Goal: Task Accomplishment & Management: Manage account settings

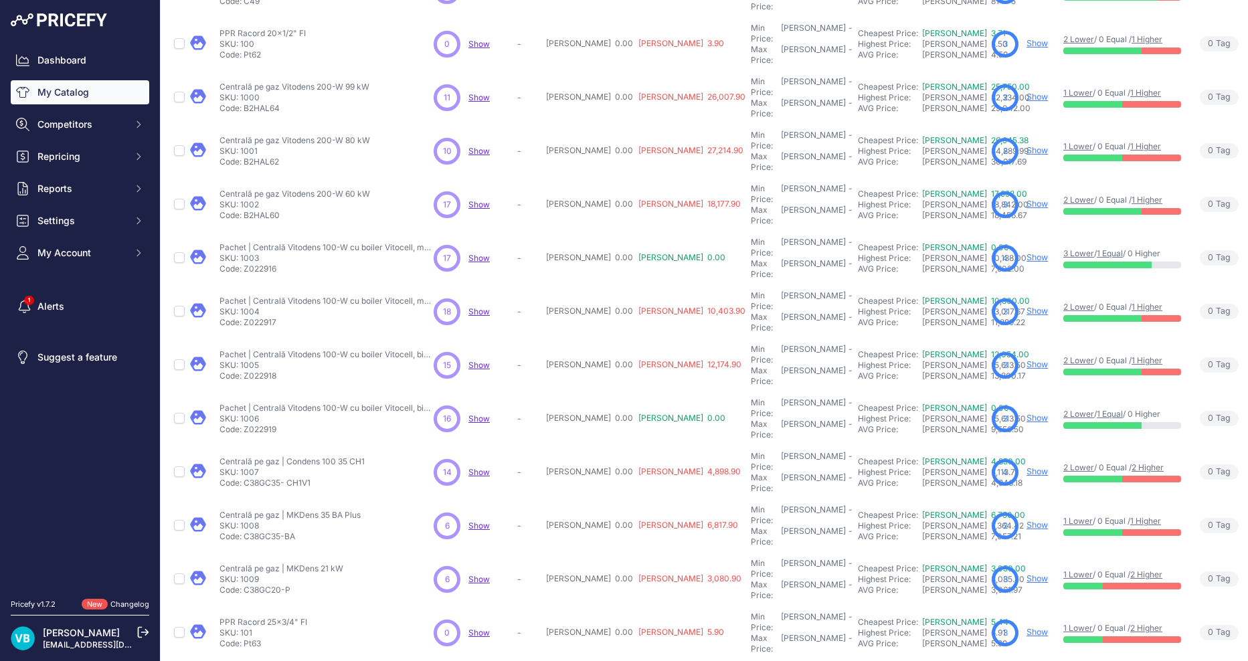
scroll to position [142, 0]
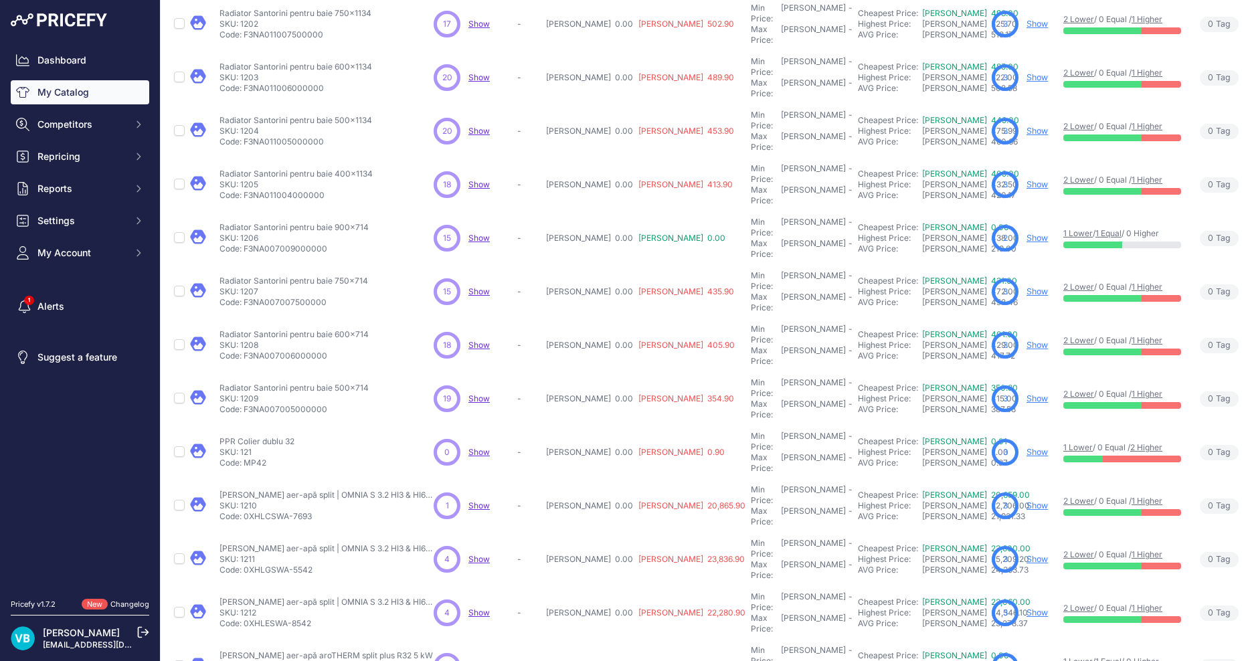
scroll to position [176, 0]
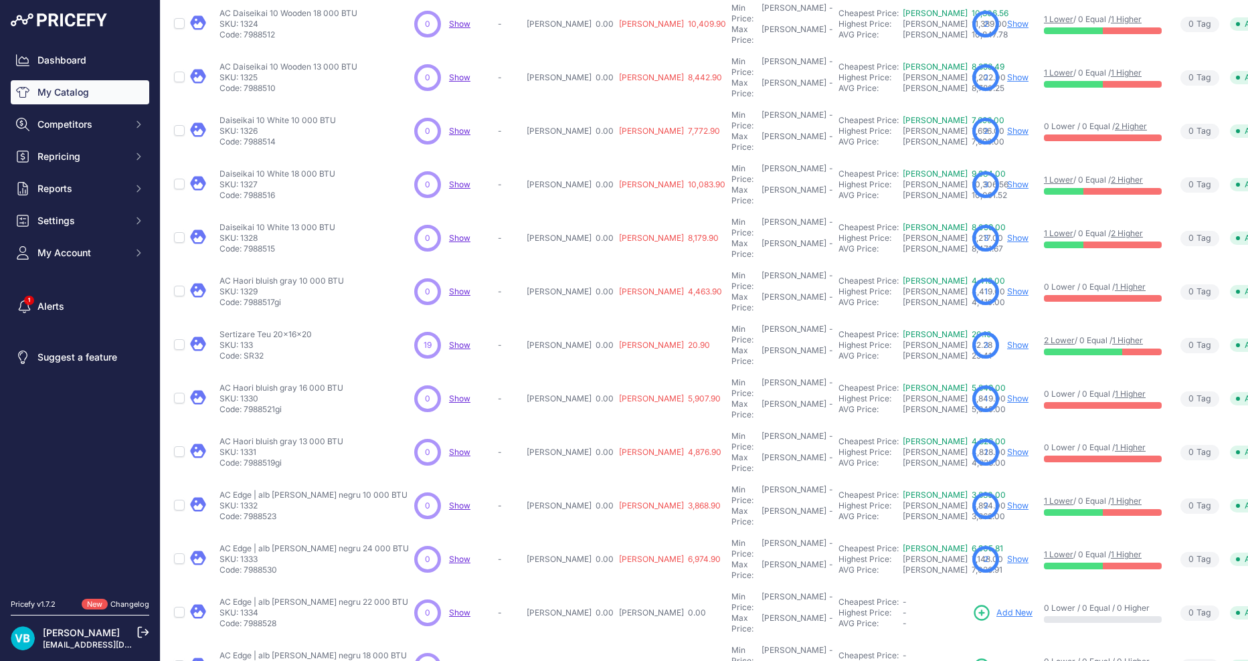
scroll to position [176, 0]
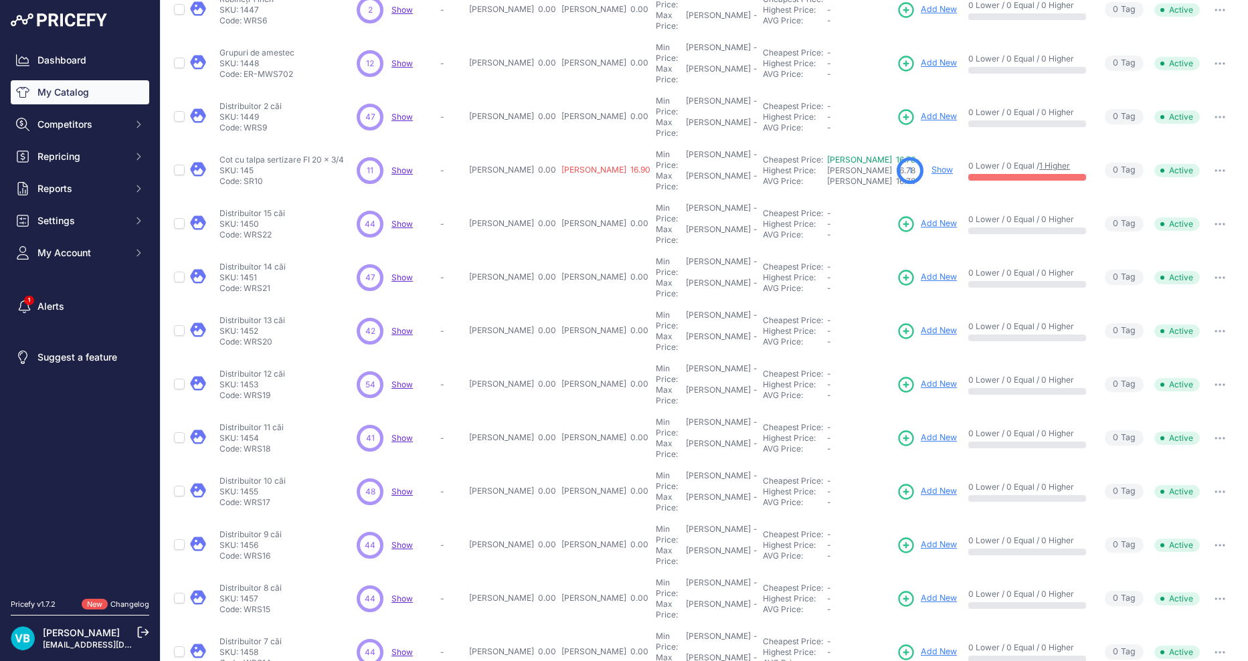
scroll to position [142, 0]
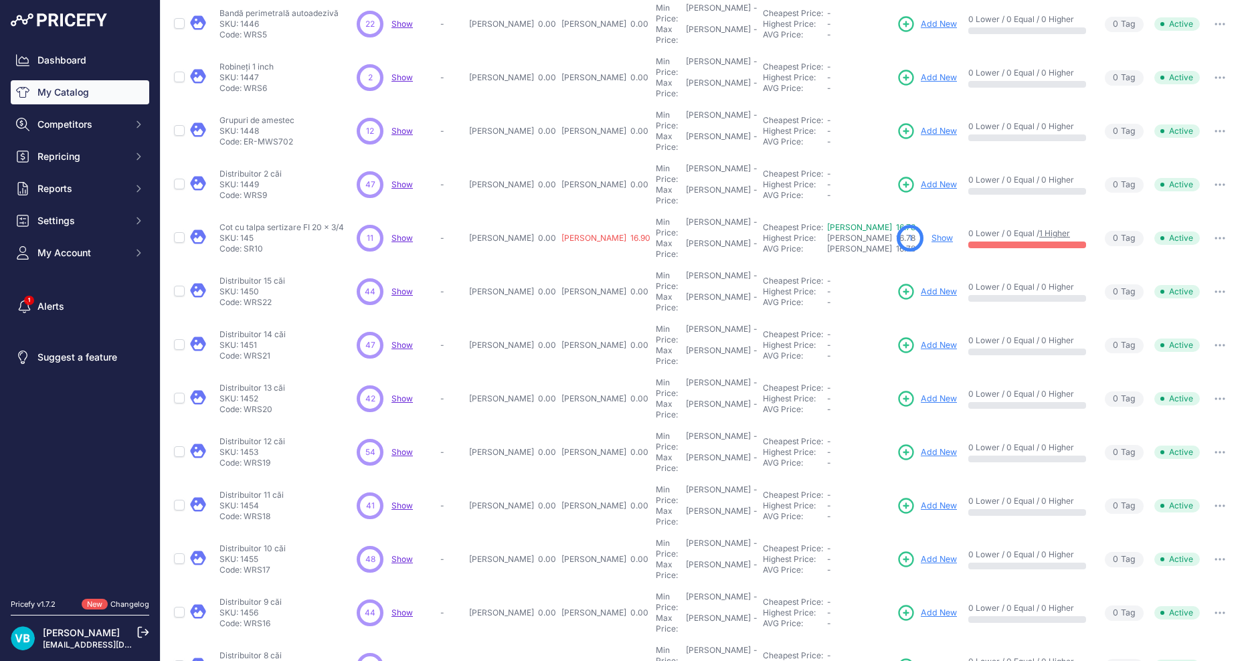
scroll to position [176, 0]
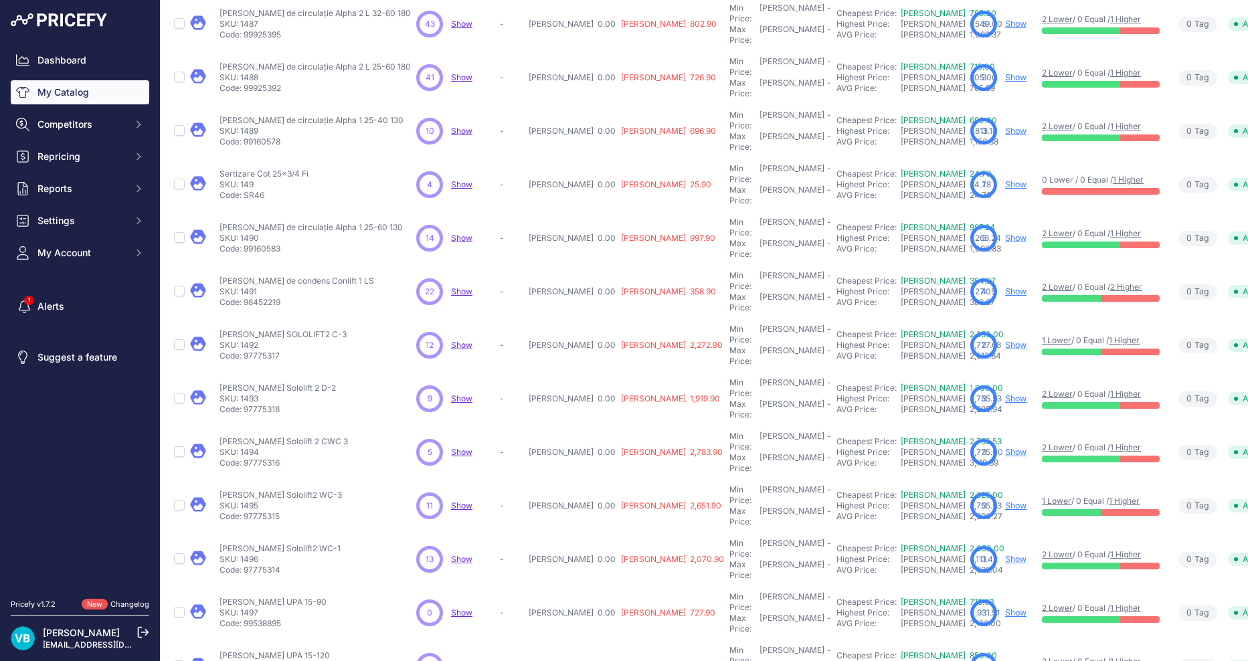
scroll to position [176, 0]
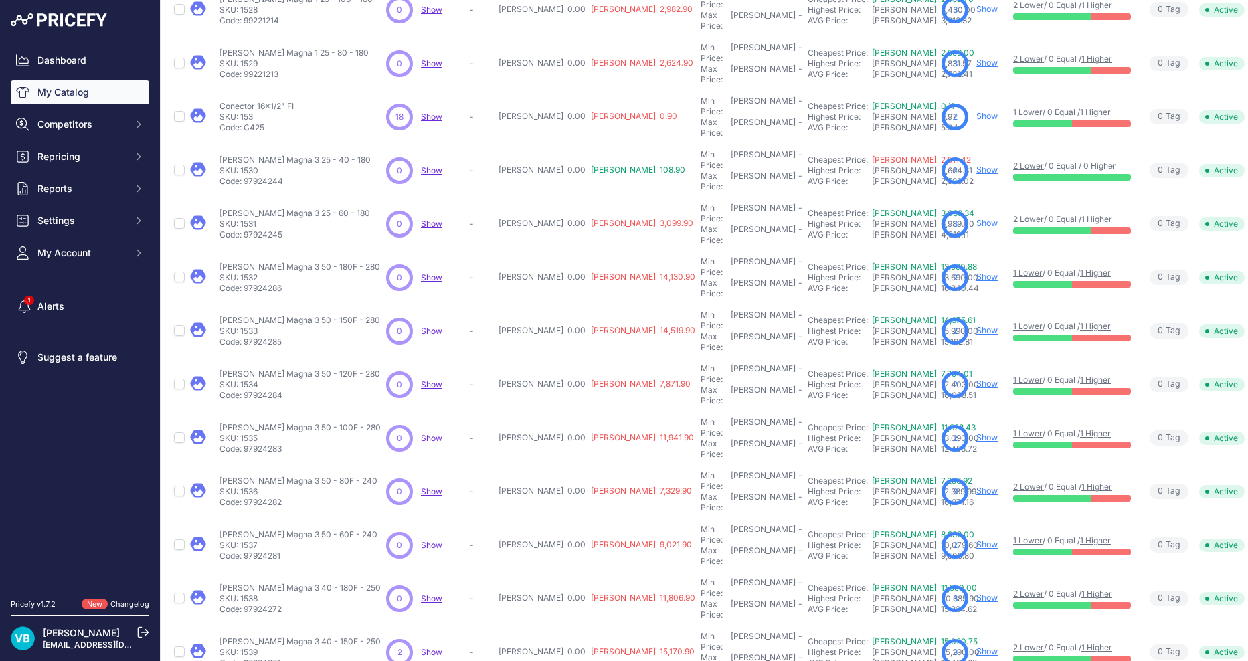
scroll to position [142, 0]
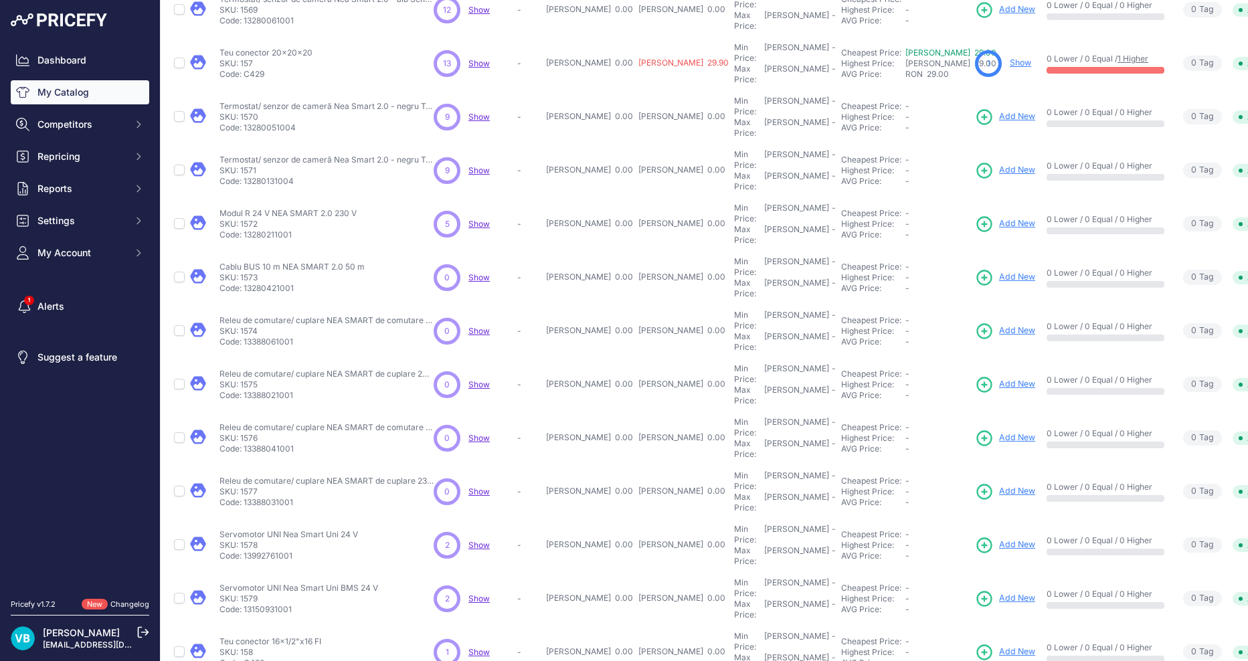
scroll to position [142, 0]
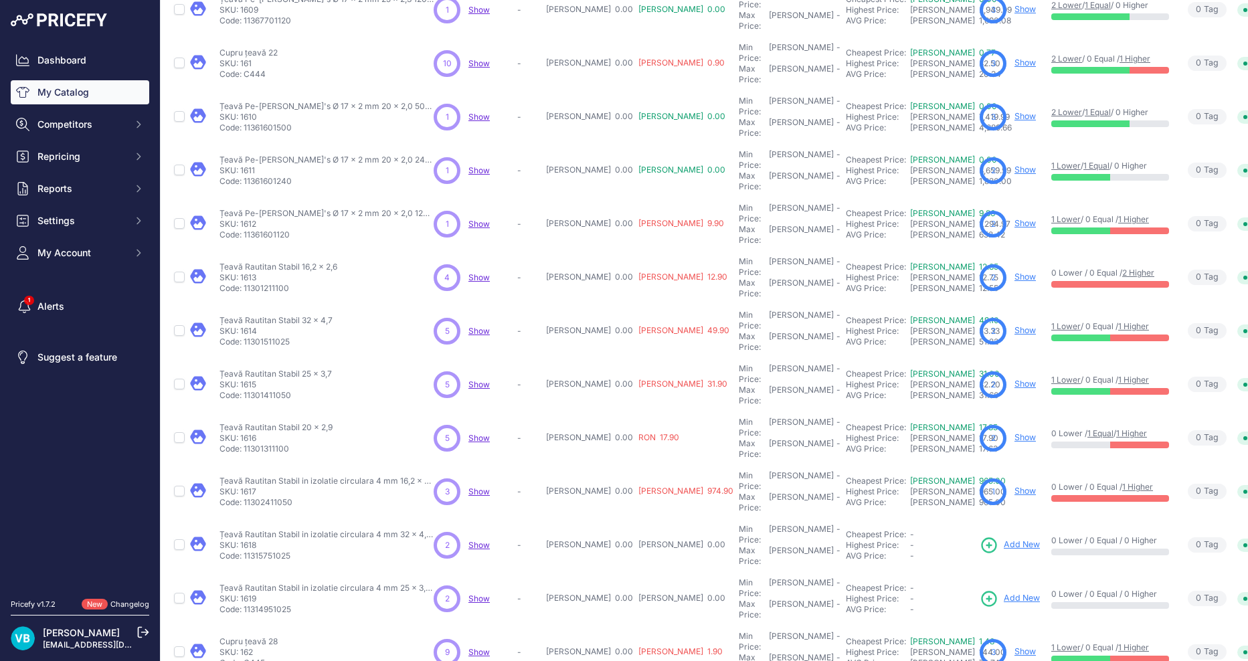
scroll to position [142, 0]
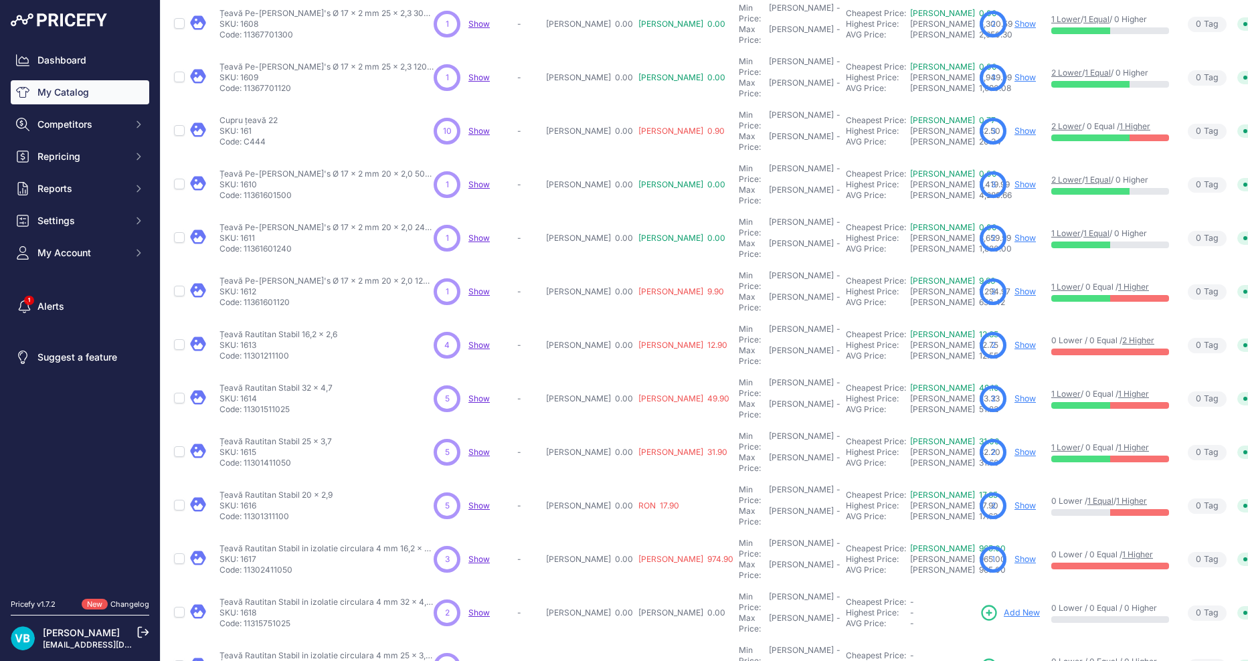
scroll to position [176, 0]
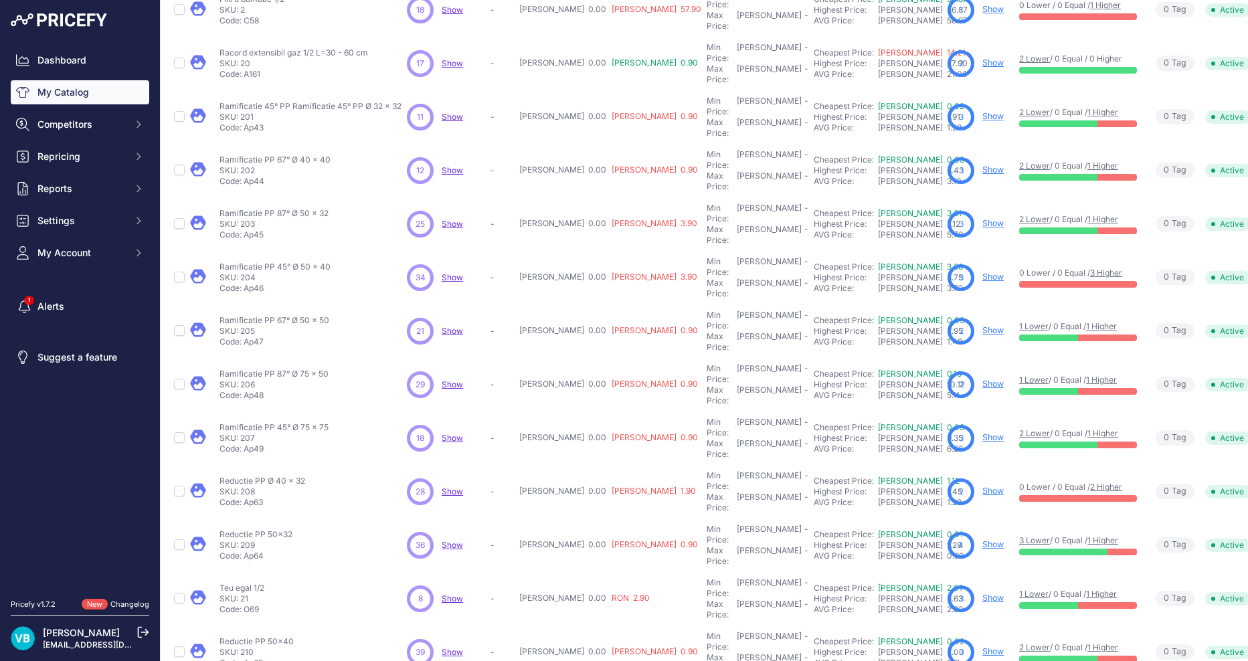
scroll to position [142, 0]
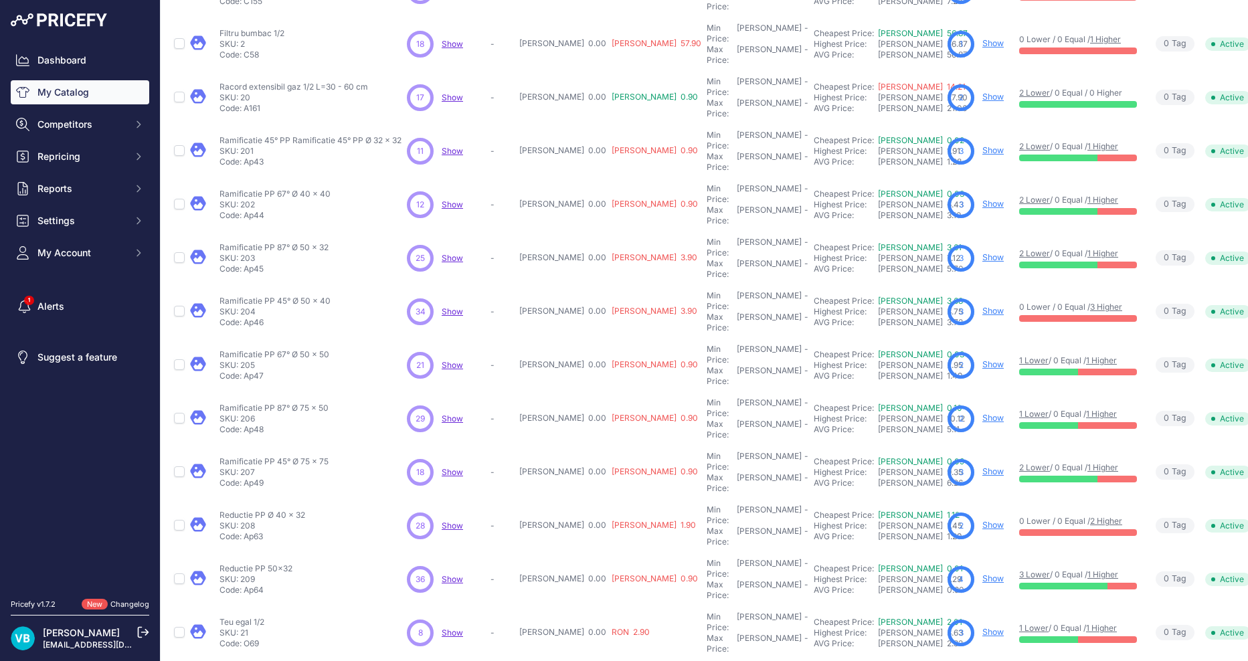
click at [125, 551] on nav "Dashboard My Catalog Competitors Competitors Monitored URLs MAP infringements R…" at bounding box center [80, 315] width 138 height 534
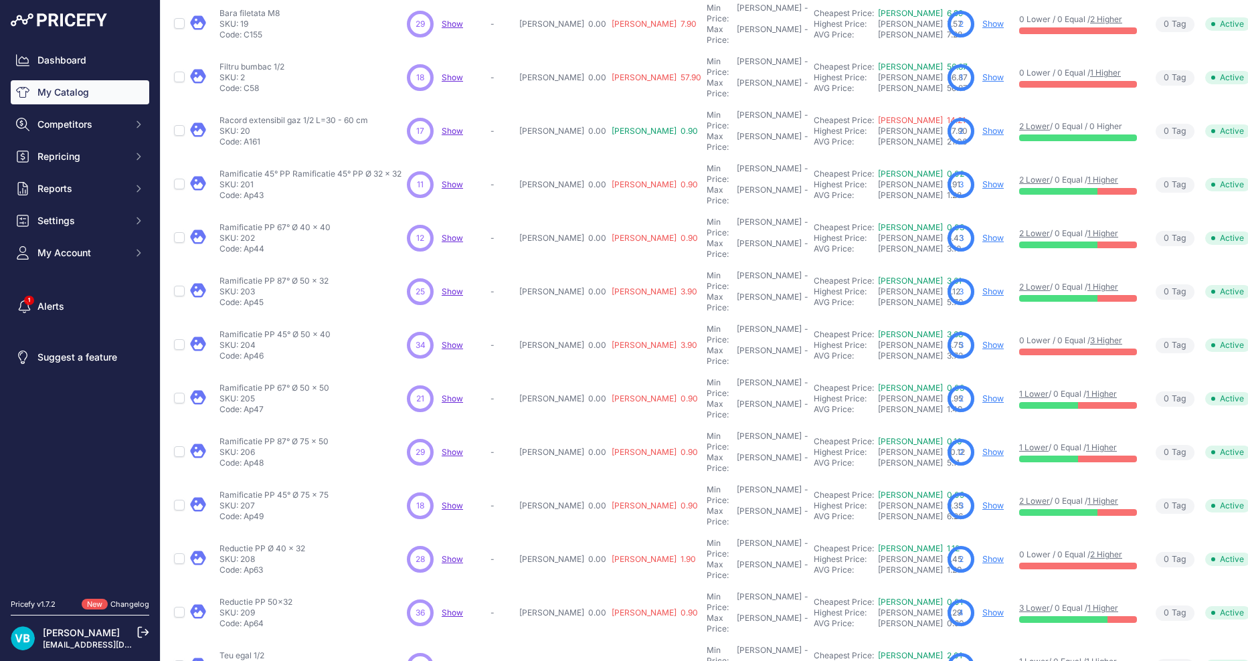
scroll to position [176, 0]
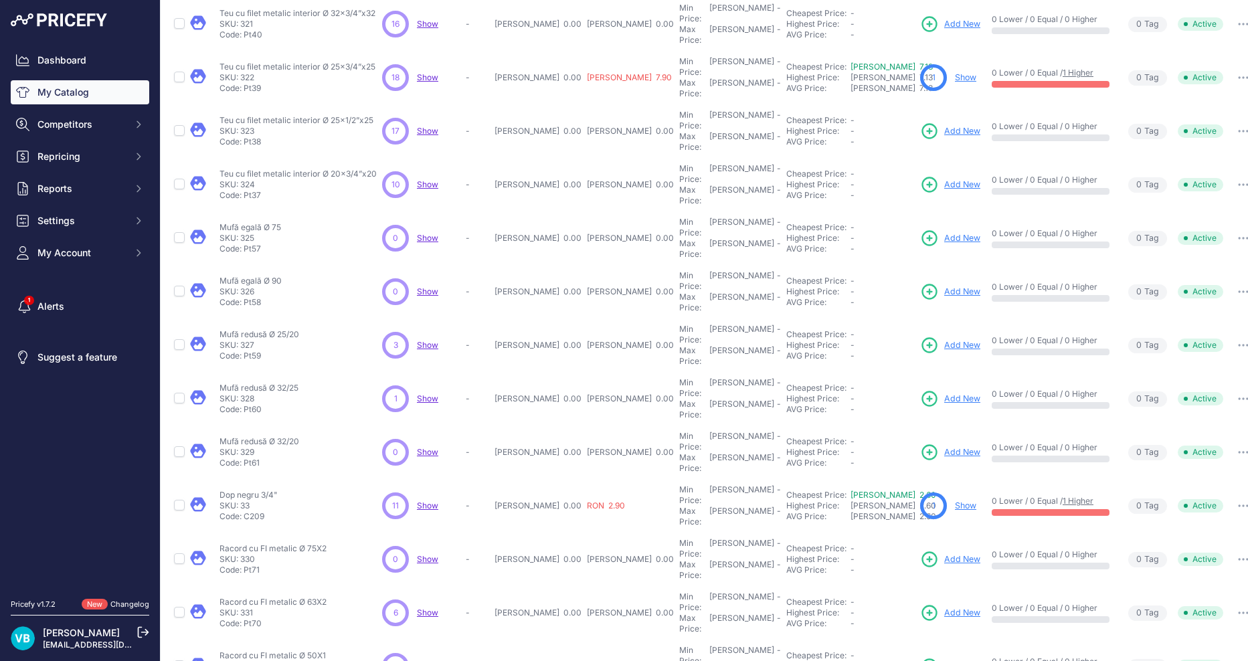
scroll to position [176, 0]
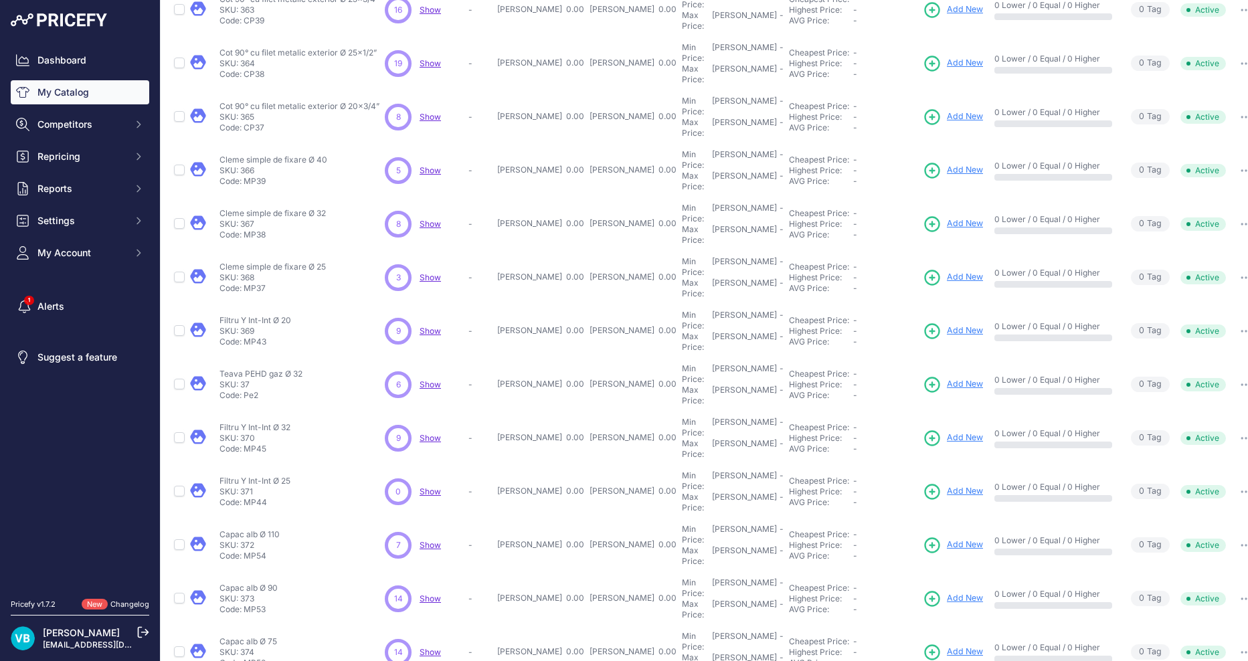
scroll to position [142, 0]
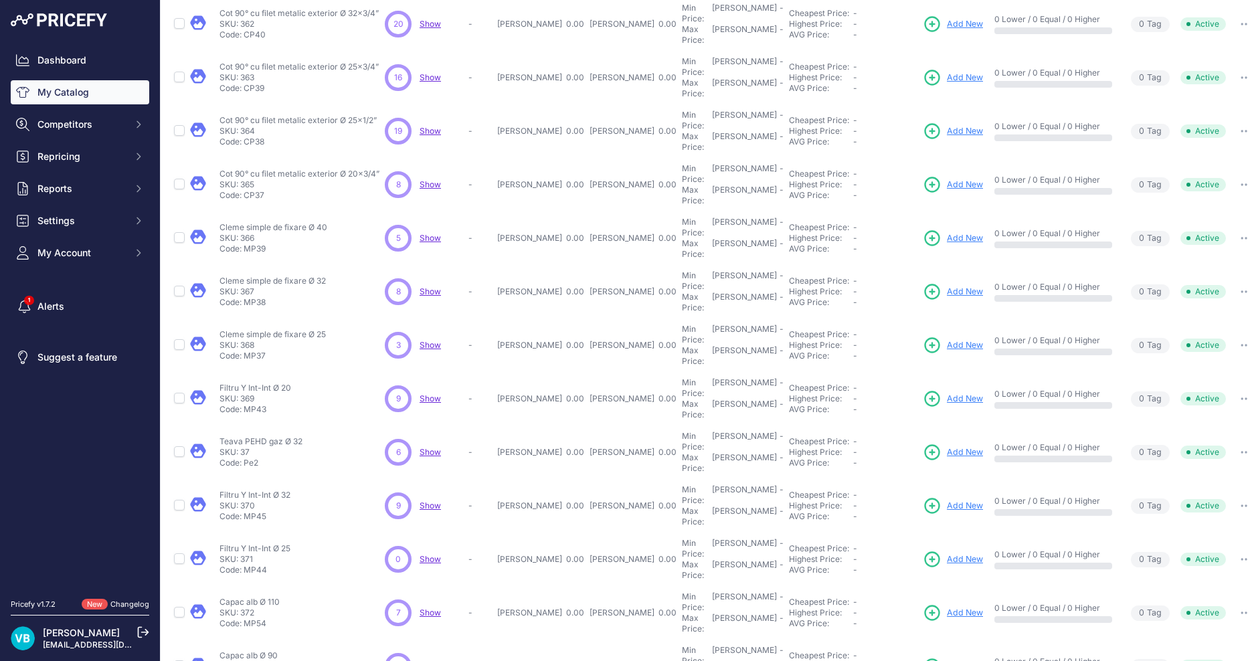
scroll to position [176, 0]
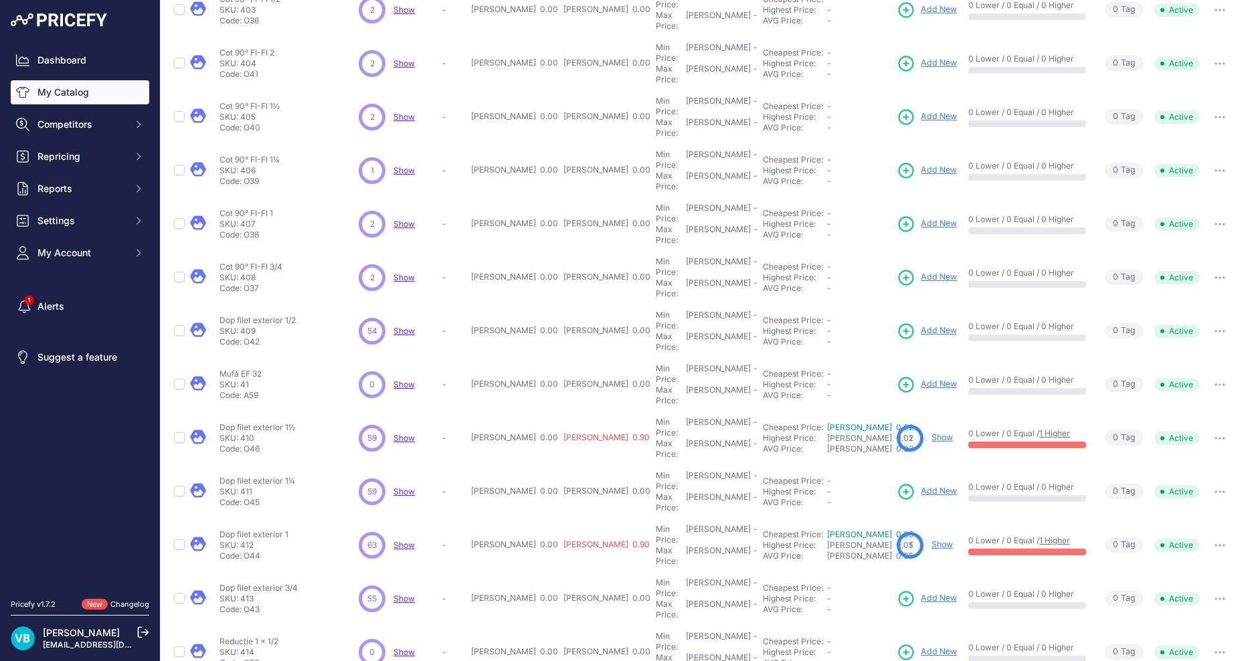
scroll to position [142, 0]
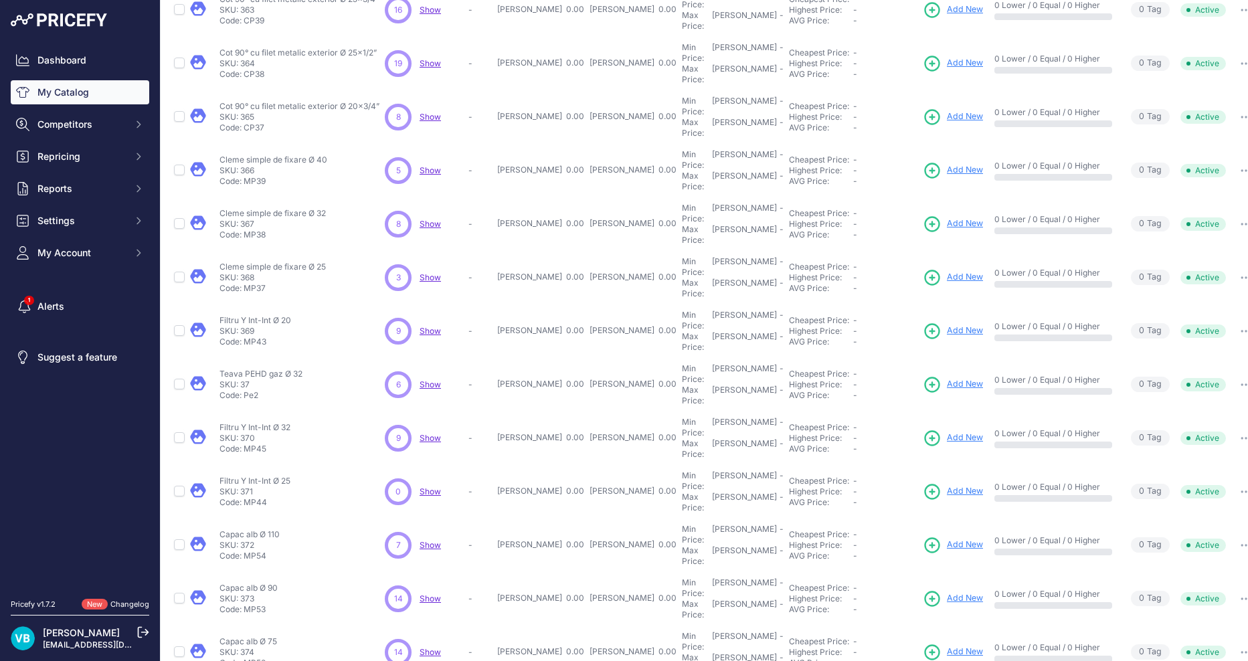
scroll to position [142, 0]
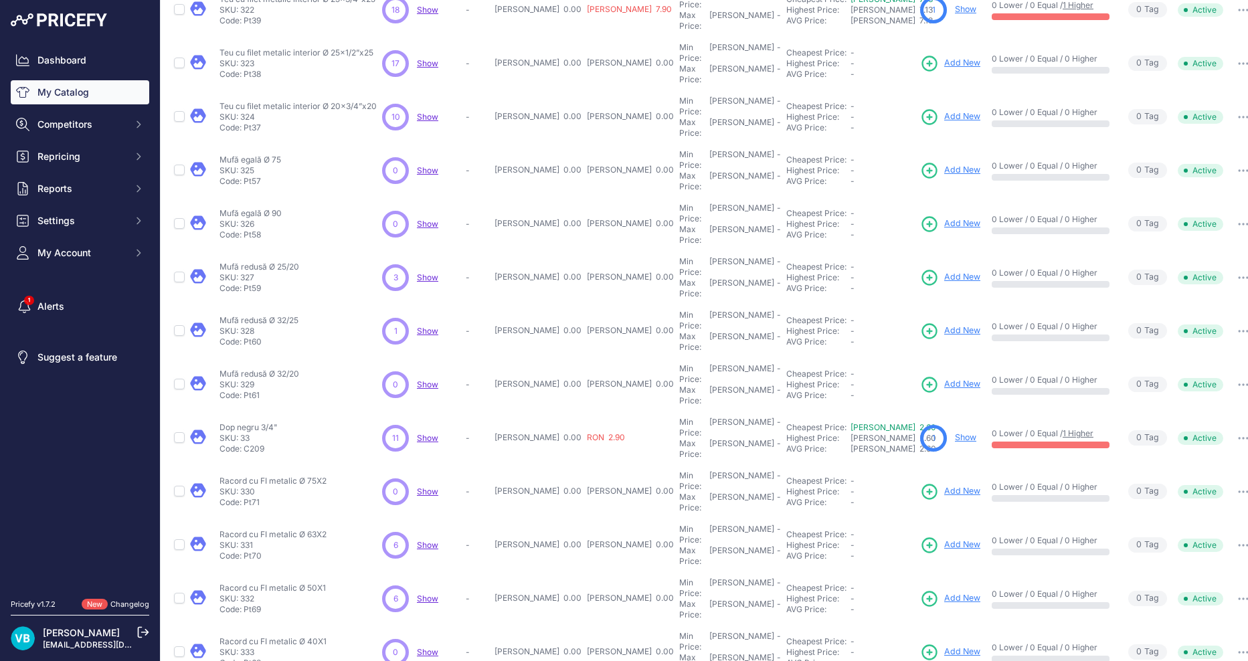
scroll to position [142, 0]
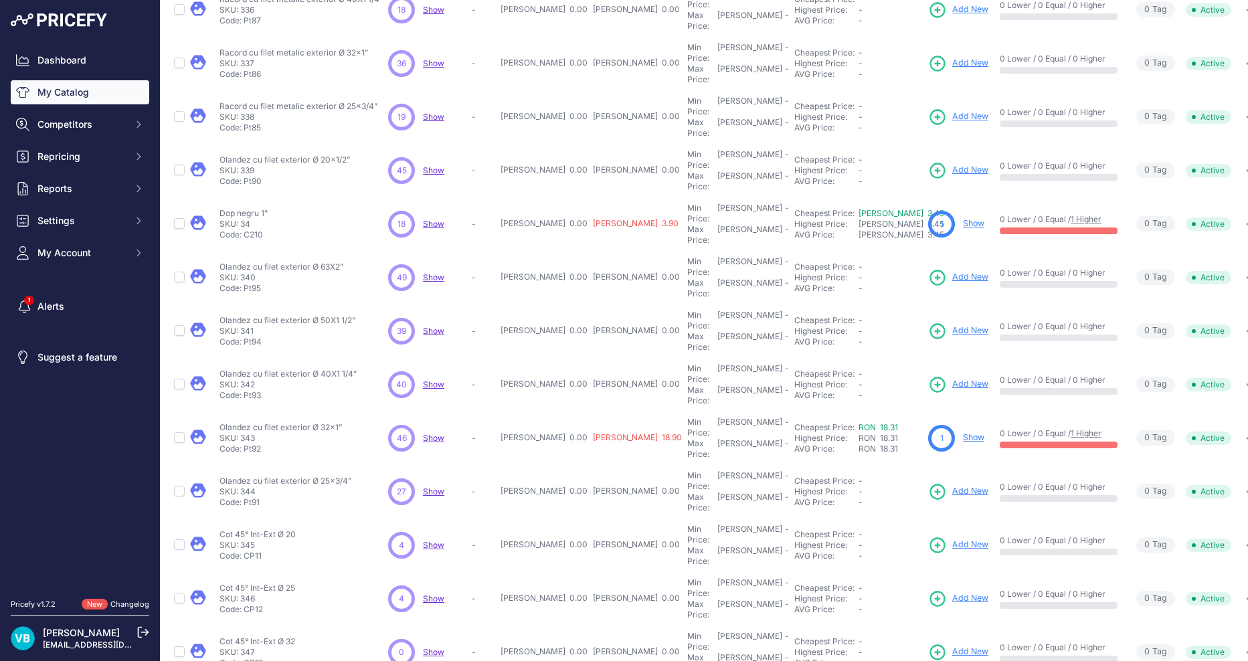
scroll to position [142, 0]
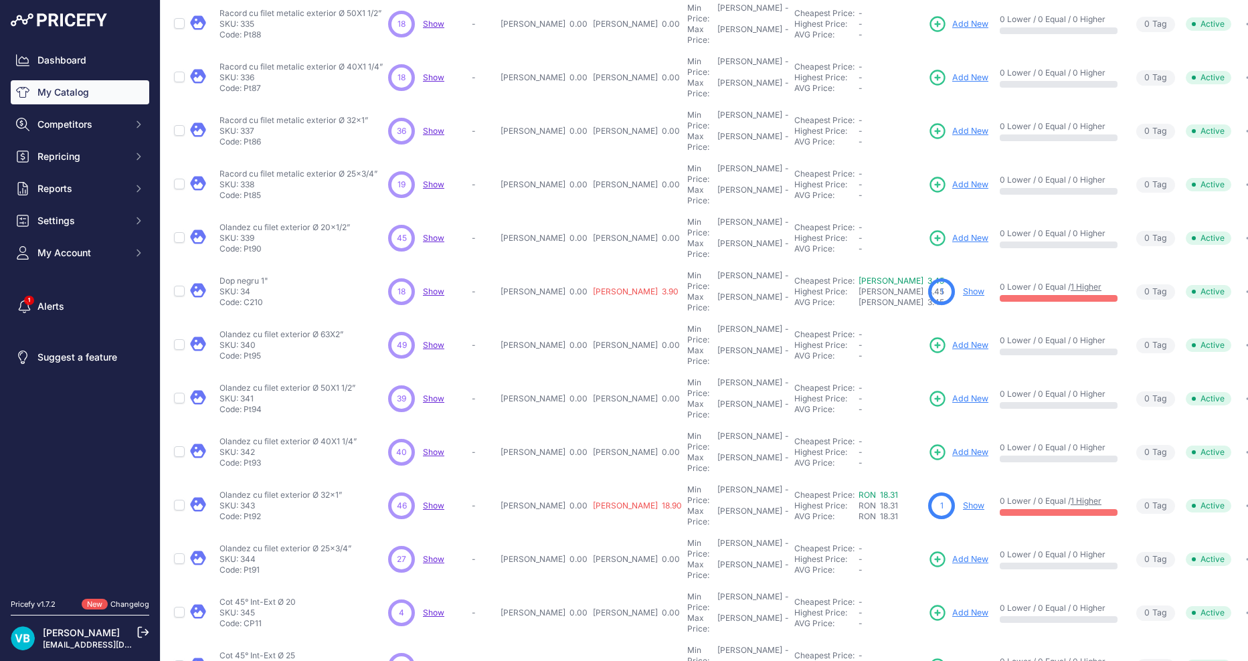
scroll to position [176, 0]
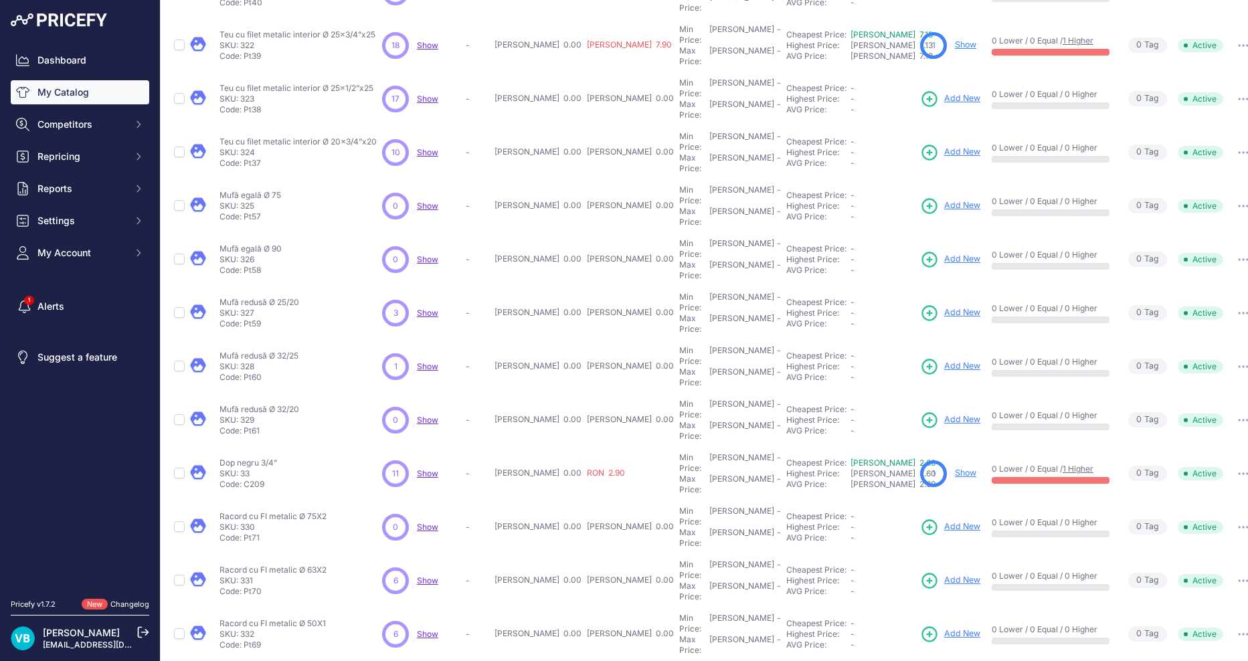
scroll to position [142, 0]
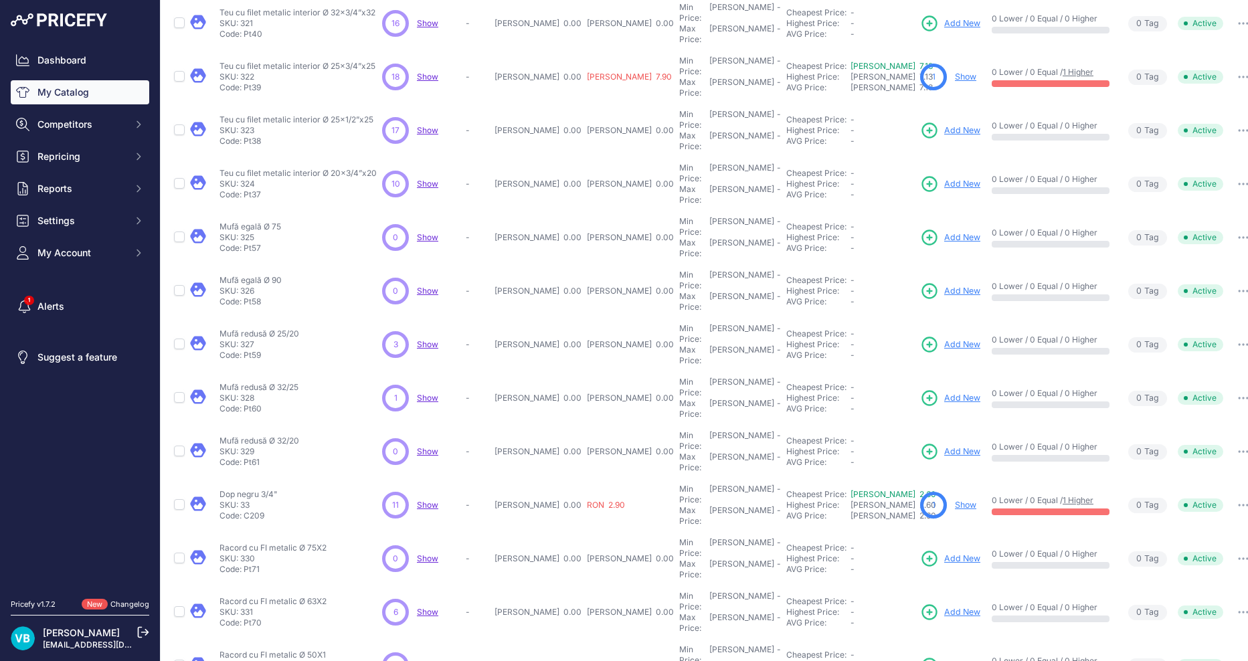
scroll to position [176, 0]
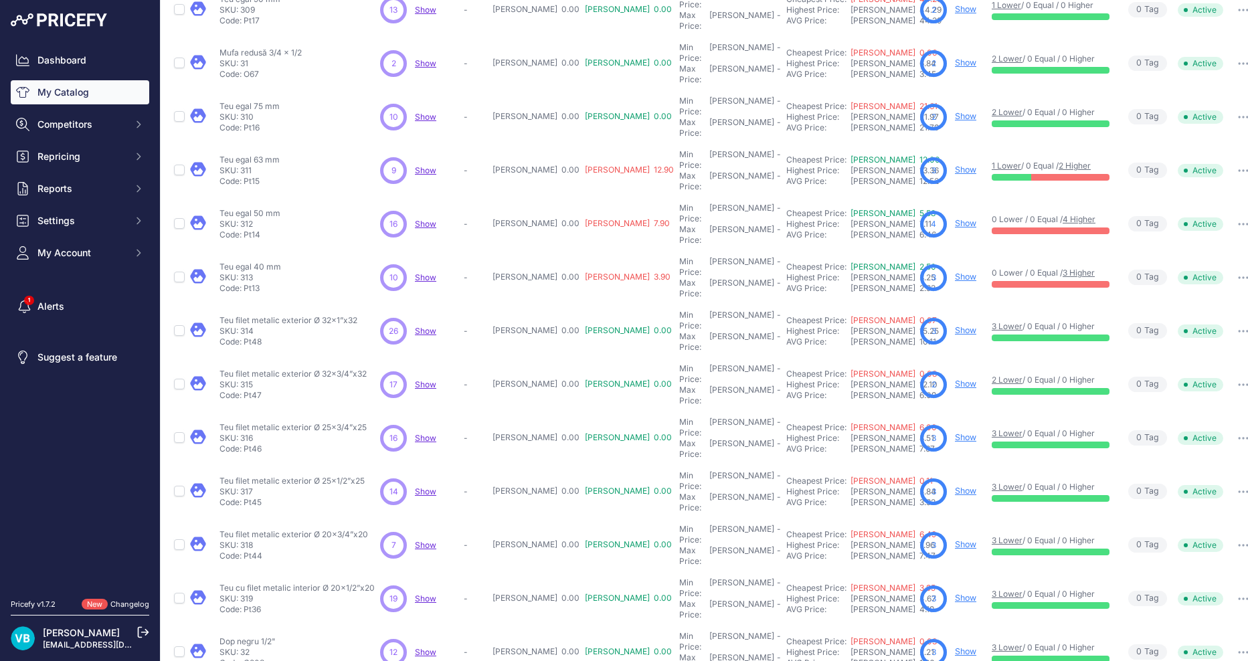
scroll to position [142, 0]
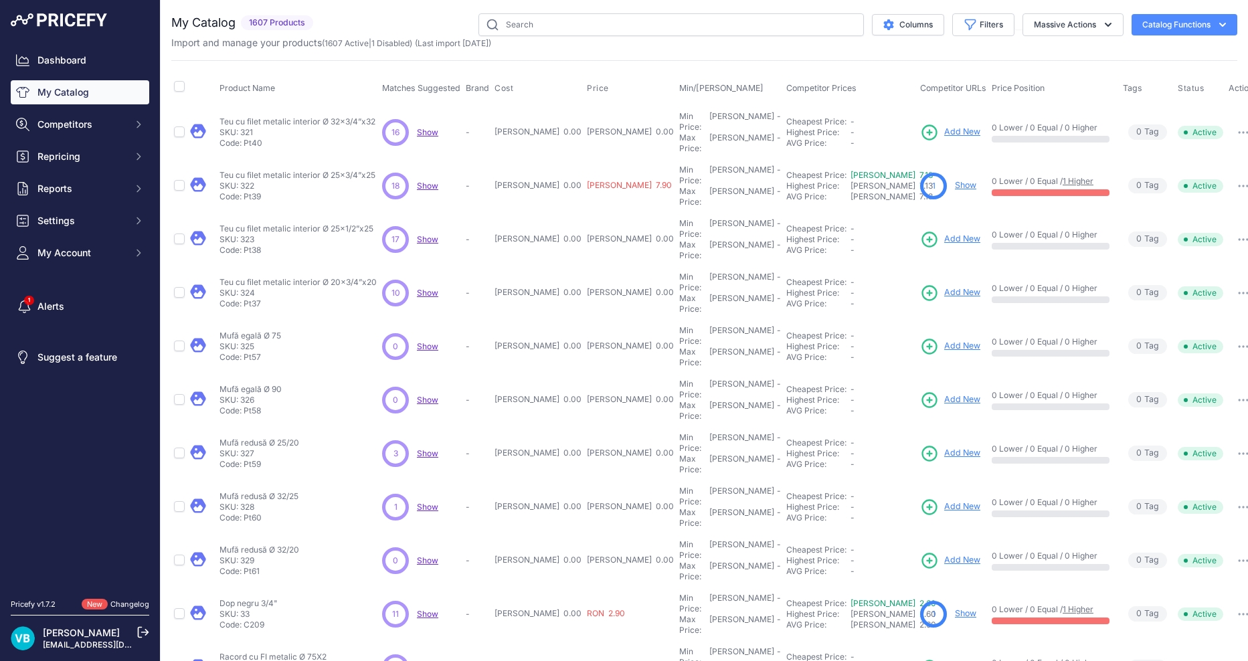
click at [317, 109] on td "Teu cu filet metalic interior Ø 32x3/4”x32 Teu cu filet metalic interior Ø 32x3…" at bounding box center [298, 132] width 163 height 54
click at [321, 116] on p "Teu cu filet metalic interior Ø 32x3/4”x32" at bounding box center [297, 121] width 156 height 11
copy div "Teu cu filet metalic interior Ø 32x3/4”x32"
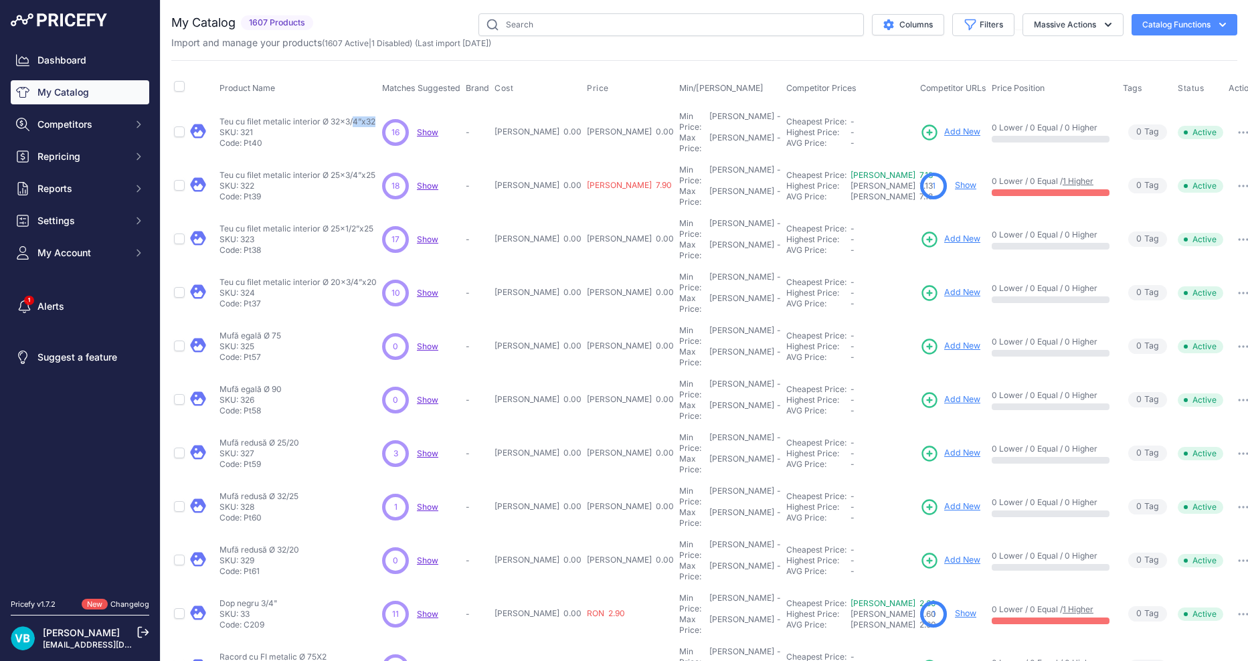
click at [920, 123] on link "Add New" at bounding box center [950, 132] width 60 height 19
click at [248, 170] on p "Teu cu filet metalic interior Ø 25x3/4”x25" at bounding box center [297, 175] width 156 height 11
copy div "Teu cu filet metalic interior Ø 25x3/4”x25"
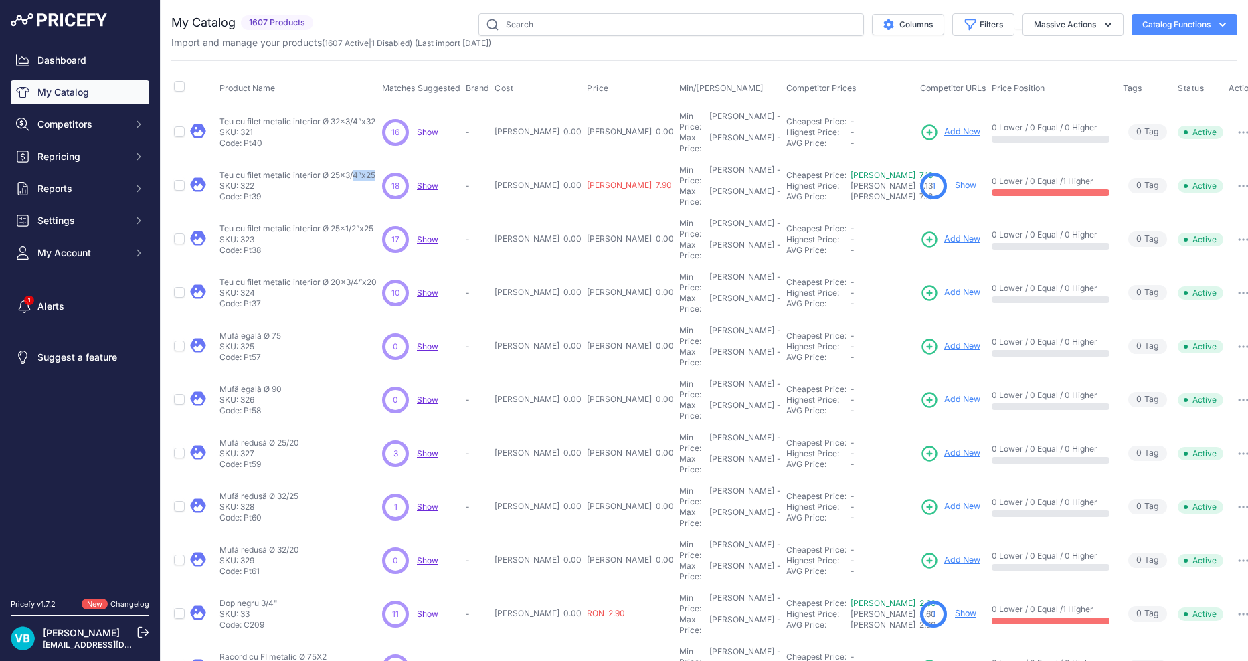
click at [955, 180] on link "Show" at bounding box center [965, 185] width 21 height 10
click at [321, 223] on p "Teu cu filet metalic interior Ø 25x1/2”x25" at bounding box center [296, 228] width 154 height 11
copy div "Teu cu filet metalic interior Ø 25x1/2”x25"
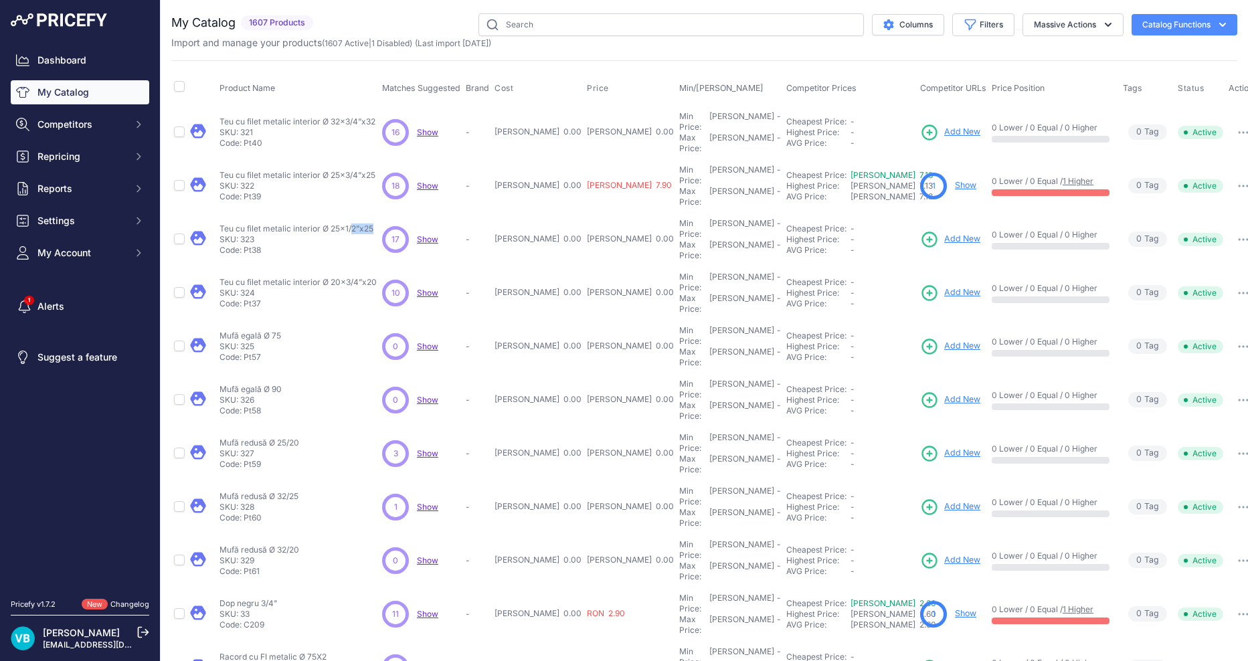
click at [944, 233] on span "Add New" at bounding box center [962, 239] width 36 height 13
click at [314, 277] on p "Teu cu filet metalic interior Ø 20x3/4”x20" at bounding box center [297, 282] width 157 height 11
copy div "Teu cu filet metalic interior Ø 20x3/4”x20"
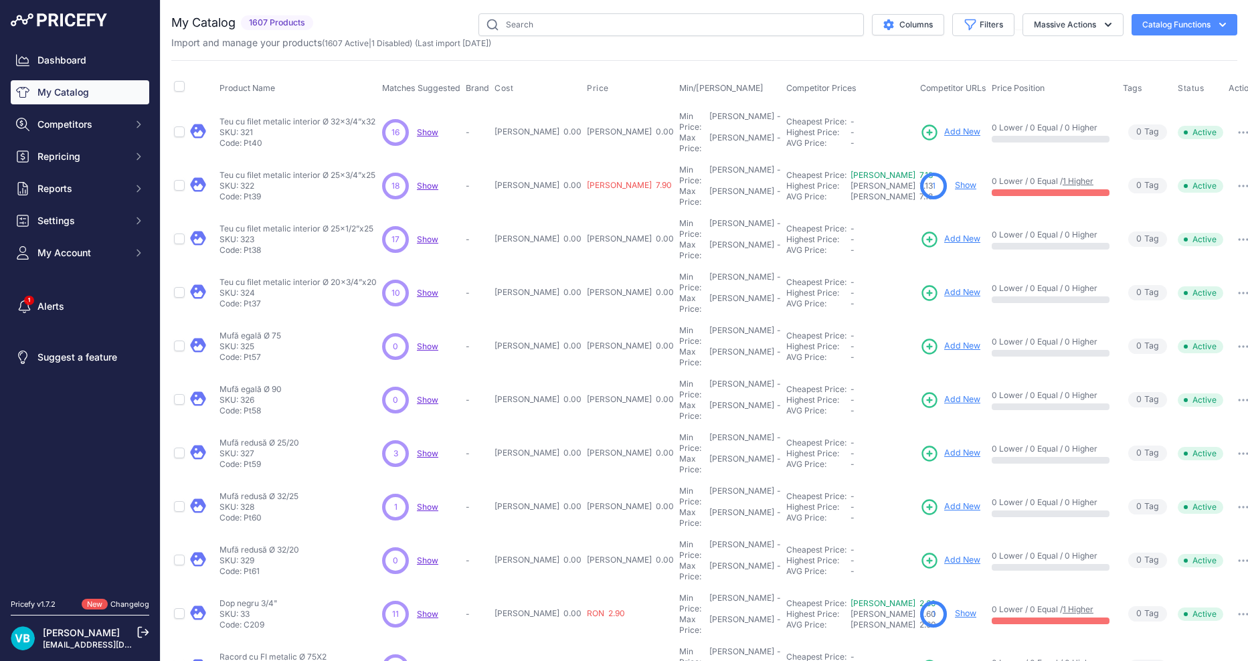
click at [937, 266] on td "Add New" at bounding box center [953, 293] width 72 height 54
click at [944, 286] on span "Add New" at bounding box center [962, 292] width 36 height 13
click at [227, 330] on p "Mufă egală Ø 75" at bounding box center [250, 335] width 62 height 11
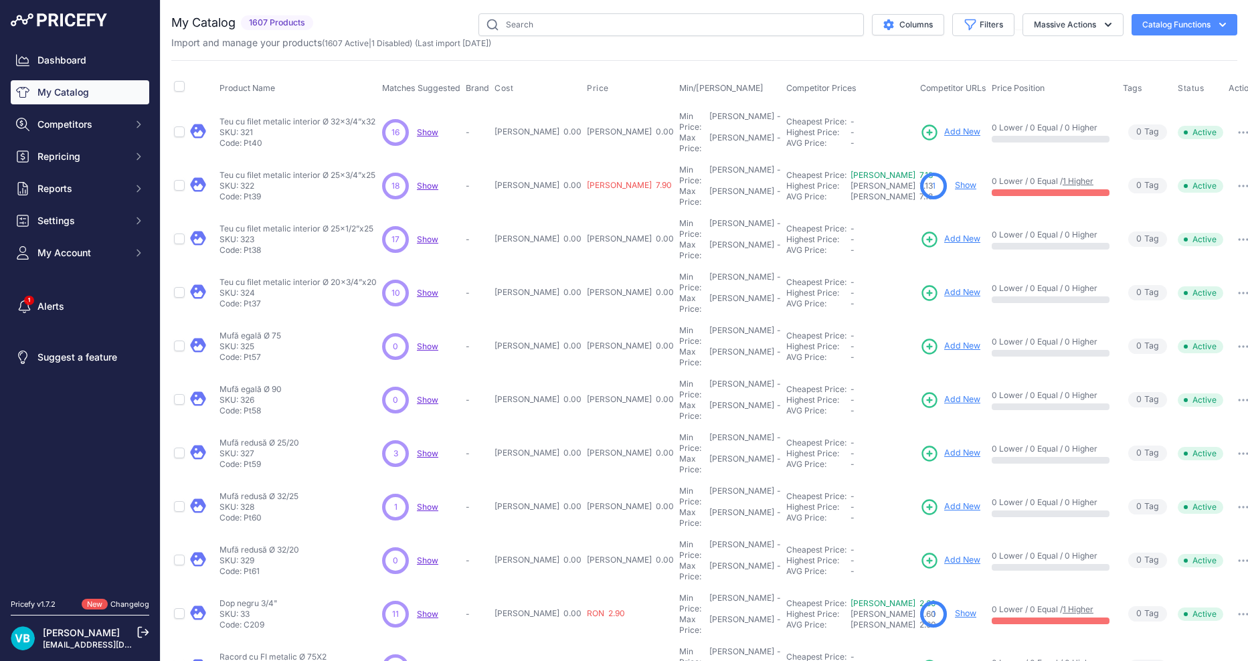
copy div "Mufă egală Ø 75"
click at [944, 340] on span "Add New" at bounding box center [962, 346] width 36 height 13
click at [254, 395] on p "SKU: 326" at bounding box center [250, 400] width 62 height 11
click at [254, 384] on p "Mufă egală Ø 90" at bounding box center [250, 389] width 62 height 11
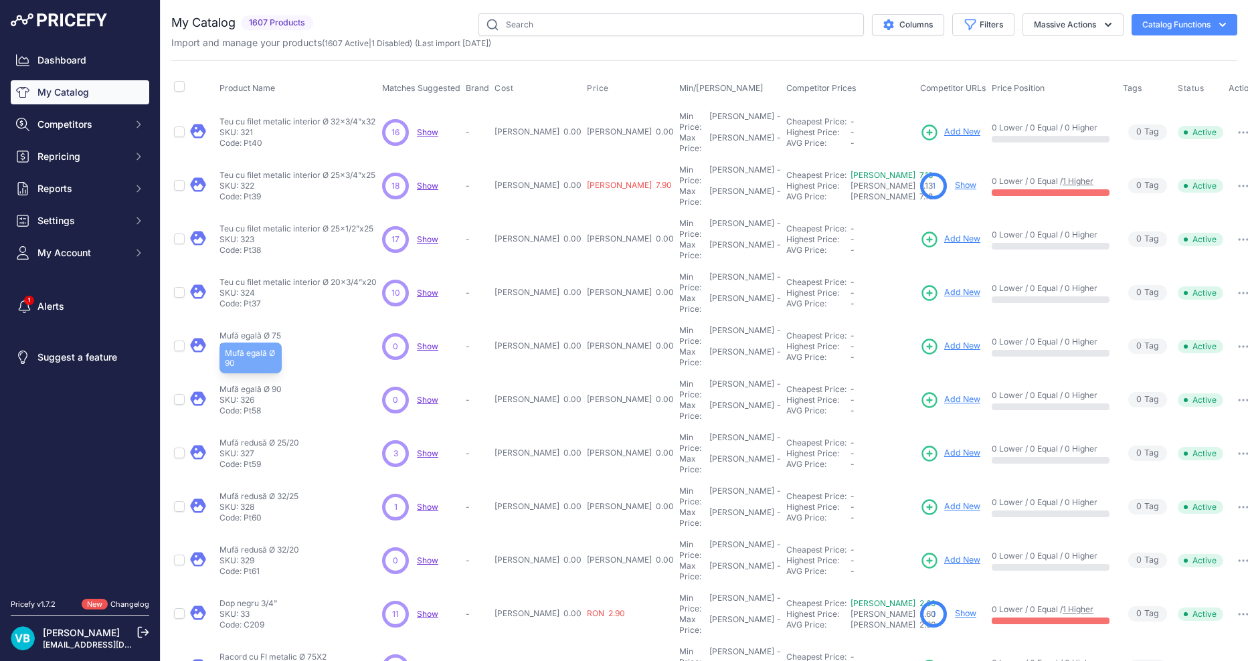
click at [254, 384] on p "Mufă egală Ø 90" at bounding box center [250, 389] width 62 height 11
copy div "Mufă egală Ø 90"
click at [944, 393] on span "Add New" at bounding box center [962, 399] width 36 height 13
click at [279, 437] on p "Mufă redusă Ø 25/20" at bounding box center [259, 442] width 80 height 11
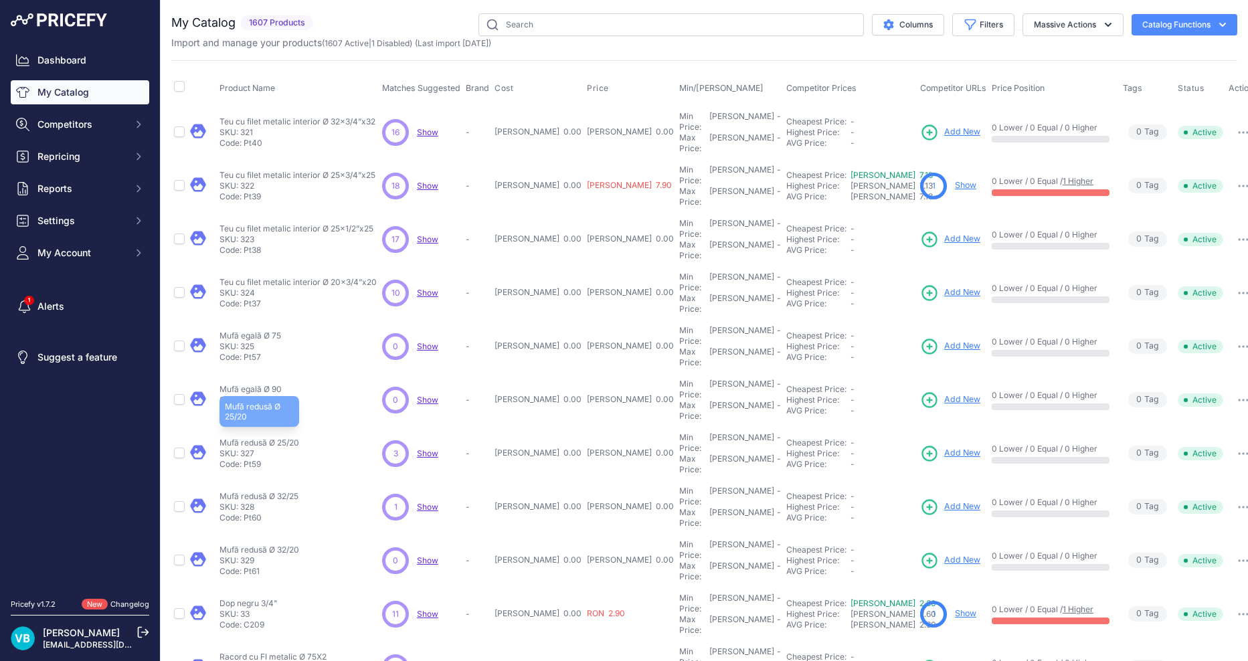
drag, startPoint x: 279, startPoint y: 375, endPoint x: 290, endPoint y: 374, distance: 11.5
click at [279, 437] on p "Mufă redusă Ø 25/20" at bounding box center [259, 442] width 80 height 11
copy div "Mufă redusă Ø 25/20"
click at [944, 447] on span "Add New" at bounding box center [962, 453] width 36 height 13
click at [275, 491] on p "Mufă redusă Ø 32/25" at bounding box center [258, 496] width 79 height 11
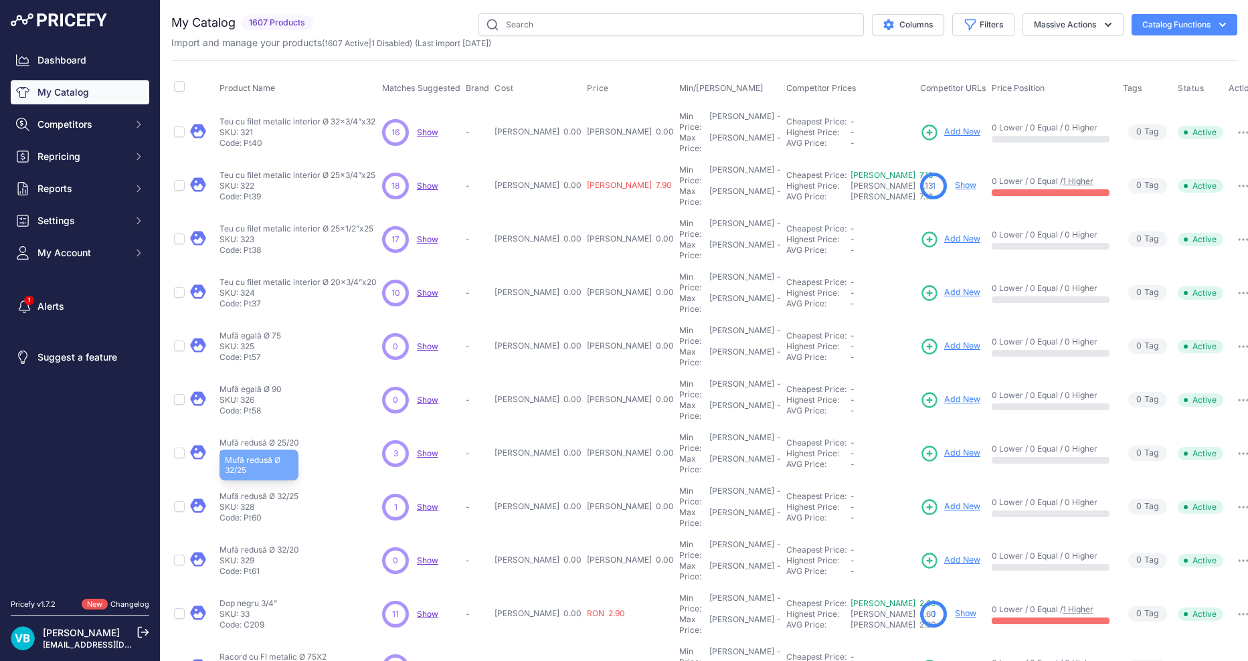
click at [275, 491] on p "Mufă redusă Ø 32/25" at bounding box center [258, 496] width 79 height 11
copy div "Mufă redusă Ø 32/25"
click at [944, 500] on span "Add New" at bounding box center [962, 506] width 36 height 13
click at [258, 545] on p "Mufă redusă Ø 32/20" at bounding box center [259, 550] width 80 height 11
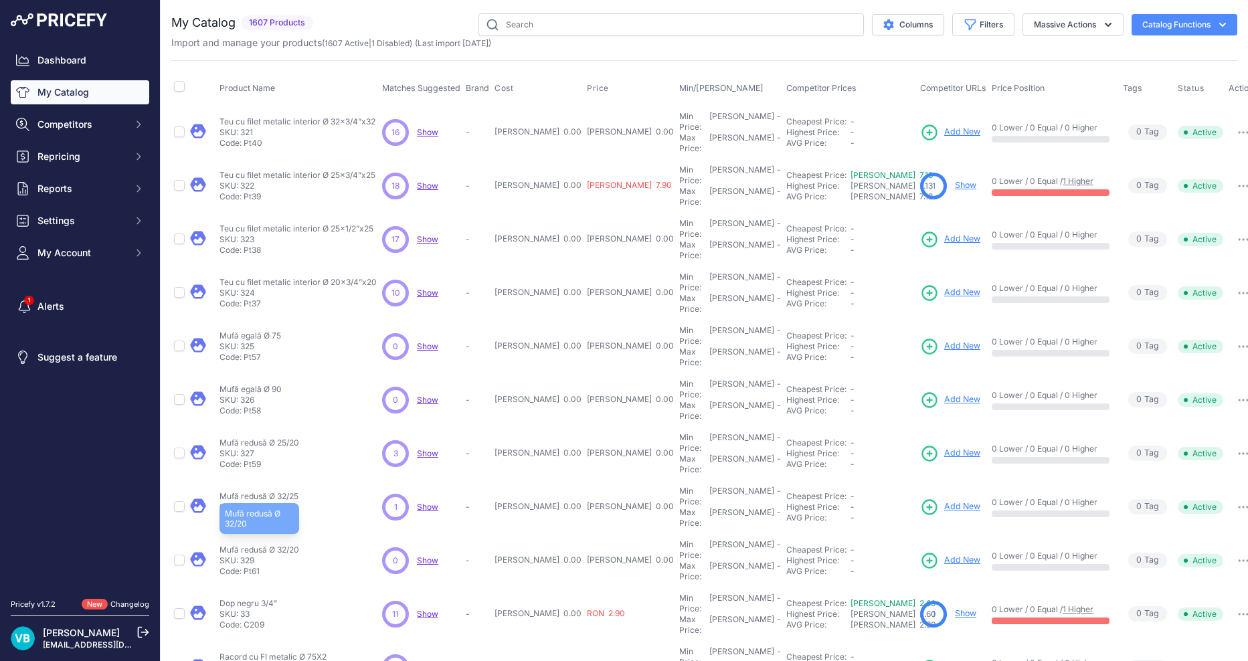
click at [258, 545] on p "Mufă redusă Ø 32/20" at bounding box center [259, 550] width 80 height 11
click at [944, 554] on span "Add New" at bounding box center [962, 560] width 36 height 13
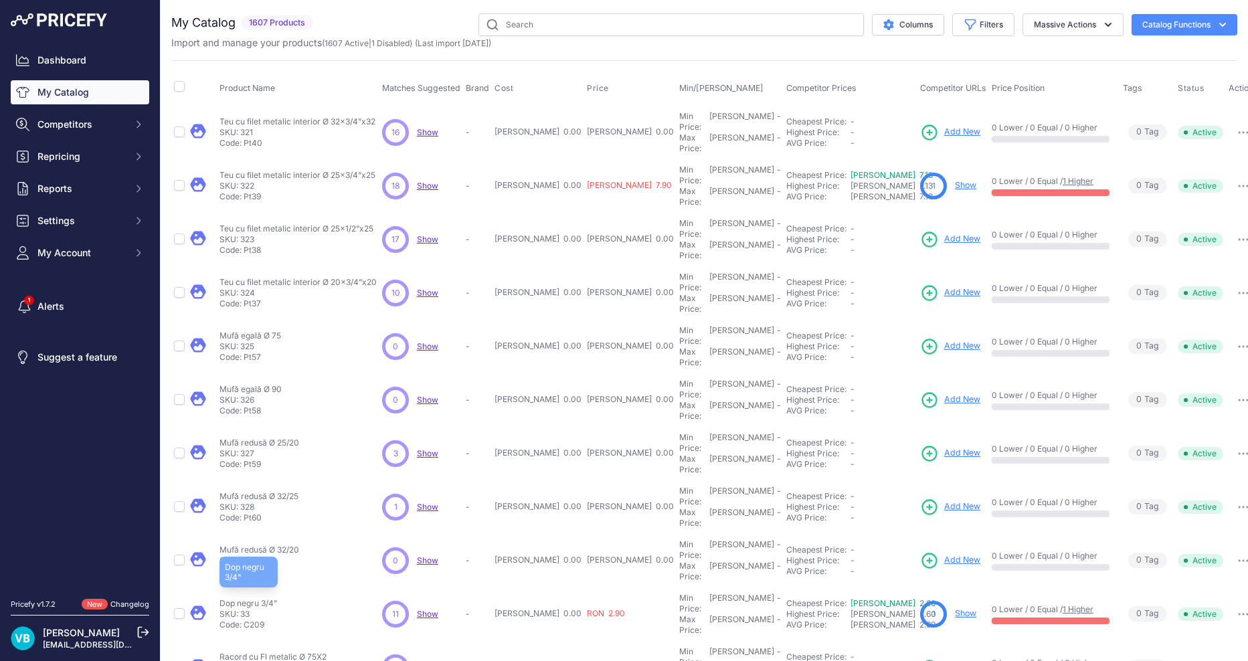
click at [246, 598] on p "Dop negru 3/4"" at bounding box center [248, 603] width 58 height 11
copy div "Dop negru 3/4""
click at [955, 608] on link "Show" at bounding box center [965, 613] width 21 height 10
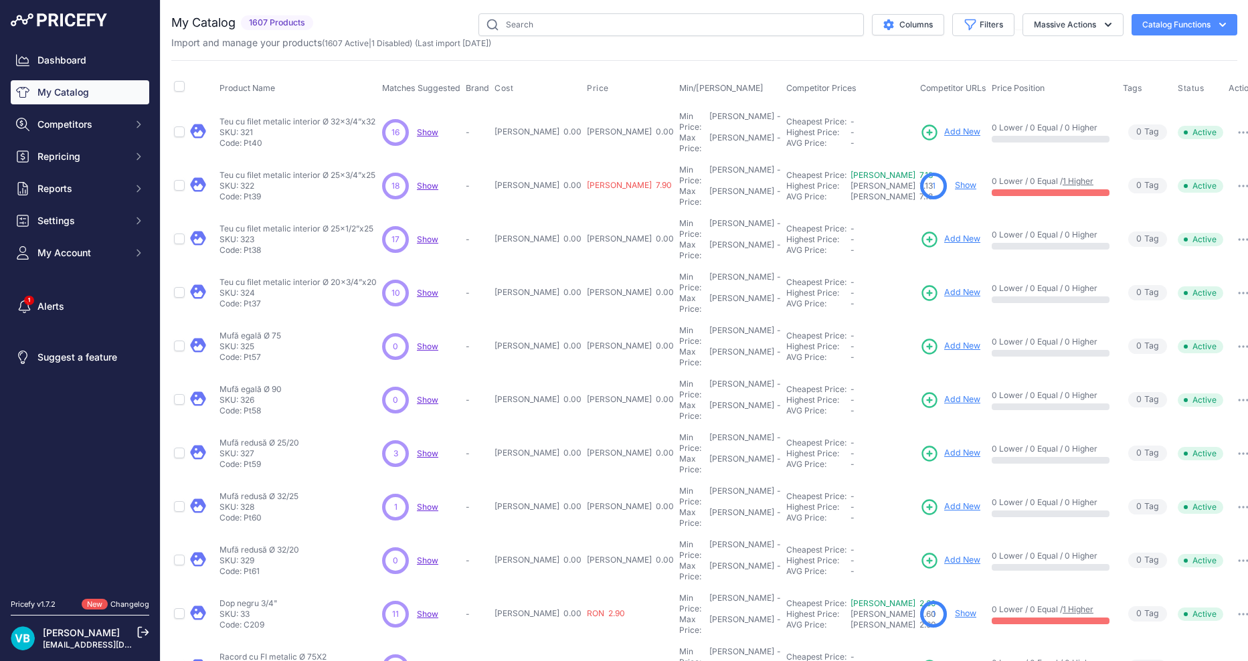
click at [345, 272] on td "Teu cu filet metalic interior Ø 20x3/4”x20 Teu cu filet metalic interior Ø 20x3…" at bounding box center [298, 293] width 163 height 54
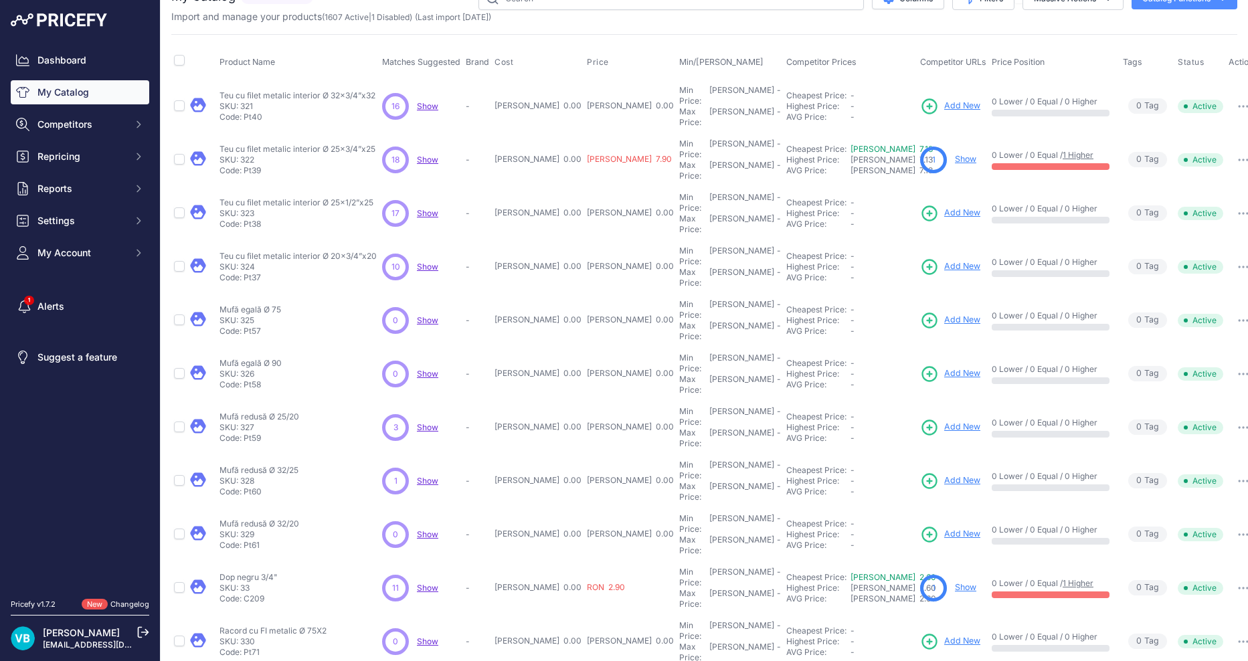
scroll to position [67, 0]
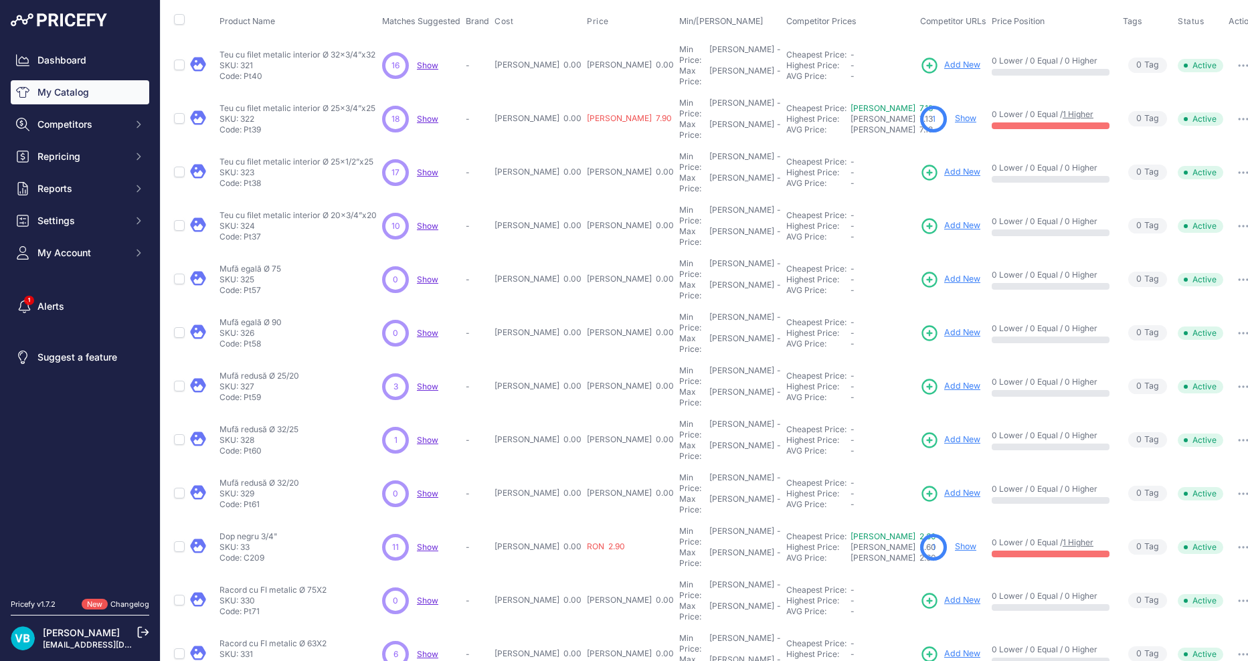
click at [296, 585] on p "Racord cu FI metalic Ø 75X2" at bounding box center [272, 590] width 107 height 11
copy div "Racord cu FI metalic Ø 75X2"
click at [944, 594] on span "Add New" at bounding box center [962, 600] width 36 height 13
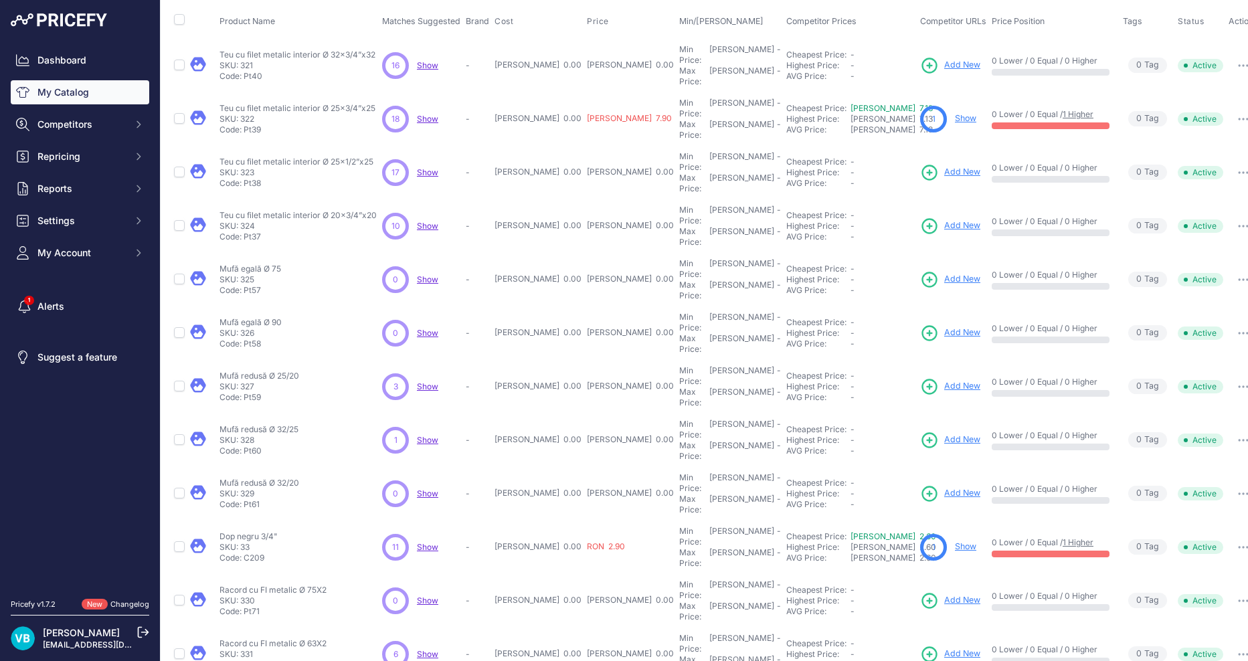
scroll to position [134, 0]
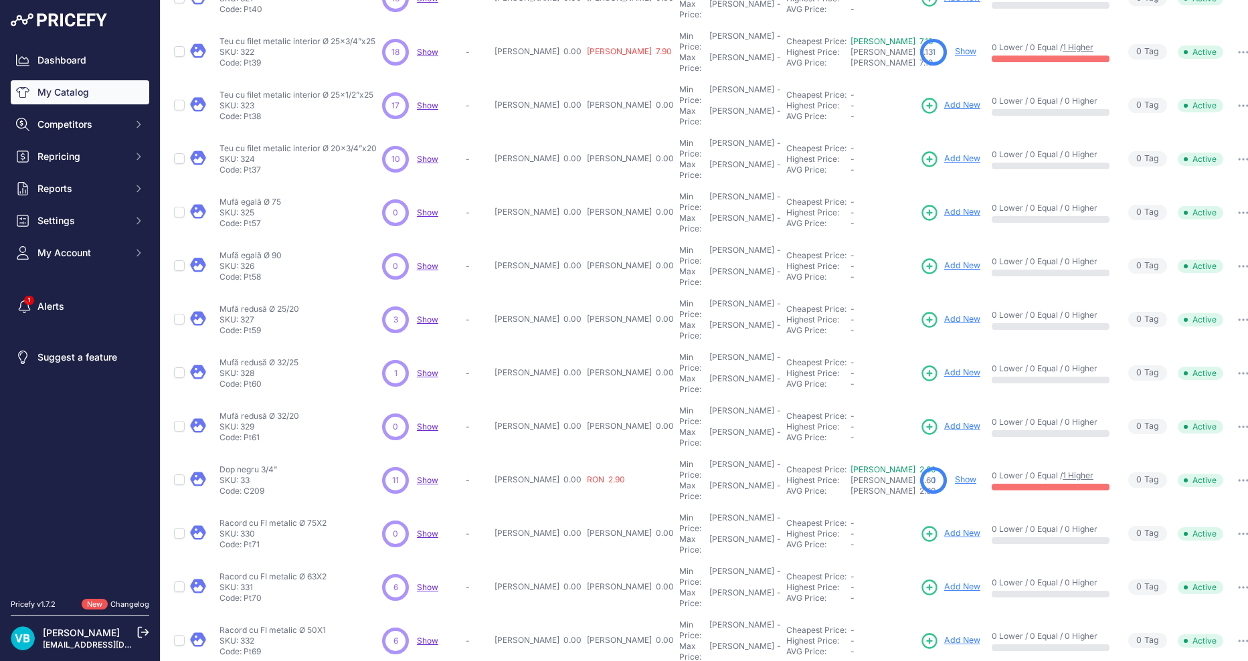
click at [308, 571] on p "Racord cu FI metalic Ø 63X2" at bounding box center [272, 576] width 107 height 11
click at [944, 581] on span "Add New" at bounding box center [962, 587] width 36 height 13
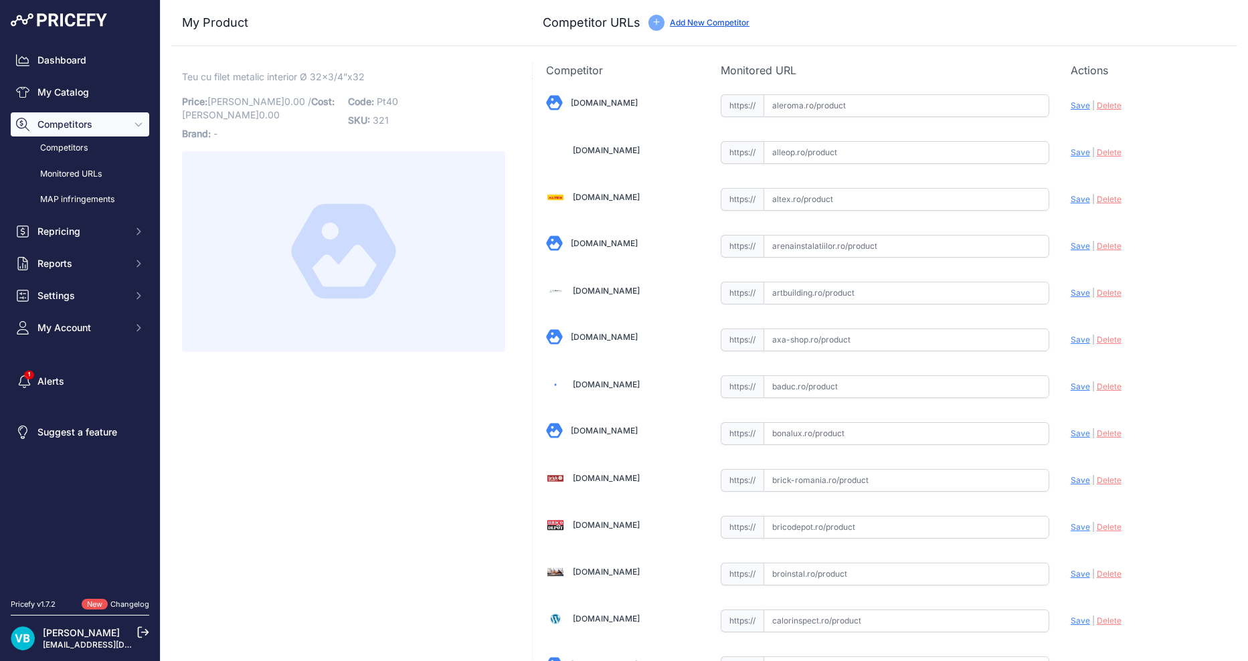
click at [385, 102] on span "Pt40" at bounding box center [387, 101] width 21 height 11
copy span "Pt40"
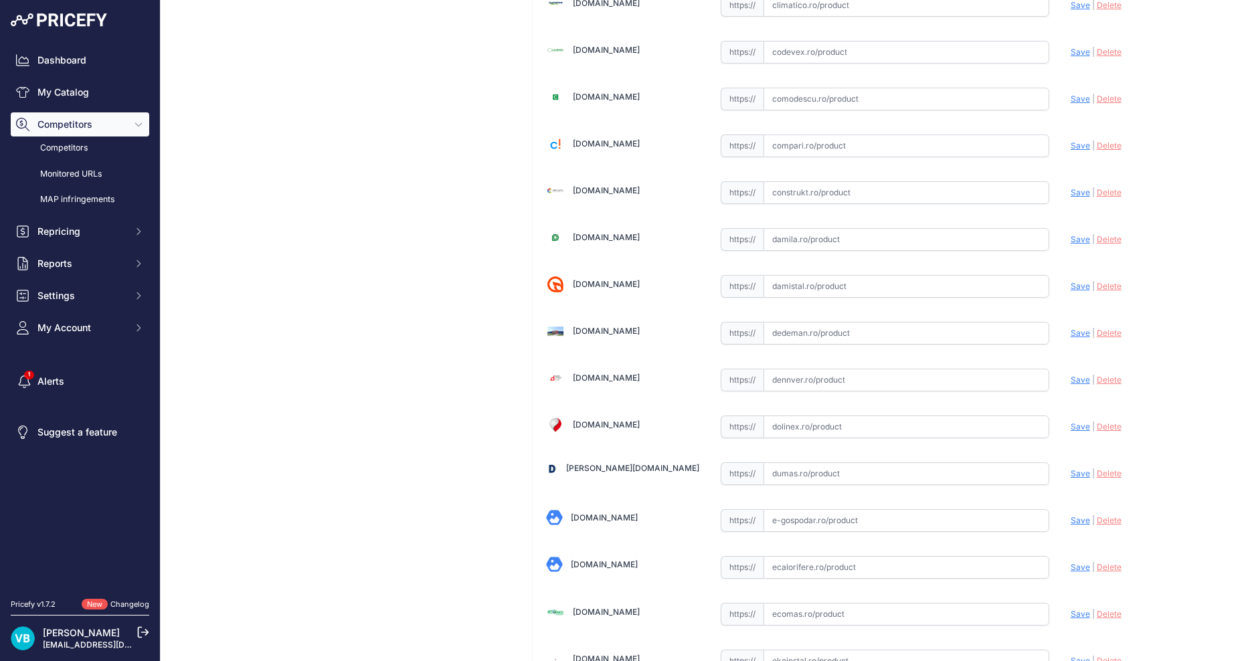
click at [810, 333] on input "text" at bounding box center [906, 333] width 286 height 23
paste input "https://www.dedeman.ro/ro/teu-ppr-d-32-mm-x-3/4-filet-interior-alb/p/2008187?sr…"
type input "www.dedeman.ro/ro/teu-ppr-d-32-mm-x-3/4-filet-interior-alb/p/2008187?prirule_jd…"
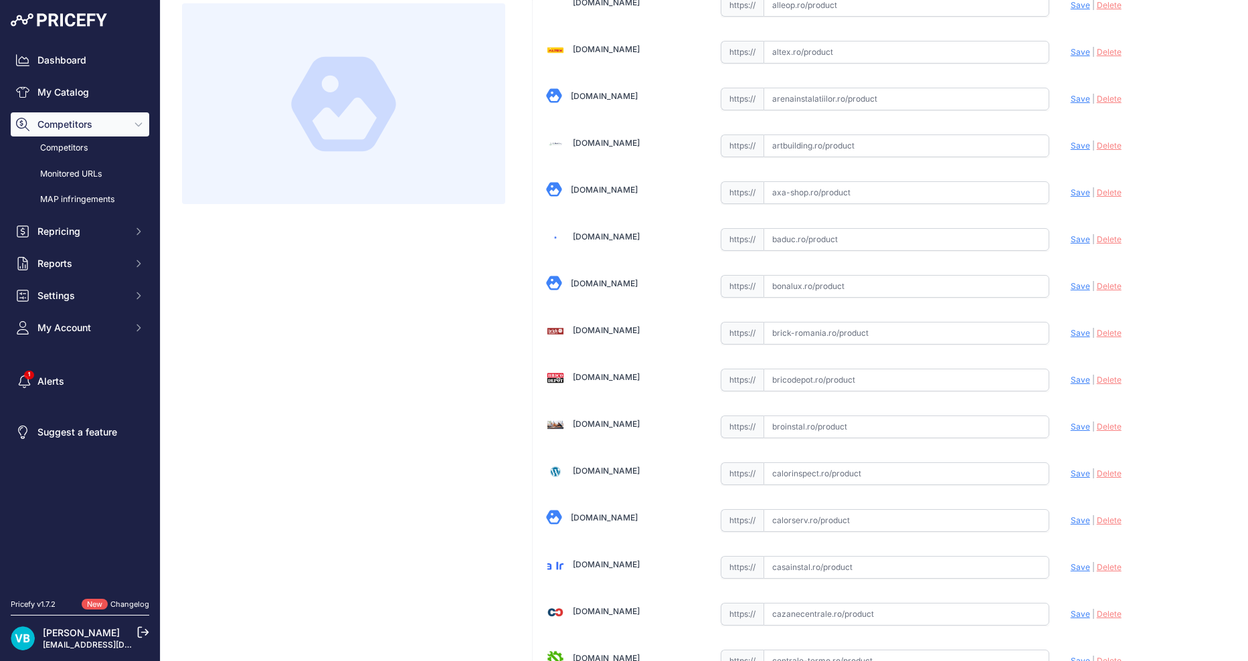
scroll to position [147, 0]
click at [974, 377] on input "text" at bounding box center [906, 380] width 286 height 23
paste input "https://www.bricodepot.ro/incalzire-si-climatizare/alimentare-apa/teu-ppr-filet…"
type input "https://www.bricodepot.ro/incalzire-si-climatizare/alimentare-apa/teu-ppr-filet…"
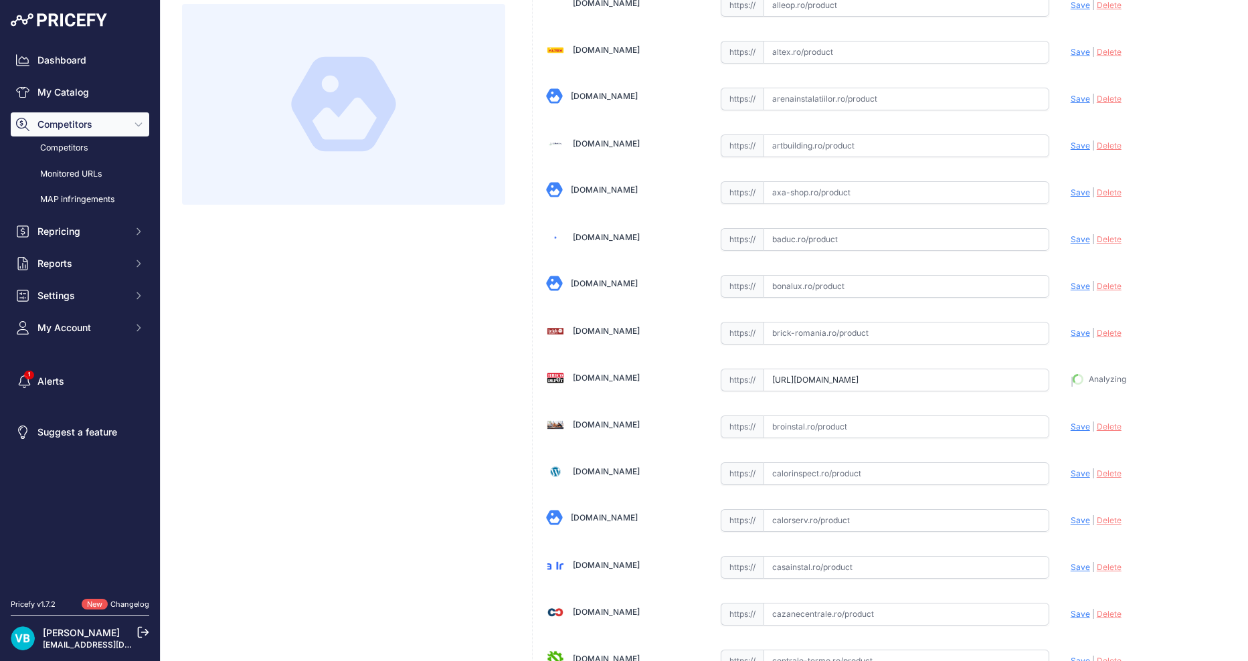
scroll to position [178, 0]
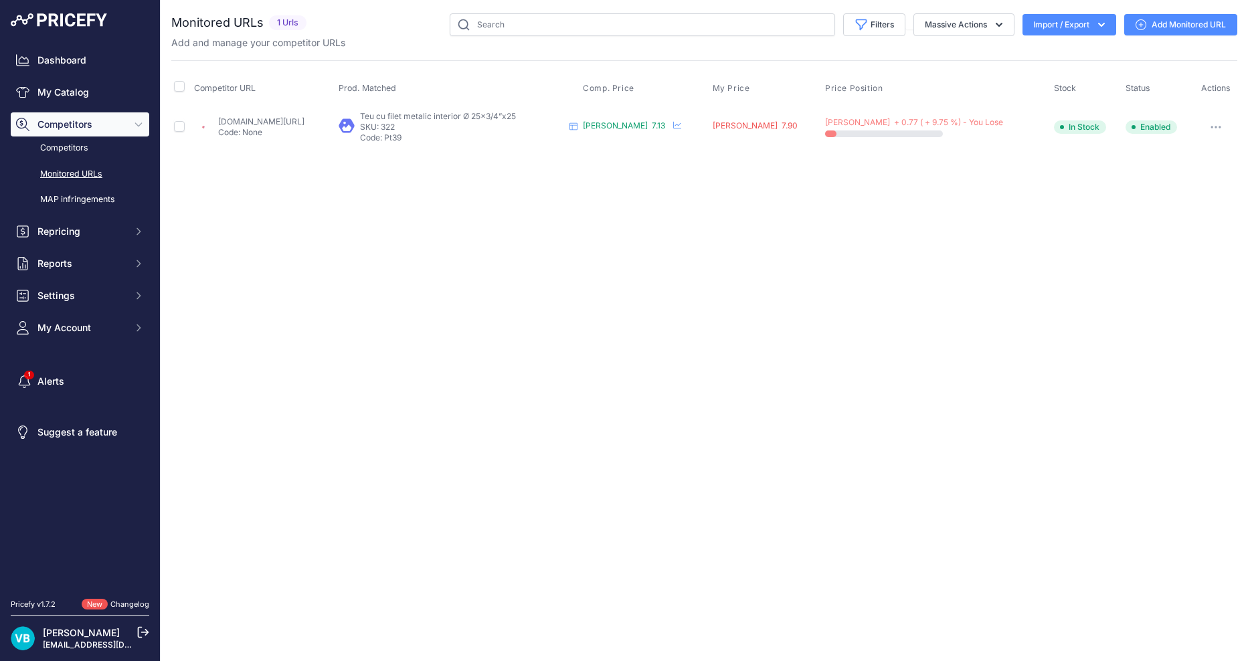
click at [261, 116] on link "emag.ro/teu-cu-filet-metalic-interior-o25x3-4-x25-ender261/pd/d1d8r7bbm/?prirul…" at bounding box center [261, 121] width 86 height 10
click at [1191, 30] on link "Add Monitored URL" at bounding box center [1180, 24] width 113 height 21
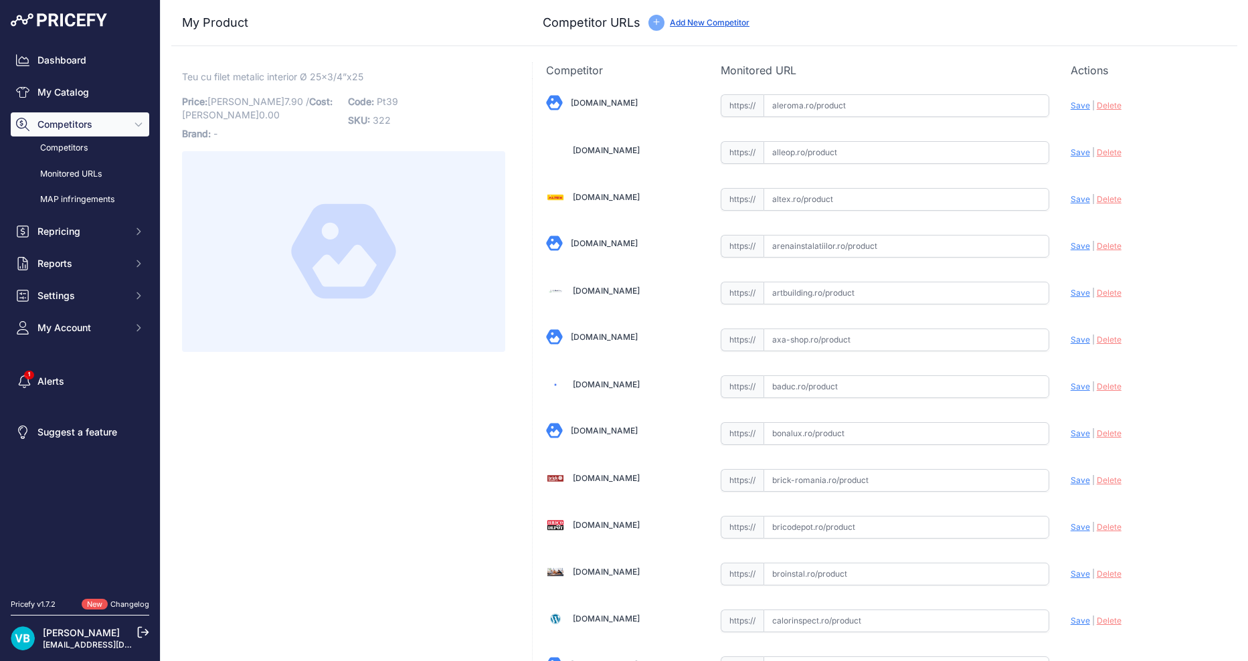
drag, startPoint x: 364, startPoint y: 450, endPoint x: 382, endPoint y: 446, distance: 18.4
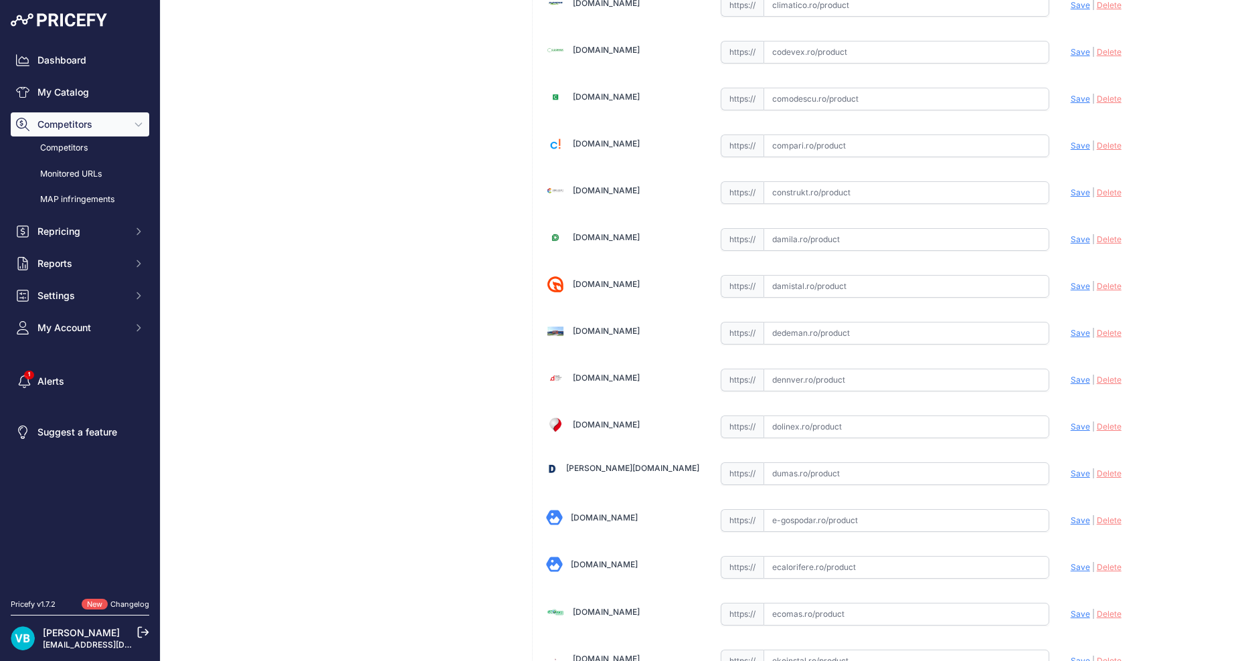
click at [862, 329] on input "text" at bounding box center [906, 333] width 286 height 23
paste input "https://www.dedeman.ro/ro/teu-ppr-d-25-mm-x-3/4-filet-interior-alb/p/2000649?sr…"
type input "www.dedeman.ro/ro/teu-ppr-d-25-mm-x-3/4-filet-interior-alb/p/2000649?prirule_jd…"
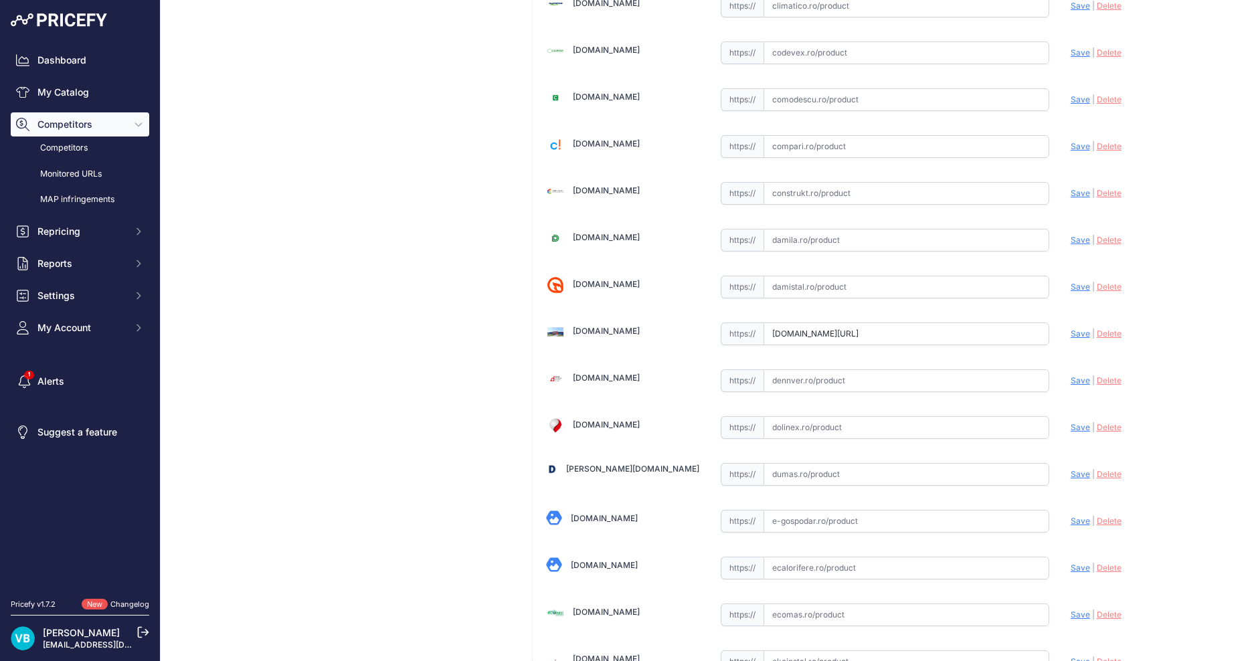
scroll to position [1864, 0]
click at [862, 319] on div "https:// Valid" at bounding box center [884, 331] width 328 height 25
click at [852, 339] on input "text" at bounding box center [906, 333] width 286 height 23
paste input "https://www.hornbach.ro/p/element-t-teu-ppr-cu-filet-metalic-interior-25x3-4x25…"
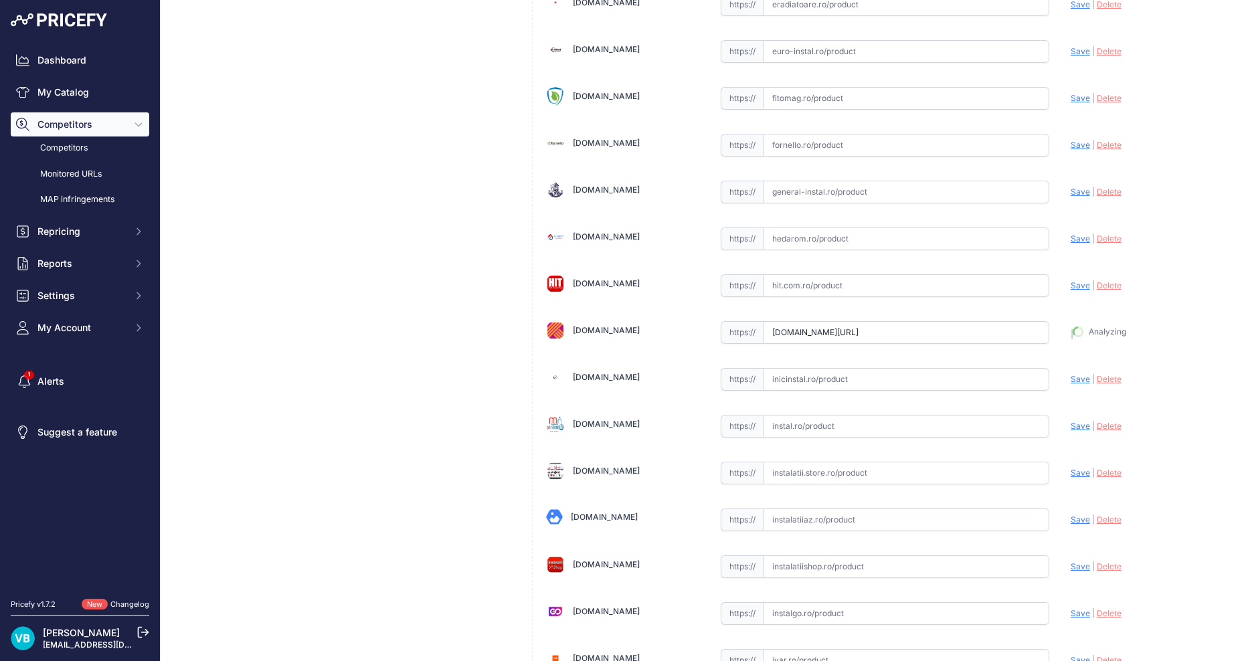
type input "https://www.hornbach.ro/p/element-t-teu-ppr-cu-filet-metalic-interior-25x3-4x25…"
click at [288, 316] on div "Teu cu filet metalic interior Ø 25x3/4”x25 Link Price: RON 7.90 / Cost:" at bounding box center [343, 646] width 344 height 4834
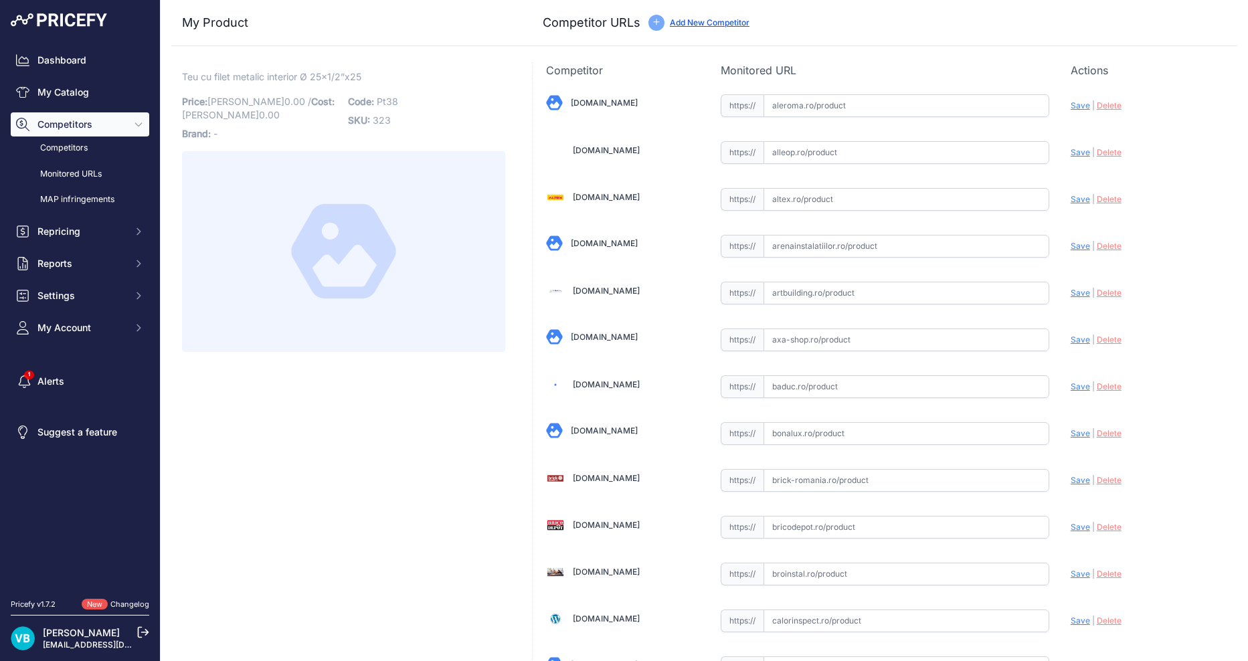
drag, startPoint x: 272, startPoint y: 349, endPoint x: 318, endPoint y: 371, distance: 51.5
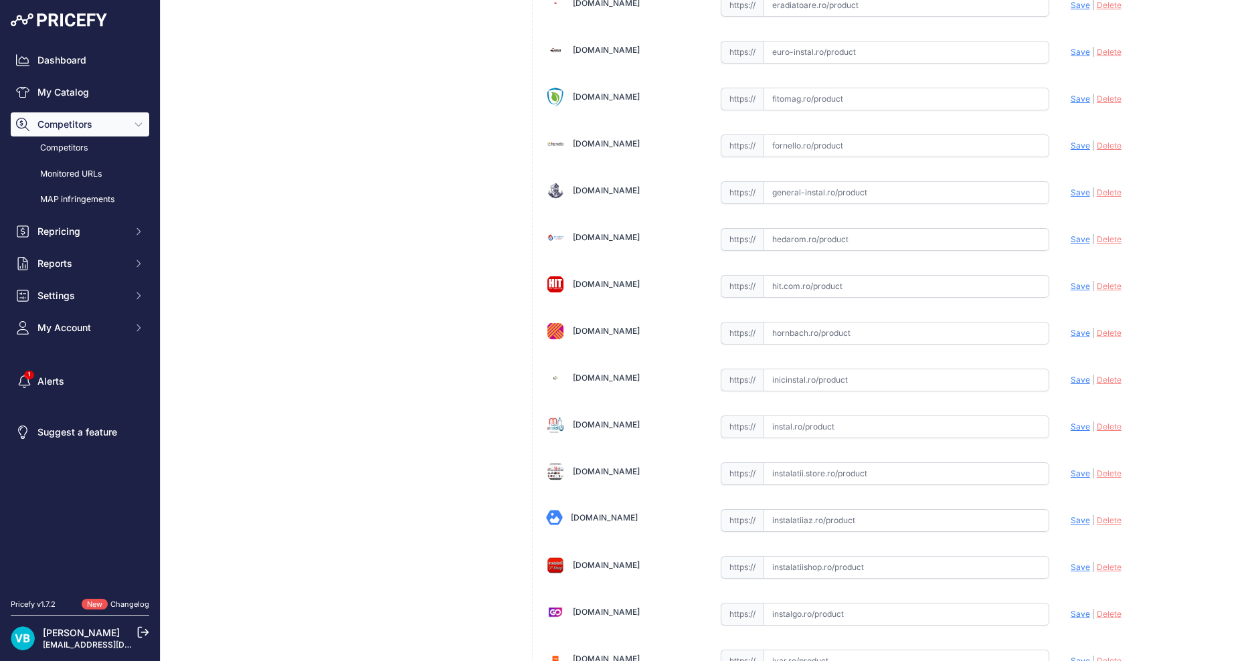
drag, startPoint x: 858, startPoint y: 342, endPoint x: 837, endPoint y: 342, distance: 20.1
click at [858, 342] on input "text" at bounding box center [906, 333] width 286 height 23
paste input "[URL][DOMAIN_NAME]"
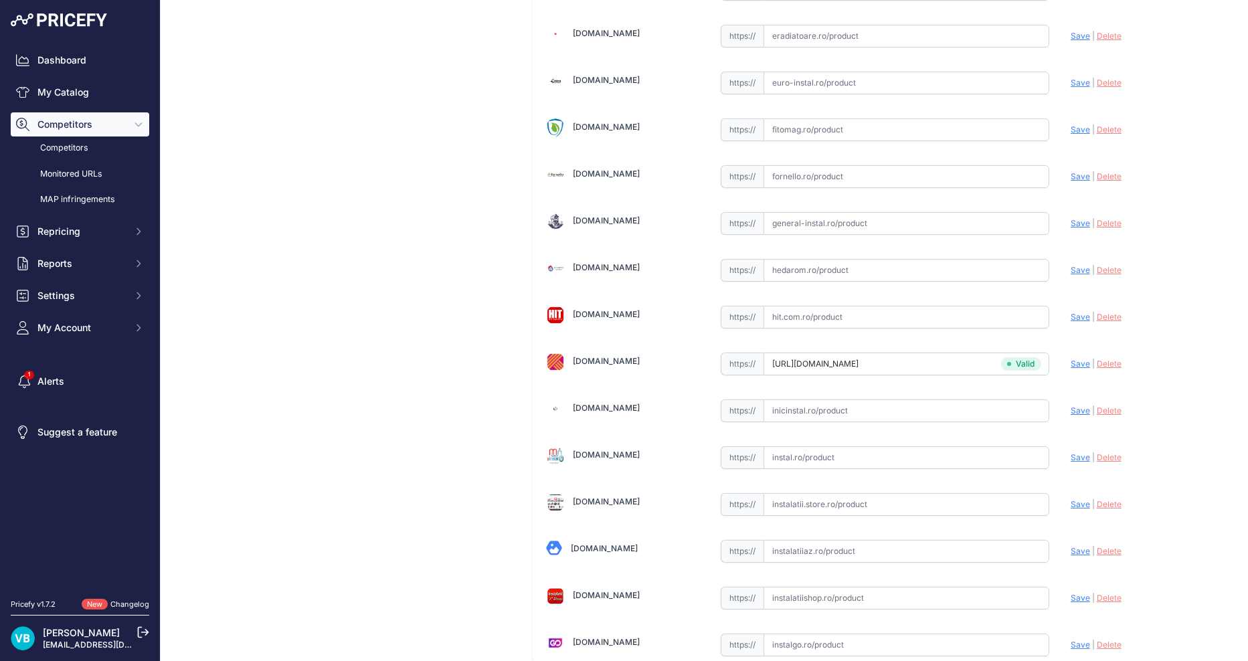
scroll to position [1864, 0]
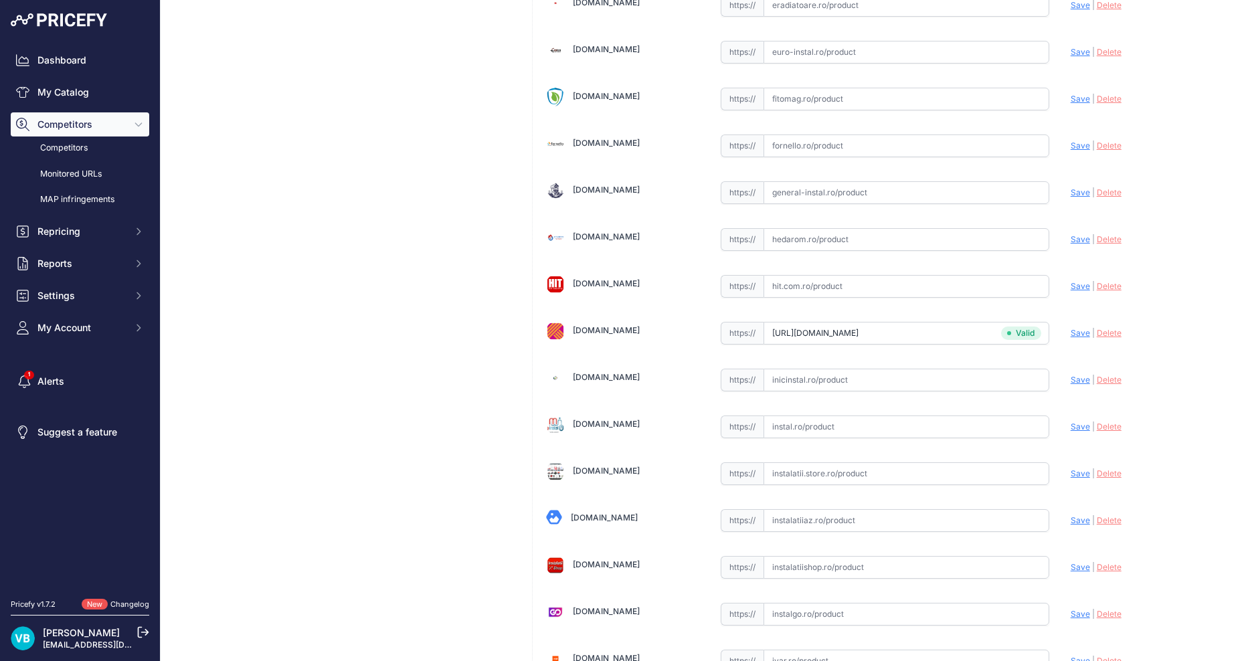
type input "www.hornbach.ro/p/element-t-teu-ppr-cu-filet-metalic-interior-25x1-2x25/8172955…"
click at [475, 278] on div "Teu cu filet metalic interior Ø 25x1/2”x25 Link Price: RON 0.00 / Cost:" at bounding box center [343, 646] width 344 height 4834
click at [807, 337] on input "text" at bounding box center [906, 333] width 286 height 23
paste input "https://www.dedeman.ro/ro/teu-ppr-d-25-mm-x-1/2-filet-interior-alb/p/2001382?sr…"
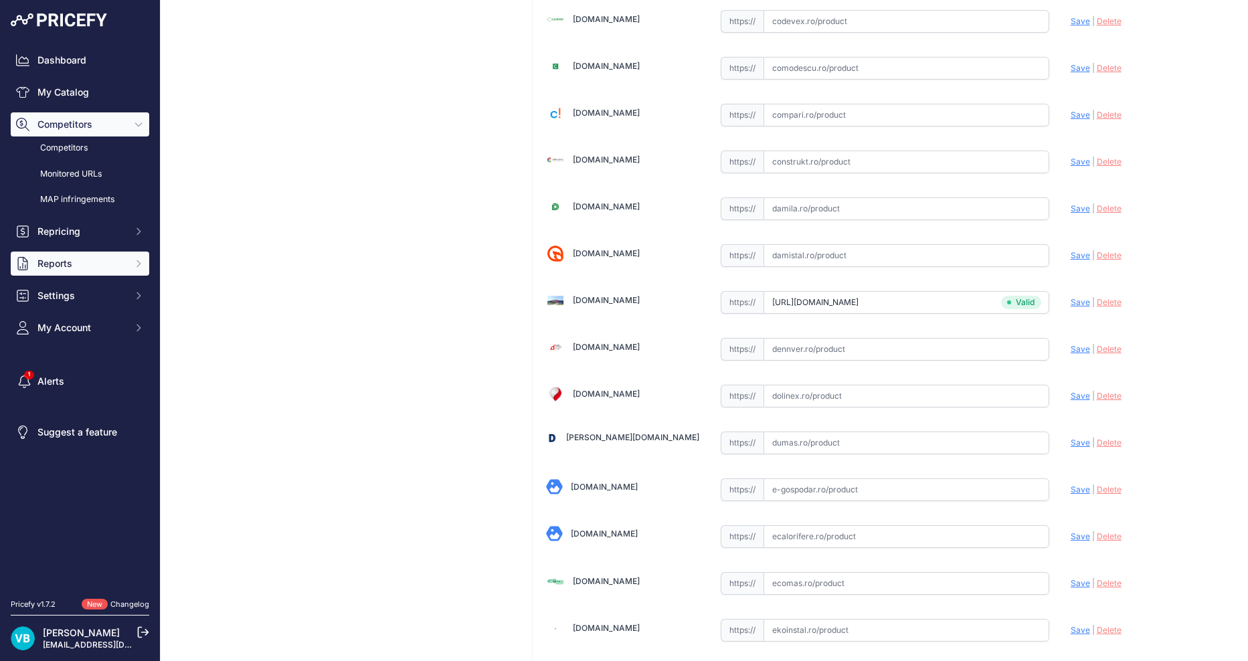
scroll to position [991, 0]
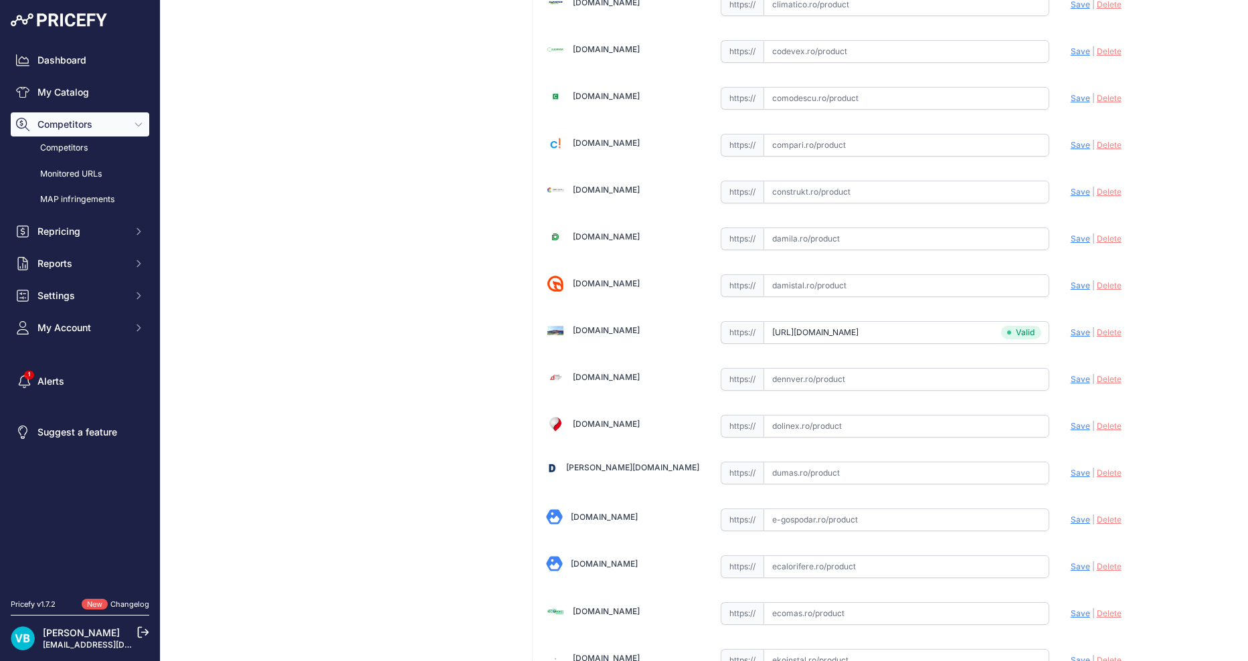
type input "www.dedeman.ro/ro/teu-ppr-d-25-mm-x-1/2-filet-interior-alb/p/2001382?prirule_jd…"
drag, startPoint x: 394, startPoint y: 389, endPoint x: 379, endPoint y: 392, distance: 15.7
click at [905, 561] on input "text" at bounding box center [906, 566] width 286 height 23
paste input "https://www.ecalorifere.ro/teu-mixt-ppr-alb-25x1-2x25-fi-p607?srsltid=AfmBOoqLL…"
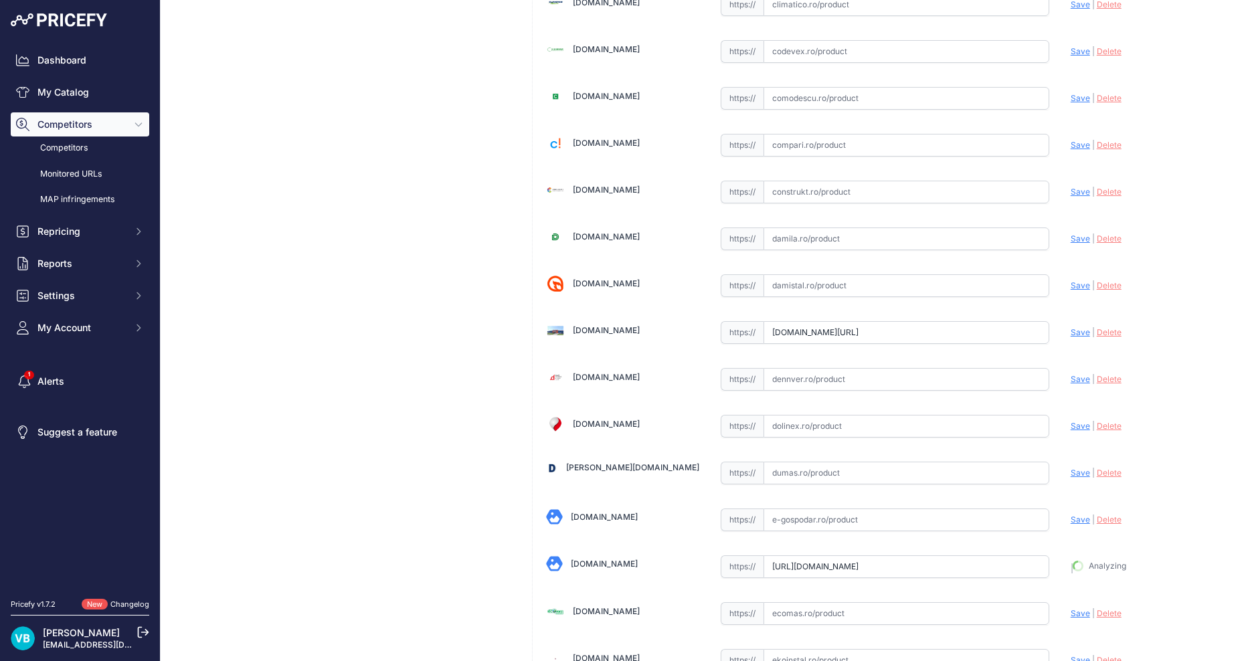
scroll to position [1021, 0]
type input "www.ecalorifere.ro/teu-mixt-ppr-alb-25x1-2x25-fi-p607?prirule_jdsnikfkfjsd=9760"
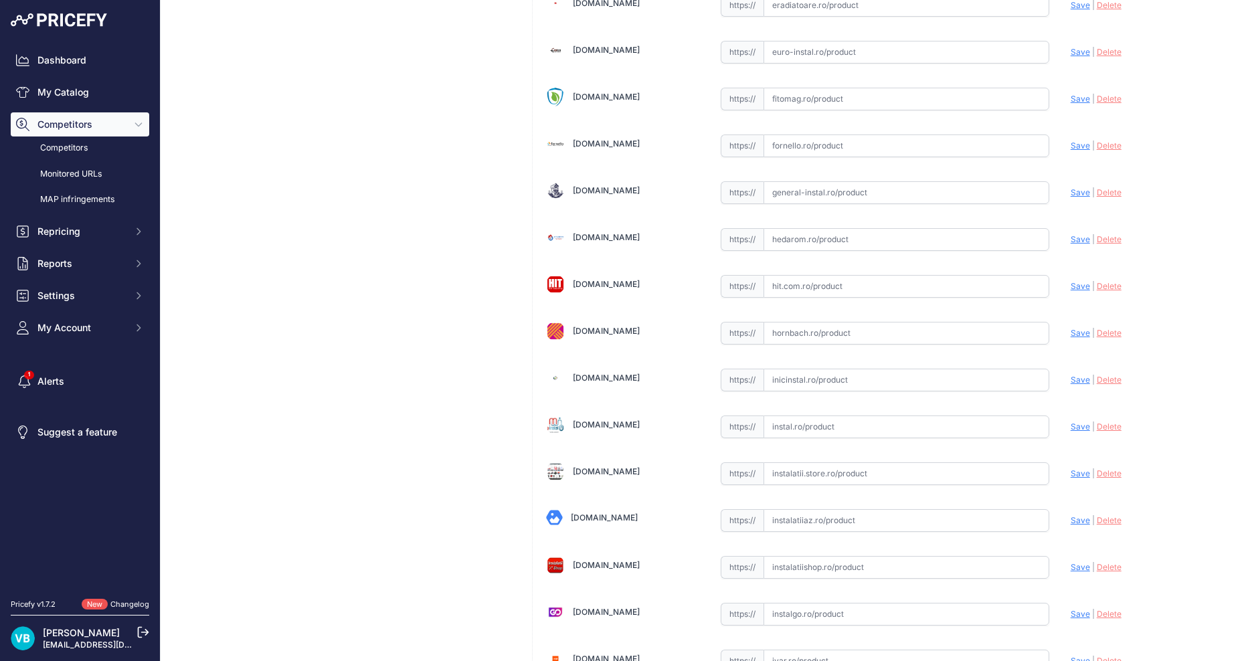
click at [913, 334] on input "text" at bounding box center [906, 333] width 286 height 23
paste input "[URL][DOMAIN_NAME]"
type input "[DOMAIN_NAME][URL]"
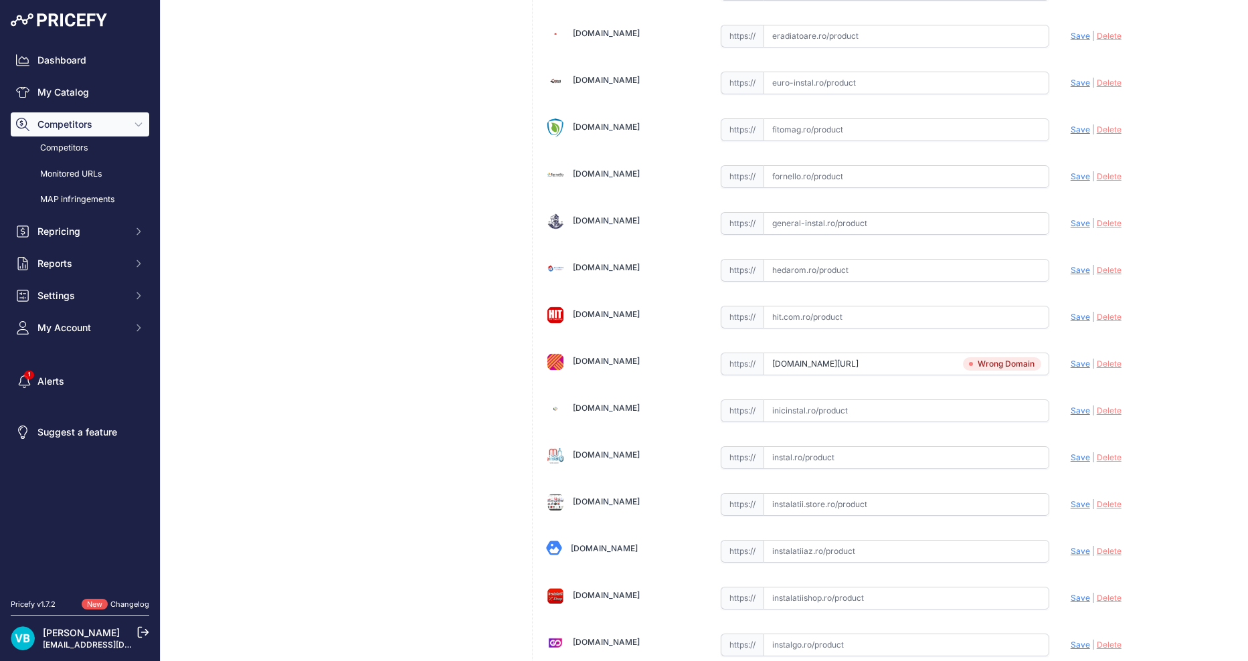
scroll to position [1863, 0]
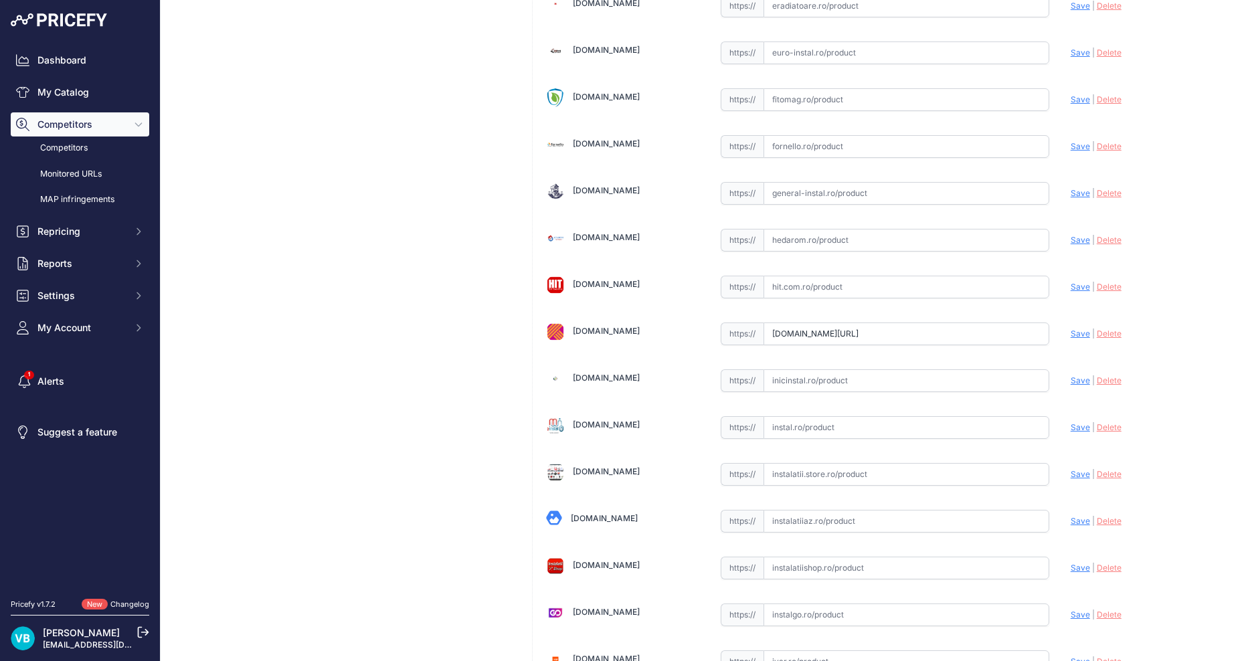
click at [331, 377] on div "Teu cu filet metalic interior Ø 20x3/4”x20 Link Price: [PERSON_NAME] 0.00 / Cos…" at bounding box center [343, 647] width 344 height 4834
click at [839, 334] on input "text" at bounding box center [906, 333] width 286 height 23
paste input "[URL][DOMAIN_NAME]"
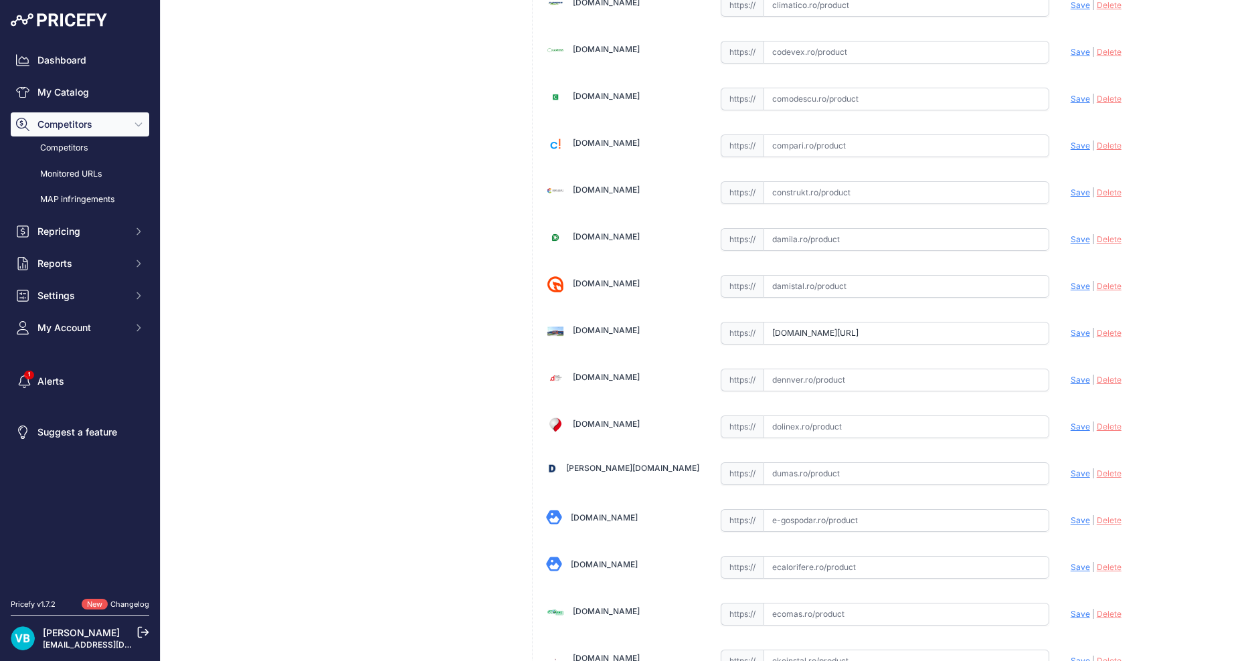
click at [1070, 334] on span "Save" at bounding box center [1079, 333] width 19 height 10
type input "[URL][DOMAIN_NAME]"
click at [980, 337] on input "[DOMAIN_NAME][URL]" at bounding box center [906, 331] width 286 height 23
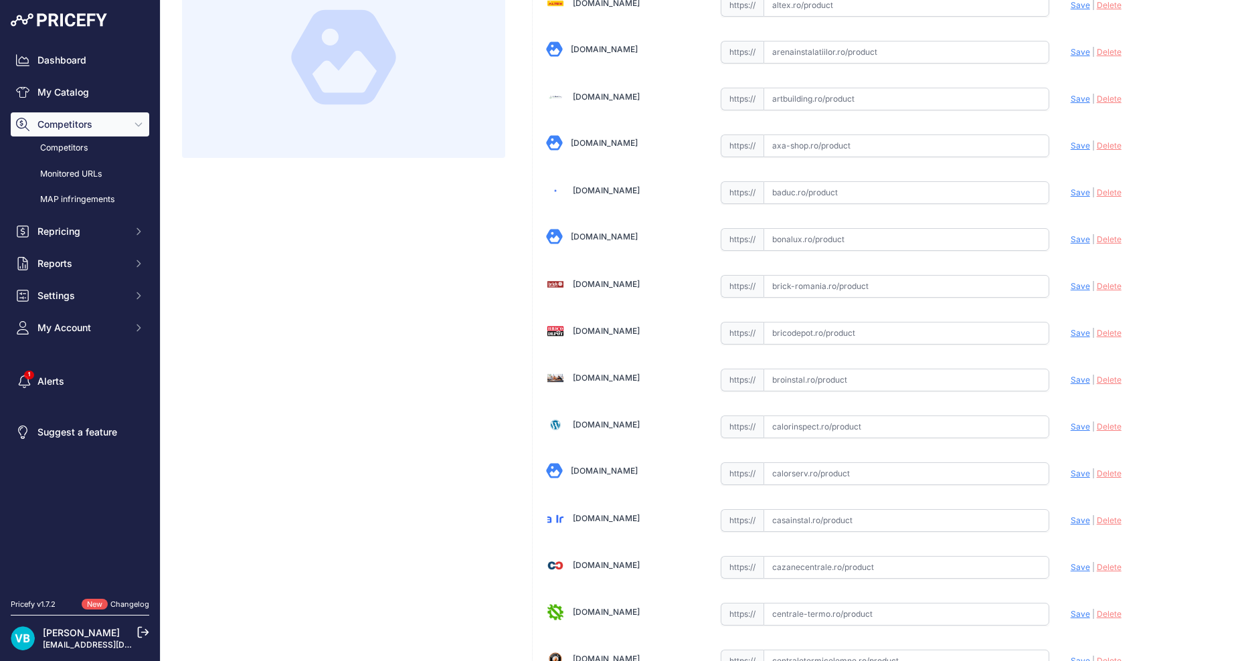
click at [856, 338] on input "text" at bounding box center [906, 333] width 286 height 23
paste input "[DOMAIN_NAME][URL]"
type input "[URL][DOMAIN_NAME]"
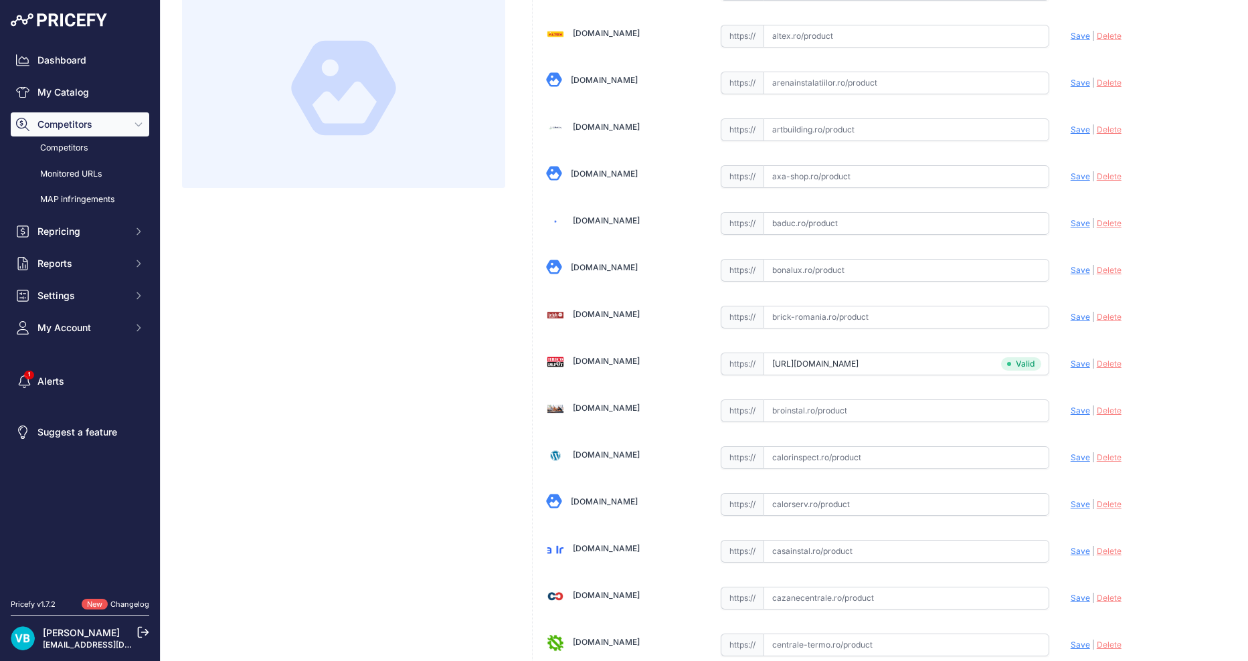
scroll to position [225, 0]
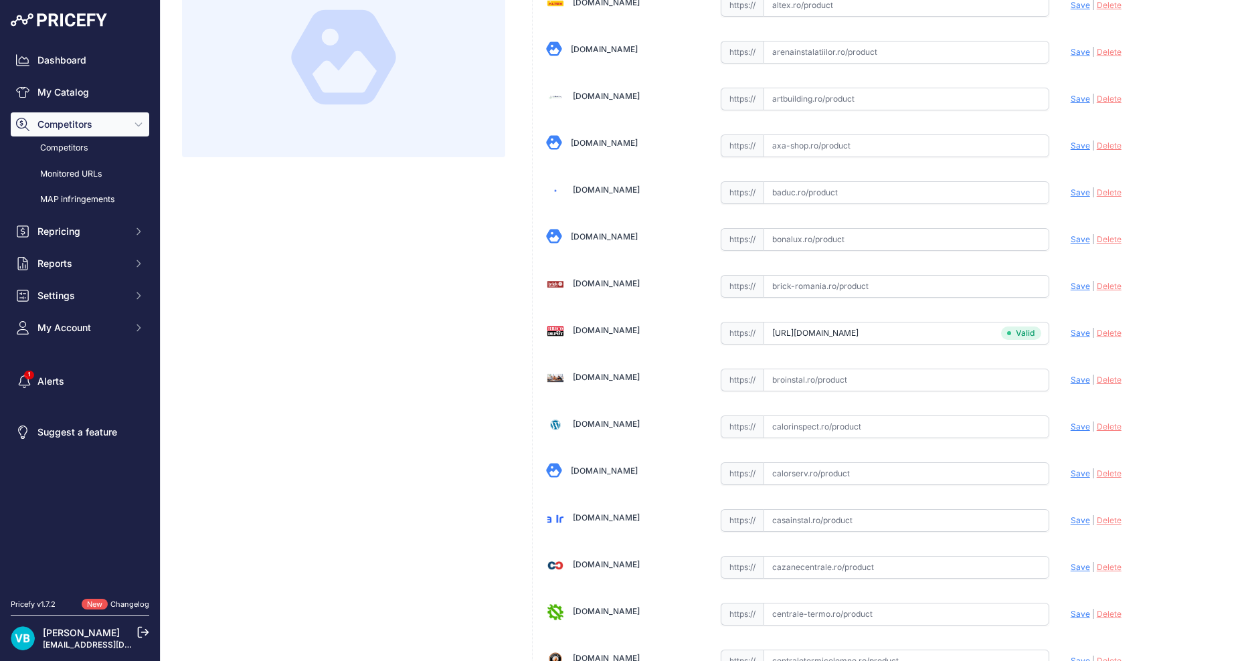
drag, startPoint x: 497, startPoint y: 336, endPoint x: 453, endPoint y: 317, distance: 48.0
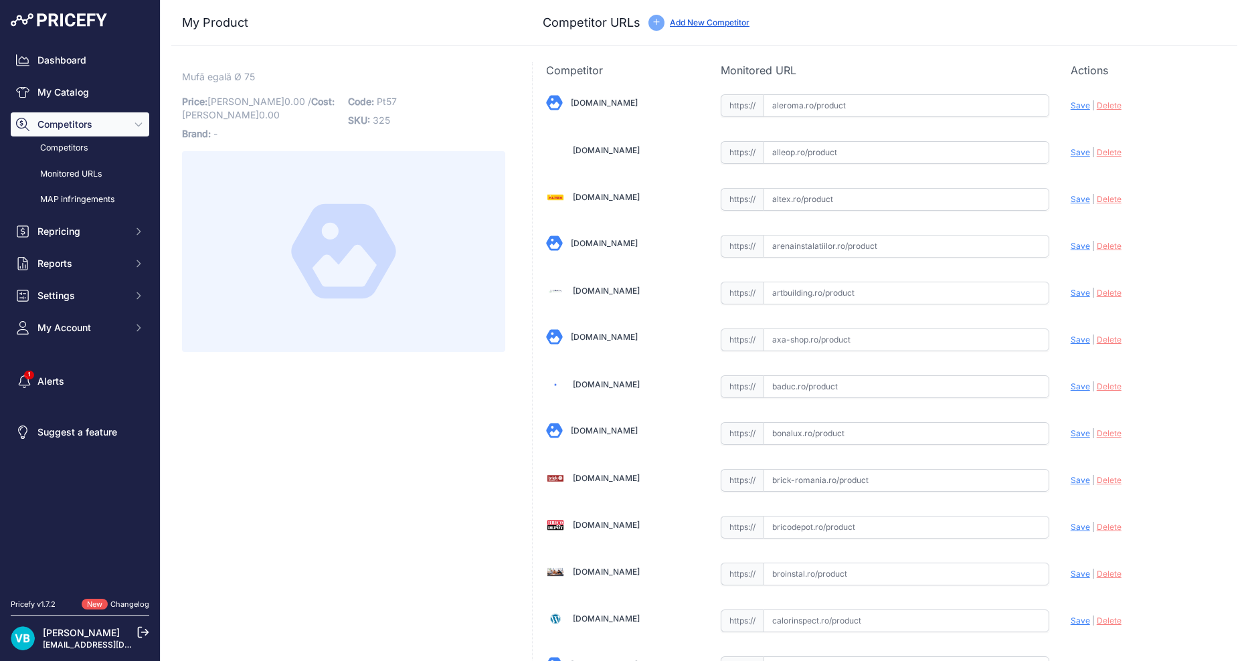
click at [393, 98] on span "Pt57" at bounding box center [387, 101] width 20 height 11
click at [389, 97] on span "Pt57" at bounding box center [387, 101] width 20 height 11
copy span "Pt57"
click at [408, 312] on div at bounding box center [343, 251] width 323 height 201
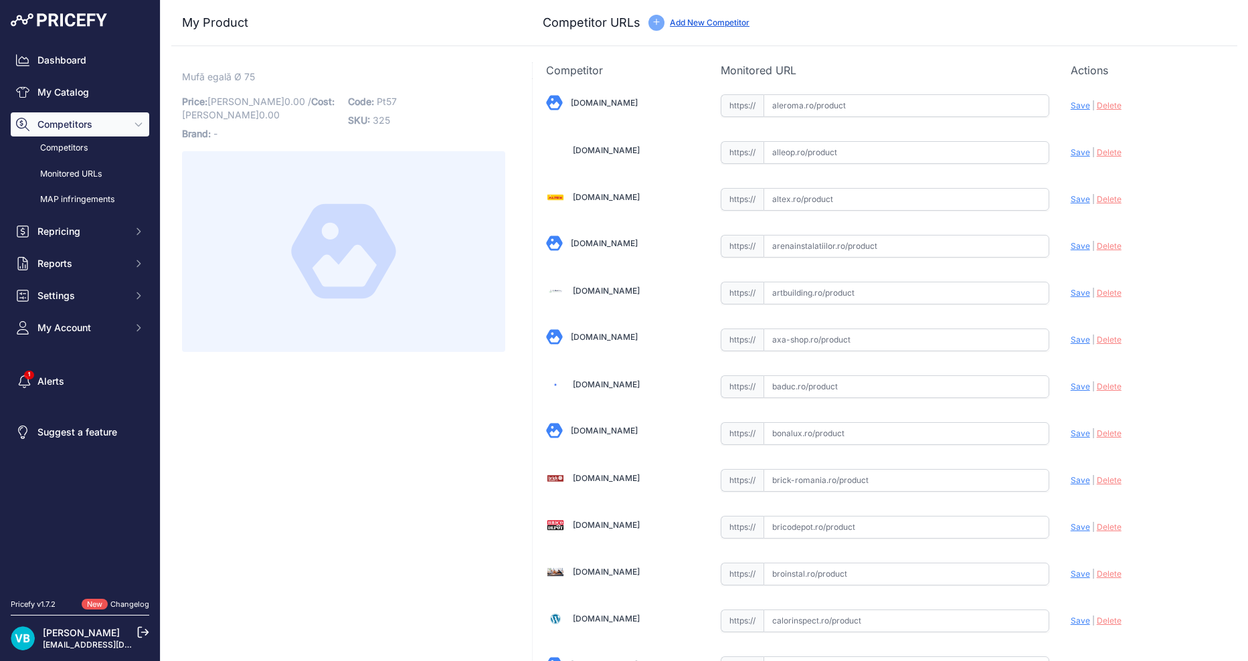
scroll to position [990, 0]
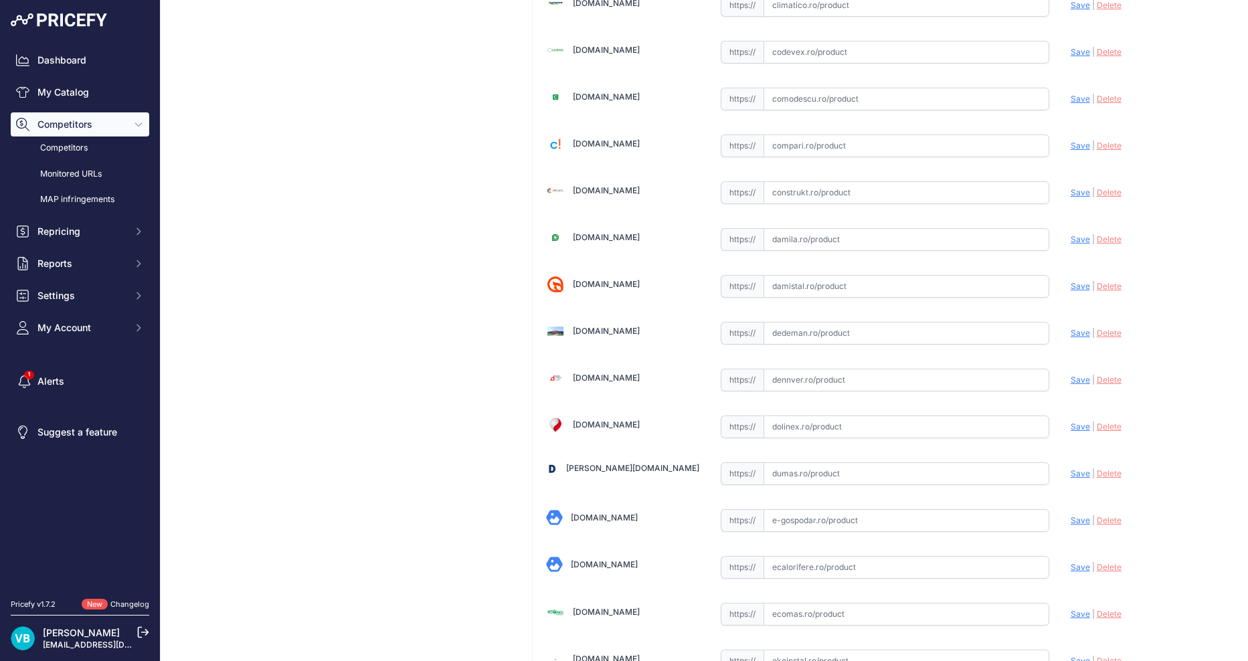
click at [829, 328] on input "text" at bounding box center [906, 333] width 286 height 23
paste input "https://www.dedeman.ro/ro/mufa-ppr-d-75-mm-alb-pentru-imbinare-tevi/p/2001249?u…"
type input "www.dedeman.ro/ro/mufa-ppr-d-75-mm-alb-pentru-imbinare-tevi/p/2001249?gad_campa…"
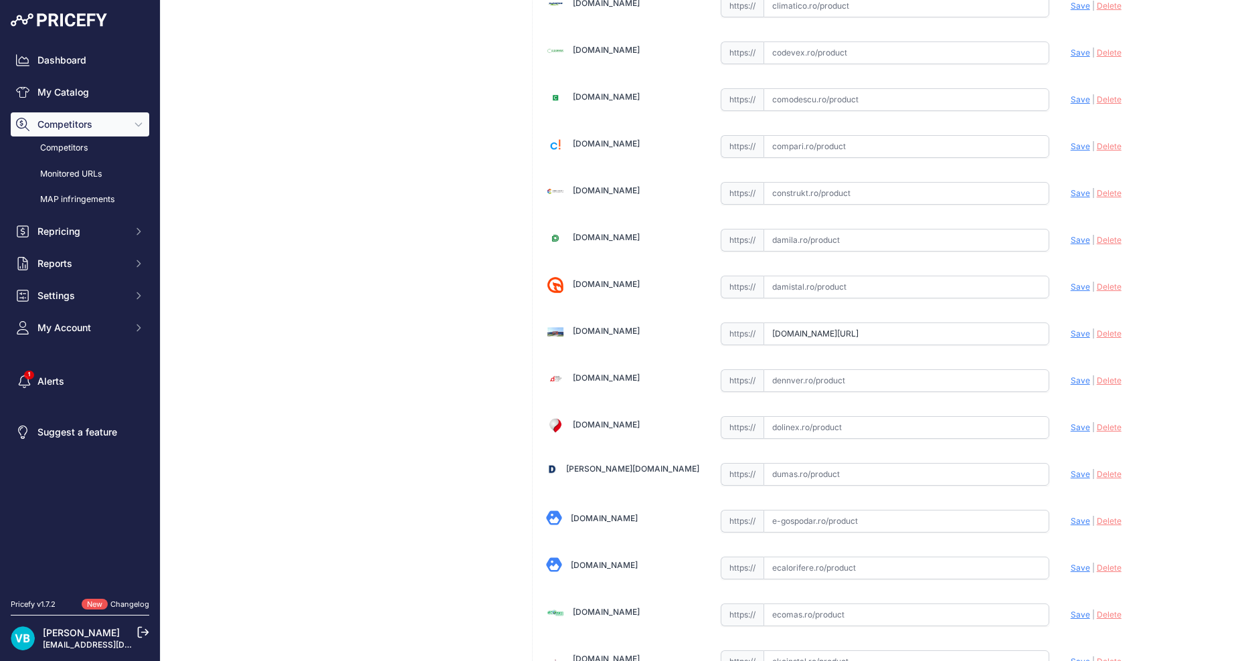
click at [926, 616] on input "text" at bounding box center [906, 614] width 286 height 23
paste input "https://www.ecomas.ro/mufa-legatura-ppr-75-alba-sanica"
type input "www.ecomas.ro/mufa-legatura-ppr-75-alba-sanica?prirule_jdsnikfkfjsd=9760"
drag, startPoint x: 421, startPoint y: 415, endPoint x: 413, endPoint y: 415, distance: 8.0
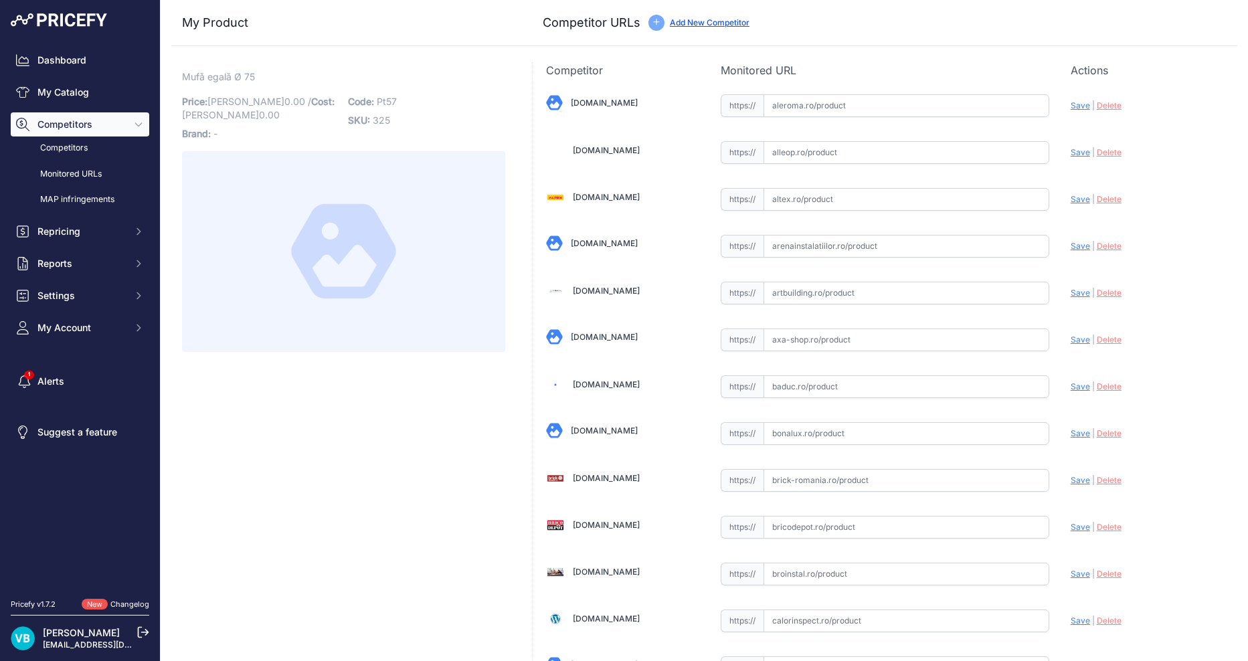
scroll to position [3608, 0]
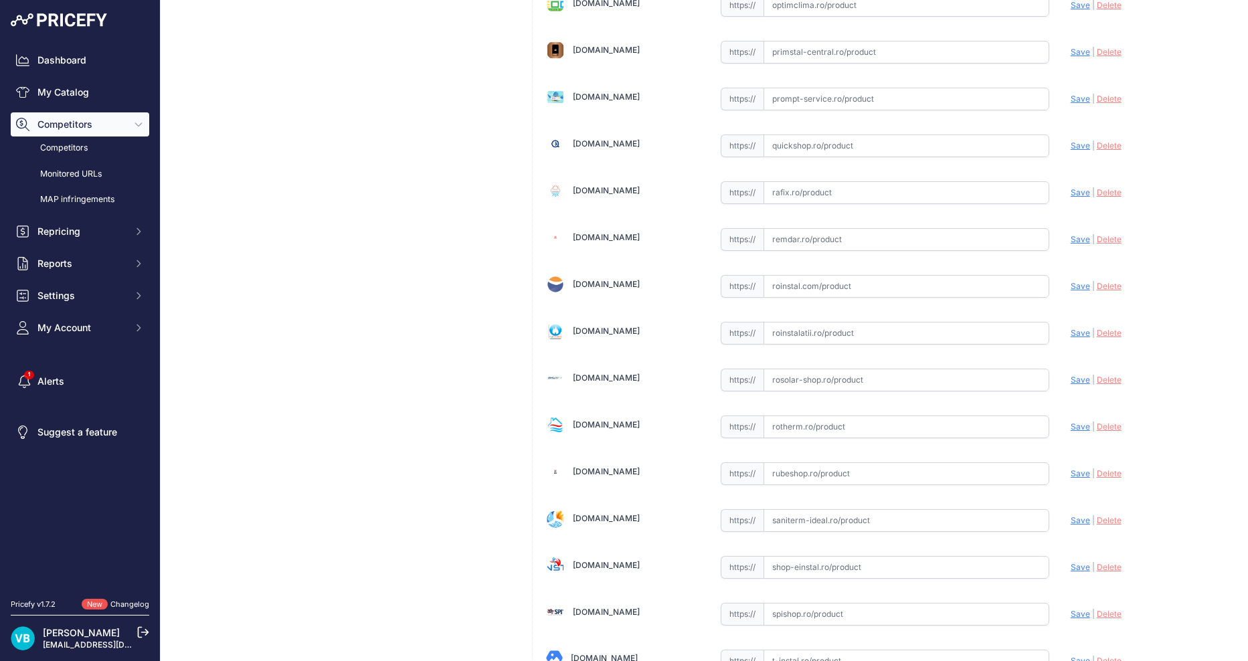
click at [882, 327] on input "text" at bounding box center [906, 333] width 286 height 23
paste input "https://www.roinstalatii.ro/mufa-ppr-75-p718"
type input "www.roinstalatii.ro/mufa-ppr-75-p718?prirule_jdsnikfkfjsd=9760"
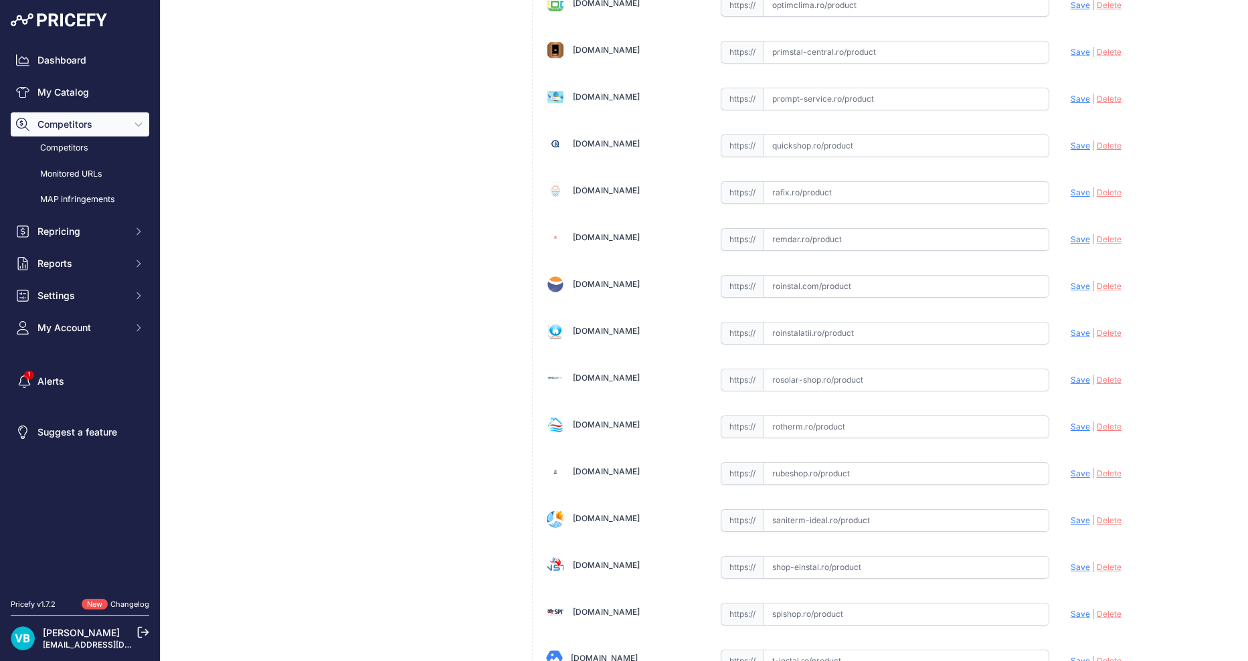
click at [894, 340] on input "text" at bounding box center [906, 333] width 286 height 23
paste input "https://www.roinstalatii.ro/mufa-ppr-90-p719"
type input "www.roinstalatii.ro/mufa-ppr-90-p719?prirule_jdsnikfkfjsd=9760"
click at [155, 413] on div "Dashboard My Catalog Competitors Competitors Monitored URLs MAP infringements R…" at bounding box center [80, 296] width 160 height 593
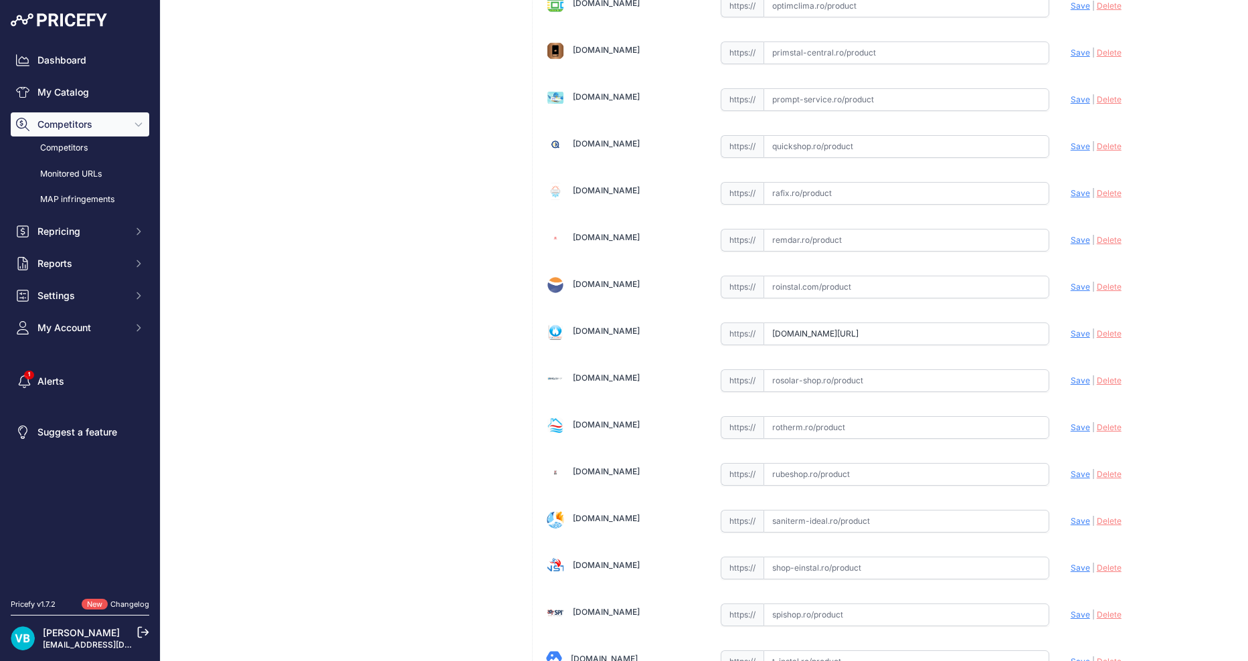
scroll to position [1021, 0]
click at [826, 328] on input "text" at bounding box center [906, 333] width 286 height 23
paste input "https://www.dedeman.ro/ro/mufa-ppr-d-90-mm-alb-pentru-imbinare-tevi/p/2009076?s…"
type input "www.dedeman.ro/ro/mufa-ppr-d-90-mm-alb-pentru-imbinare-tevi/p/2009076?prirule_j…"
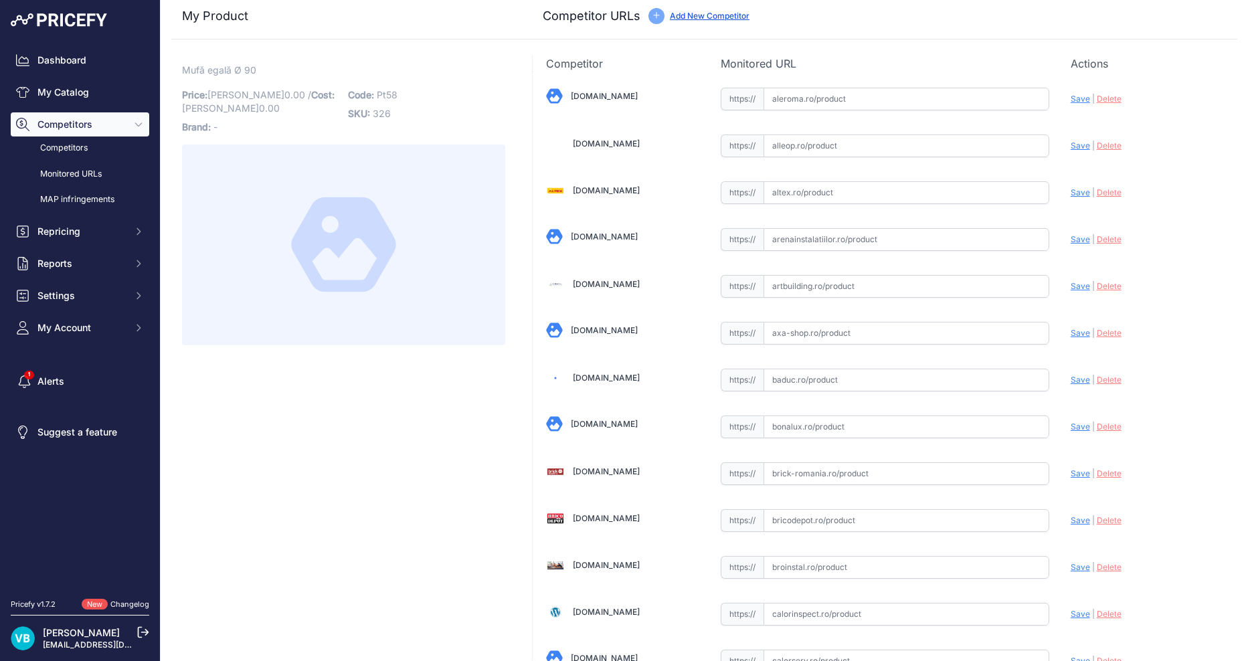
scroll to position [3842, 0]
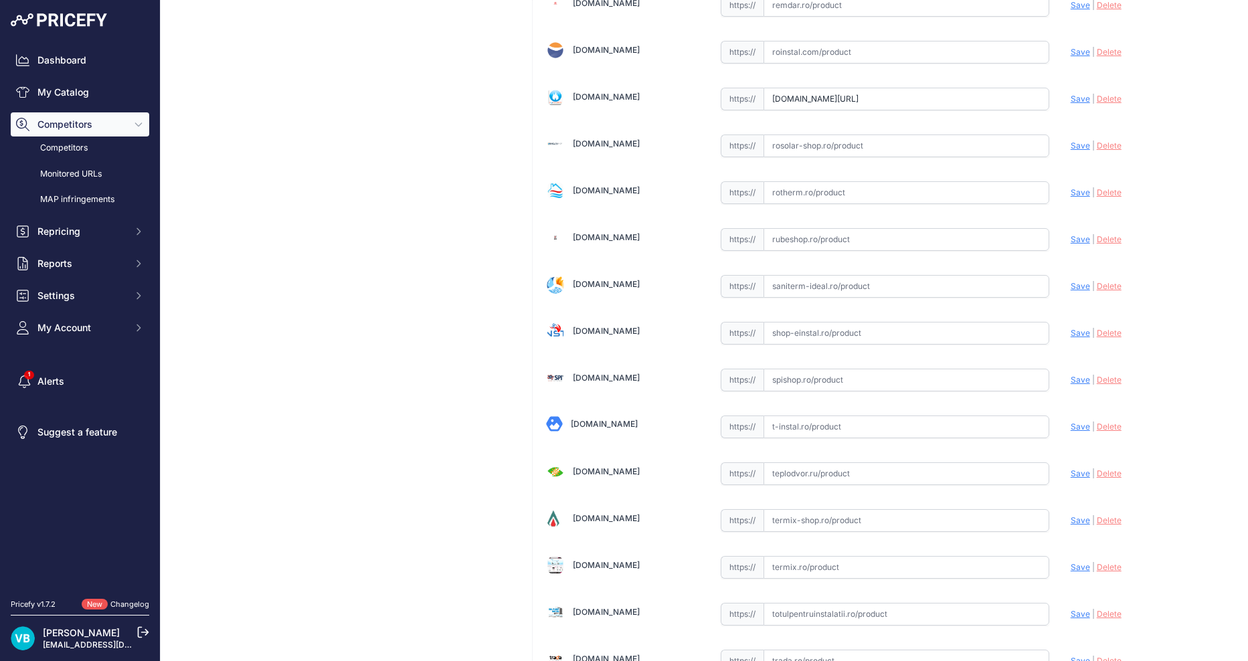
click at [825, 329] on input "text" at bounding box center [906, 333] width 286 height 23
paste input "https://www.shop-einstal.ro/tevi-si-fitinguri-teava-ppr/mufa-ppr-alb-90-mm-4168…"
type input "https://www.shop-einstal.ro/tevi-si-fitinguri-teava-ppr/mufa-ppr-alb-90-mm-4168…"
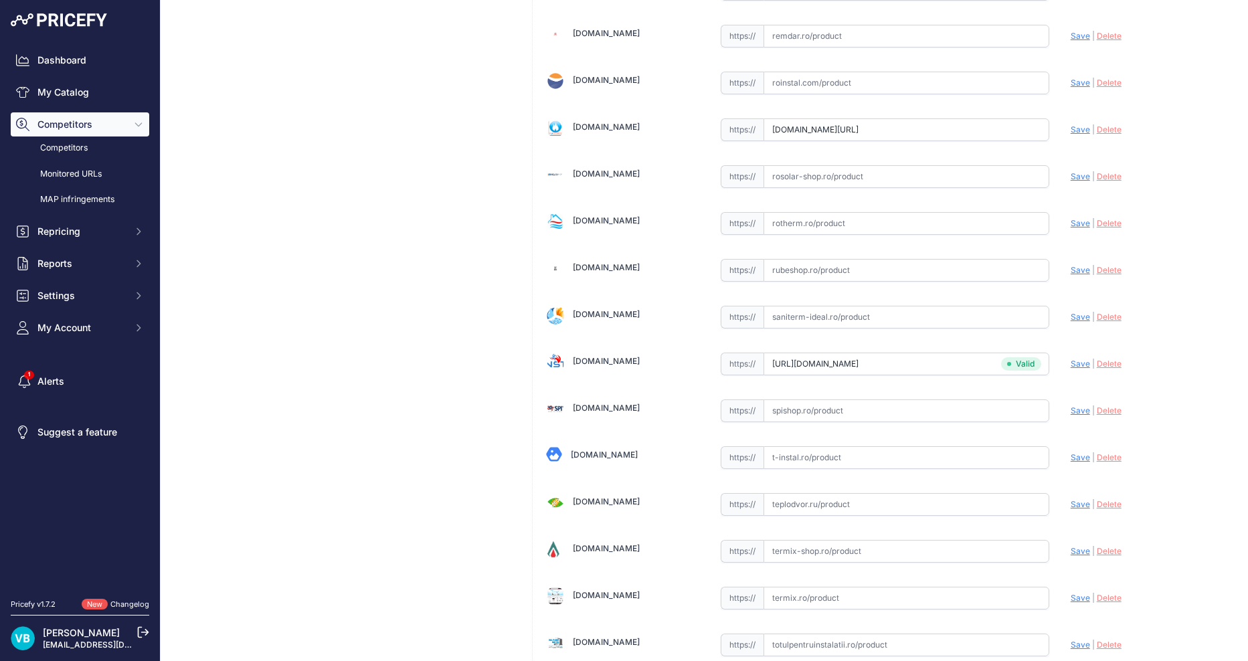
scroll to position [3872, 0]
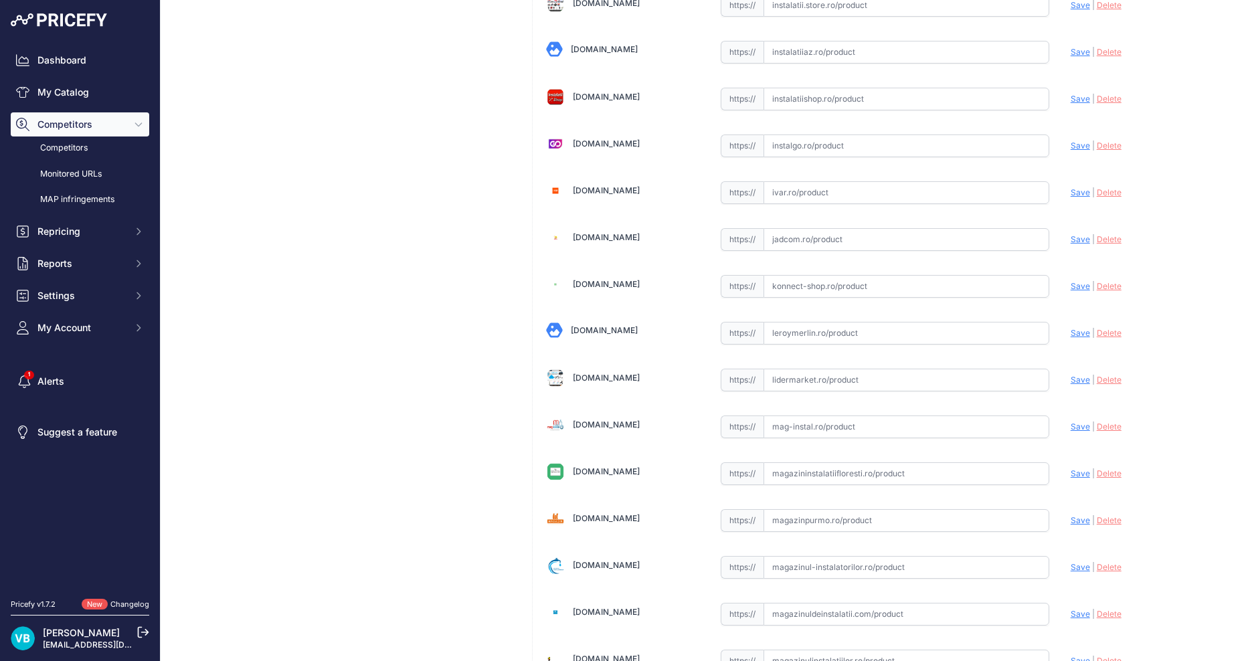
click at [864, 333] on input "text" at bounding box center [906, 333] width 286 height 23
paste input "[URL][DOMAIN_NAME]"
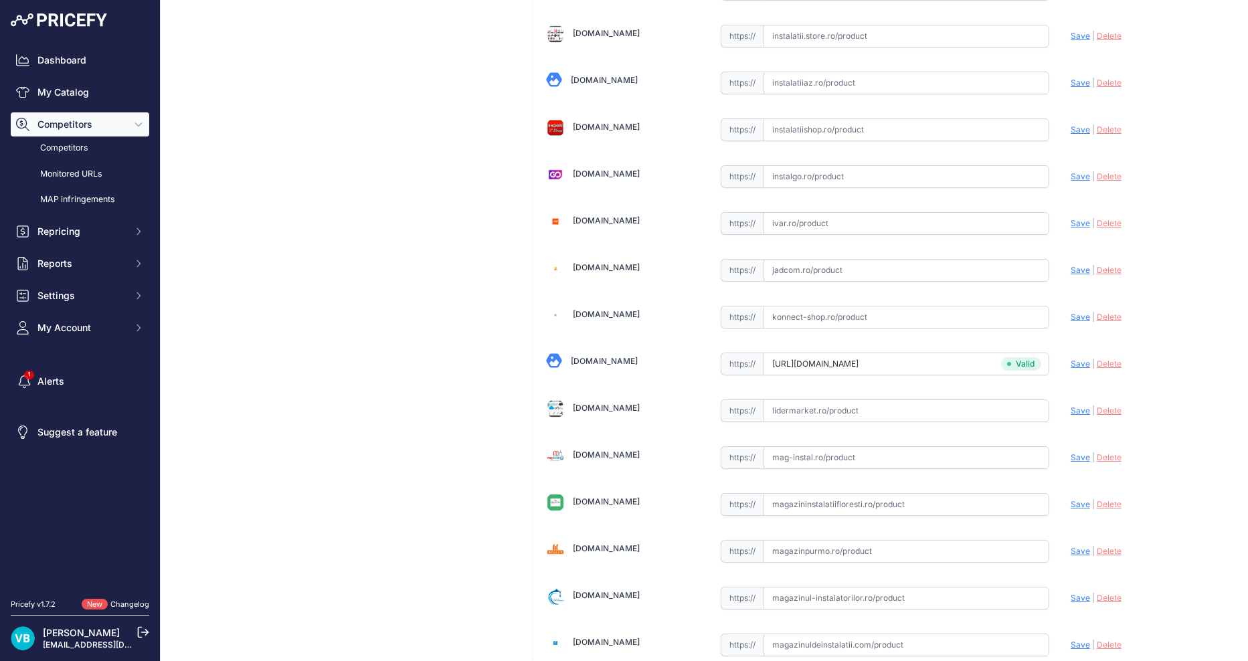
scroll to position [2332, 0]
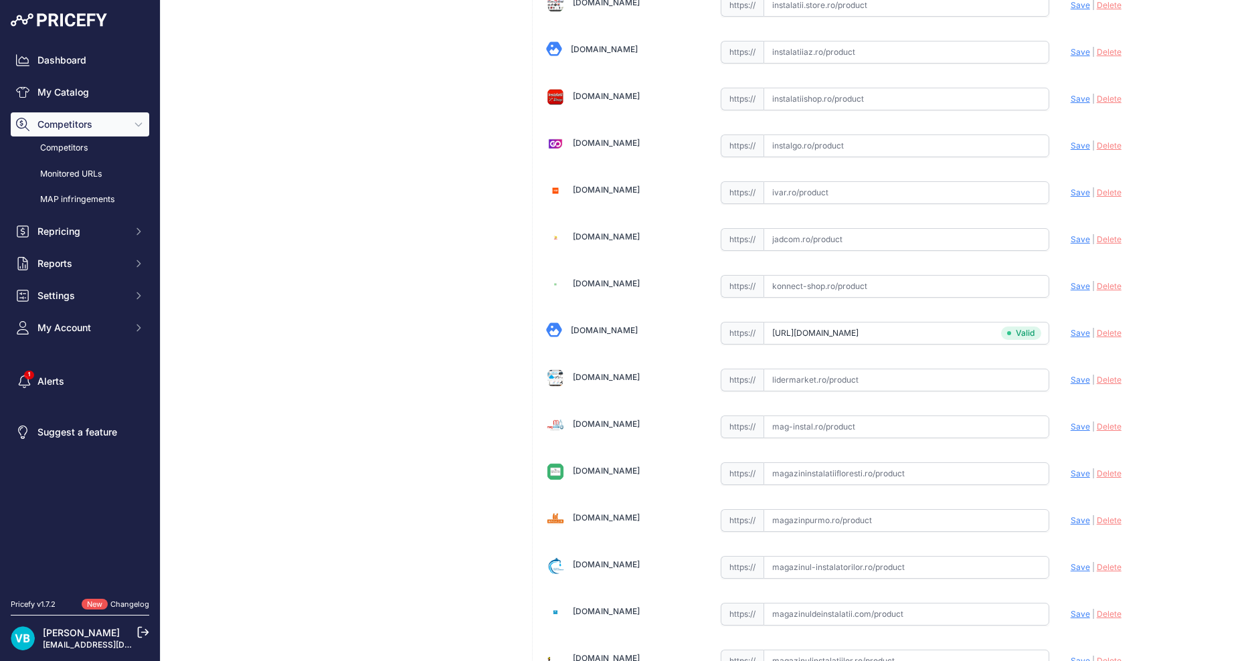
type input "[DOMAIN_NAME][URL]"
click at [378, 379] on div "Mufă redusă Ø 25/20 Link Price: RON 0.00 / Cost: 0.00 Brand: - Code:" at bounding box center [343, 178] width 344 height 4834
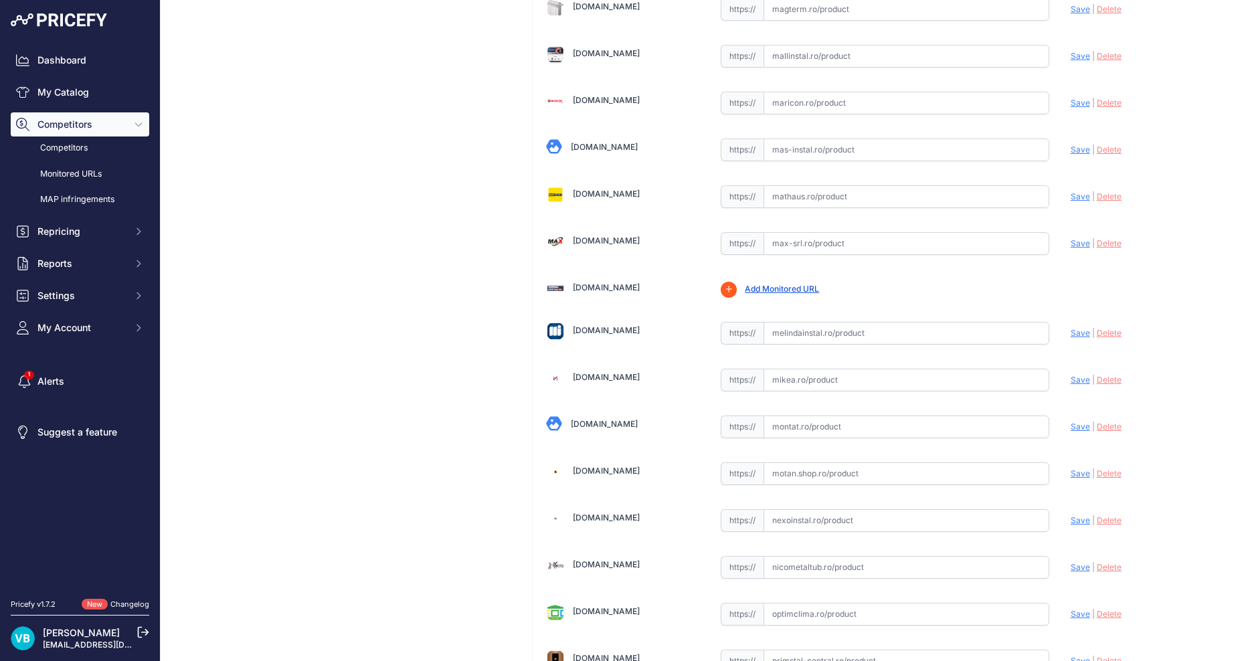
click at [934, 333] on input "text" at bounding box center [906, 333] width 286 height 23
paste input "https://www.melindainstal.ro/reductie-ppr-25-x-20-mm-pn25-spk-10240830"
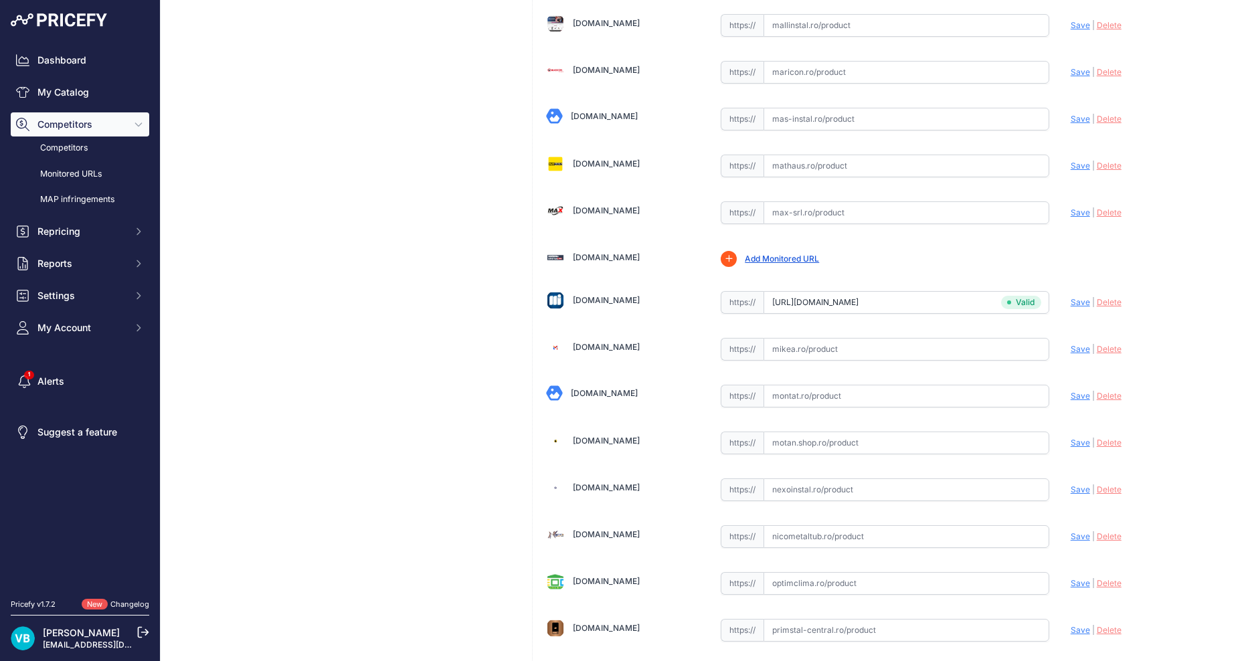
scroll to position [2999, 0]
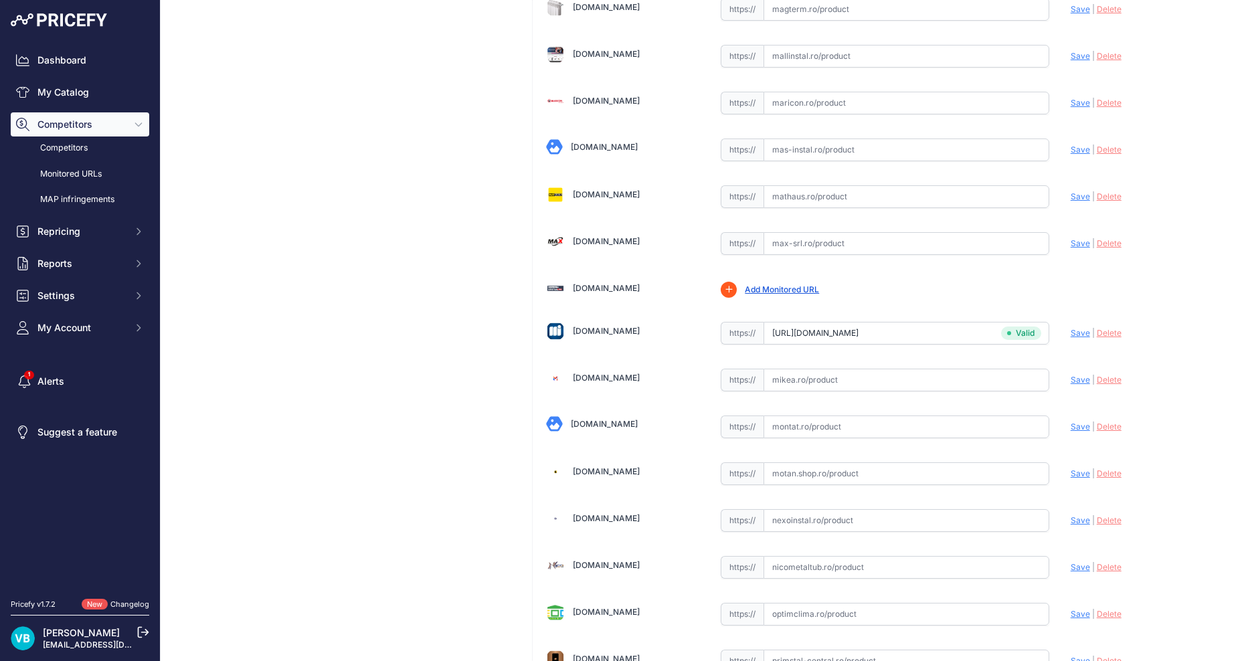
type input "www.melindainstal.ro/reductie-ppr-25-x-20-mm-pn25-spk-10240830?prirule_jdsnikfk…"
drag, startPoint x: 239, startPoint y: 415, endPoint x: 315, endPoint y: 420, distance: 75.8
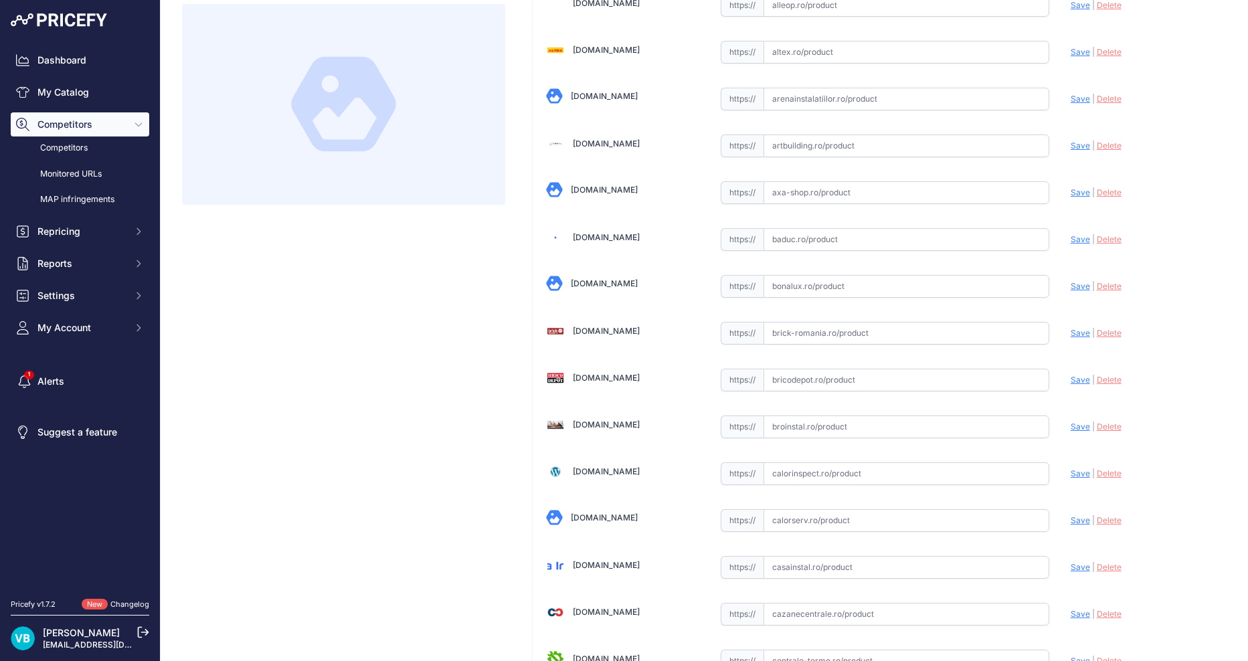
click at [1014, 389] on input "text" at bounding box center [906, 380] width 286 height 23
paste input "https://www.bricodepot.ro/incalzire-si-climatizare/alimentare-apa/ppr-mufa-red-…"
type input "https://www.bricodepot.ro/incalzire-si-climatizare/alimentare-apa/ppr-mufa-red-…"
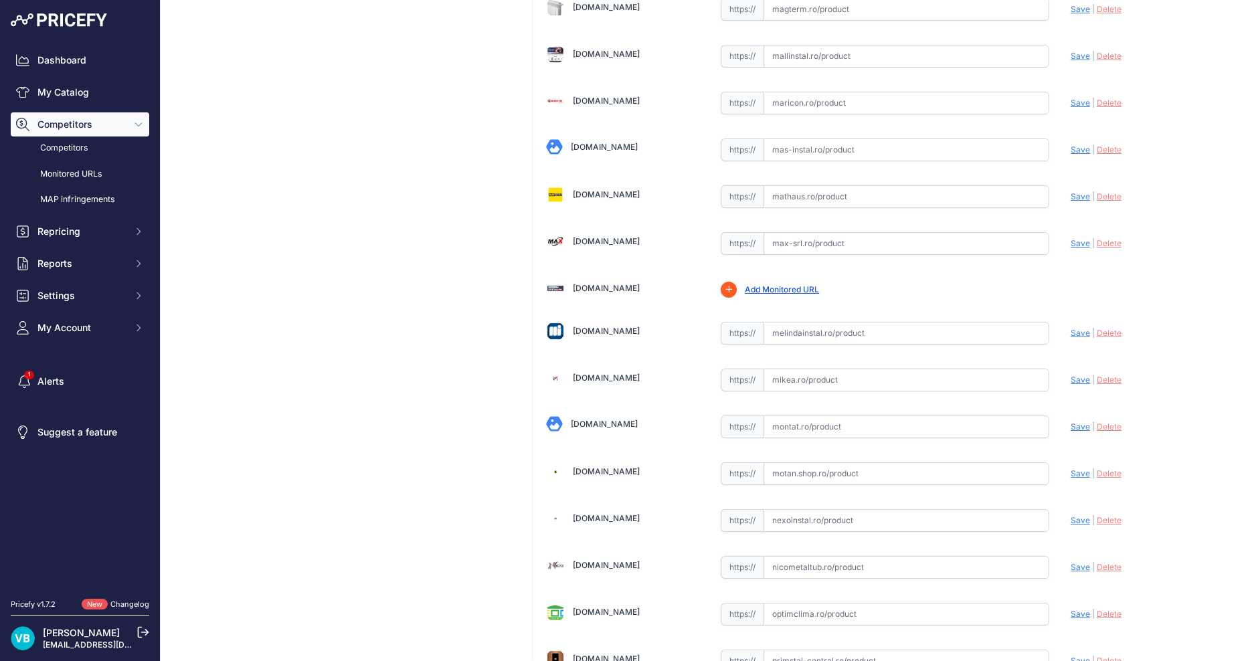
click at [880, 330] on input "text" at bounding box center [906, 333] width 286 height 23
paste input "https://www.melindainstal.ro/reductie-ppr-32-x-25-mm-pn20-spk-10240908"
type input "www.melindainstal.ro/reductie-ppr-32-x-25-mm-pn20-spk-10240908?prirule_jdsnikfk…"
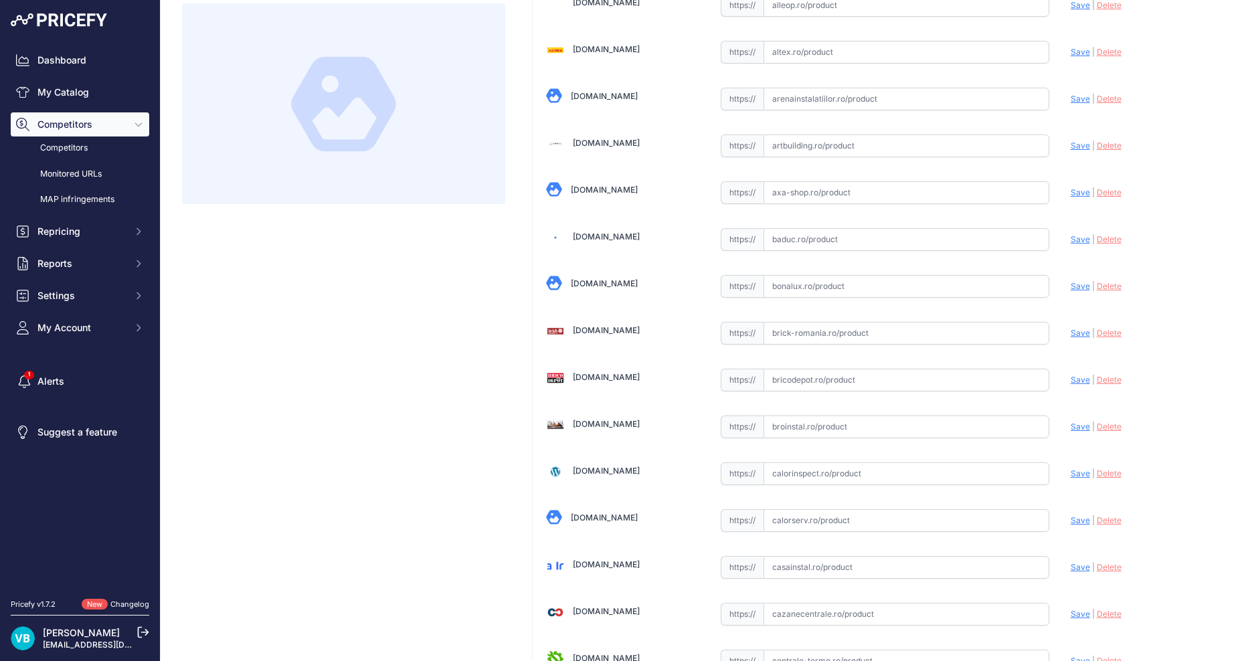
scroll to position [147, 0]
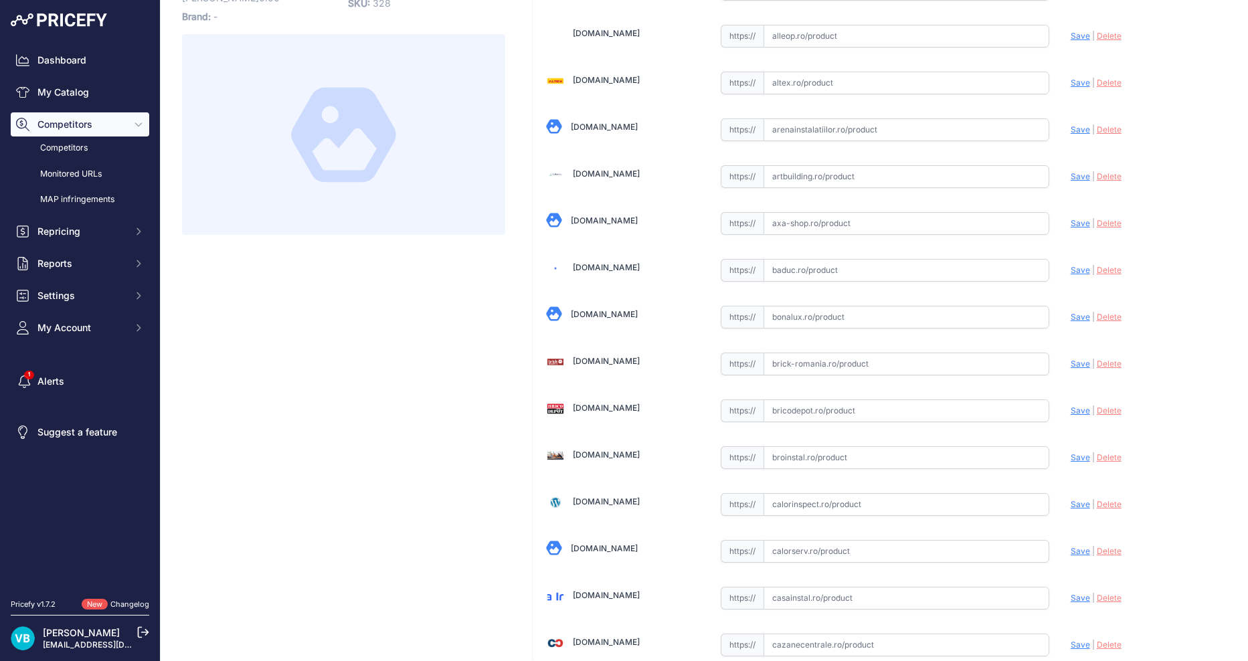
click at [779, 399] on input "text" at bounding box center [906, 410] width 286 height 23
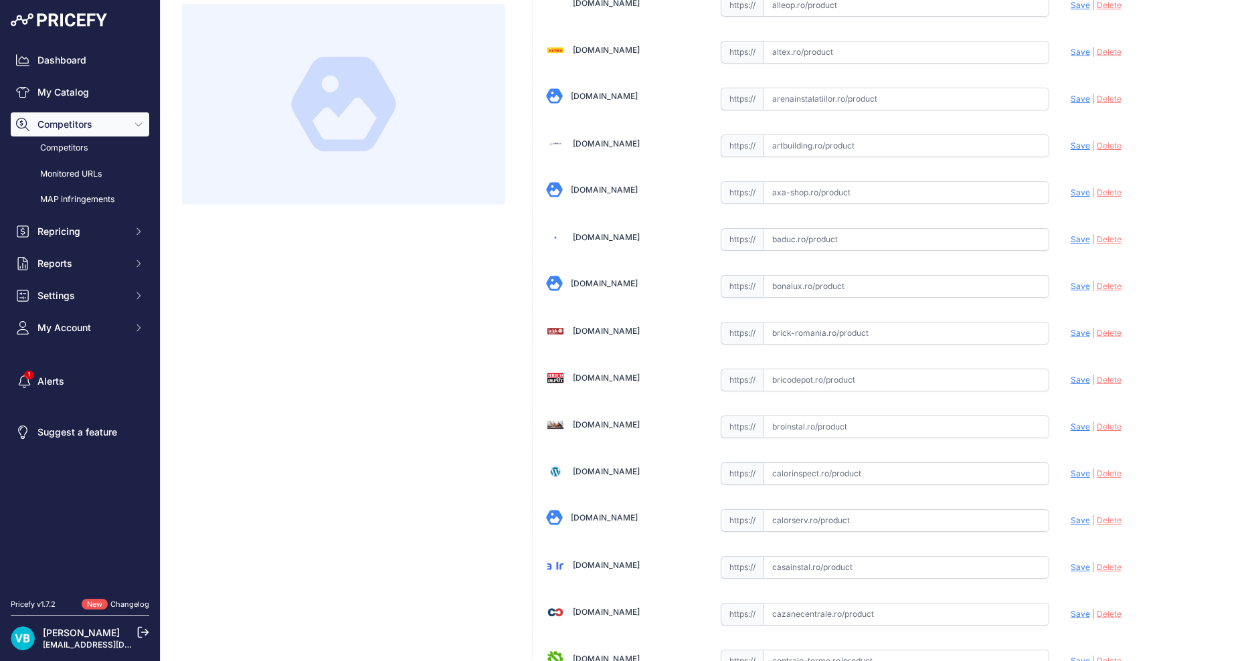
paste input "https://www.bricodepot.ro/incalzire-si-climatizare/alimentare-apa/ppr-alb-mufa-…"
type input "www.bricodepot.ro/incalzire-si-climatizare/alimentare-apa/ppr-alb-mufa-redusa-3…"
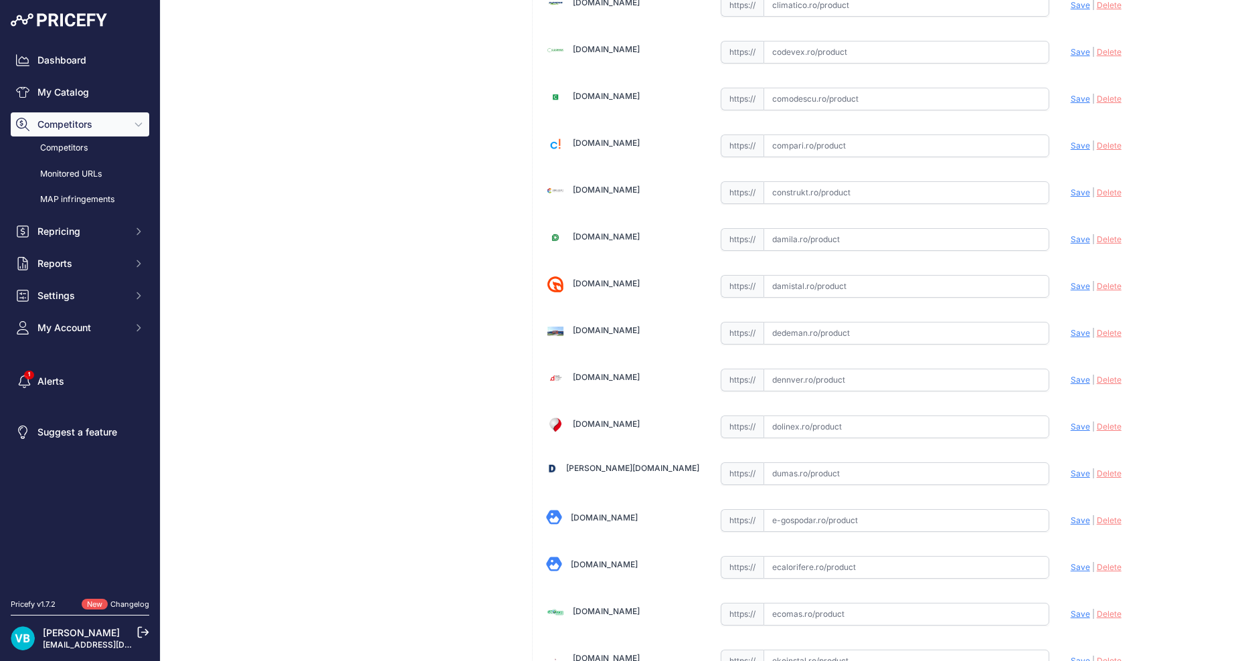
click at [941, 377] on input "text" at bounding box center [906, 380] width 286 height 23
click at [906, 328] on input "text" at bounding box center [906, 333] width 286 height 23
paste input "https://www.dedeman.ro/ro/reductie-ppr-d-32-x-25-mm-alba/p/2000626?srsltid=AfmB…"
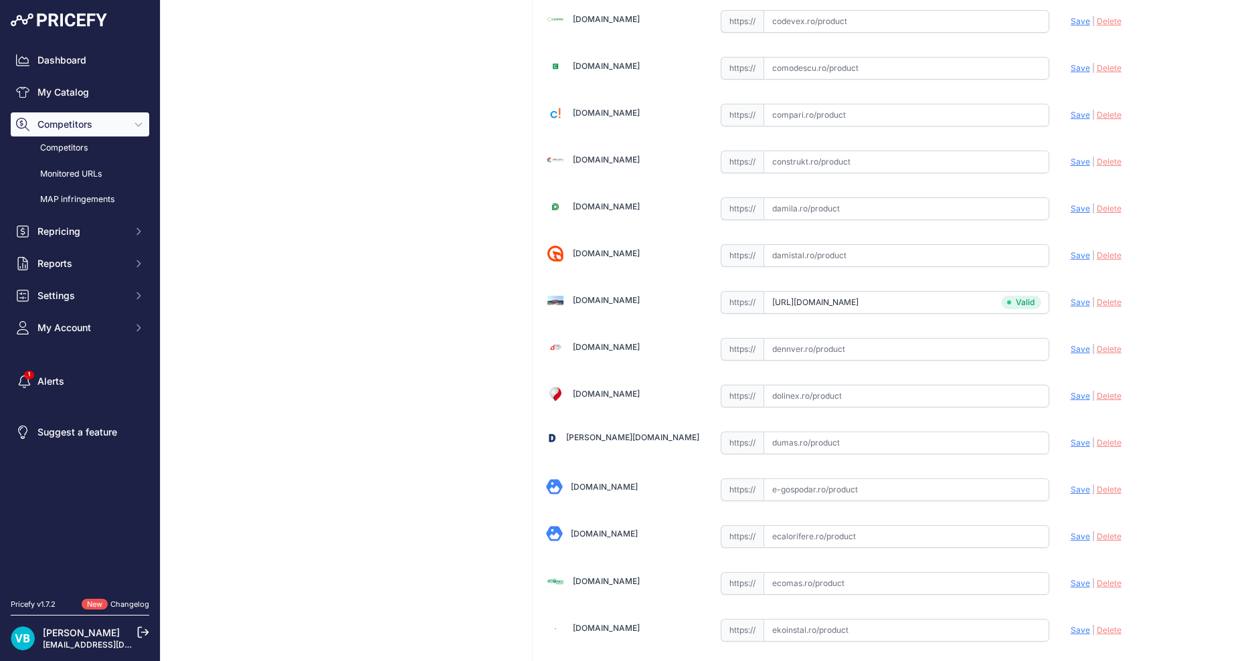
scroll to position [991, 0]
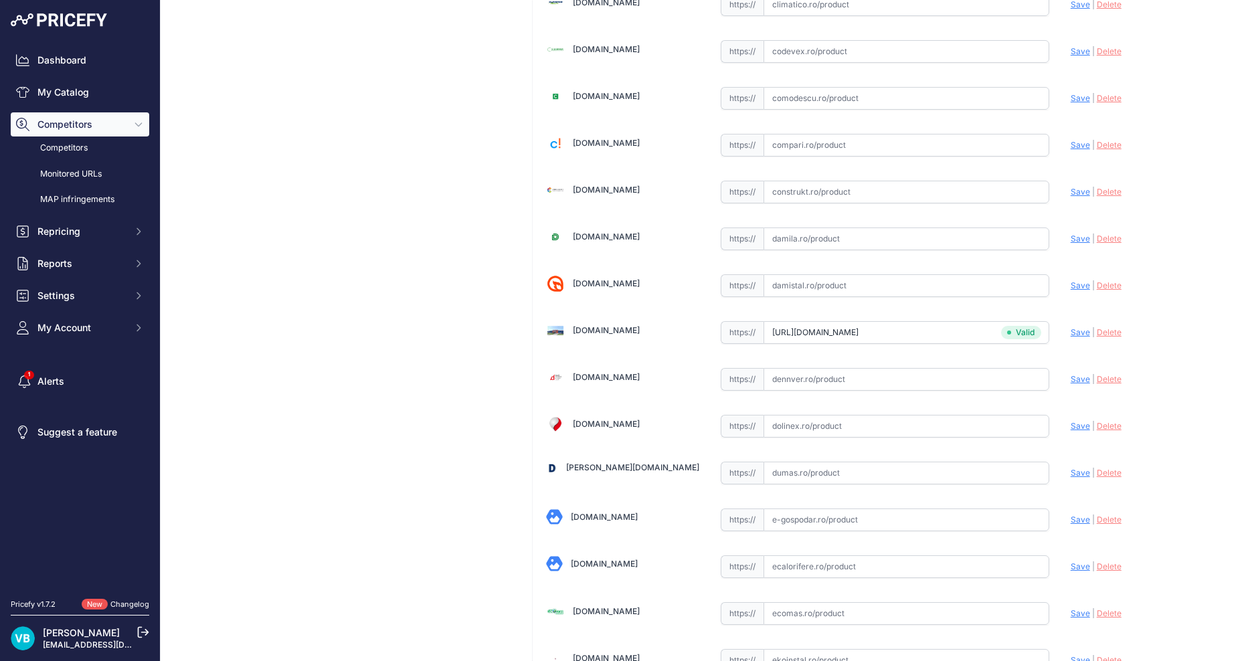
type input "www.dedeman.ro/ro/reductie-ppr-d-32-x-25-mm-alba/p/2000626?prirule_jdsnikfkfjsd…"
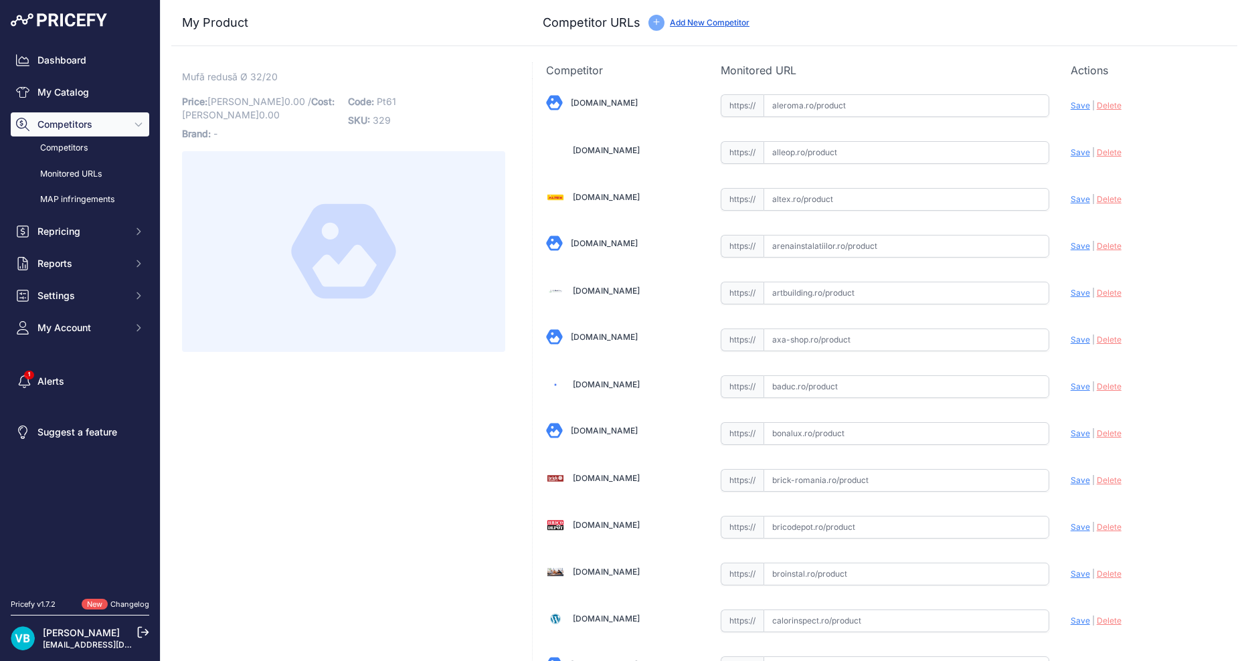
drag, startPoint x: 449, startPoint y: 402, endPoint x: 411, endPoint y: 387, distance: 40.2
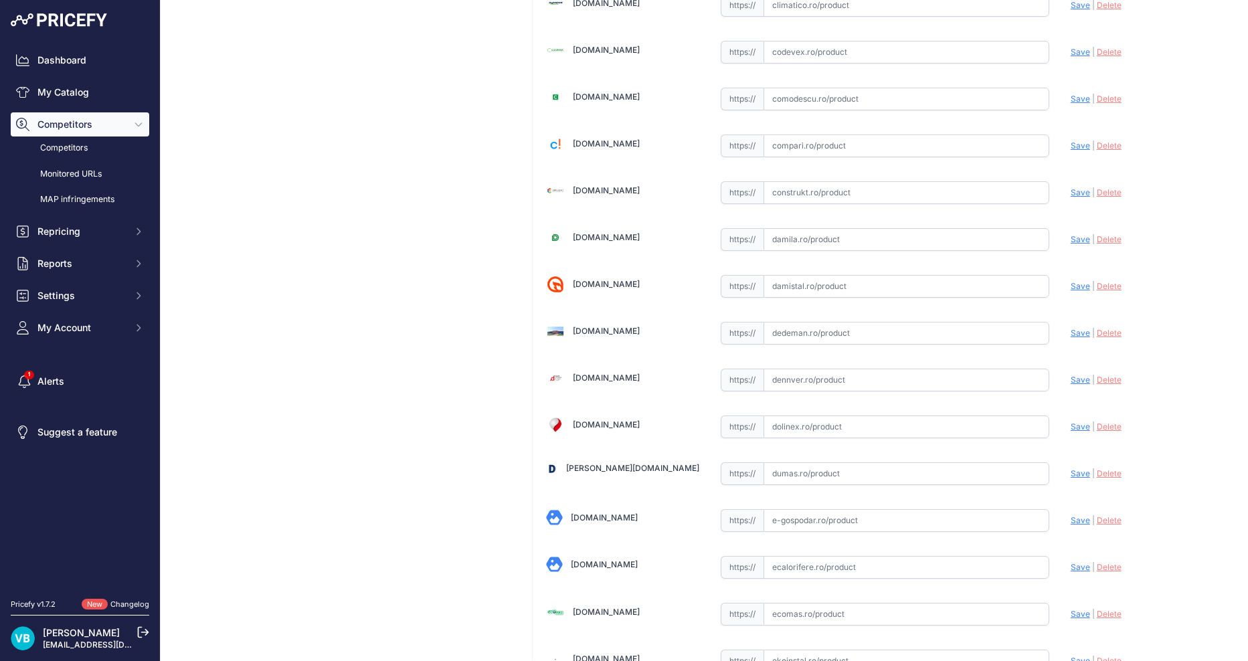
click at [870, 333] on input "text" at bounding box center [906, 333] width 286 height 23
paste input "[URL][DOMAIN_NAME]"
type input "[DOMAIN_NAME][URL]"
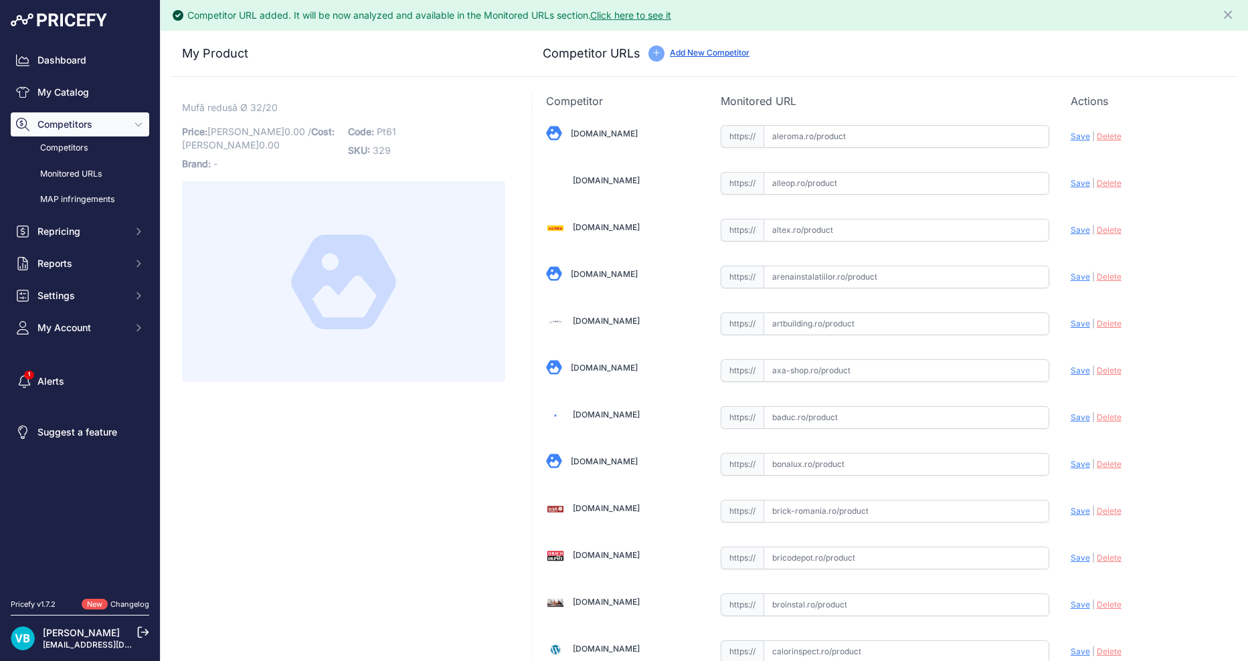
scroll to position [2331, 0]
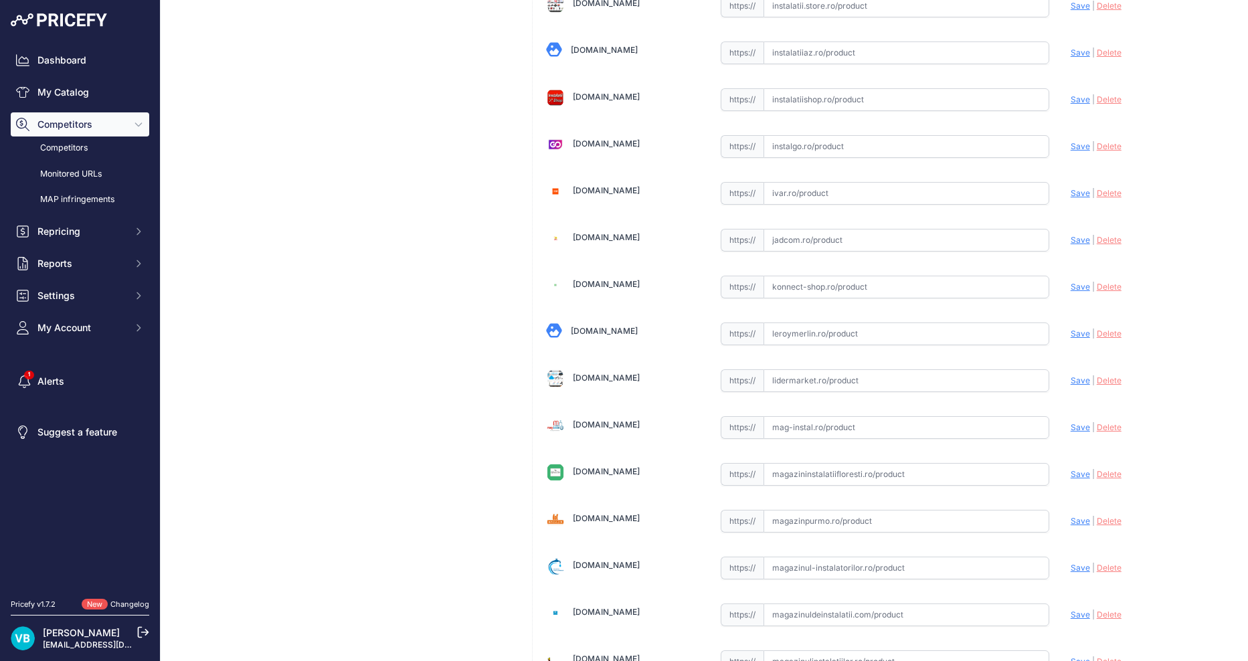
click at [834, 328] on input "text" at bounding box center [906, 333] width 286 height 23
paste input "https://www.leroymerlin.ro/produse/fitting-teava/663/reductie-pentru-teava-ppr-…"
type input "https://www.leroymerlin.ro/produse/fitting-teava/663/reductie-pentru-teava-ppr-…"
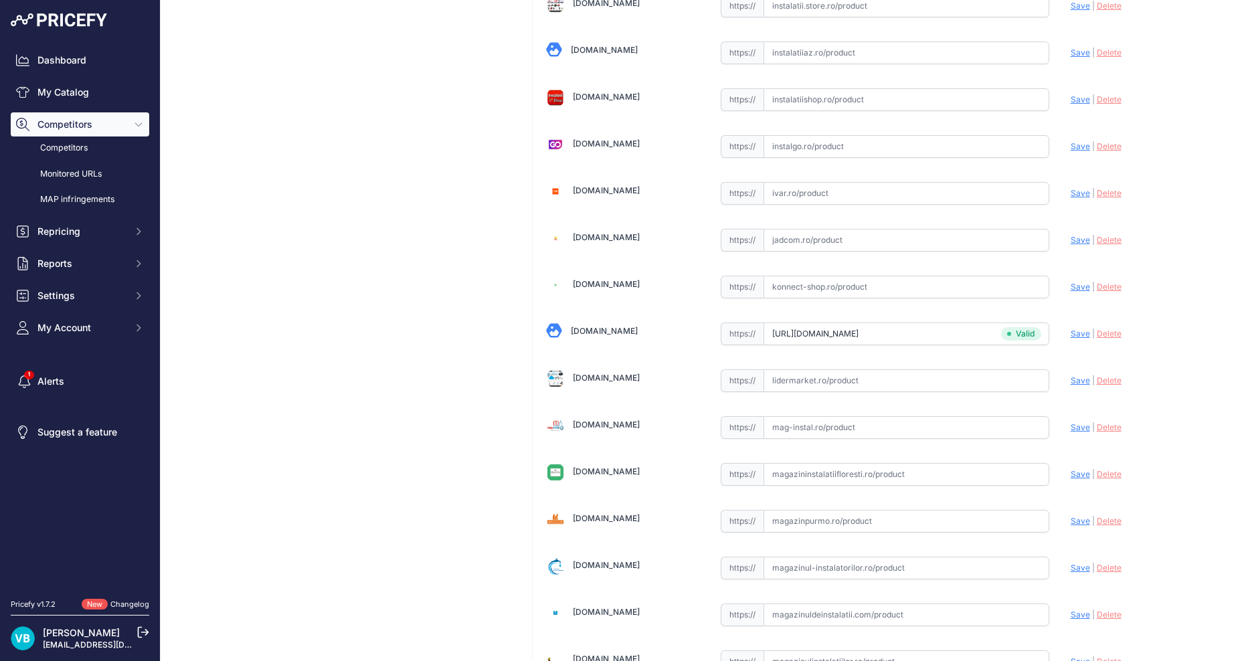
click at [336, 336] on div "Mufă redusă Ø 32/20 Link Price: RON 0.00 / Cost: 0.00 Brand: - Code:" at bounding box center [343, 179] width 344 height 4834
click at [454, 340] on div "Mufă redusă Ø 32/20 Link Price: RON 0.00 / Cost: 0.00 Brand: - Code:" at bounding box center [343, 179] width 344 height 4834
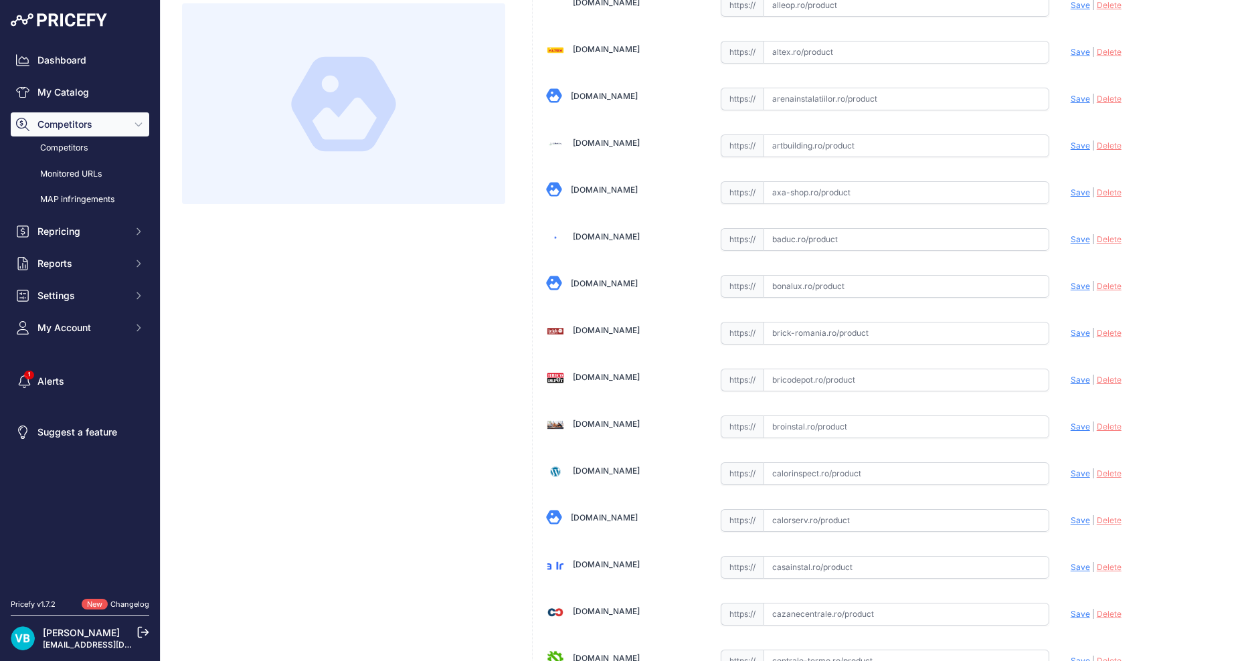
scroll to position [147, 0]
click at [815, 387] on input "text" at bounding box center [906, 380] width 286 height 23
paste input "https://www.bricodepot.ro/incalzire-si-climatizare/alimentare-apa/ppr-alb-mufa-…"
type input "www.bricodepot.ro/incalzire-si-climatizare/alimentare-apa/ppr-alb-mufa-redusa-3…"
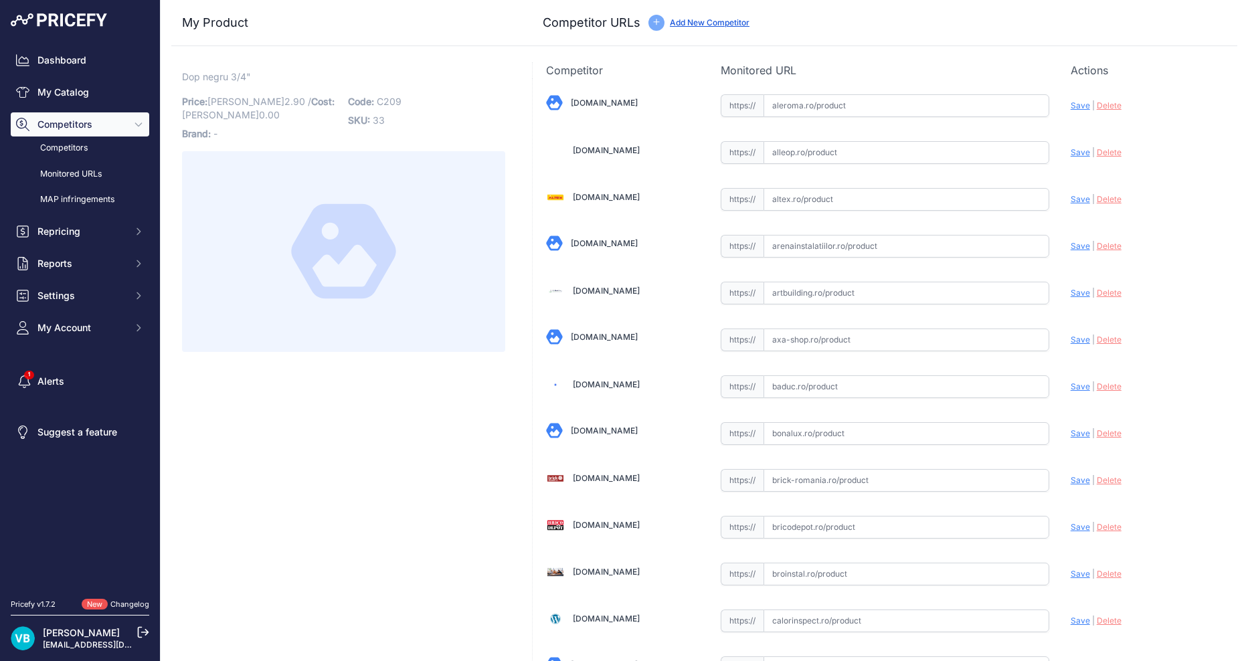
click at [230, 76] on span "Dop negru 3/4"" at bounding box center [216, 76] width 69 height 17
copy div "Dop negru 3/4" Link"
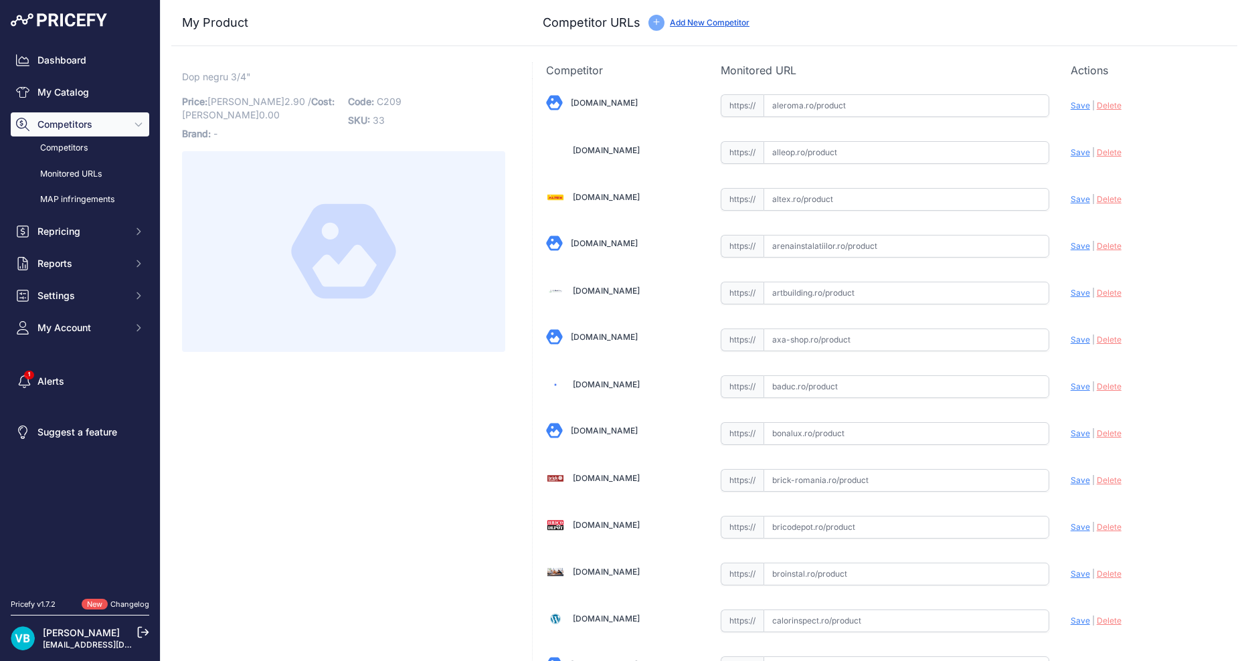
scroll to position [990, 0]
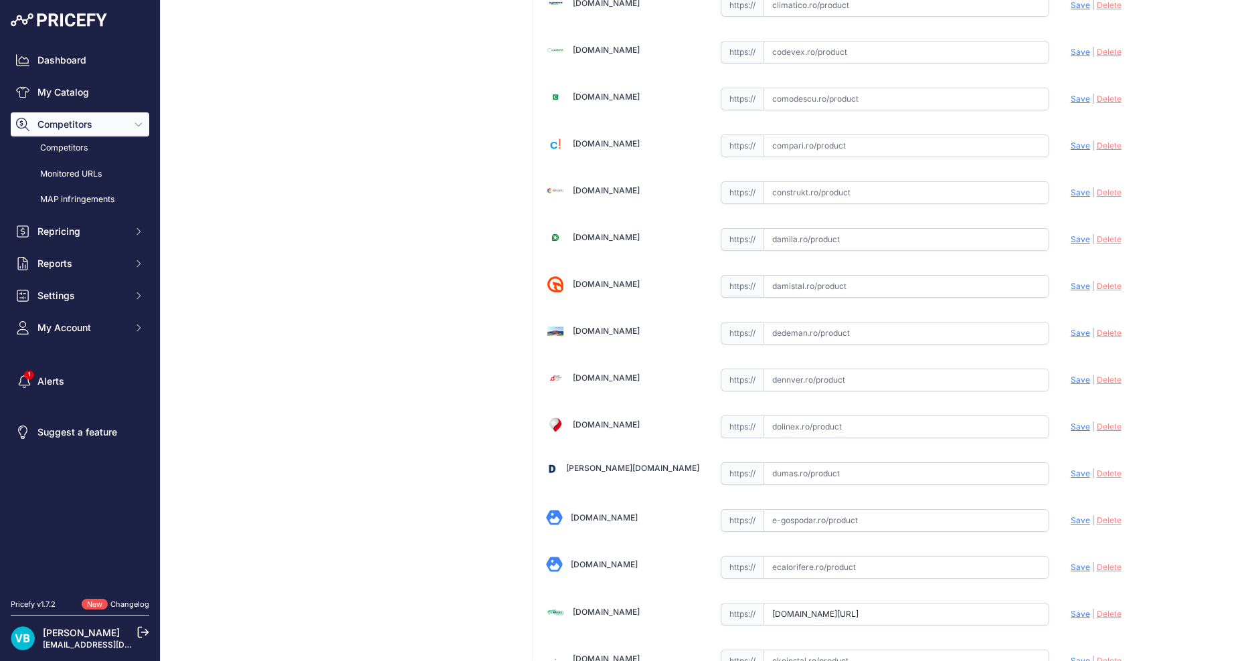
click at [906, 332] on input "text" at bounding box center [906, 333] width 286 height 23
paste input "https://www.dedeman.ro/ro/dop-fonta-neagra-3/4-290/p/2007095?srsltid=AfmBOopAUT…"
type input "www.dedeman.ro/ro/dop-fonta-neagra-3/4-290/p/2007095?prirule_jdsnikfkfjsd=9760"
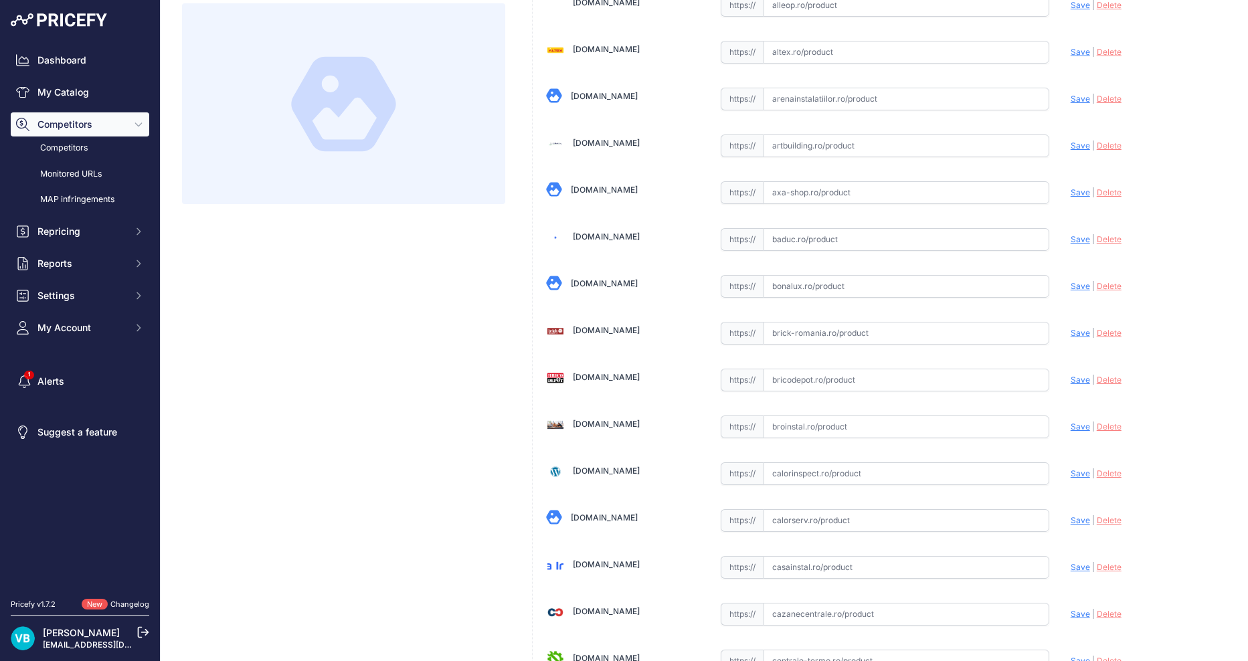
scroll to position [148, 0]
click at [828, 389] on input "text" at bounding box center [906, 379] width 286 height 23
paste input "https://www.bricodepot.ro/incalzire-si-climatizare/evacuare-apa/ngr-dop-3-4.html"
type input "www.bricodepot.ro/incalzire-si-climatizare/evacuare-apa/ngr-dop-3-4.html?prirul…"
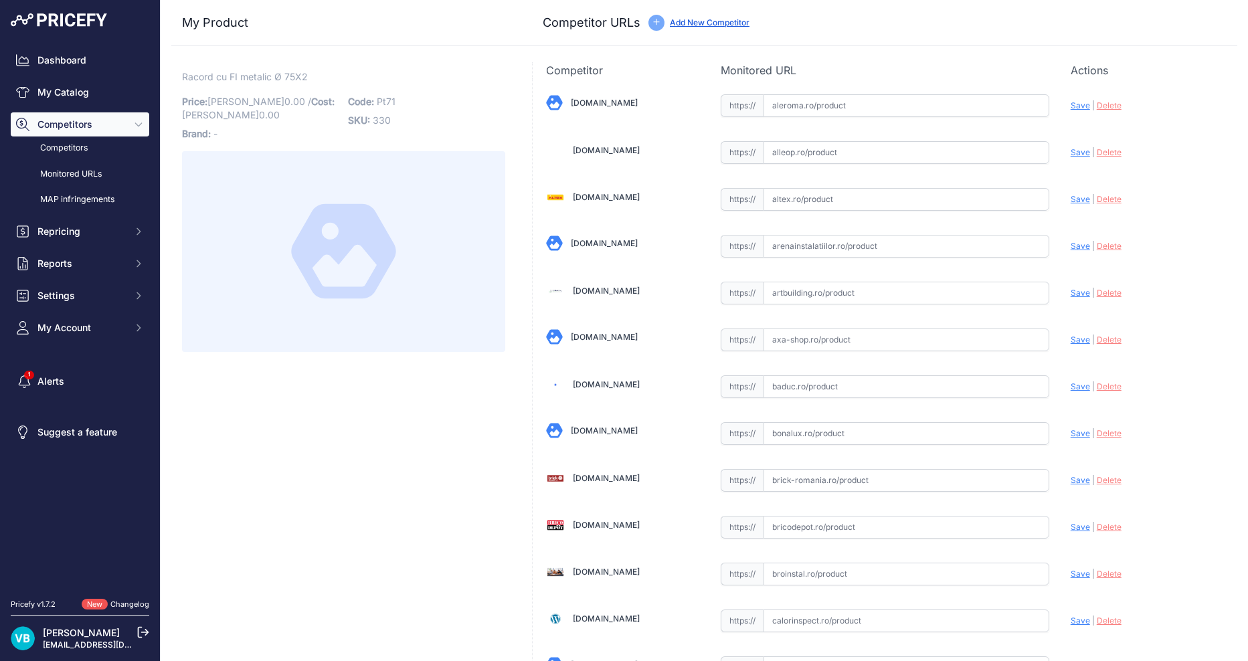
click at [296, 74] on span "Racord cu FI metalic Ø 75X2" at bounding box center [245, 76] width 126 height 17
click at [372, 98] on span "Code:" at bounding box center [361, 101] width 26 height 11
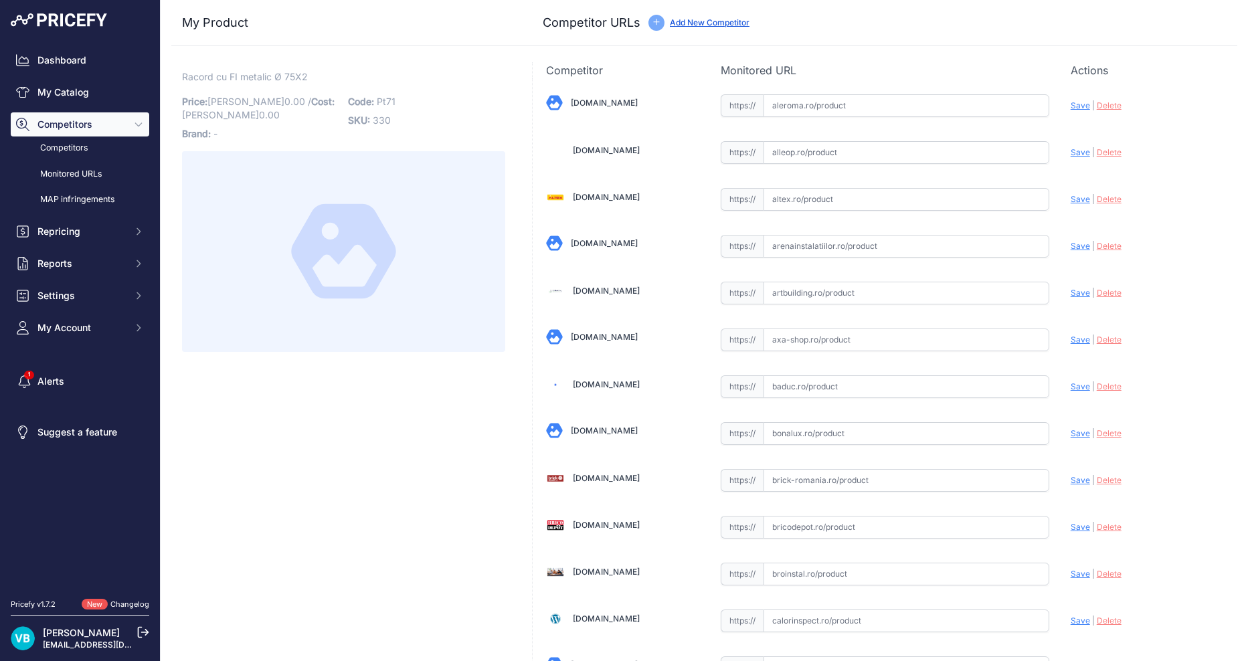
click at [387, 101] on span "Pt71" at bounding box center [386, 101] width 19 height 11
copy span "Pt71"
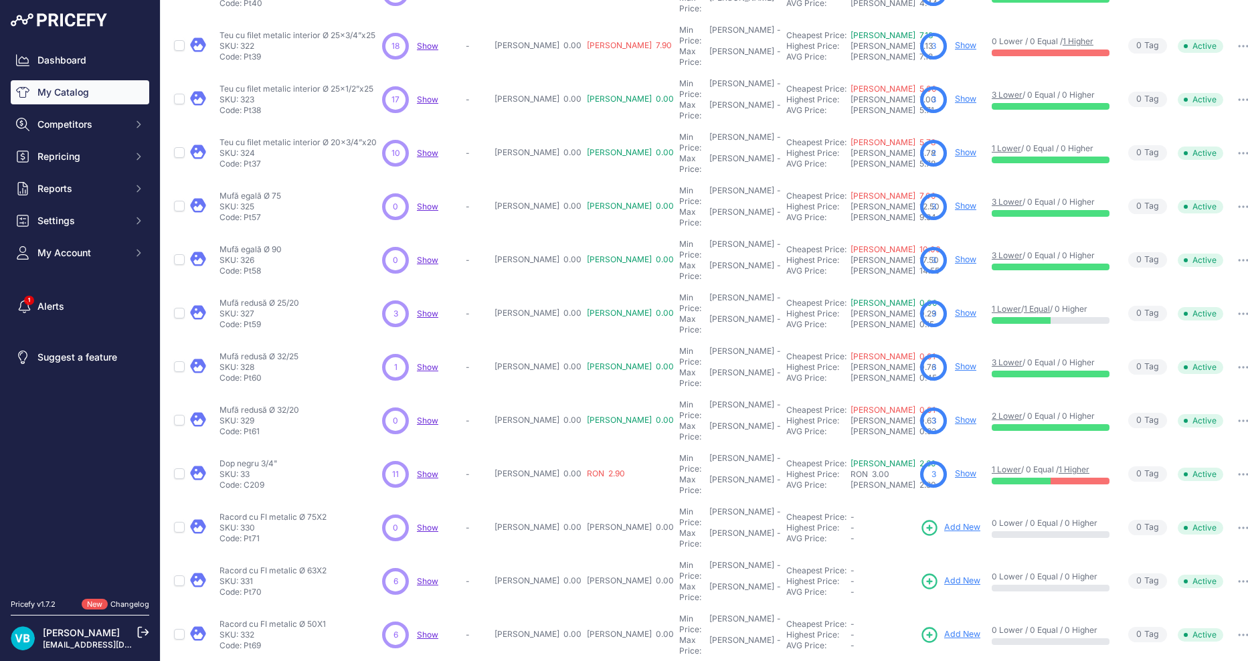
scroll to position [142, 0]
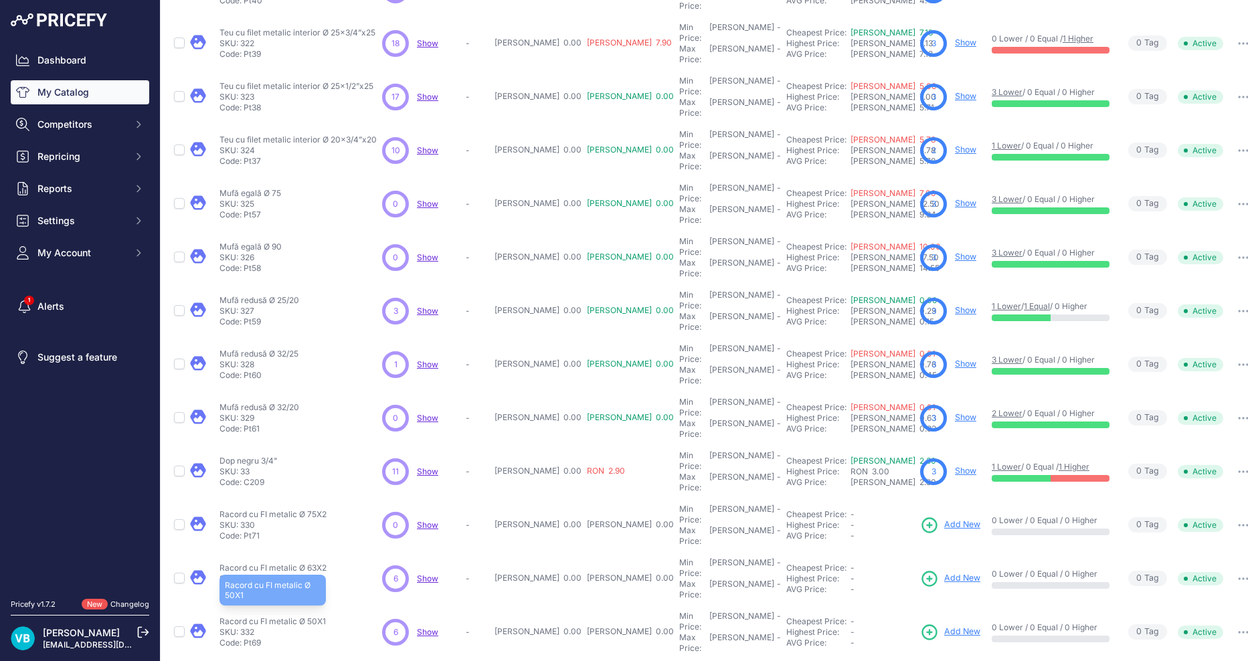
click at [294, 616] on p "Racord cu FI metalic Ø 50X1" at bounding box center [272, 621] width 106 height 11
copy div "Racord cu FI metalic Ø 50X1"
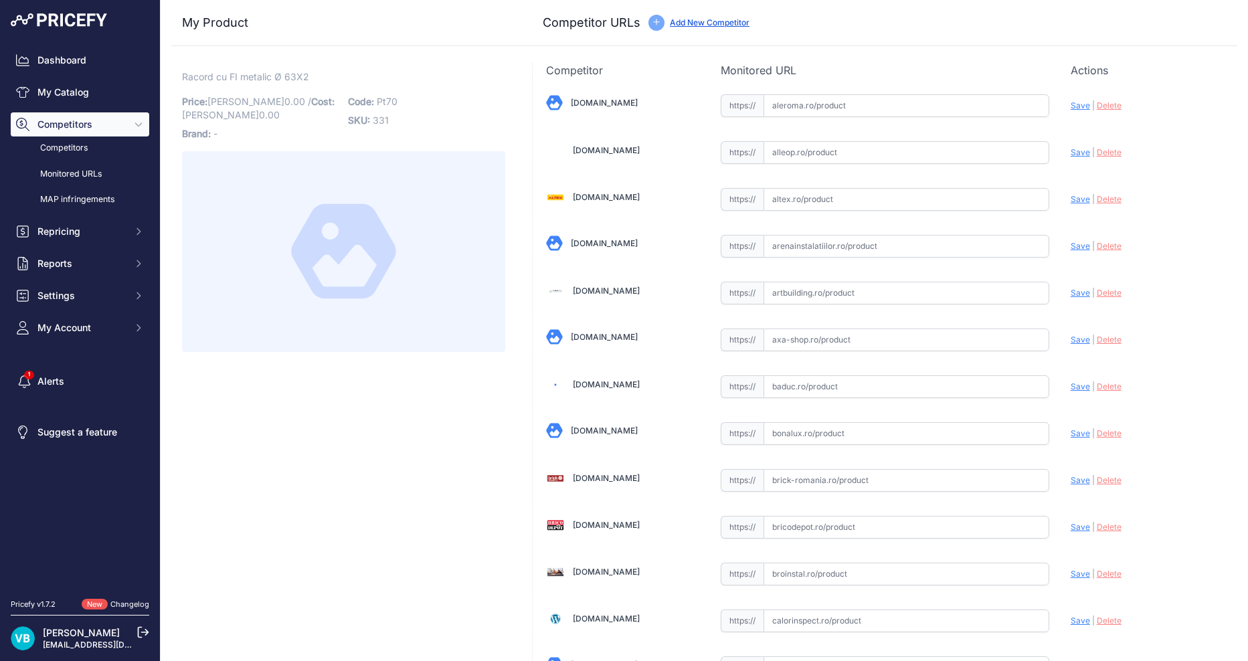
drag, startPoint x: 467, startPoint y: 448, endPoint x: 452, endPoint y: 448, distance: 15.4
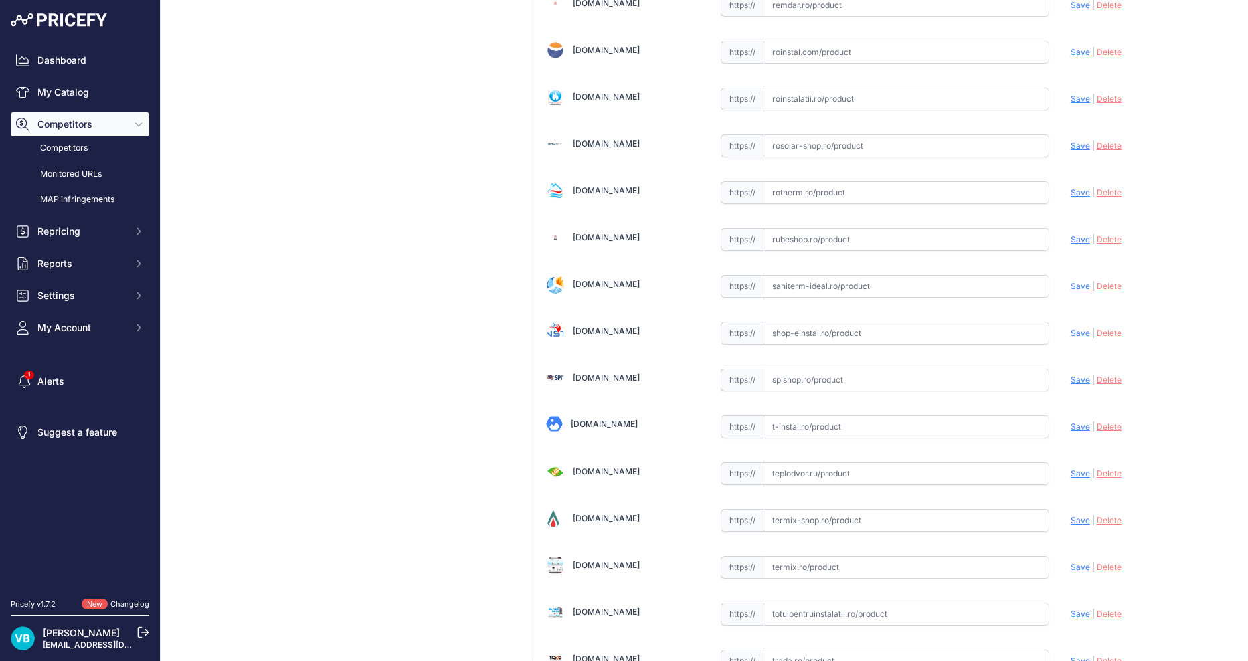
click at [976, 336] on input "text" at bounding box center [906, 333] width 286 height 23
paste input "https://www.shop-einstal.ro/tevi-si-fitinguri-teava-ppr/racord-ppr-alb-63-x-2-f…"
type input "https://www.shop-einstal.ro/tevi-si-fitinguri-teava-ppr/racord-ppr-alb-63-x-2-f…"
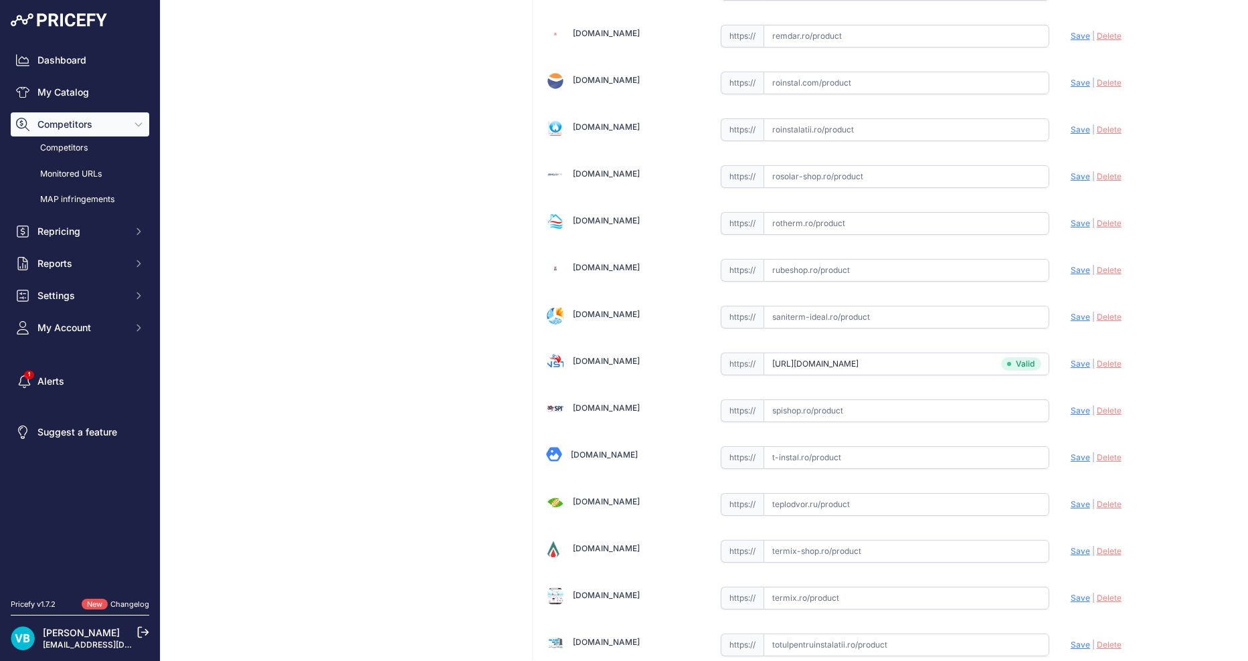
scroll to position [3872, 0]
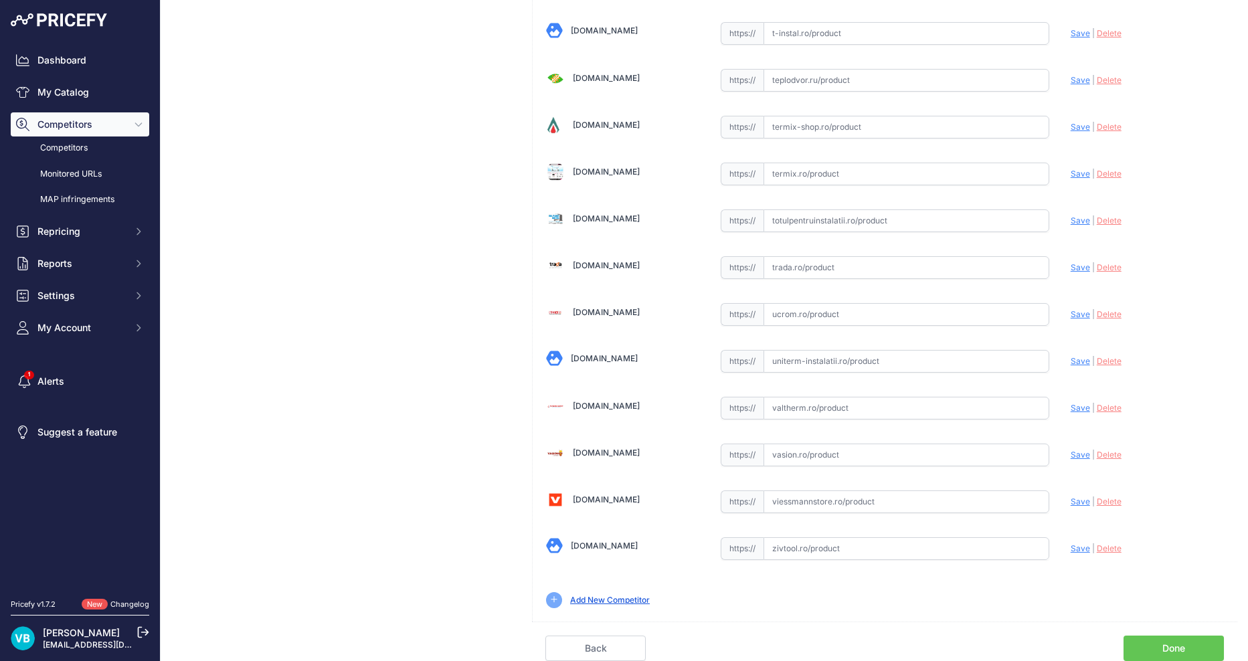
scroll to position [4236, 0]
click at [853, 448] on input "text" at bounding box center [906, 454] width 286 height 23
paste input "https://vasion.ro/racord-ppr-tip-f-63-x-2-18870.html?srsltid=AfmBOoq8XAEIP08xU-…"
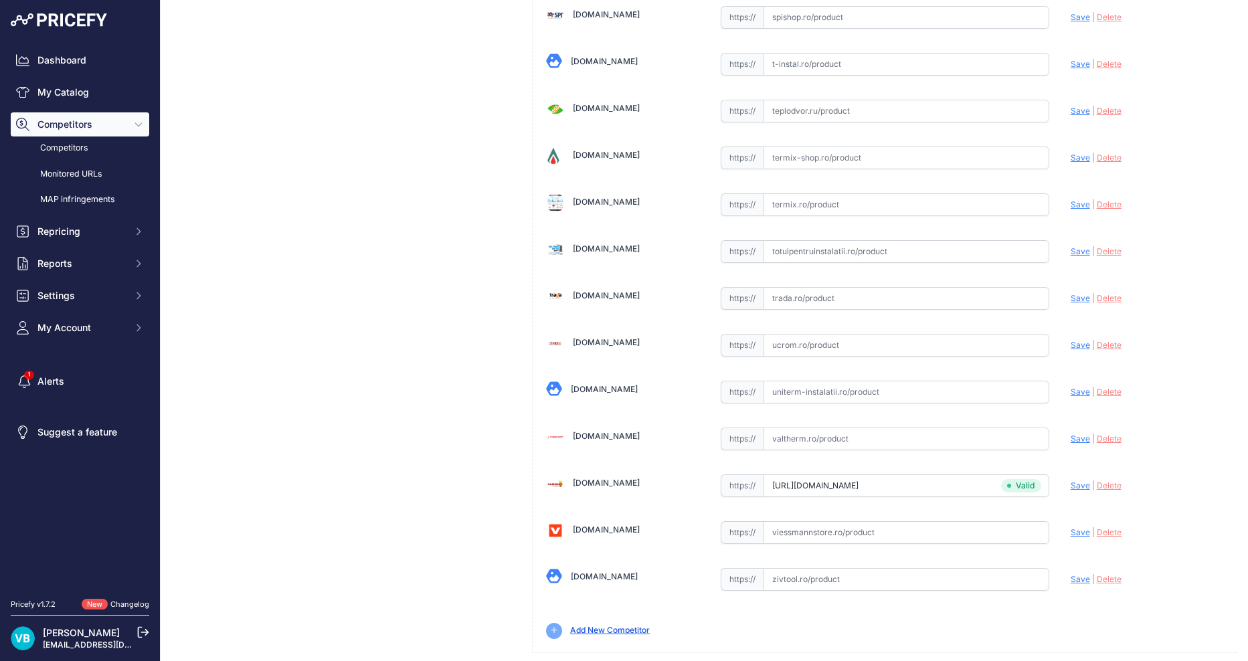
scroll to position [4266, 0]
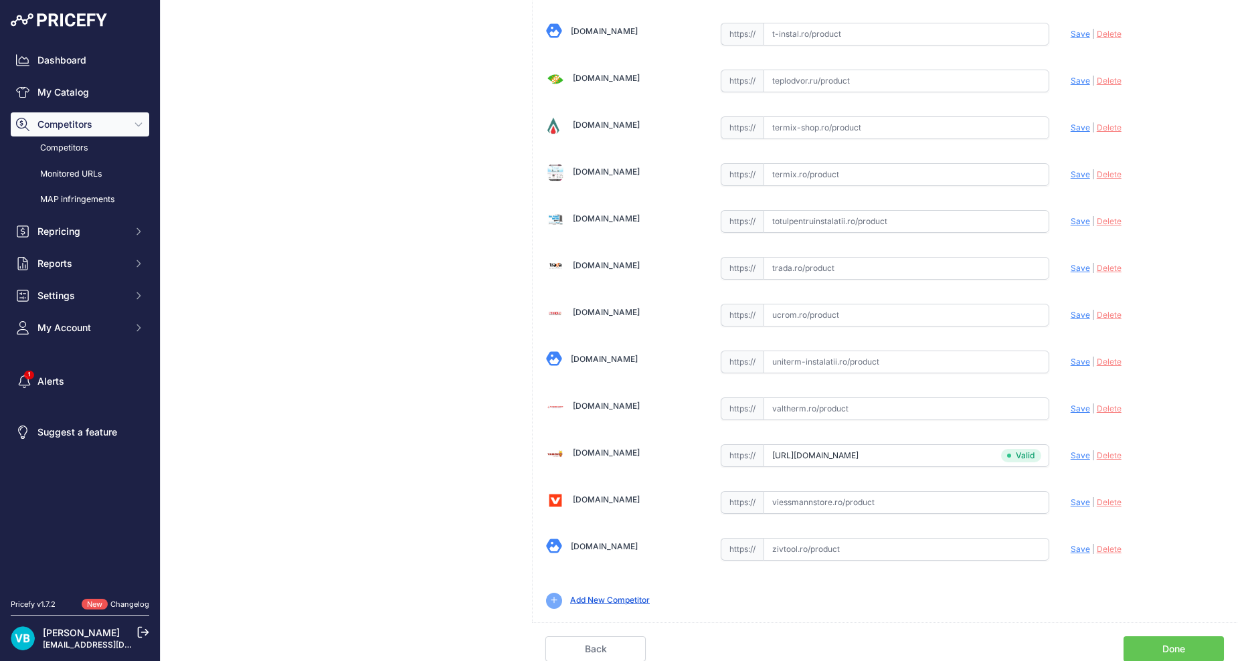
type input "vasion.ro/racord-ppr-tip-f-63-x-2-18870.html?prirule_jdsnikfkfjsd=9760"
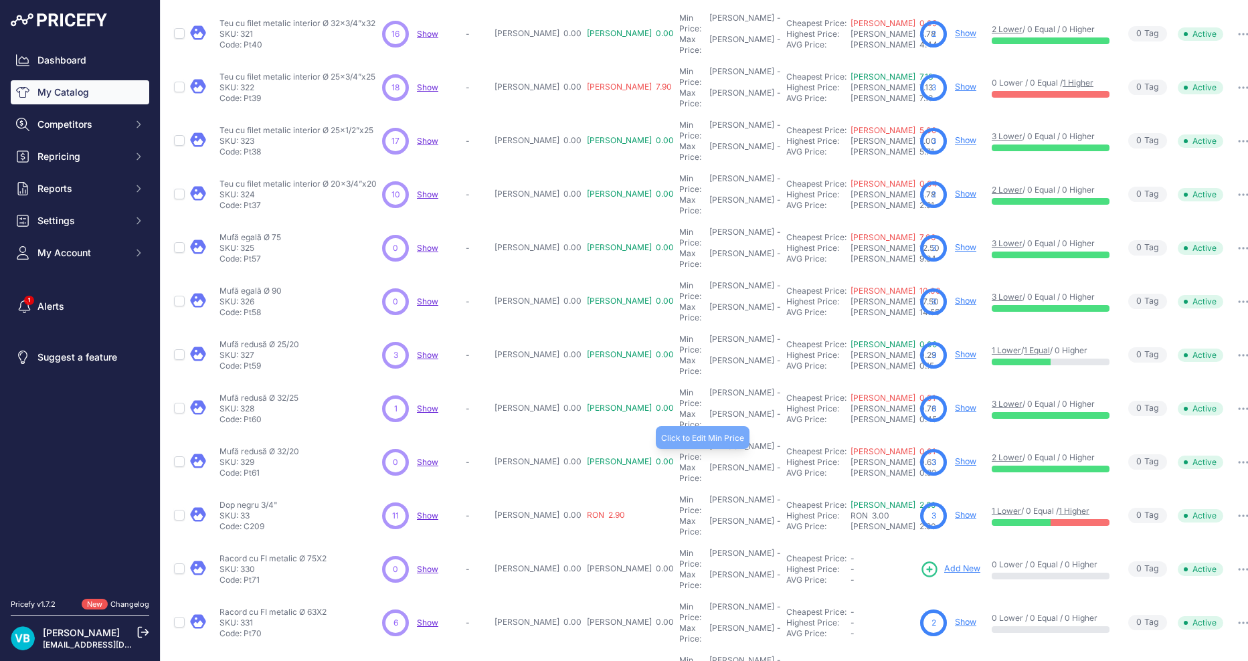
scroll to position [142, 0]
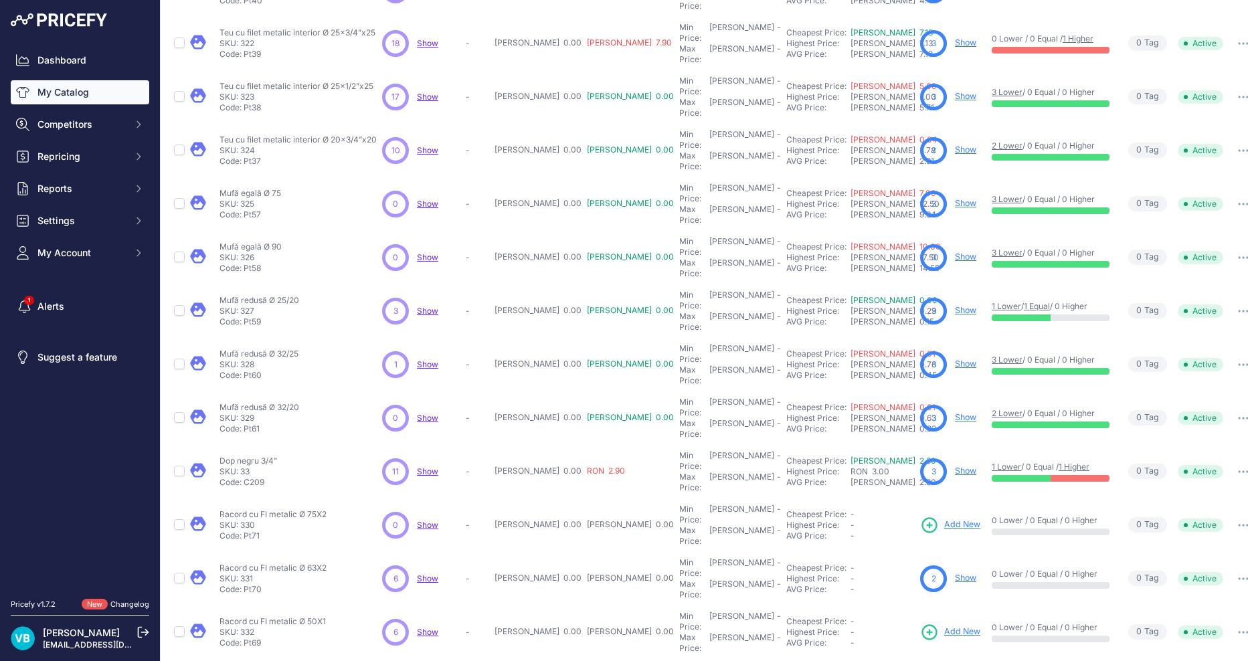
click at [922, 623] on link "Add New" at bounding box center [950, 632] width 60 height 19
click at [316, 509] on p "Racord cu FI metalic Ø 75X2" at bounding box center [272, 514] width 107 height 11
copy div "Racord cu FI metalic Ø 75X2"
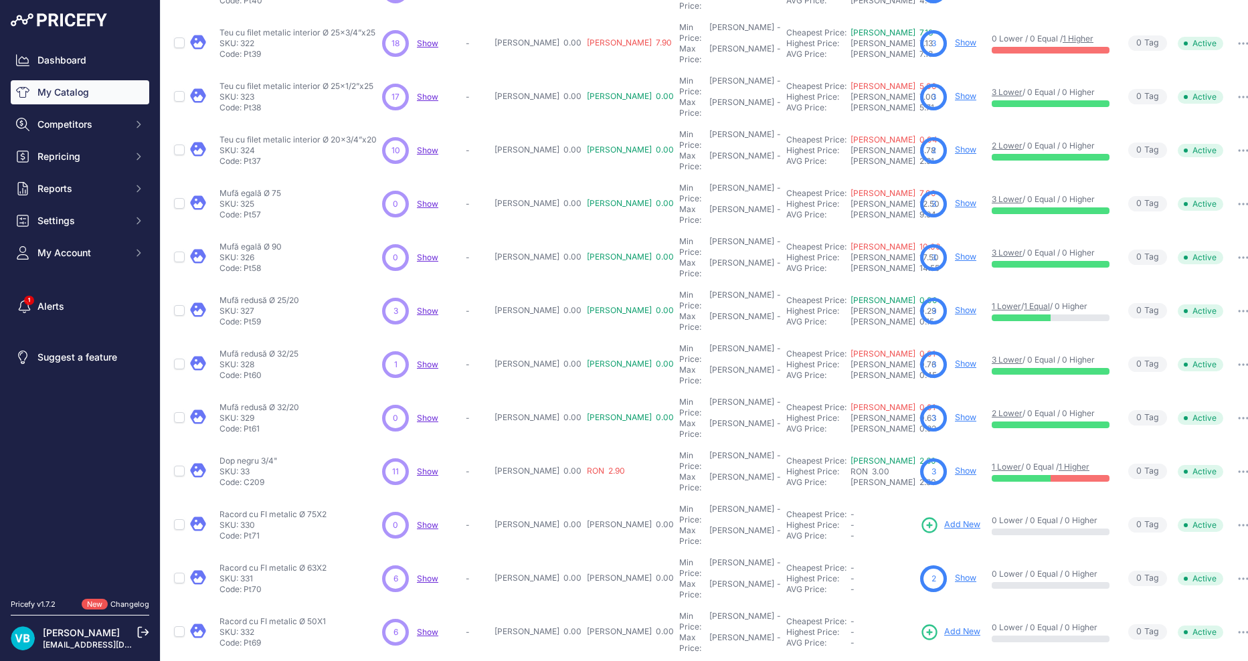
click at [944, 518] on span "Add New" at bounding box center [962, 524] width 36 height 13
click at [377, 509] on div "Racord cu FI metalic Ø 75X2 Racord cu FI metalic Ø 75X2 SKU: 330 Code: Pt71" at bounding box center [297, 525] width 157 height 32
click at [308, 563] on p "Racord cu FI metalic Ø 63X2" at bounding box center [272, 568] width 107 height 11
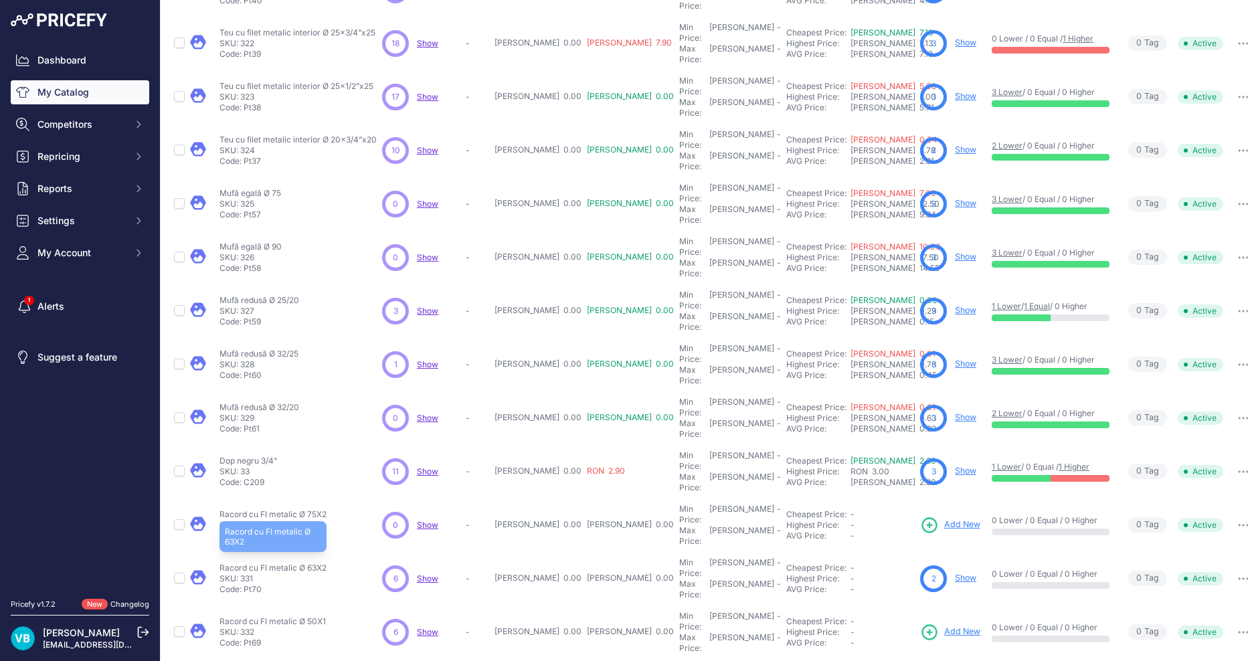
copy div "Racord cu FI metalic Ø 63X2"
click at [314, 616] on p "Racord cu FI metalic Ø 50X1" at bounding box center [272, 621] width 106 height 11
copy div "Racord cu FI metalic Ø 50X1"
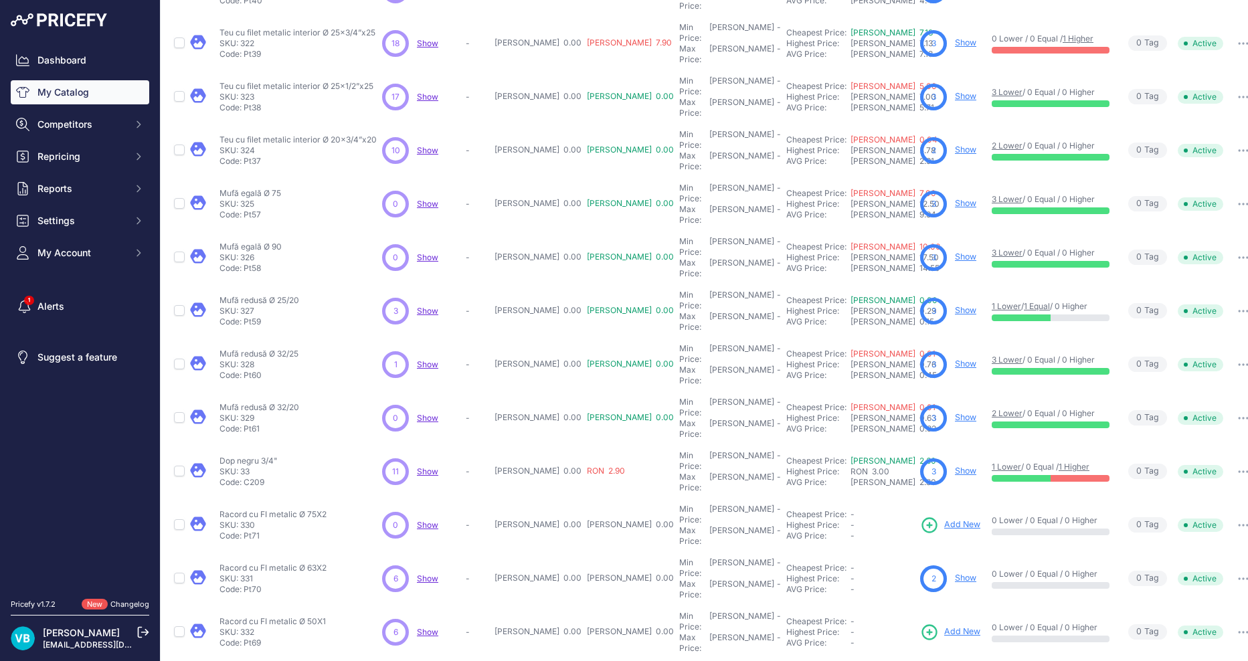
click at [944, 625] on span "Add New" at bounding box center [962, 631] width 36 height 13
copy div "Racord cu FI metalic Ø 40X1"
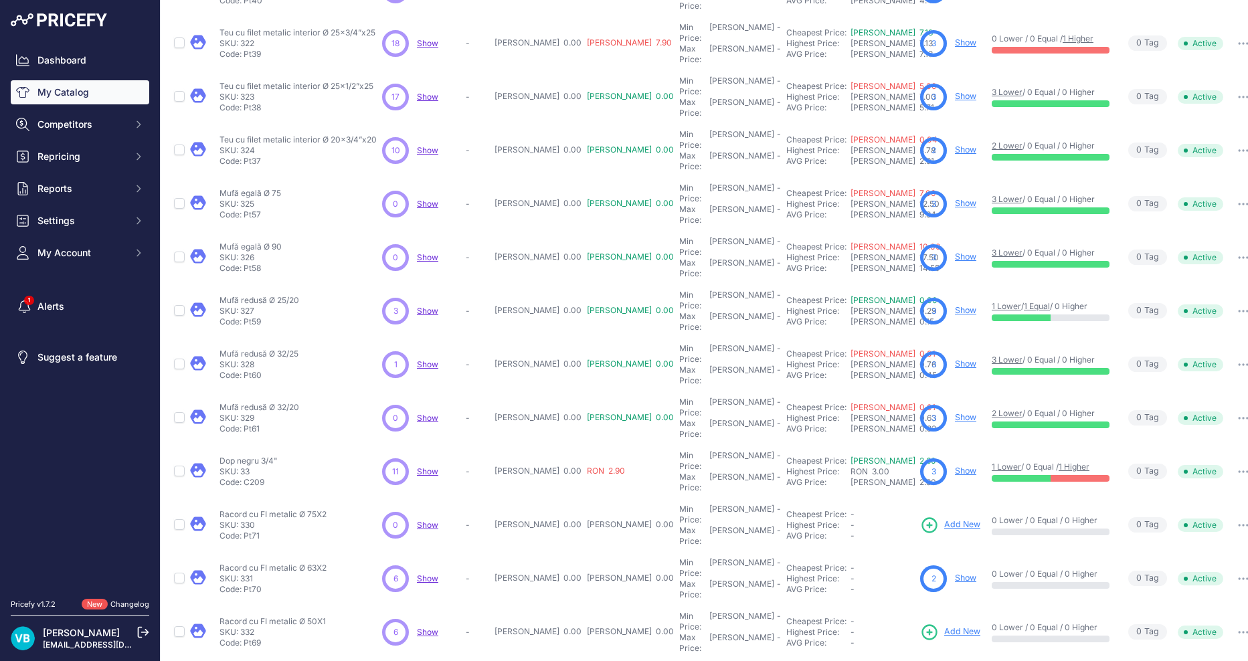
copy div "Racord cu filet metalic exterior Ø 20x1/2”"
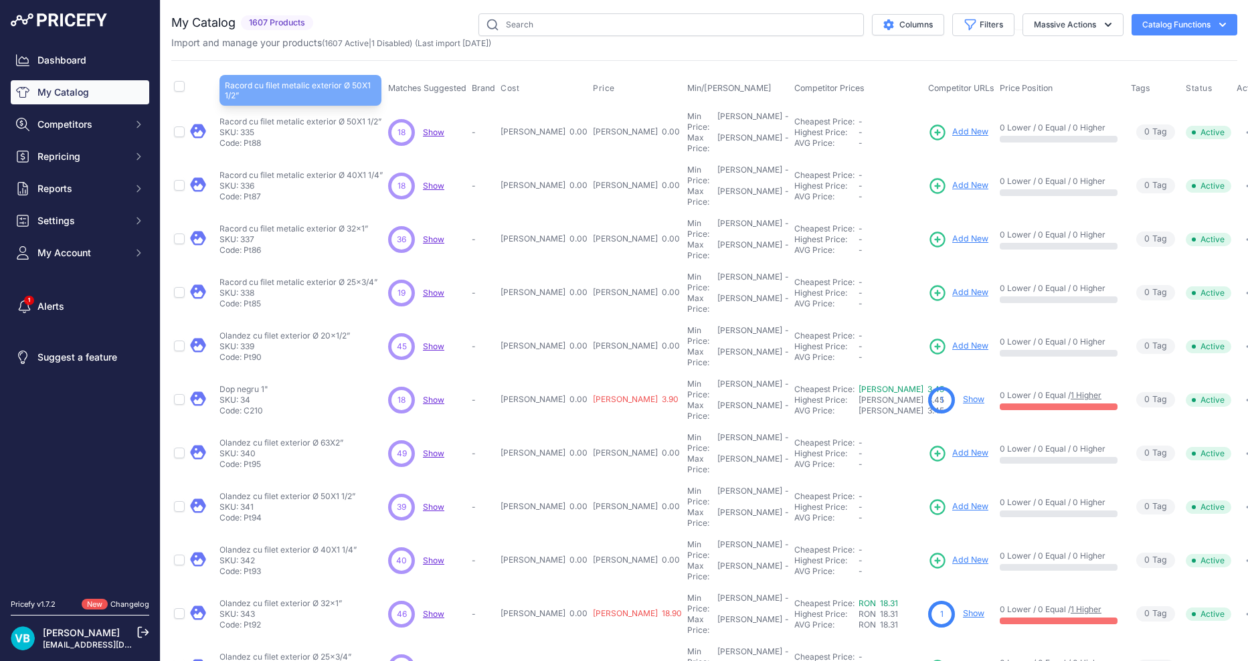
click at [312, 116] on p "Racord cu filet metalic exterior Ø 50X1 1/2”" at bounding box center [300, 121] width 162 height 11
copy div "Racord cu filet metalic exterior Ø 50X1 1/2”"
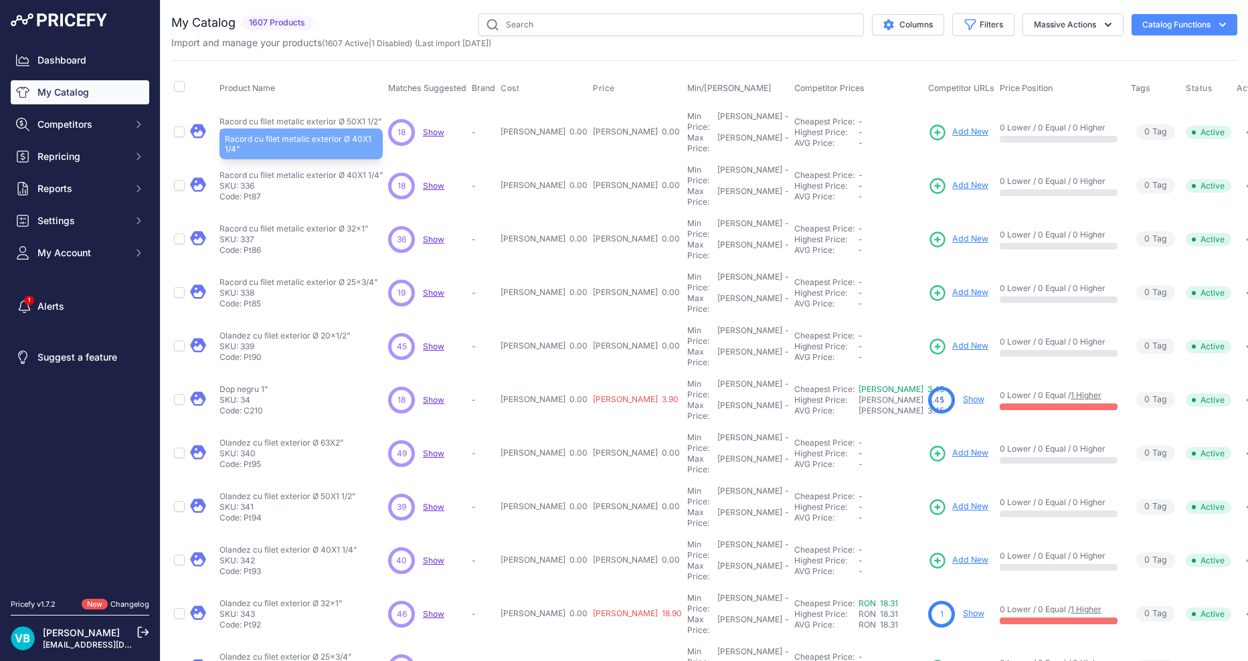
click at [298, 170] on p "Racord cu filet metalic exterior Ø 40X1 1/4”" at bounding box center [300, 175] width 163 height 11
copy div "Racord cu filet metalic exterior Ø 40X1 1/4”"
click at [928, 177] on link "Add New" at bounding box center [958, 186] width 60 height 19
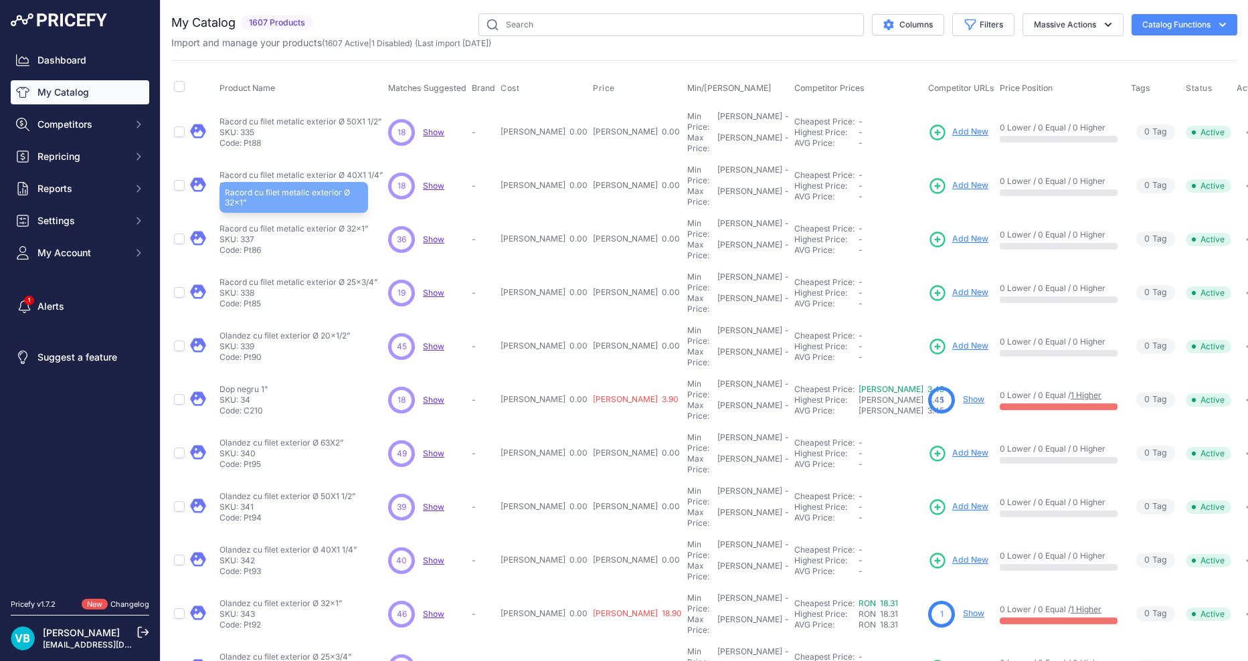
click at [300, 223] on p "Racord cu filet metalic exterior Ø 32x1”" at bounding box center [293, 228] width 149 height 11
click at [952, 233] on span "Add New" at bounding box center [970, 239] width 36 height 13
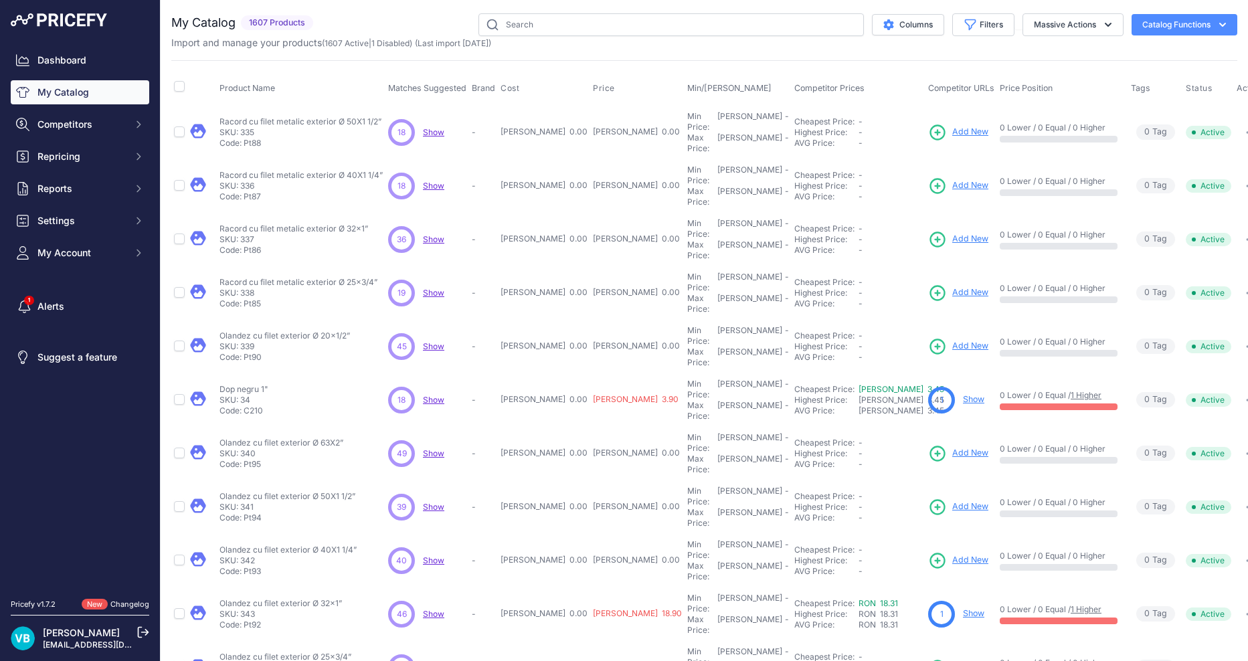
click at [286, 277] on p "Racord cu filet metalic exterior Ø 25x3/4”" at bounding box center [298, 282] width 158 height 11
copy div "Racord cu filet metalic exterior Ø 25x3/4”"
click at [952, 286] on span "Add New" at bounding box center [970, 292] width 36 height 13
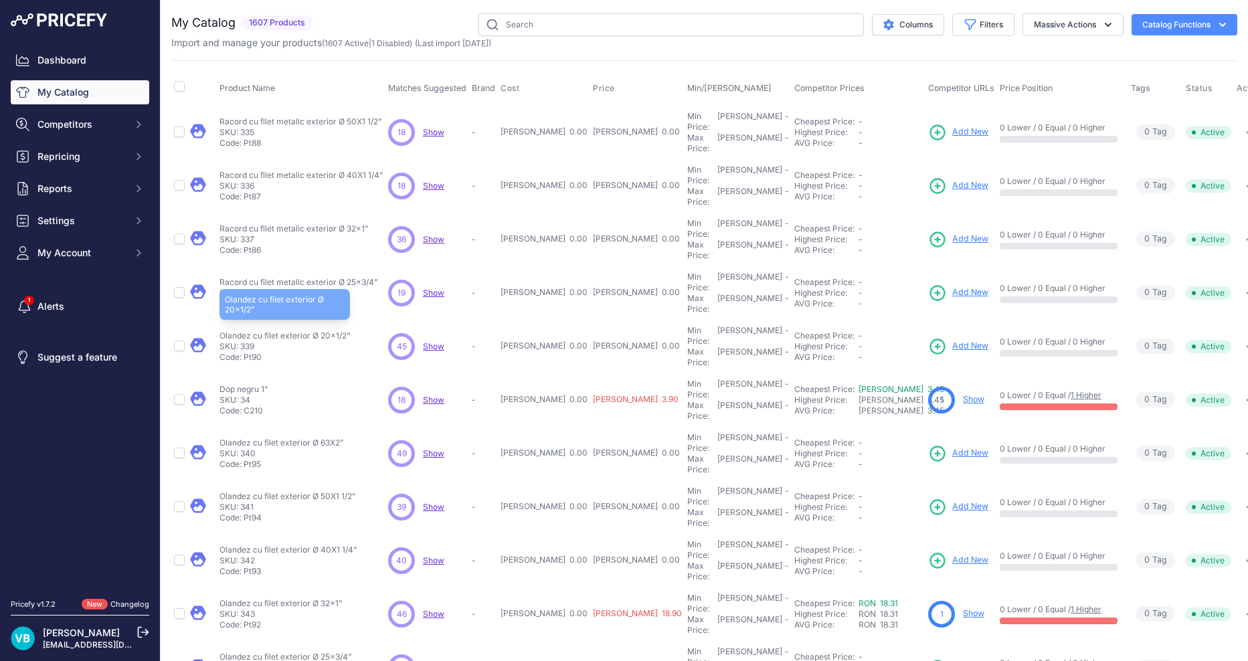
click at [308, 330] on p "Olandez cu filet exterior Ø 20x1/2”" at bounding box center [284, 335] width 130 height 11
drag, startPoint x: 308, startPoint y: 284, endPoint x: 325, endPoint y: 284, distance: 16.7
click at [308, 330] on p "Olandez cu filet exterior Ø 20x1/2”" at bounding box center [284, 335] width 130 height 11
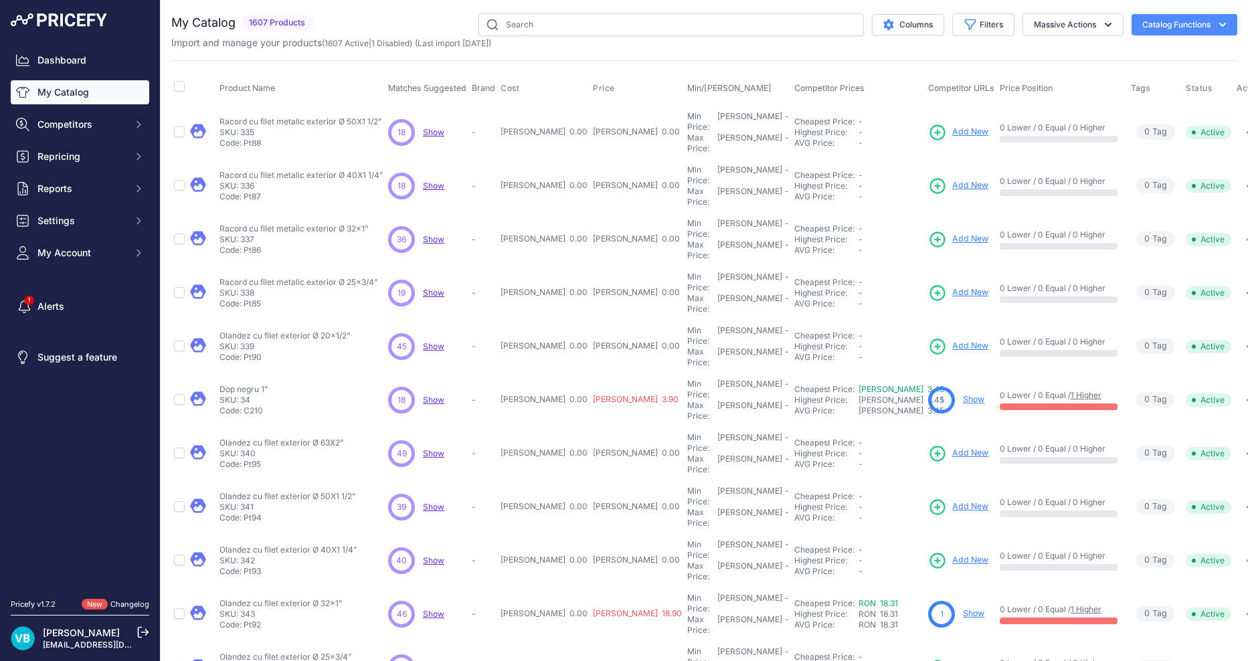
copy div "Olandez cu filet exterior Ø 20x1/2”"
click at [952, 340] on span "Add New" at bounding box center [970, 346] width 36 height 13
click at [235, 384] on p "Dop negru 1"" at bounding box center [243, 389] width 49 height 11
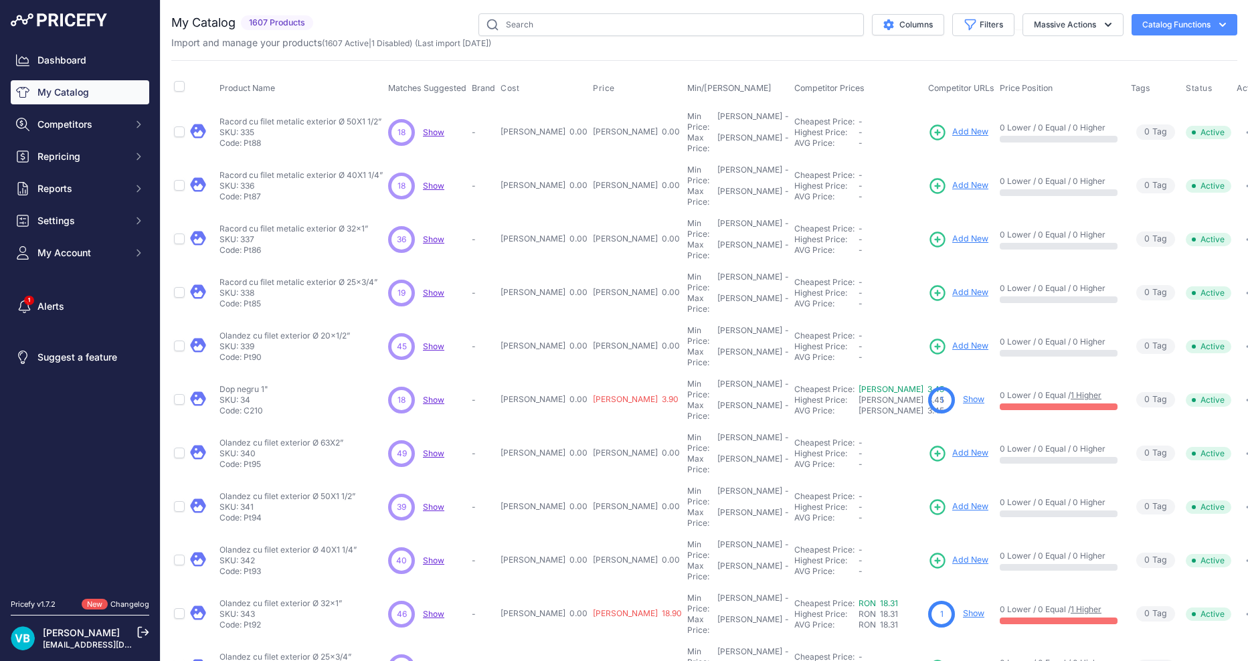
copy div "Dop negru 1""
click at [963, 394] on link "Show" at bounding box center [973, 399] width 21 height 10
click at [314, 437] on p "Olandez cu filet exterior Ø 63X2”" at bounding box center [281, 442] width 124 height 11
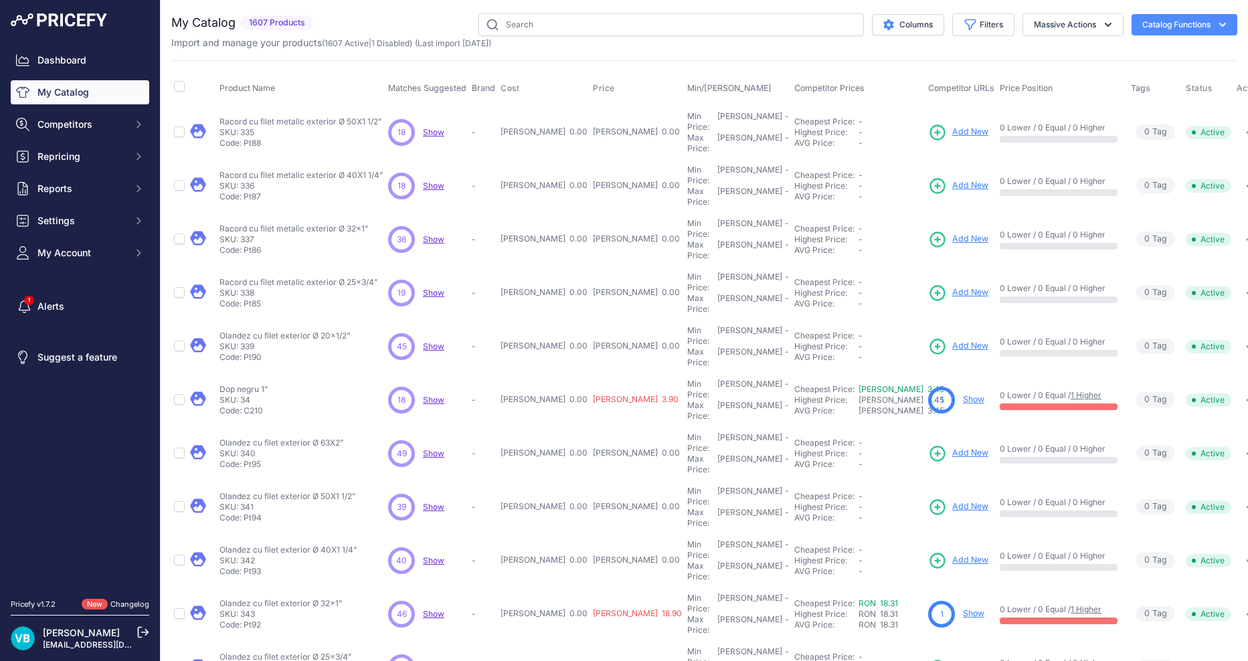
click at [952, 447] on span "Add New" at bounding box center [970, 453] width 36 height 13
click at [339, 491] on p "Olandez cu filet exterior Ø 50X1 1/2”" at bounding box center [287, 496] width 136 height 11
click at [952, 500] on span "Add New" at bounding box center [970, 506] width 36 height 13
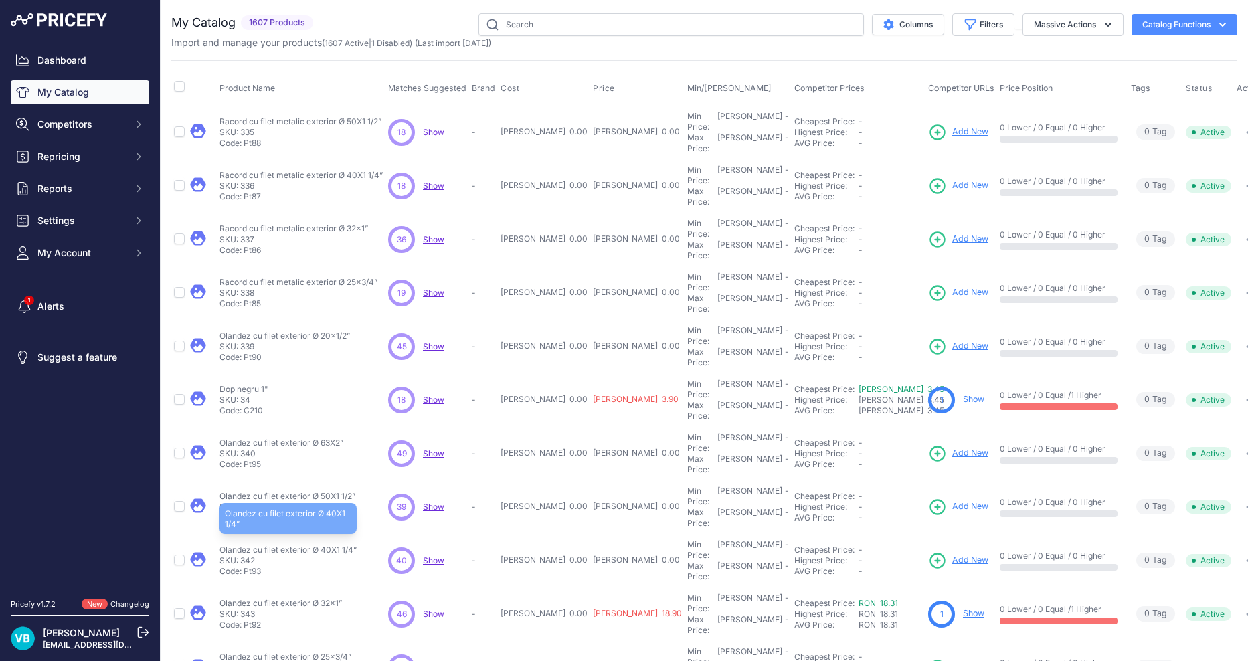
click at [301, 545] on p "Olandez cu filet exterior Ø 40X1 1/4”" at bounding box center [287, 550] width 137 height 11
click at [952, 554] on span "Add New" at bounding box center [970, 560] width 36 height 13
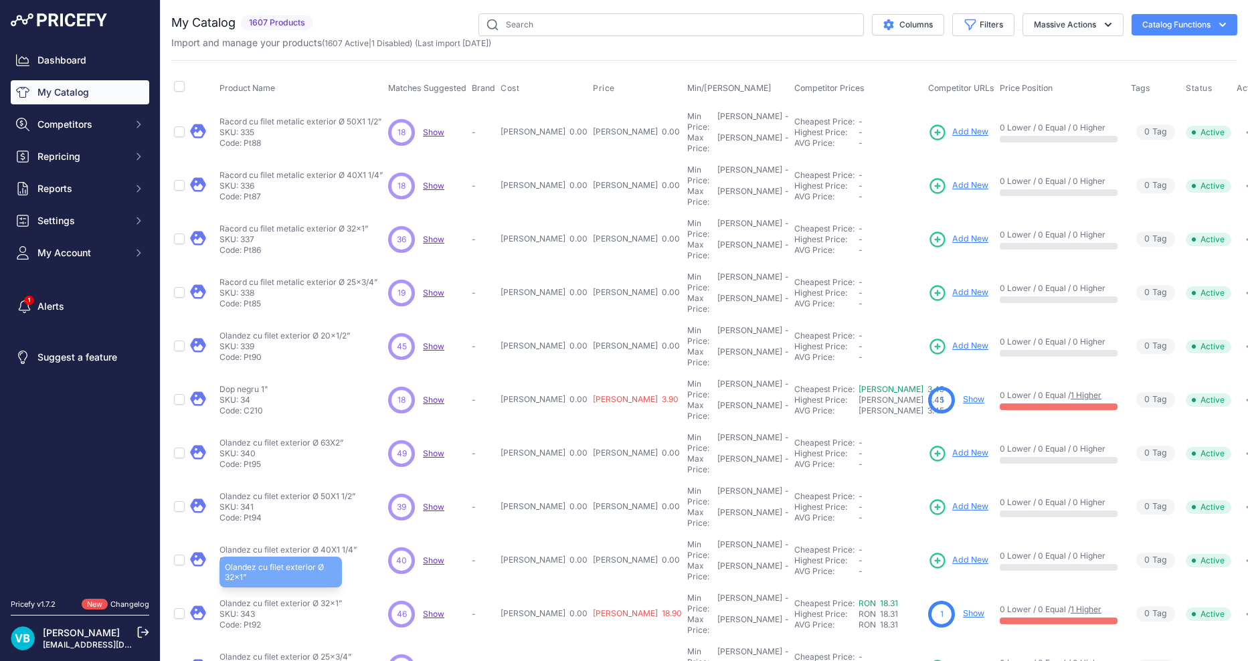
click at [308, 598] on p "Olandez cu filet exterior Ø 32x1”" at bounding box center [280, 603] width 122 height 11
click at [963, 608] on link "Show" at bounding box center [973, 613] width 21 height 10
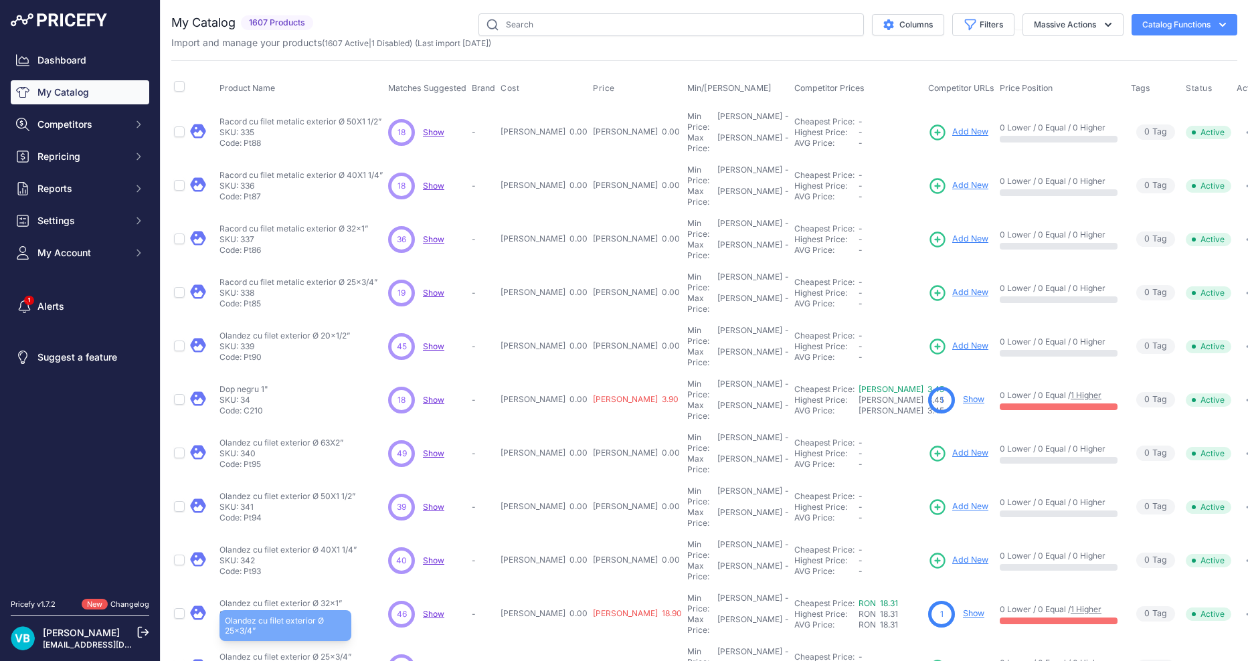
click at [283, 652] on p "Olandez cu filet exterior Ø 25x3/4”" at bounding box center [285, 657] width 132 height 11
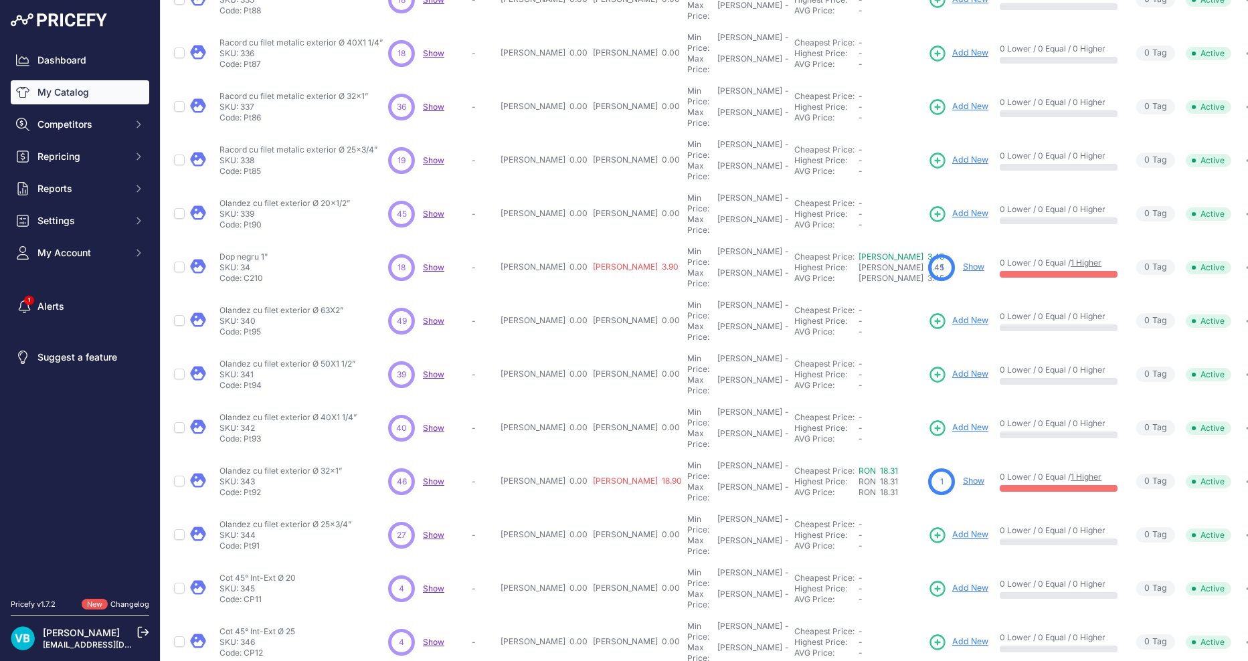
scroll to position [134, 0]
click at [952, 527] on span "Add New" at bounding box center [970, 533] width 36 height 13
click at [262, 571] on p "Cot 45° Int-Ext Ø 20" at bounding box center [257, 576] width 76 height 11
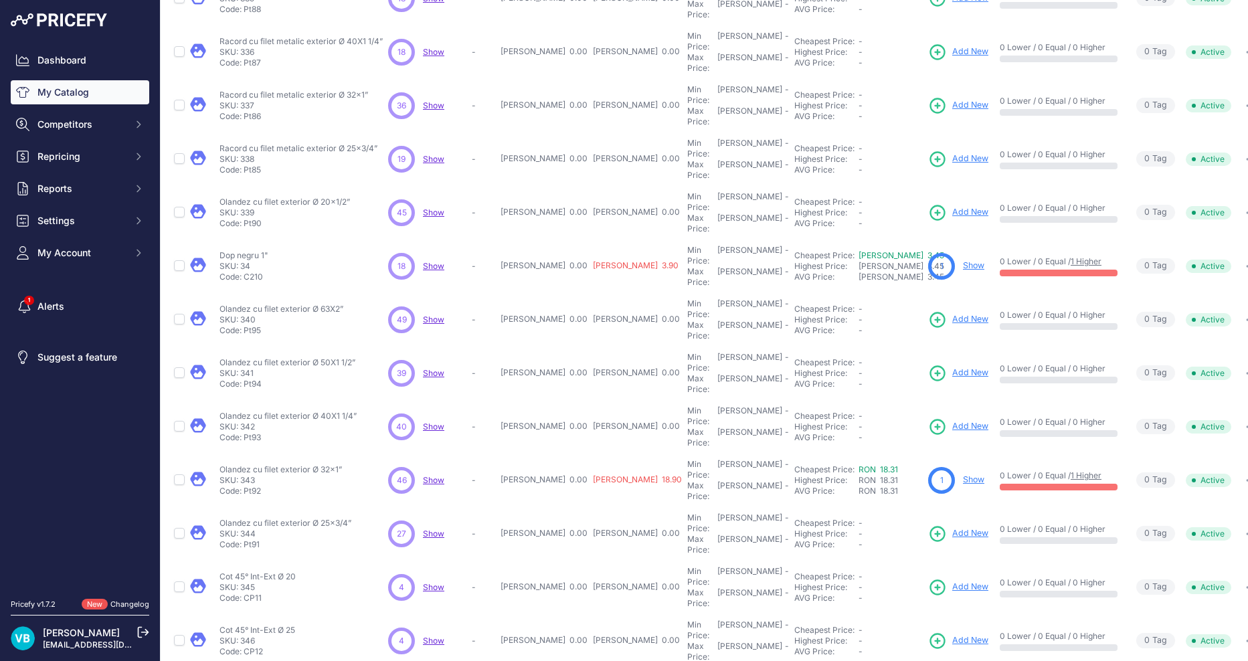
click at [952, 581] on span "Add New" at bounding box center [970, 587] width 36 height 13
click at [98, 116] on button "Competitors" at bounding box center [80, 124] width 138 height 24
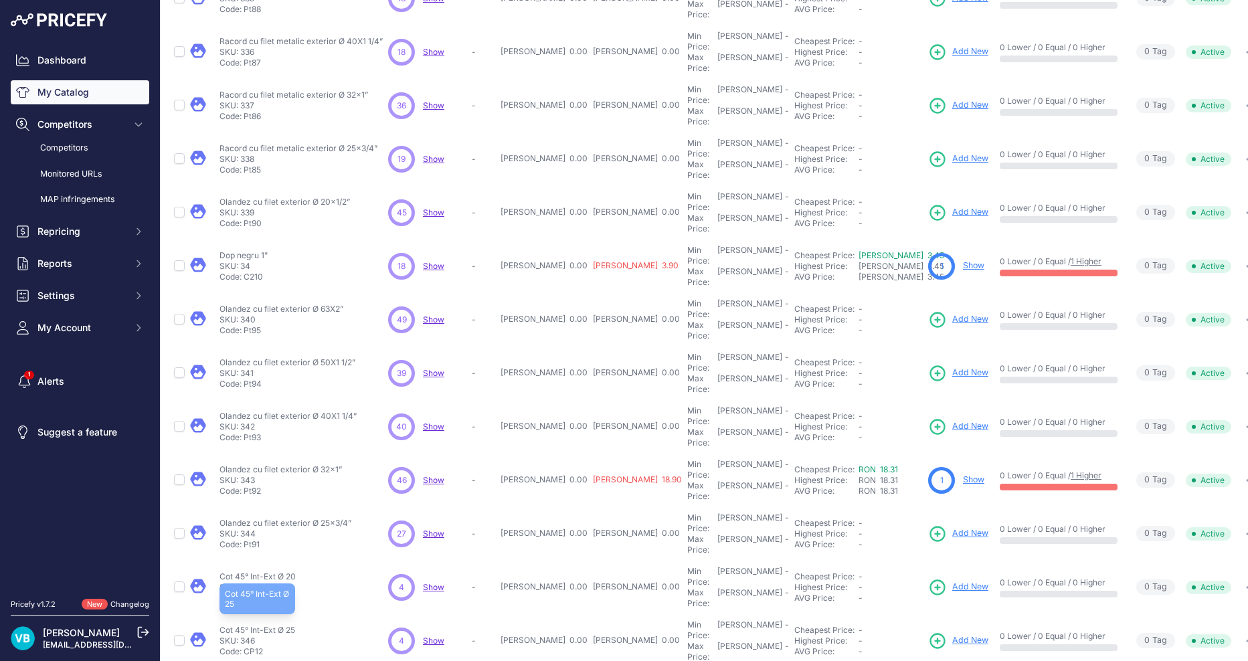
click at [268, 625] on p "Cot 45° Int-Ext Ø 25" at bounding box center [257, 630] width 76 height 11
click at [952, 634] on span "Add New" at bounding box center [970, 640] width 36 height 13
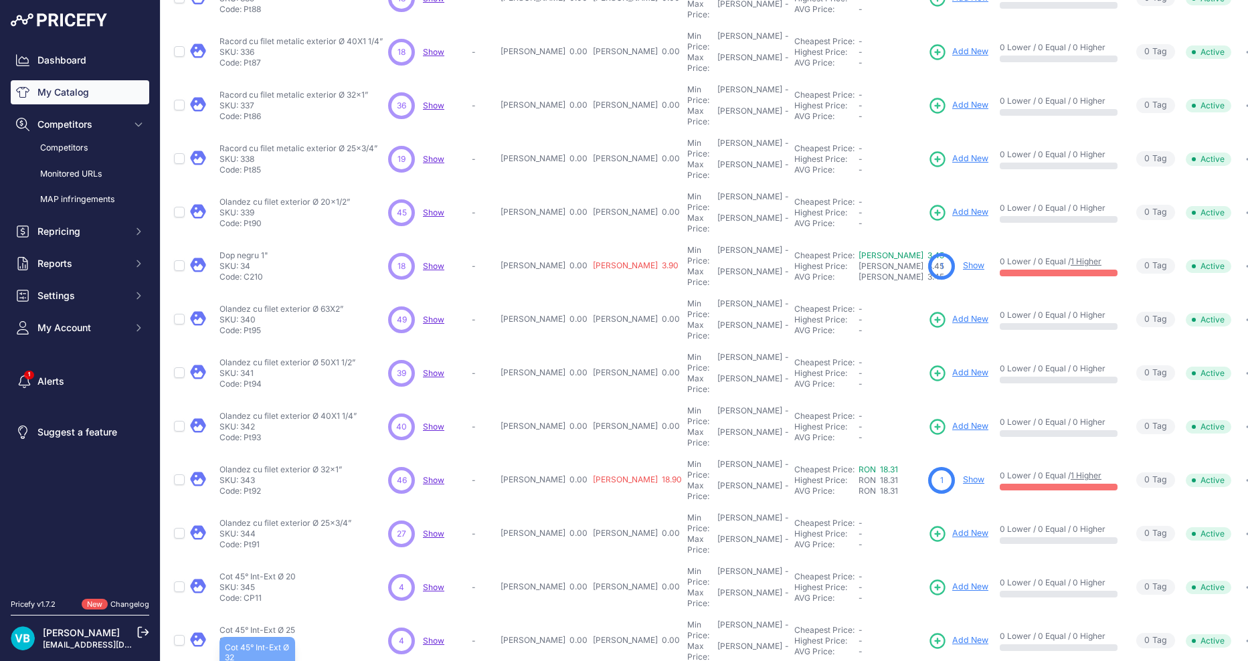
drag, startPoint x: 266, startPoint y: 535, endPoint x: 283, endPoint y: 536, distance: 17.4
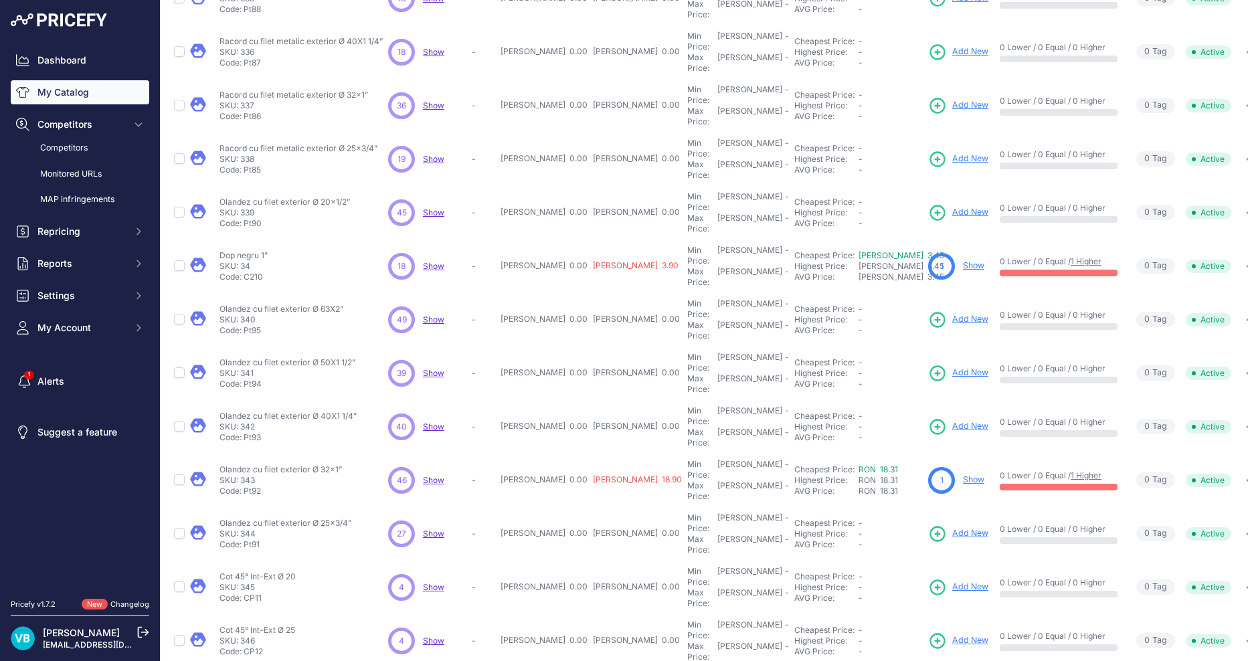
scroll to position [142, 0]
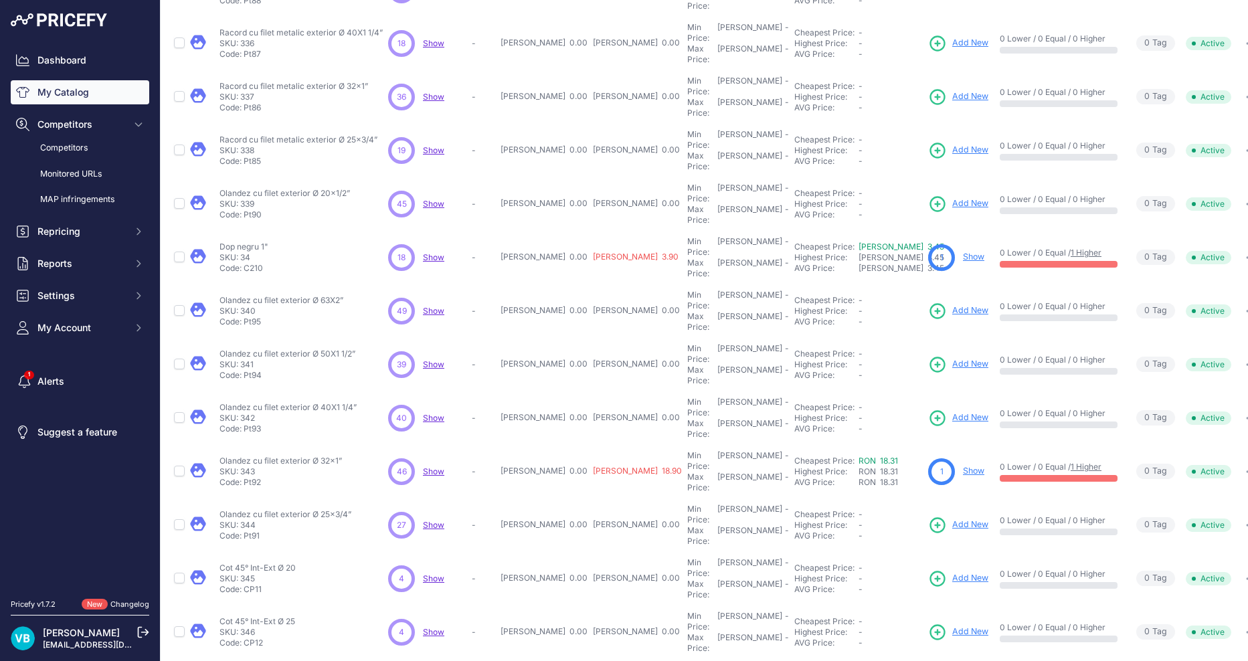
scroll to position [176, 0]
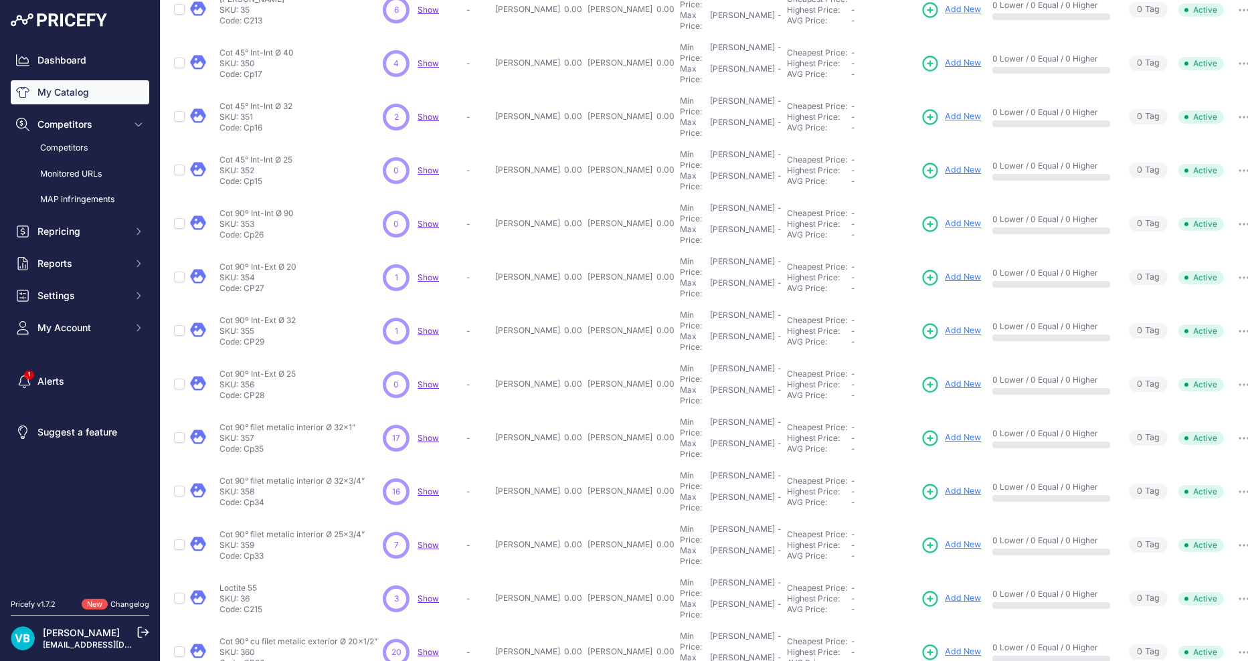
scroll to position [142, 0]
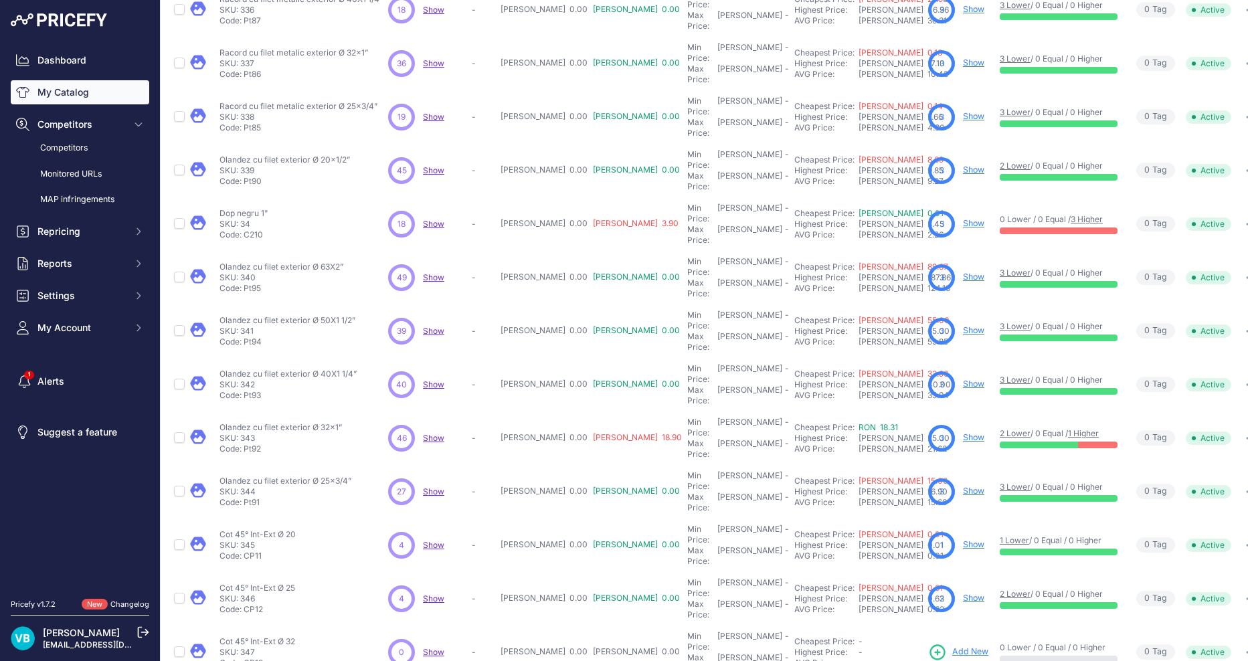
scroll to position [142, 0]
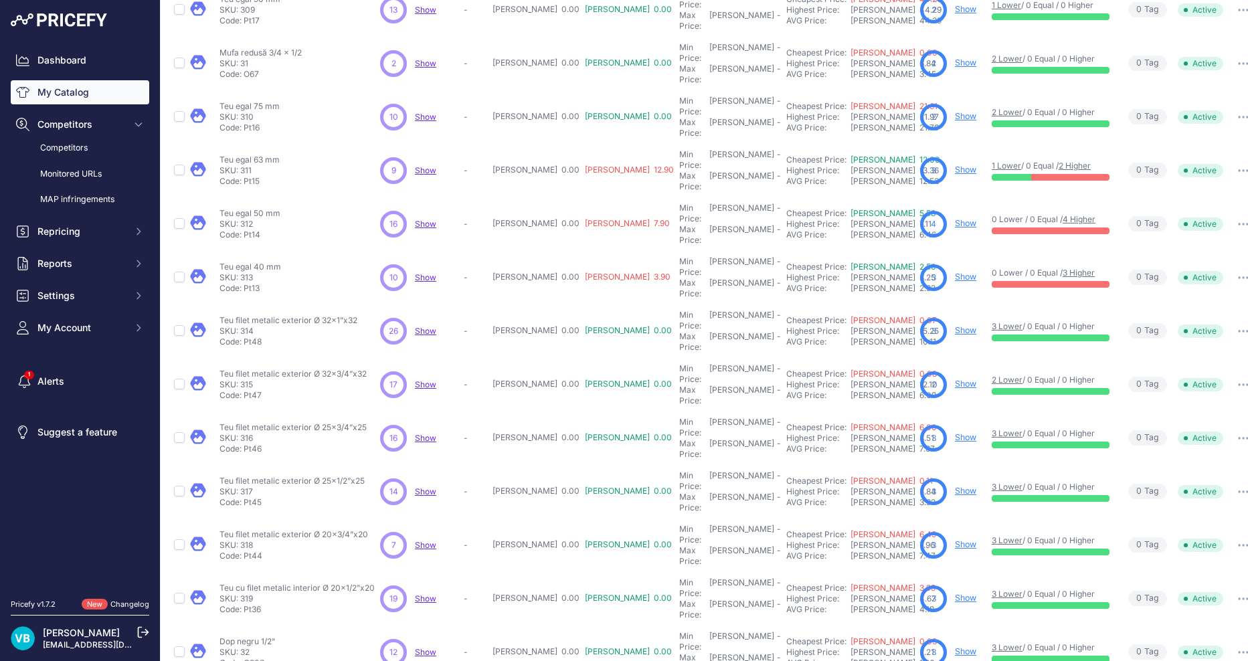
scroll to position [142, 0]
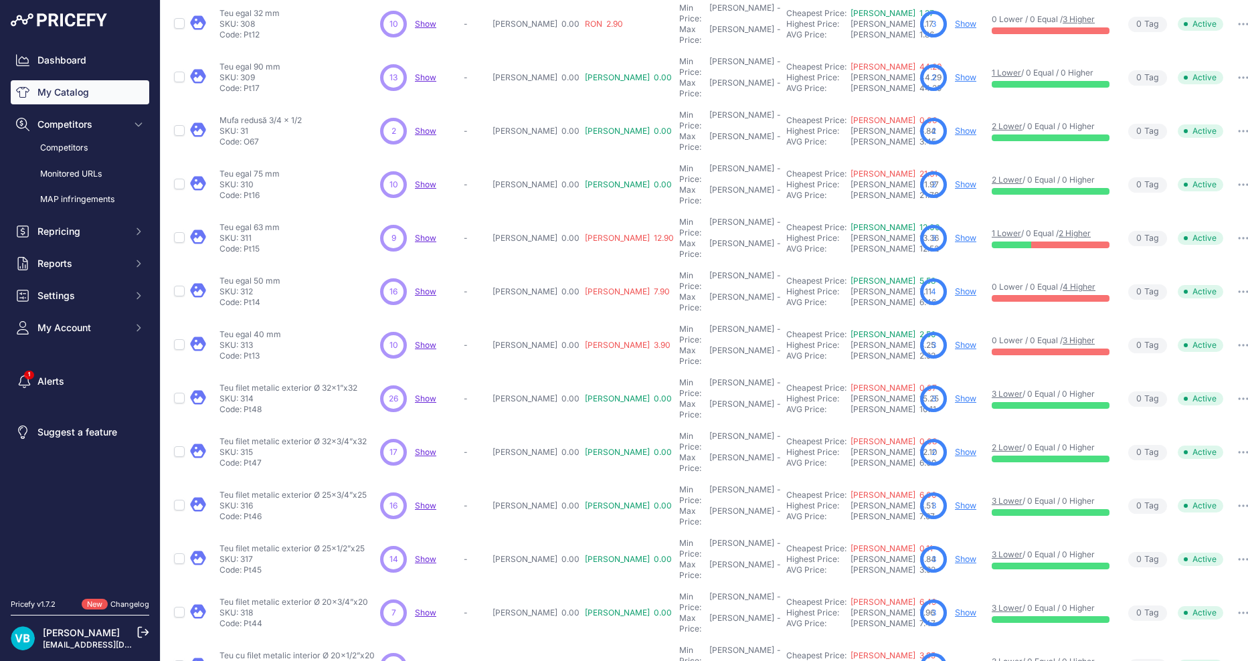
scroll to position [176, 0]
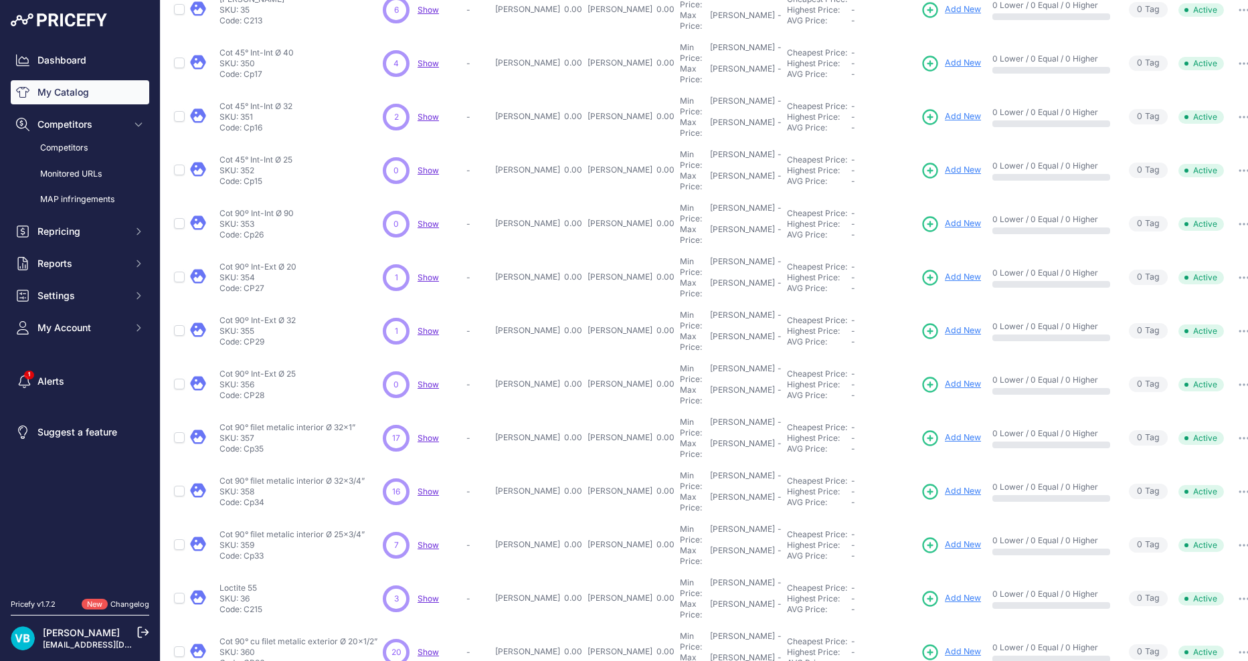
scroll to position [142, 0]
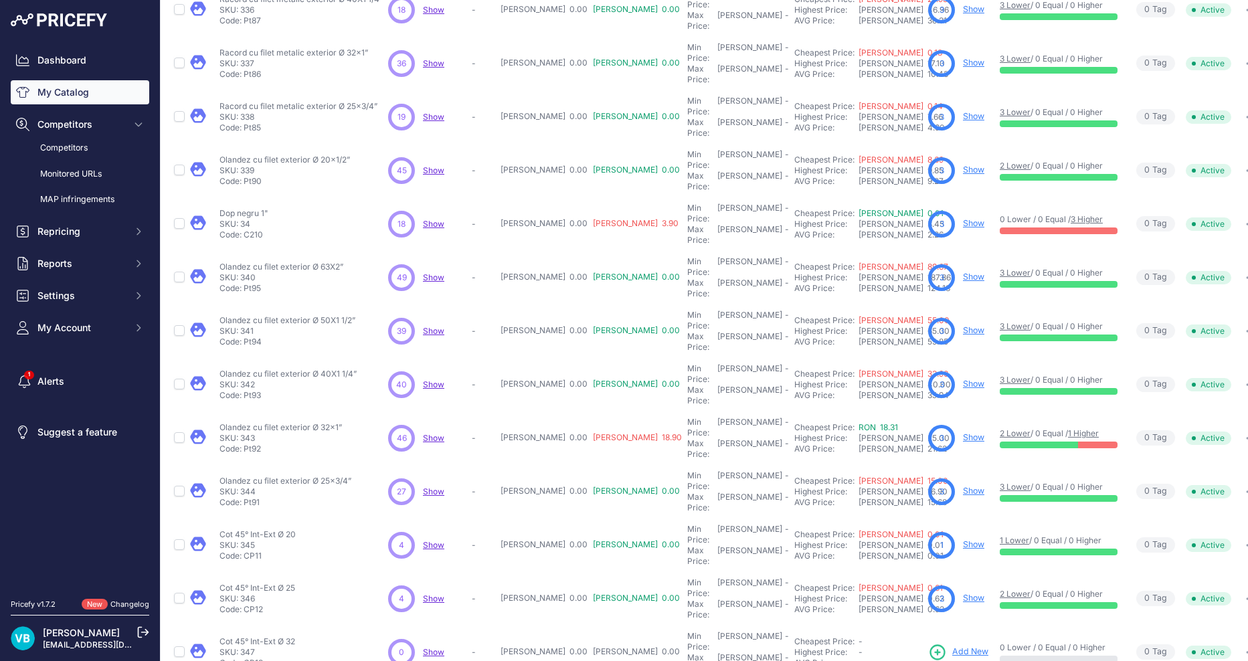
scroll to position [142, 0]
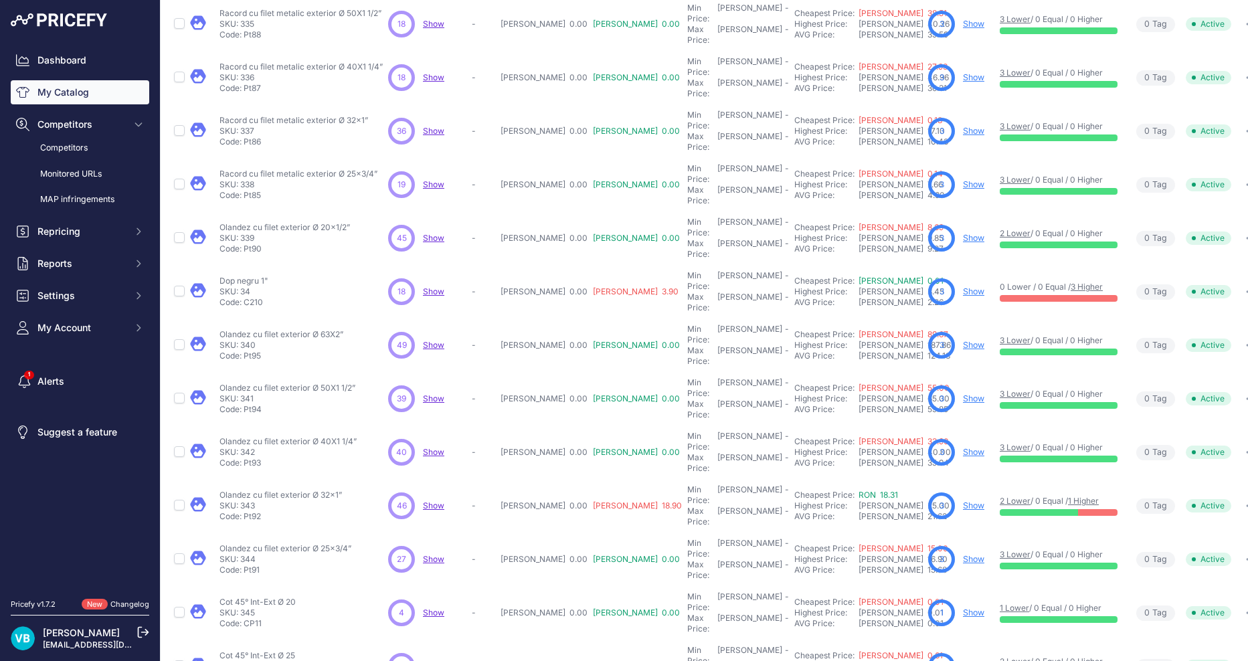
scroll to position [176, 0]
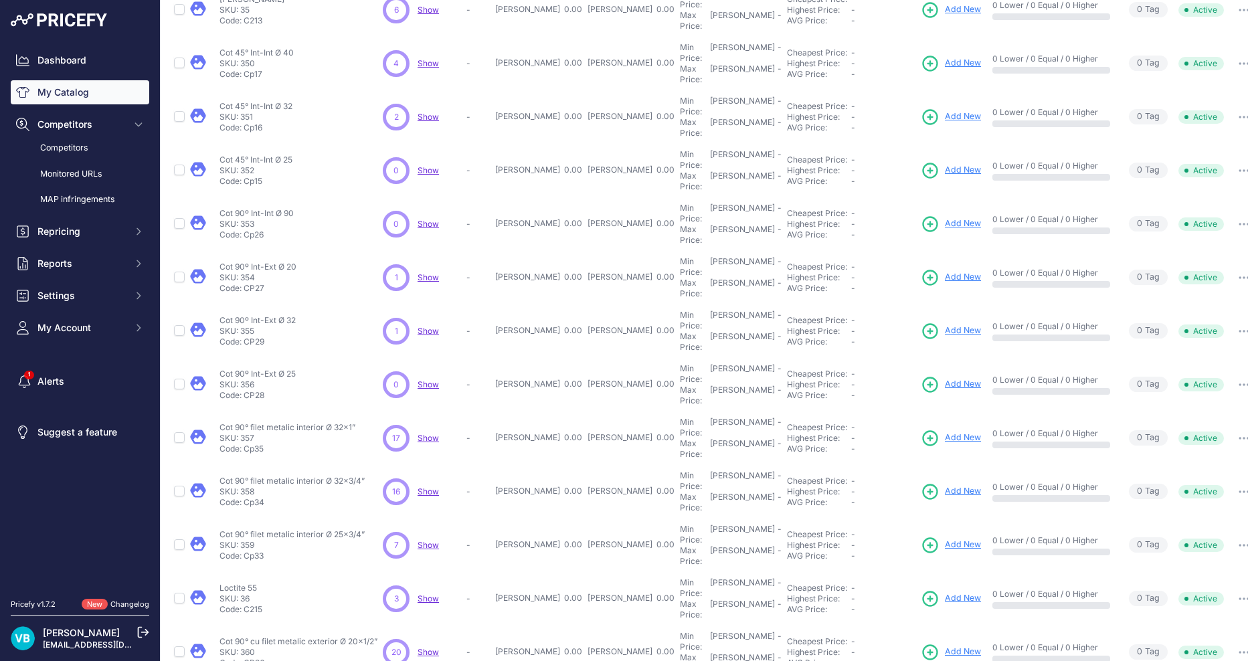
scroll to position [142, 0]
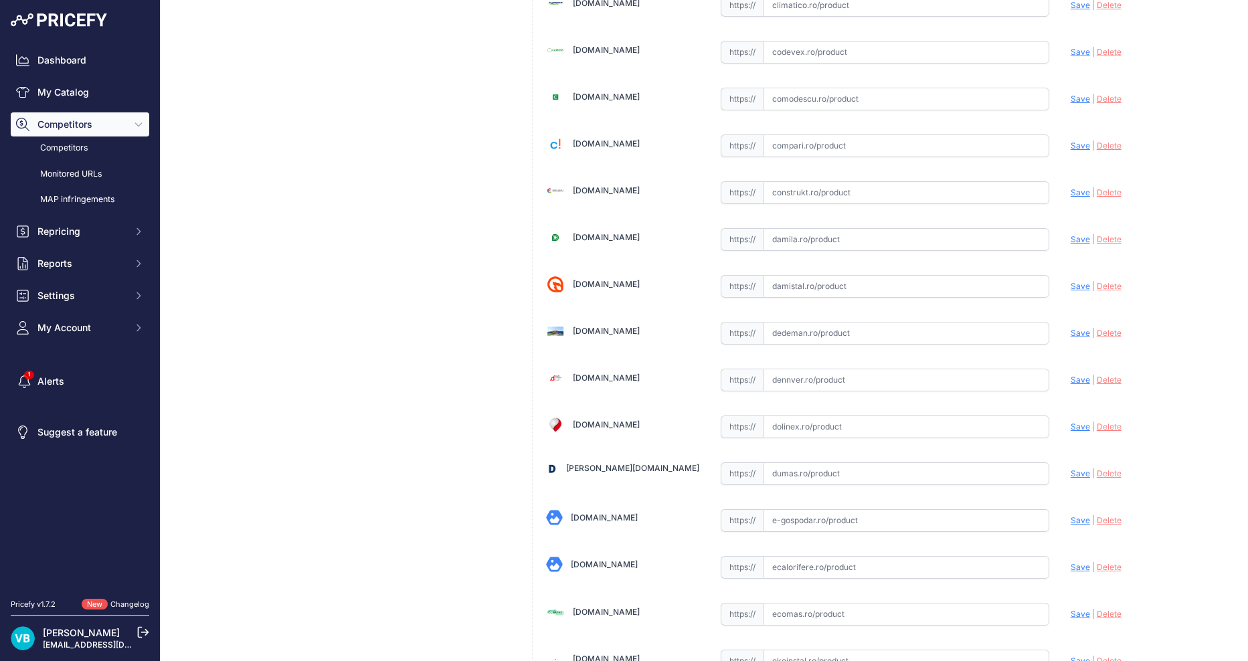
click at [808, 334] on input "text" at bounding box center [906, 333] width 286 height 23
paste input "[URL][DOMAIN_NAME]"
type input "[DOMAIN_NAME][URL]"
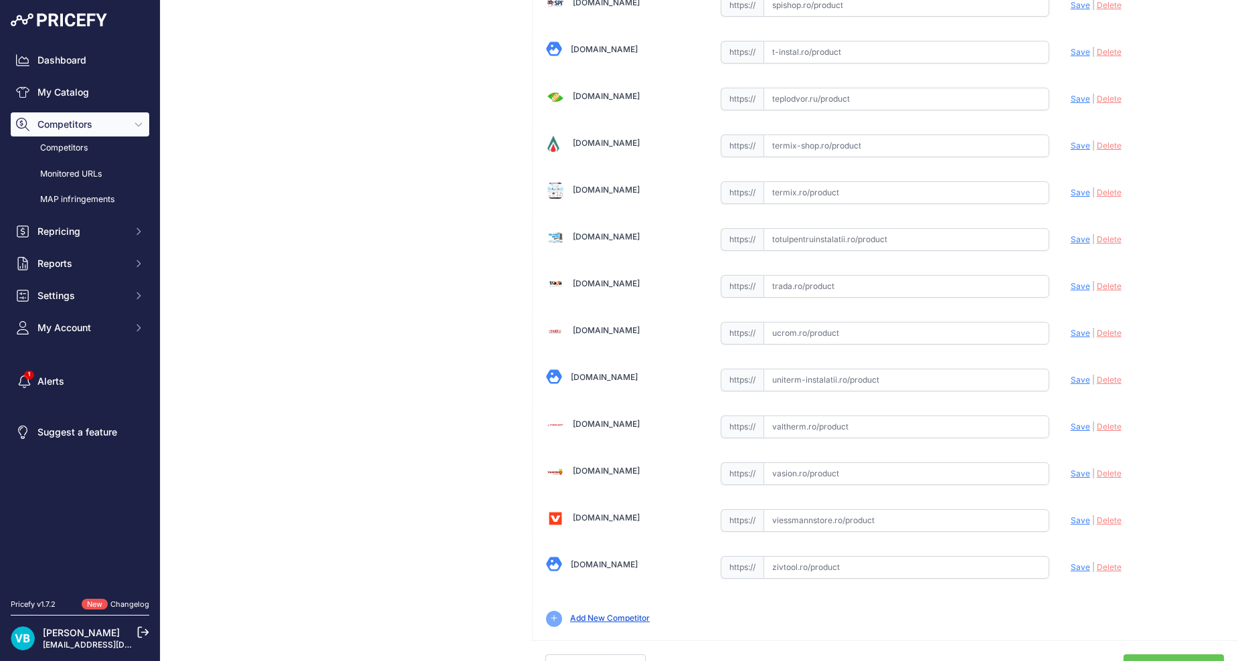
scroll to position [4218, 0]
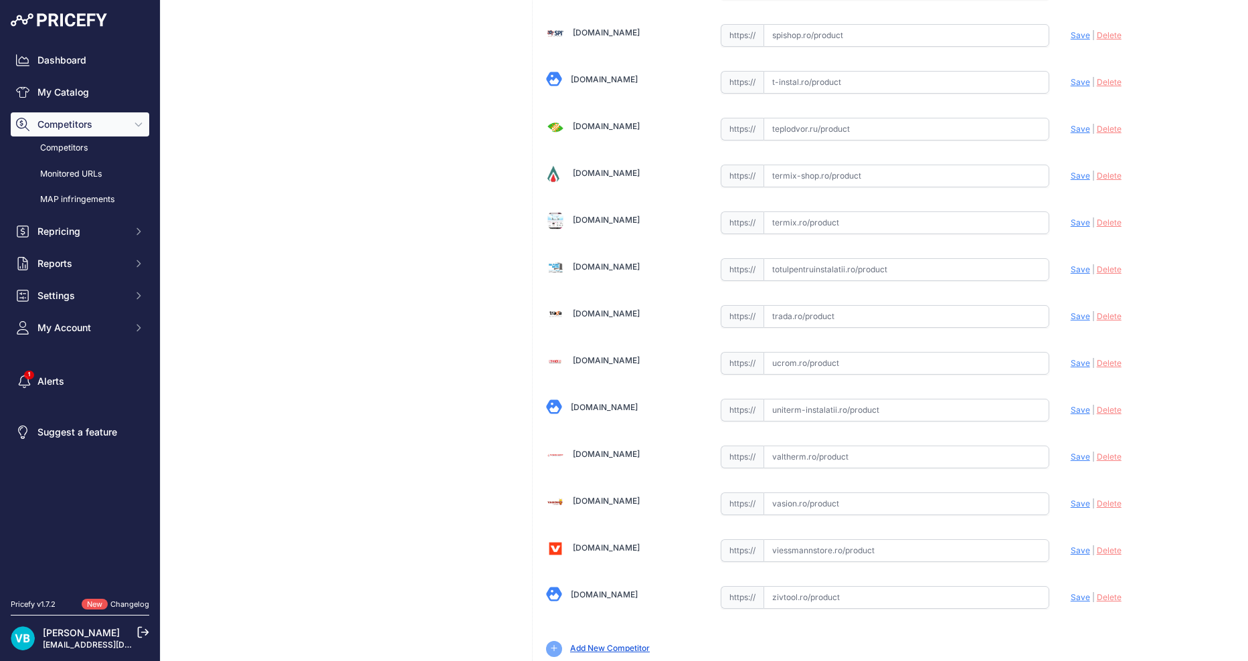
click at [868, 352] on input "text" at bounding box center [906, 363] width 286 height 23
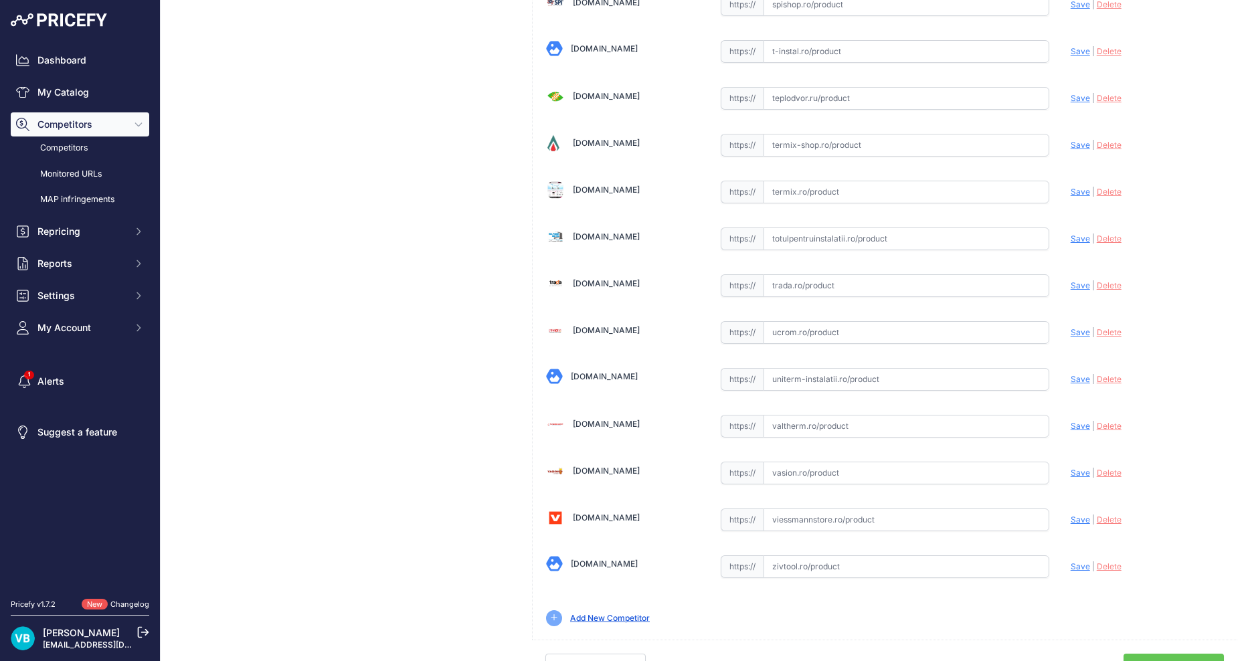
paste input "[URL][DOMAIN_NAME]"
type input "[URL][DOMAIN_NAME]"
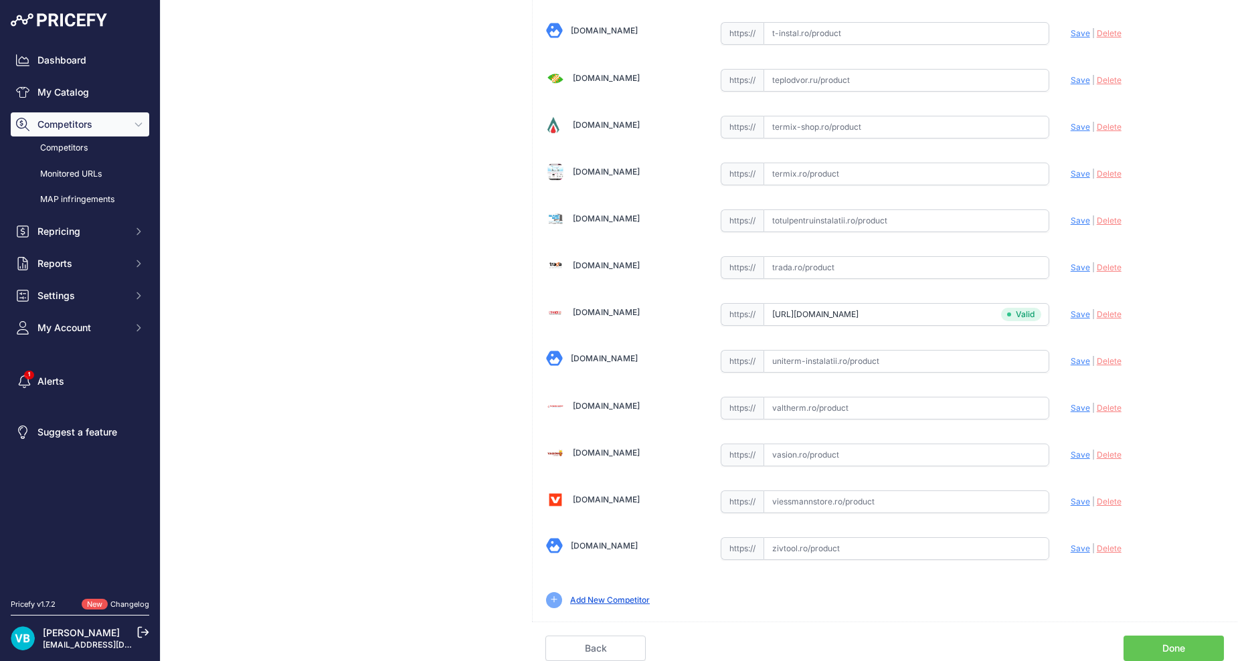
scroll to position [4218, 0]
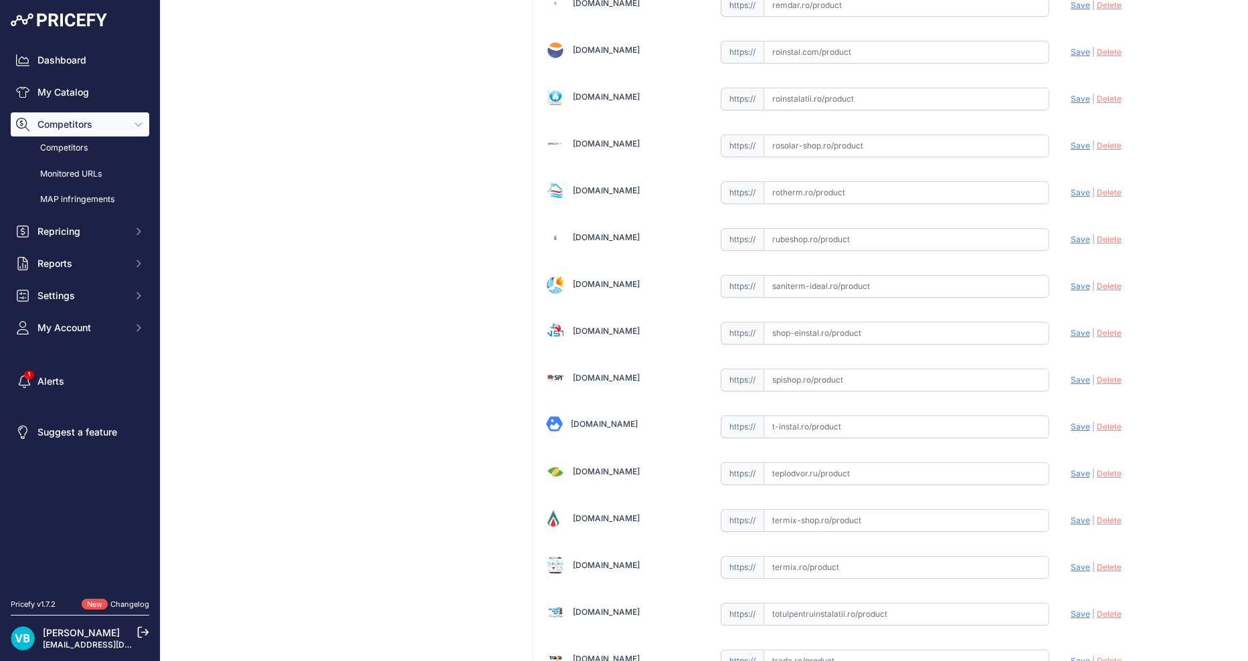
click at [862, 338] on input "text" at bounding box center [906, 333] width 286 height 23
paste input "https://www.shop-einstal.ro/tevi-si-fitinguri-teava-ppr/racord-ppr-alb-75-x-2-1…"
type input "https://www.shop-einstal.ro/tevi-si-fitinguri-teava-ppr/racord-ppr-alb-75-x-2-1…"
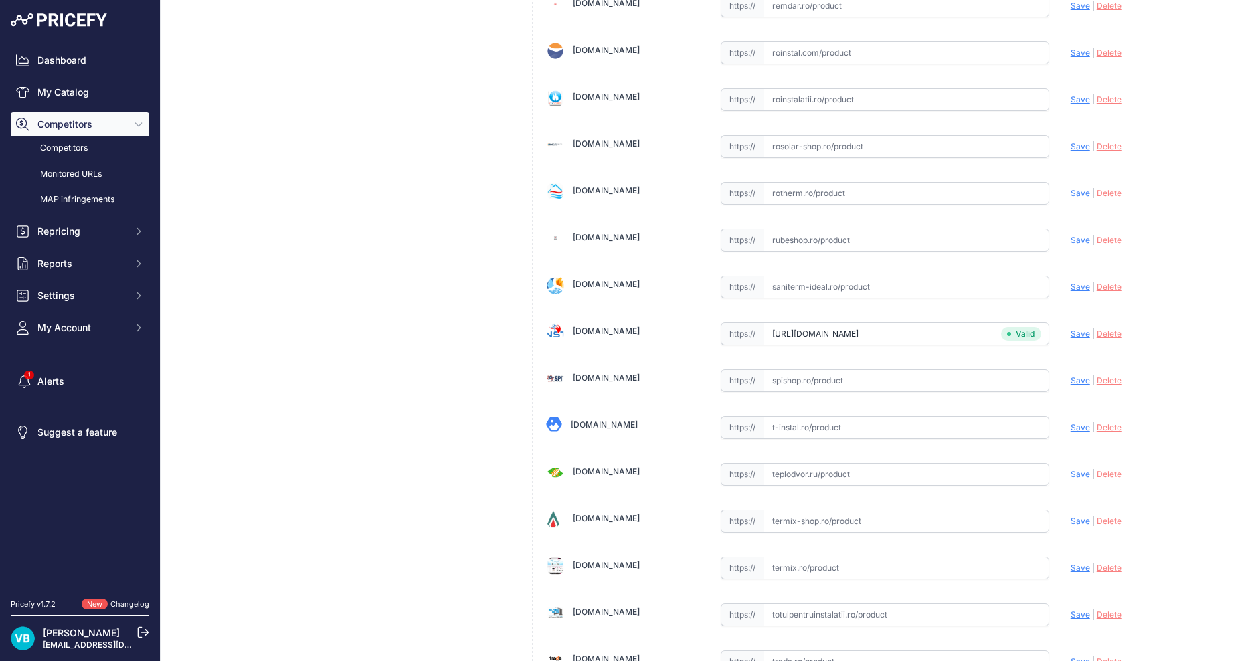
click at [896, 320] on div "https:// Valid" at bounding box center [884, 331] width 328 height 25
click at [909, 341] on input "text" at bounding box center [906, 333] width 286 height 23
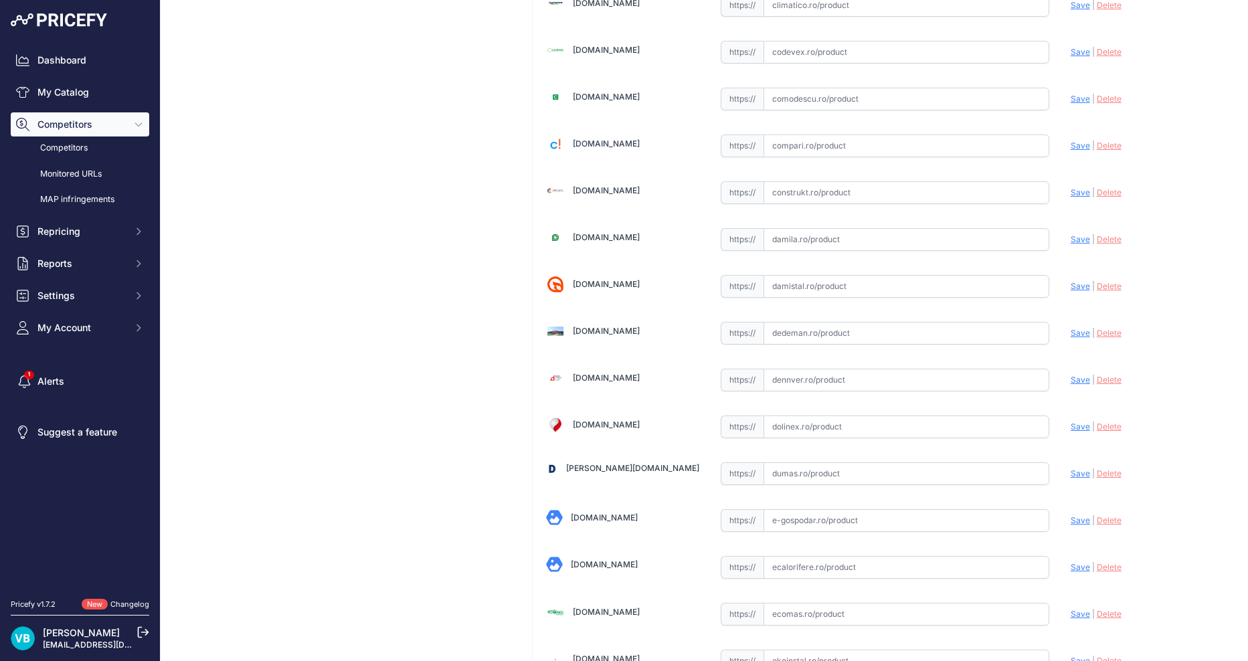
paste input "https://www.dedeman.ro/ro/racord-ppr-d-75-mm-x-2-1/2-filet-interior-alb/p/20032…"
type input "www.dedeman.ro/ro/racord-ppr-d-75-mm-x-2-1/2-filet-interior-alb/p/2003270?priru…"
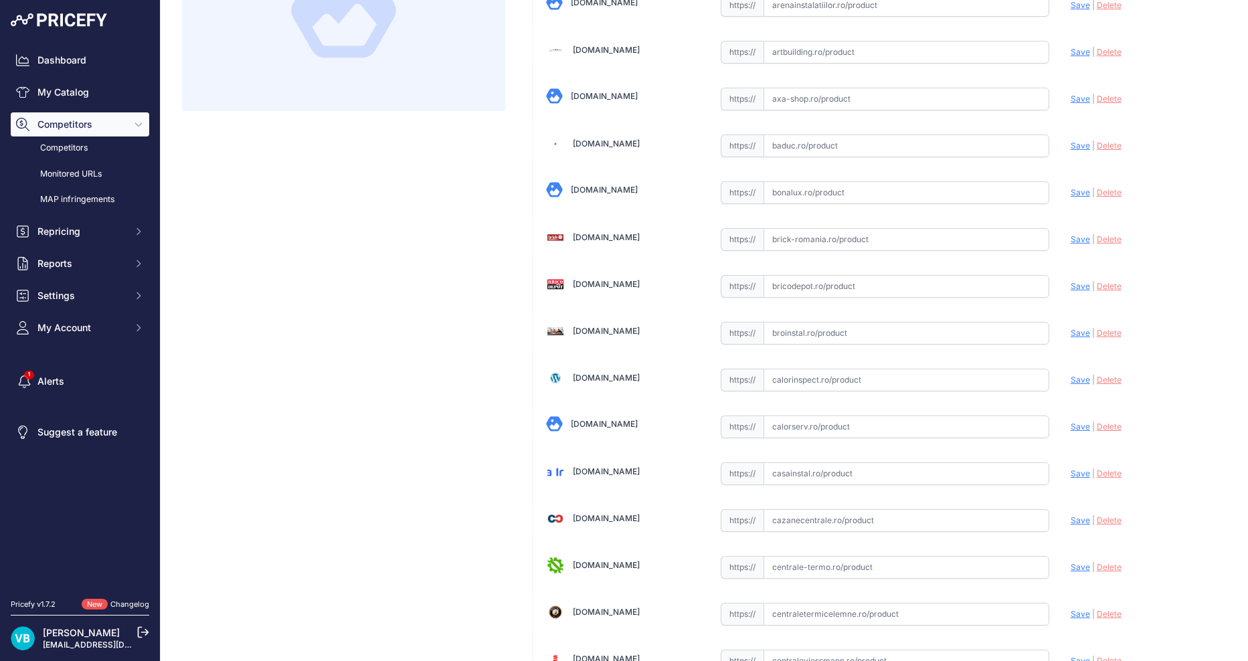
scroll to position [3561, 0]
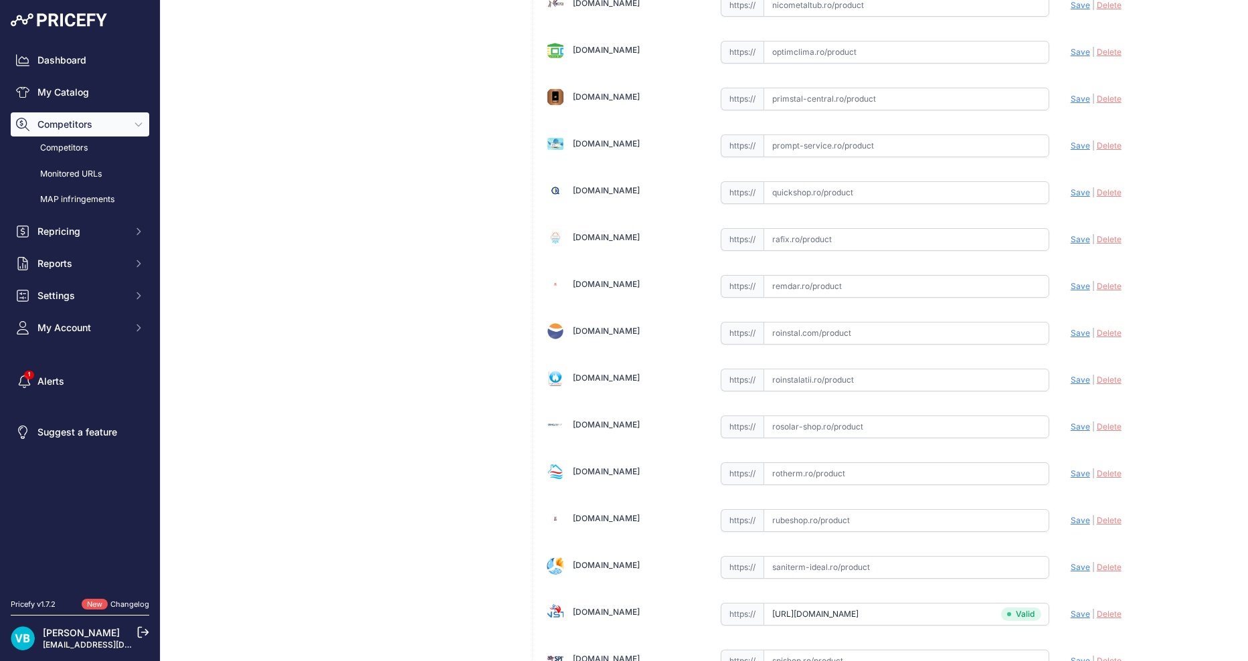
click at [877, 324] on input "text" at bounding box center [906, 333] width 286 height 23
paste input "https://www.roinstal.com/catalog/product/view/id/31092?srsltid=AfmBOopf1bNKREna…"
type input "https://www.roinstal.com/catalog/product/view/id/31092?prirule_jdsnikfkfjsd=9760"
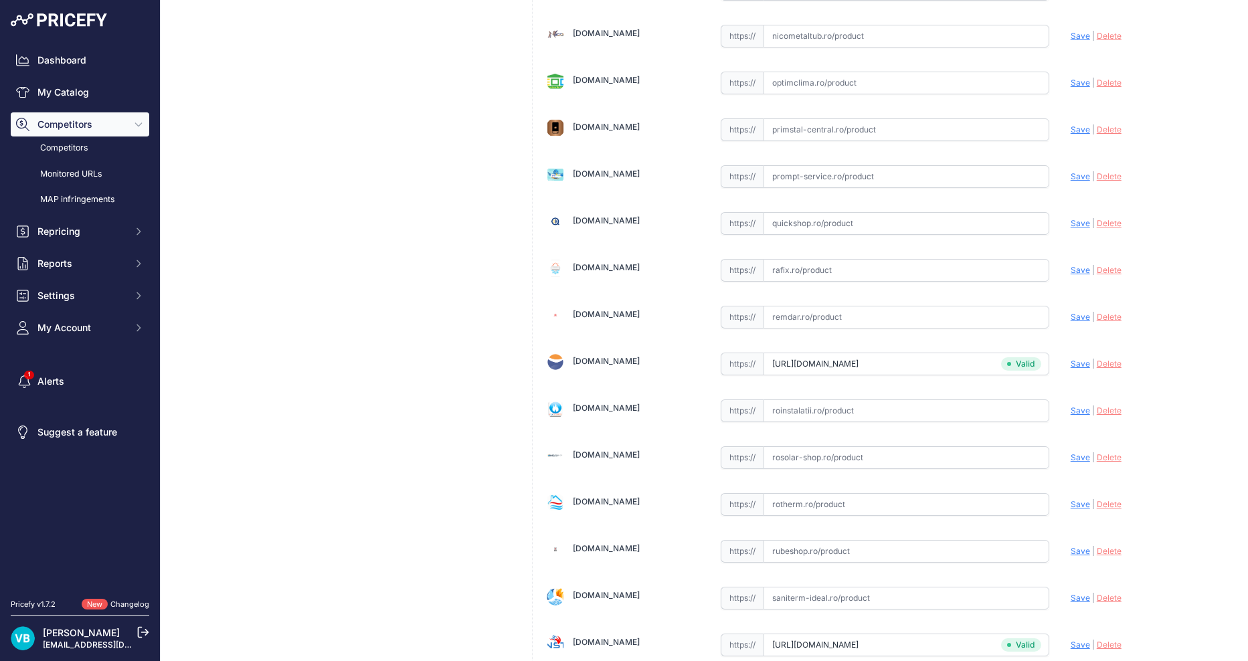
scroll to position [3591, 0]
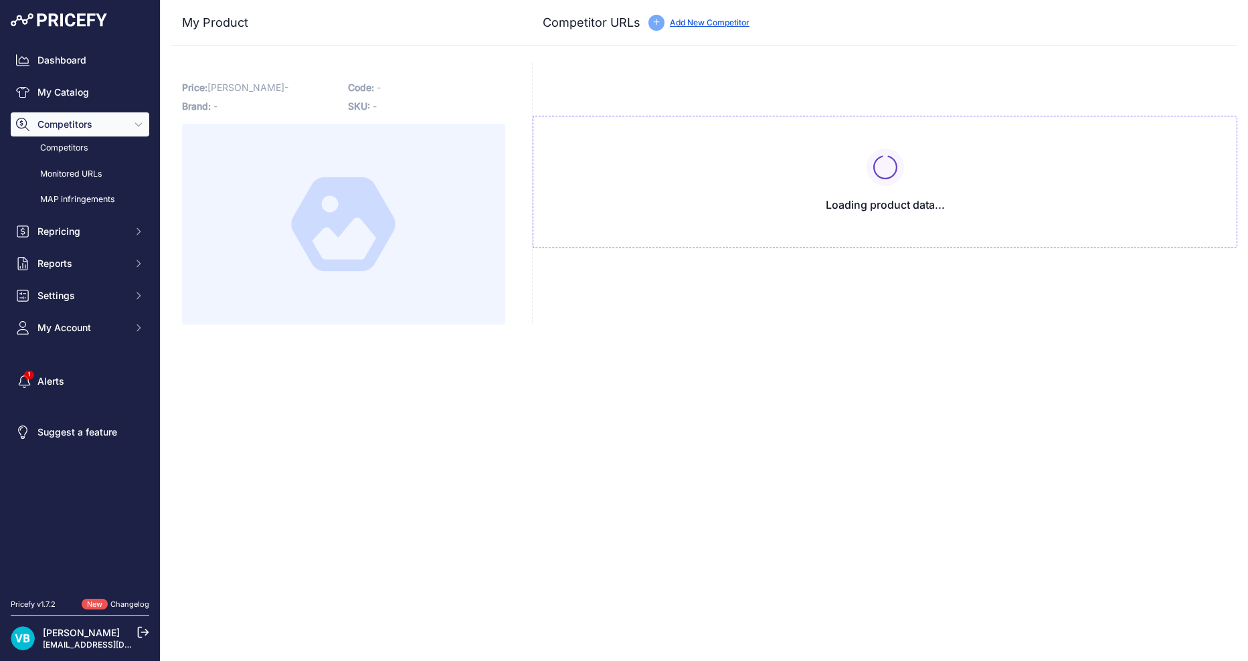
type input "[DOMAIN_NAME][URL]"
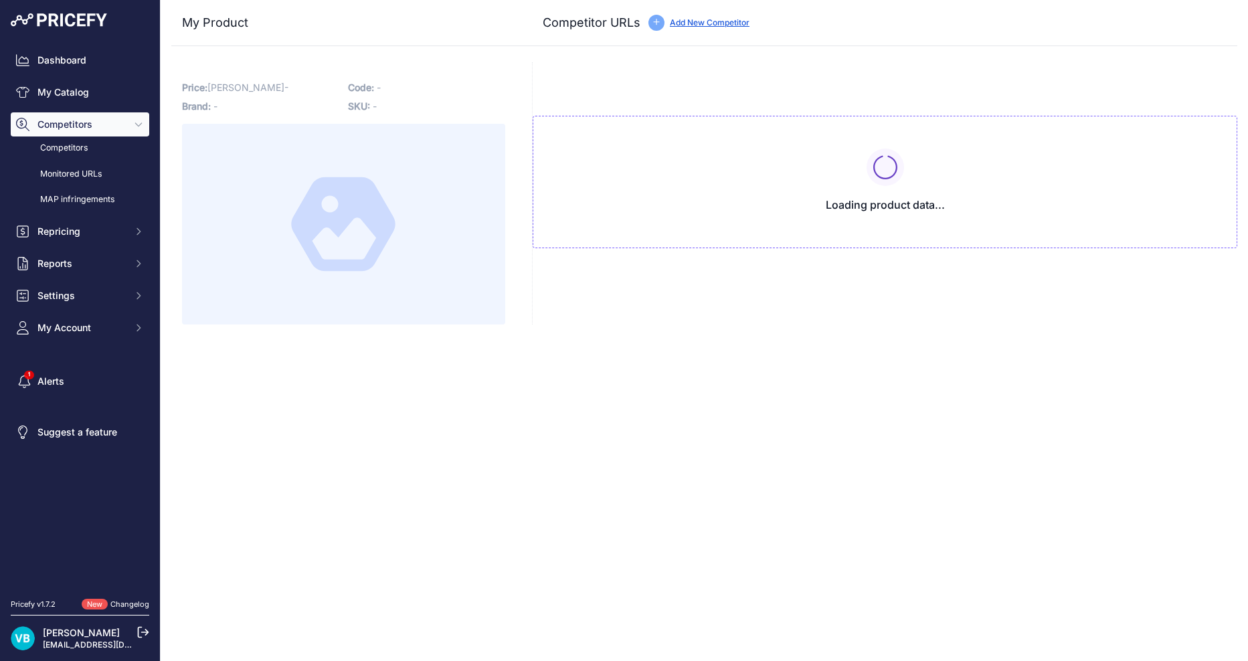
type input "[DOMAIN_NAME][URL]"
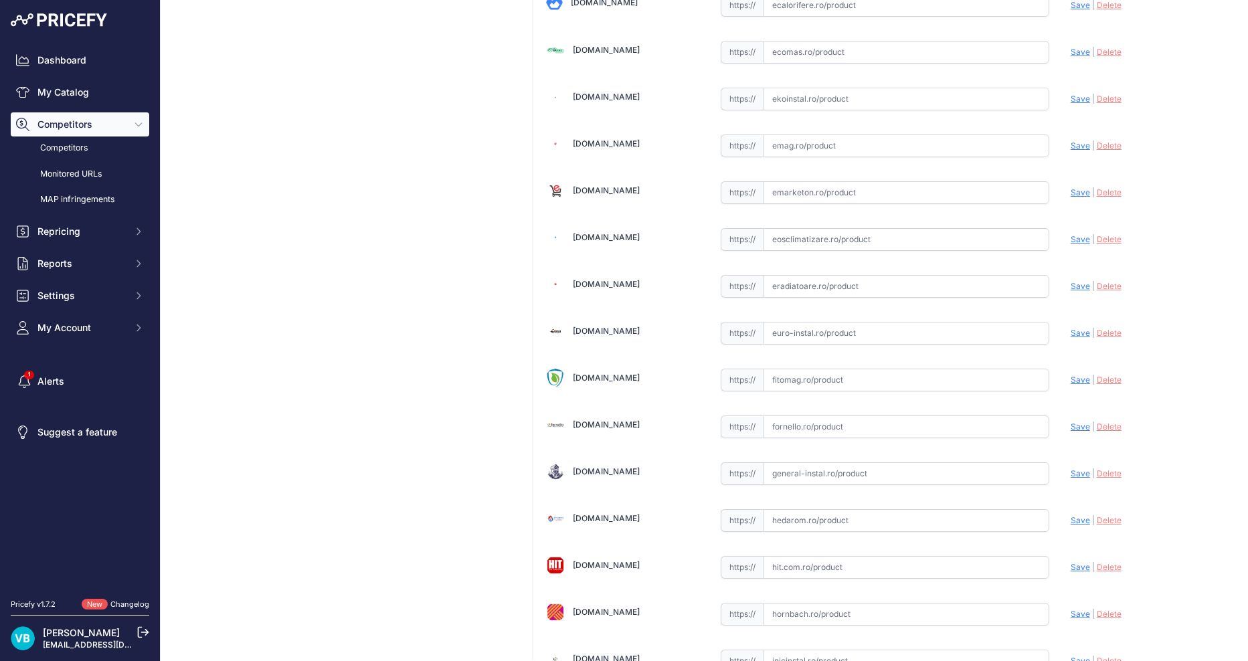
click at [977, 341] on input "text" at bounding box center [906, 333] width 286 height 23
paste input "https://euro-instal.ro/racord-ppr-fi-50-mm-x-1-1/2-alb?srsltid=AfmBOoqufLn0wO7L…"
type input "euro-instal.ro/racord-ppr-fi-50-mm-x-1-1/2-alb?prirule_jdsnikfkfjsd=9760"
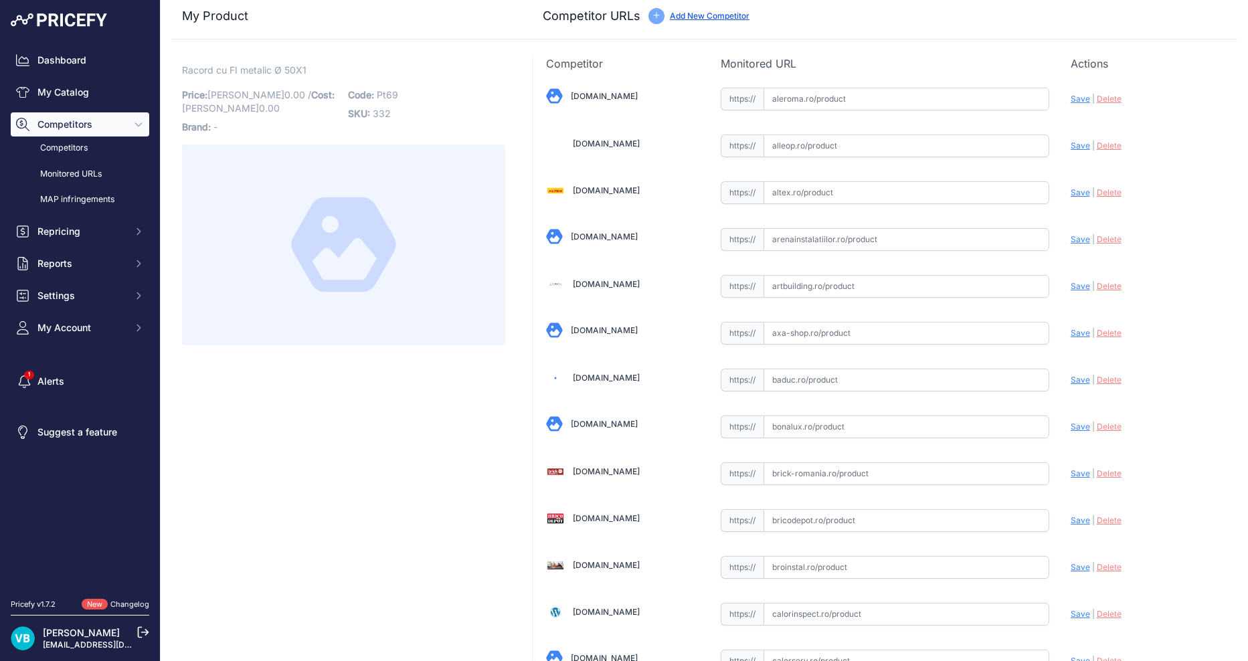
scroll to position [3842, 0]
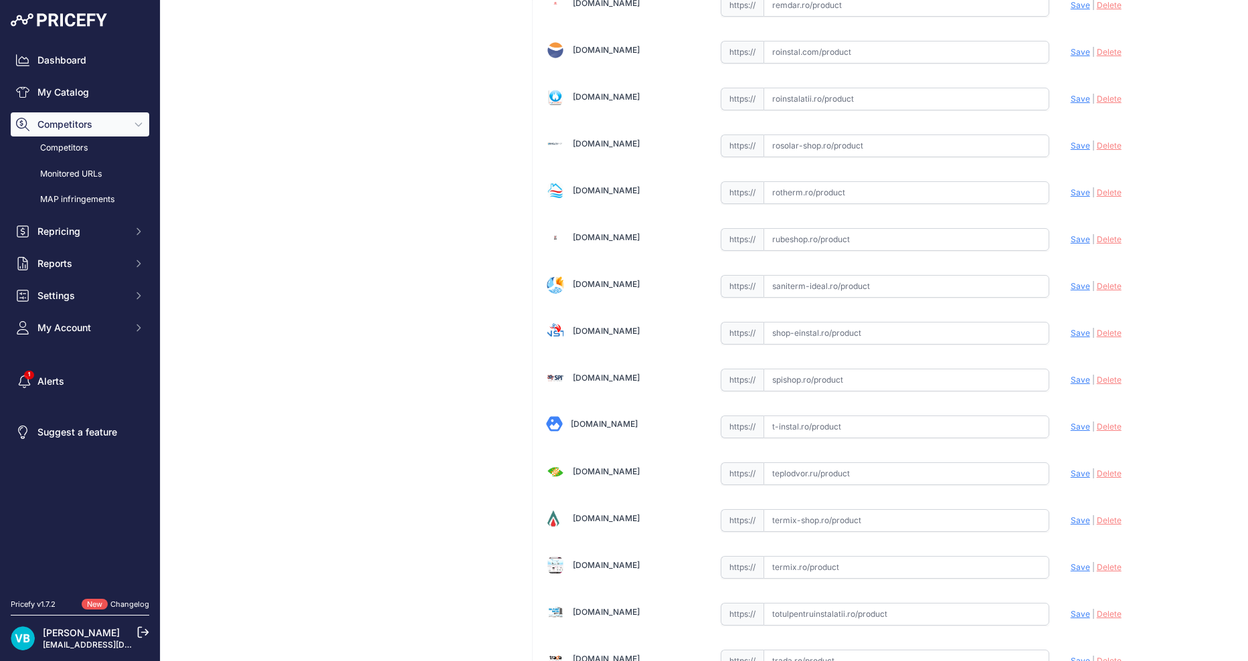
click at [835, 327] on input "text" at bounding box center [906, 333] width 286 height 23
paste input "https://www.shop-einstal.ro/tevi-si-fitinguri-teava-ppr/racord-ppr-50-x-1-1/2-f…"
type input "https://www.shop-einstal.ro/tevi-si-fitinguri-teava-ppr/racord-ppr-50-x-1-1/2-f…"
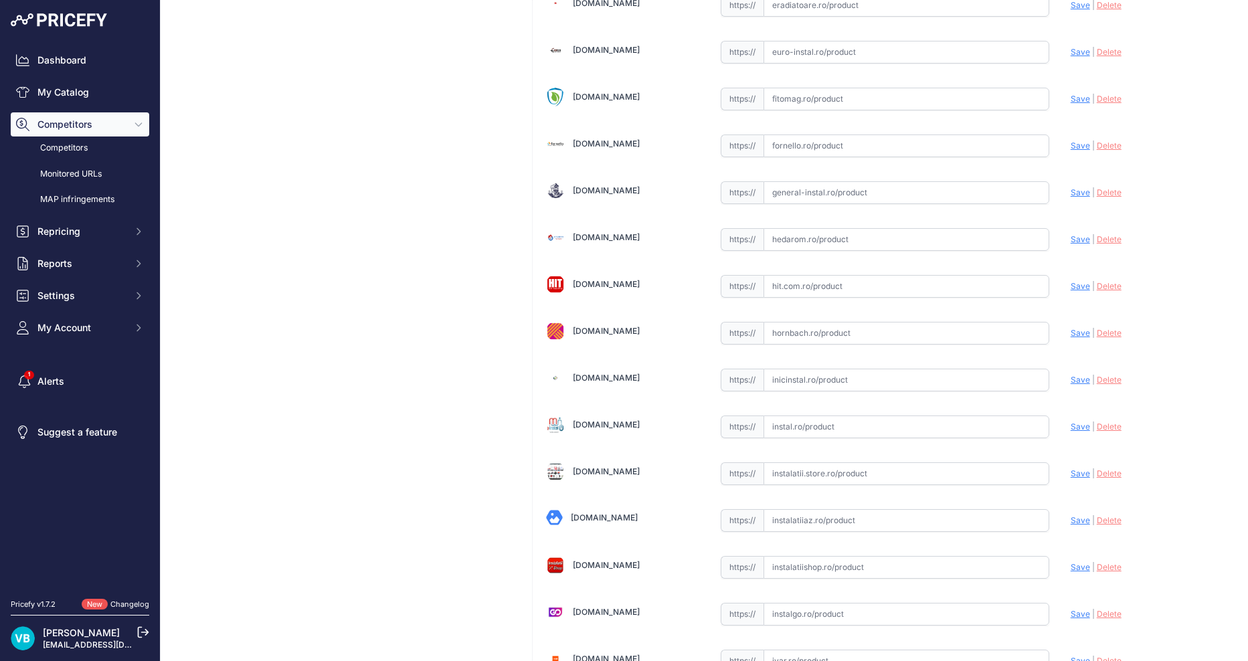
click at [913, 344] on input "text" at bounding box center [906, 333] width 286 height 23
paste input "[URL][DOMAIN_NAME]"
type input "[DOMAIN_NAME][URL]"
click at [408, 243] on div "Racord cu FI metalic Ø 40X1 Link Price: [PERSON_NAME] 0.00 / Cost: 0.00 Brand: -" at bounding box center [343, 646] width 344 height 4834
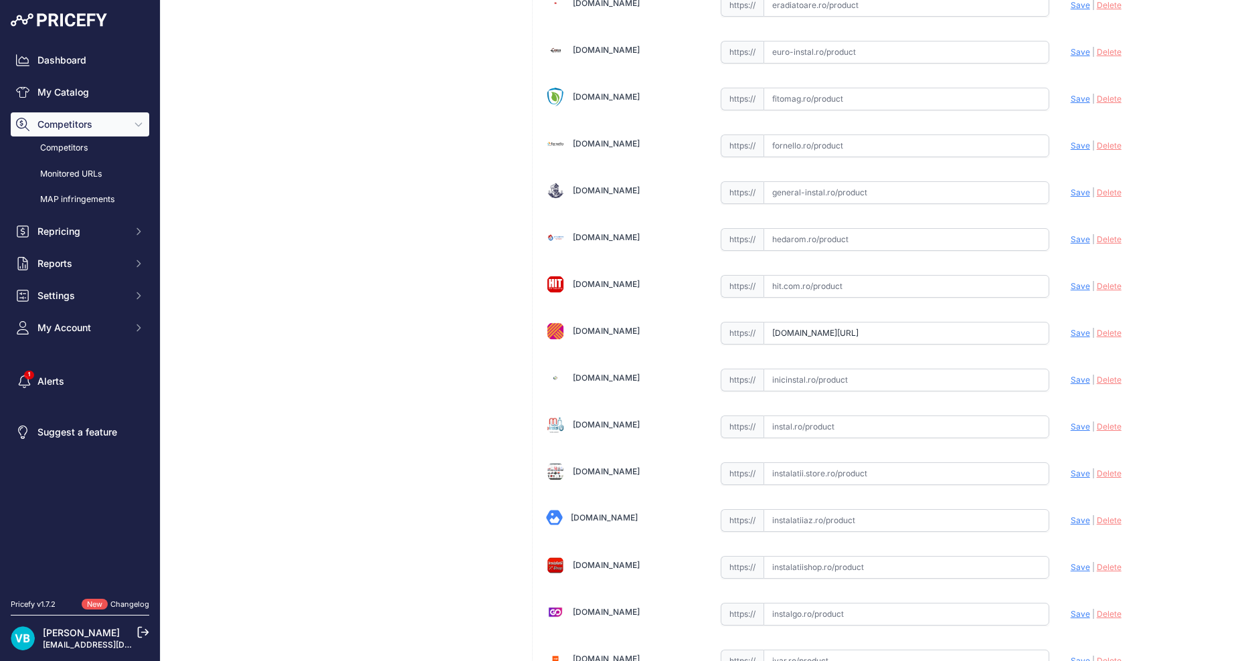
scroll to position [4217, 0]
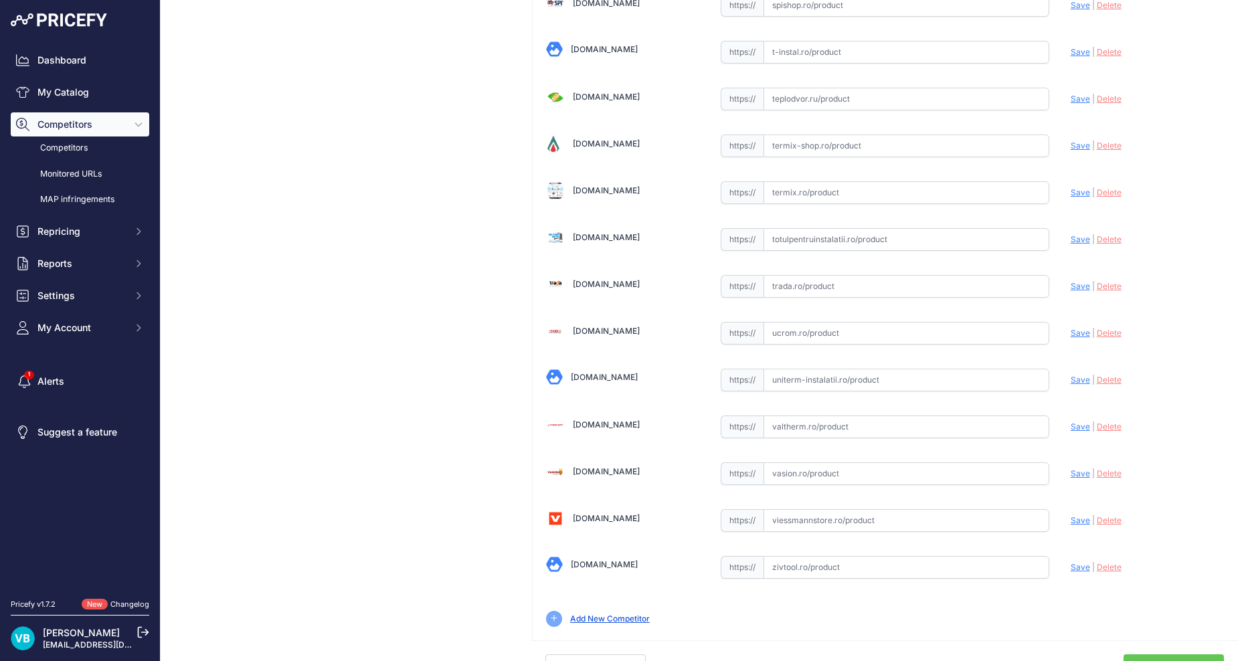
click at [841, 333] on input "text" at bounding box center [906, 333] width 286 height 23
paste input "https://ucrom.ro/fitinguri-ppr/460-racord-hexagonal-cu-filet-interior-o-40x1-1-…"
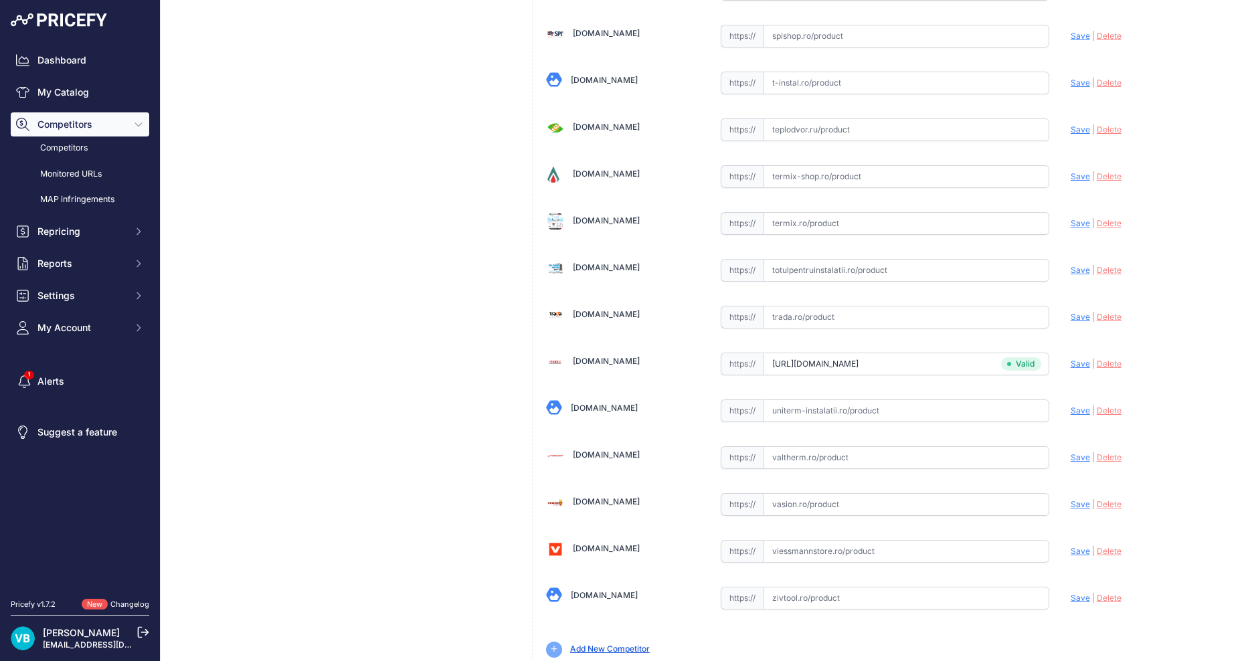
scroll to position [4248, 0]
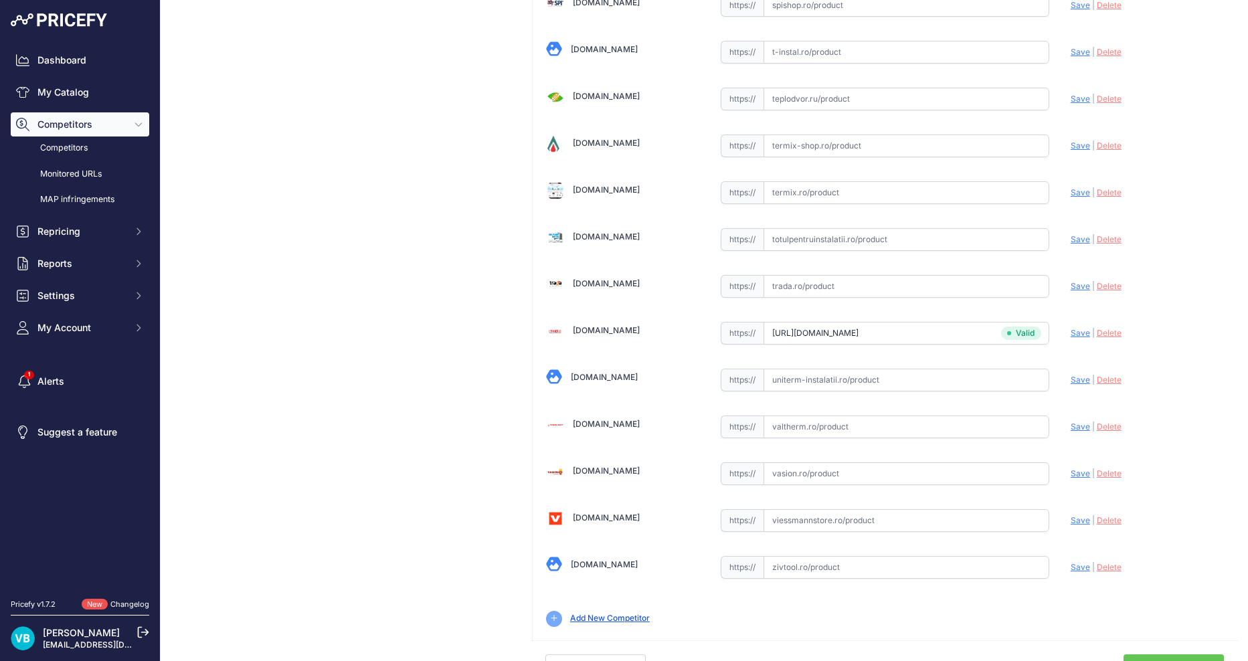
type input "ucrom.ro/fitinguri-ppr/460-racord-hexagonal-cu-filet-interior-o-40x1-1-4.html?p…"
drag, startPoint x: 249, startPoint y: 224, endPoint x: 326, endPoint y: 302, distance: 110.2
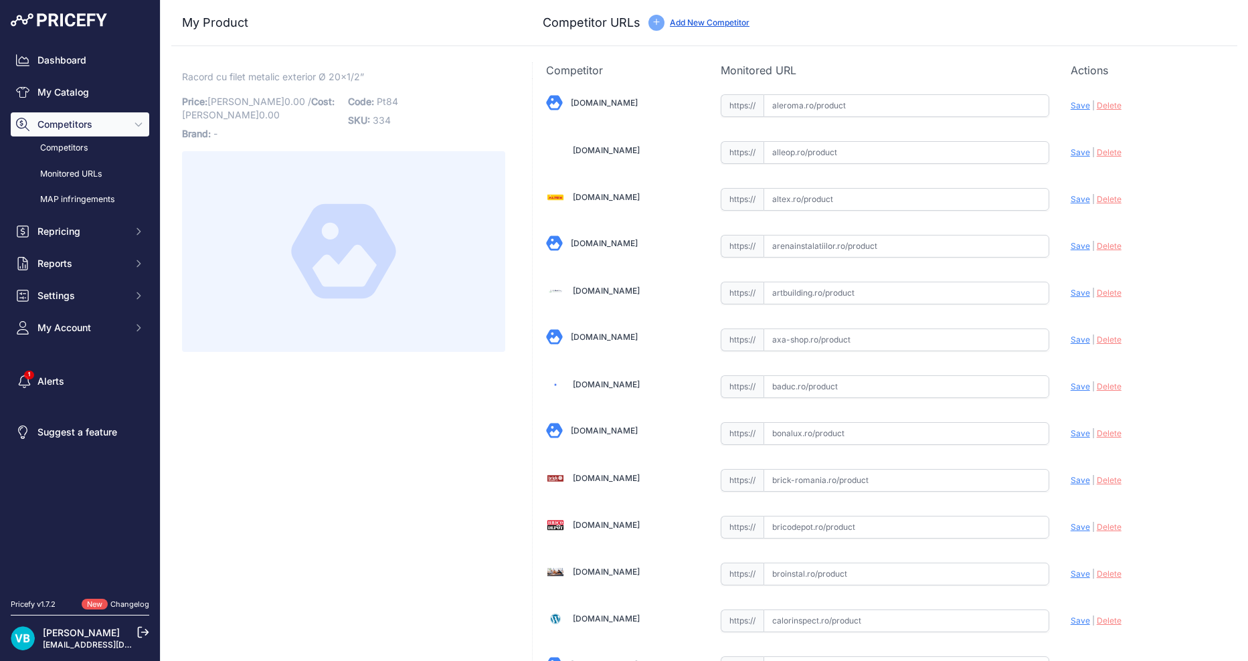
click at [935, 530] on input "text" at bounding box center [906, 527] width 286 height 23
paste input "https://www.bricodepot.ro/incalzire-si-climatizare/alimentare-apa/ppr-alb-racor…"
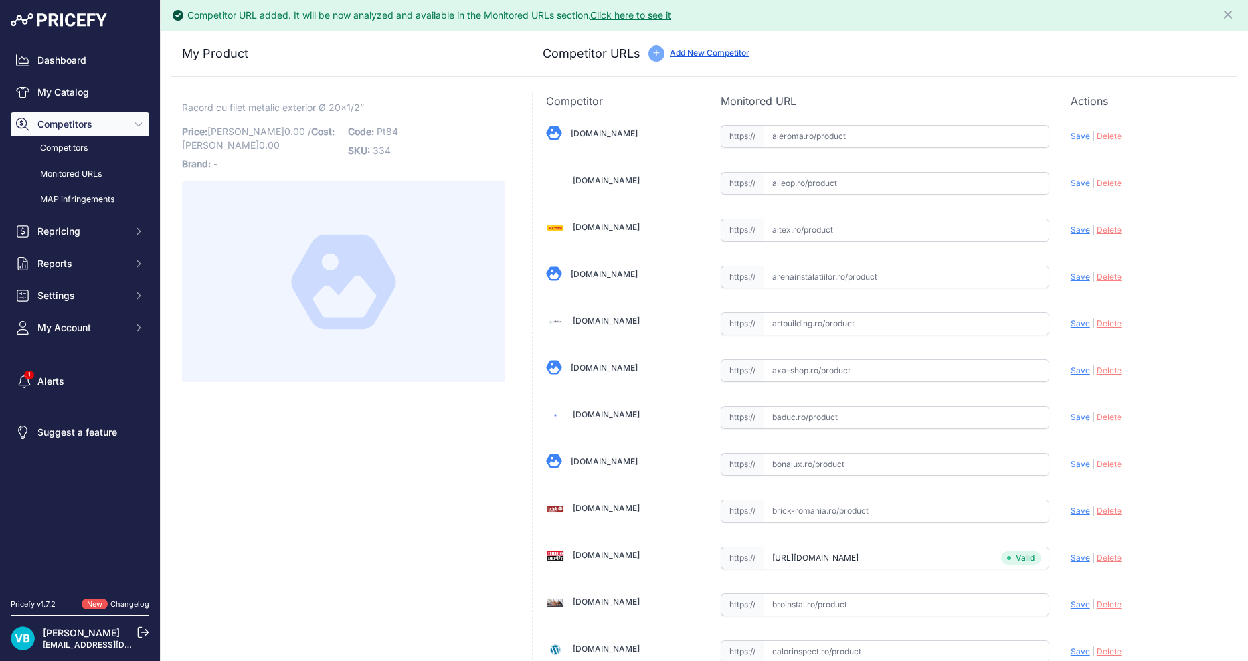
type input "www.bricodepot.ro/incalzire-si-climatizare/alimentare-apa/ppr-alb-racord-20mm-f…"
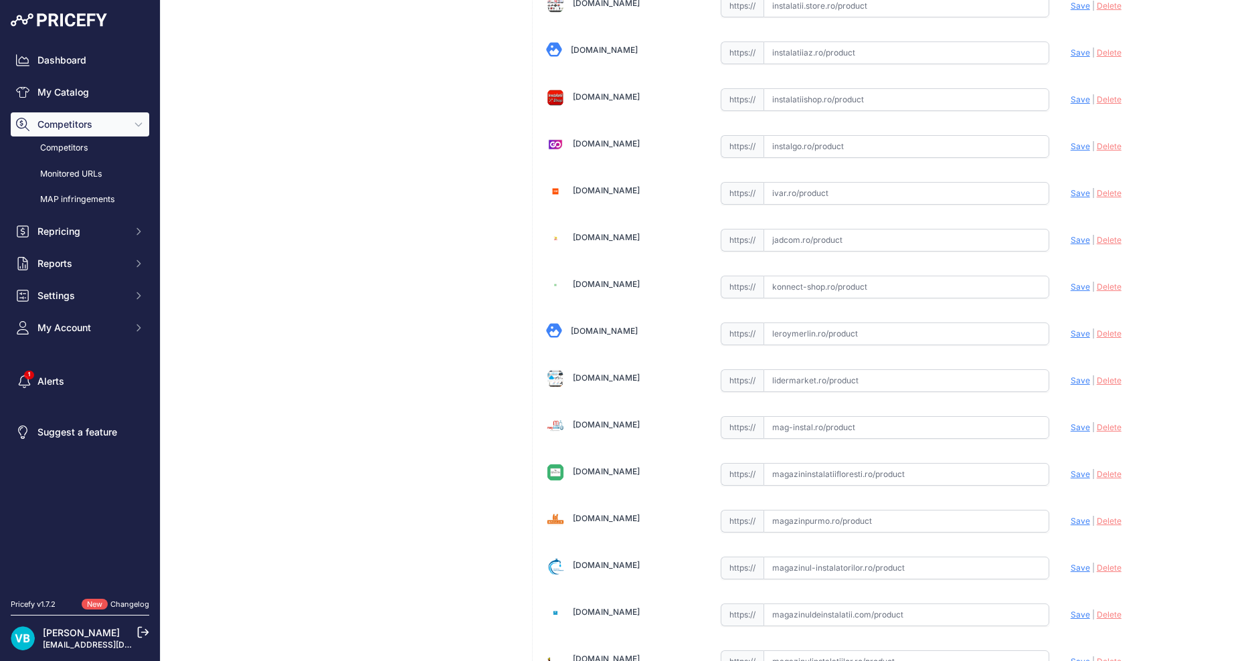
click at [799, 336] on input "text" at bounding box center [906, 333] width 286 height 23
paste input "https://www.leroymerlin.ro/produse/fitting-teava/663/racord-teava-ppr-filet-ext…"
type input "www.leroymerlin.ro/produse/fitting-teava/663/racord-teava-ppr-filet-exterior-20…"
click at [307, 290] on div "Racord cu filet metalic exterior Ø 20x1/2” Link Price: RON 0.00 / Cost:" at bounding box center [343, 179] width 344 height 4834
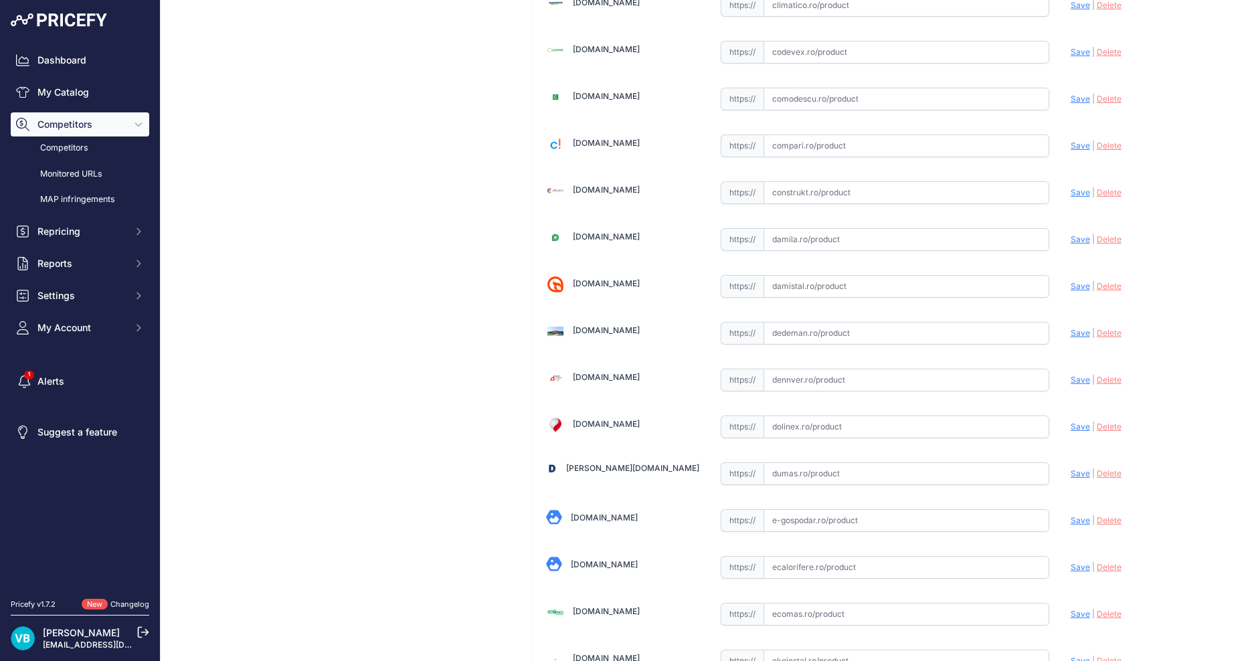
click at [821, 325] on input "text" at bounding box center [906, 333] width 286 height 23
paste input "https://www.dedeman.ro/ro/racord-ppr-d-20-mm-x-1/2-filet-exterior-alb/p/2000643…"
type input "https://www.dedeman.ro/ro/racord-ppr-d-20-mm-x-1/2-filet-exterior-alb/p/2000643…"
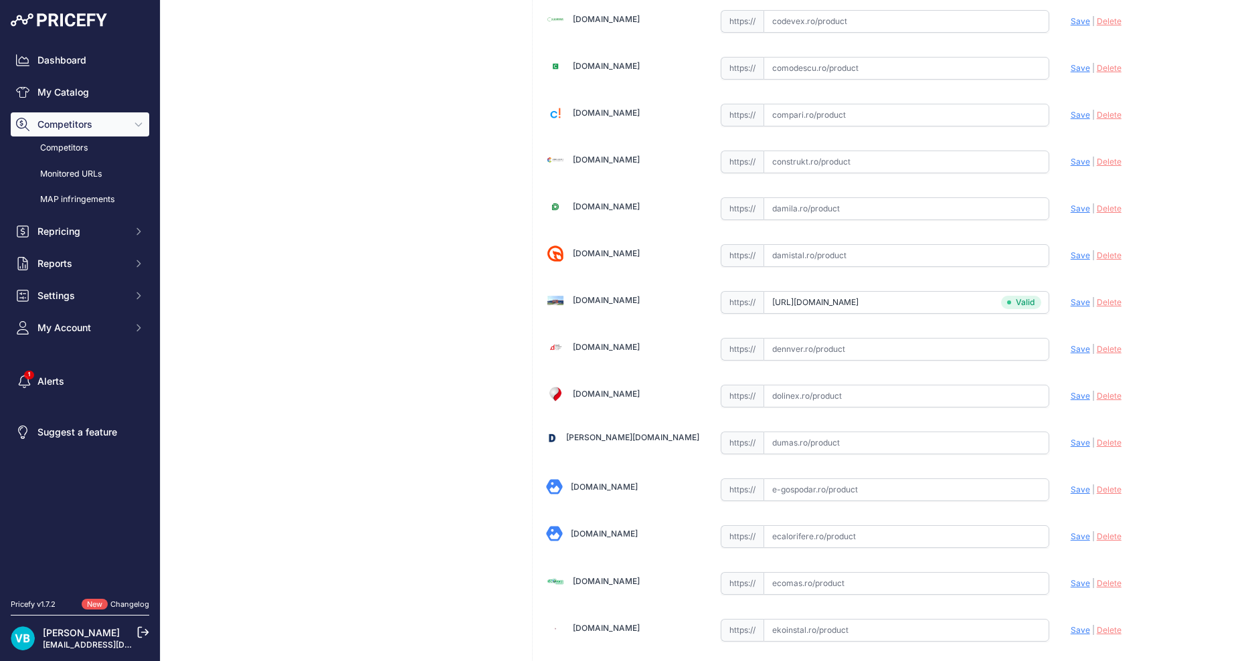
scroll to position [991, 0]
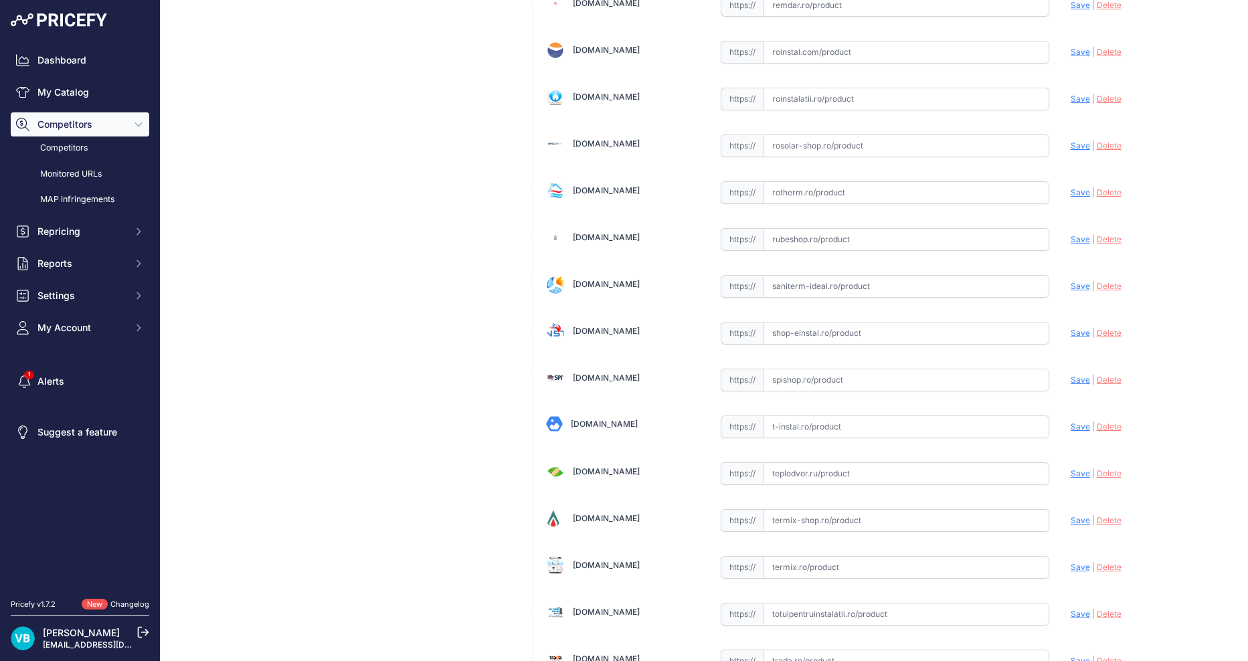
click at [900, 334] on input "text" at bounding box center [906, 333] width 286 height 23
paste input "[URL][DOMAIN_NAME]"
type input "[DOMAIN_NAME][URL]"
drag, startPoint x: 359, startPoint y: 305, endPoint x: 43, endPoint y: 272, distance: 318.1
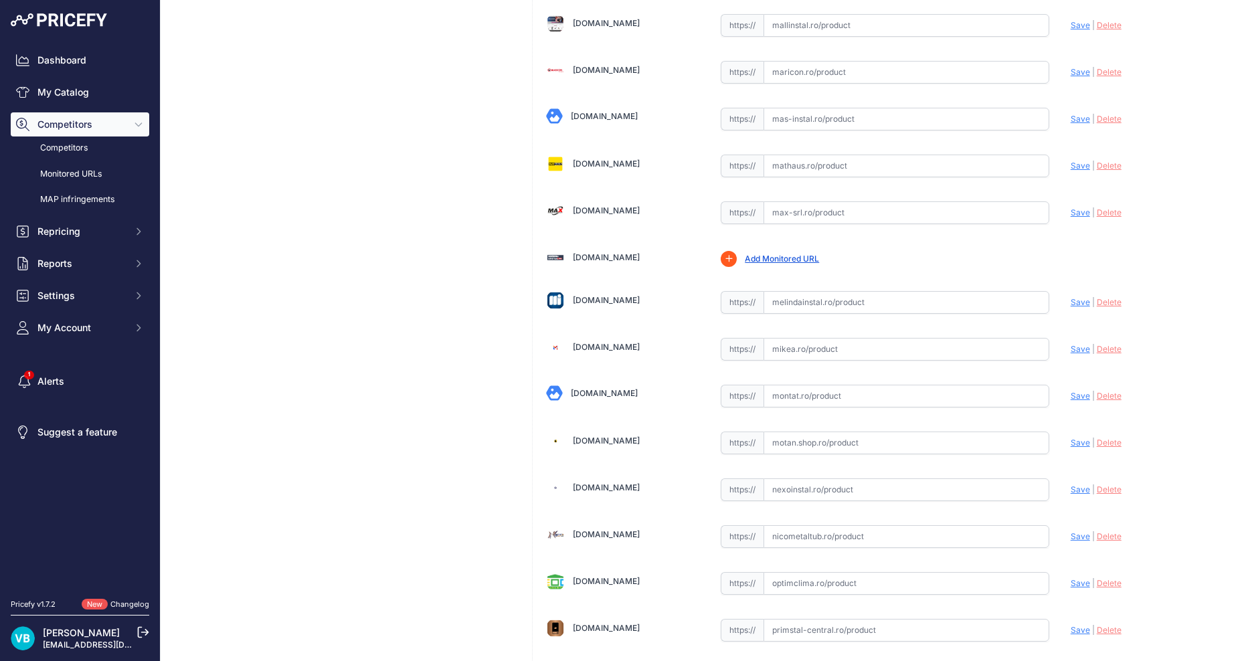
scroll to position [3000, 0]
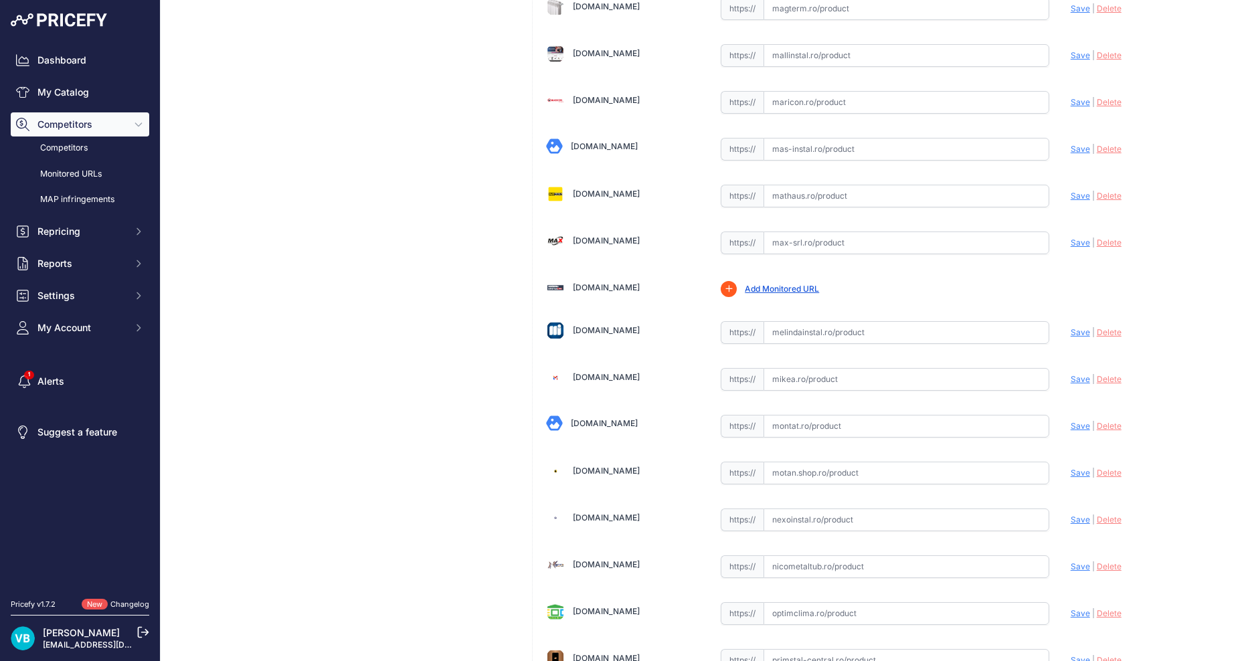
click at [888, 330] on input "text" at bounding box center [906, 332] width 286 height 23
paste input "[URL][DOMAIN_NAME]"
type input "[URL][DOMAIN_NAME]"
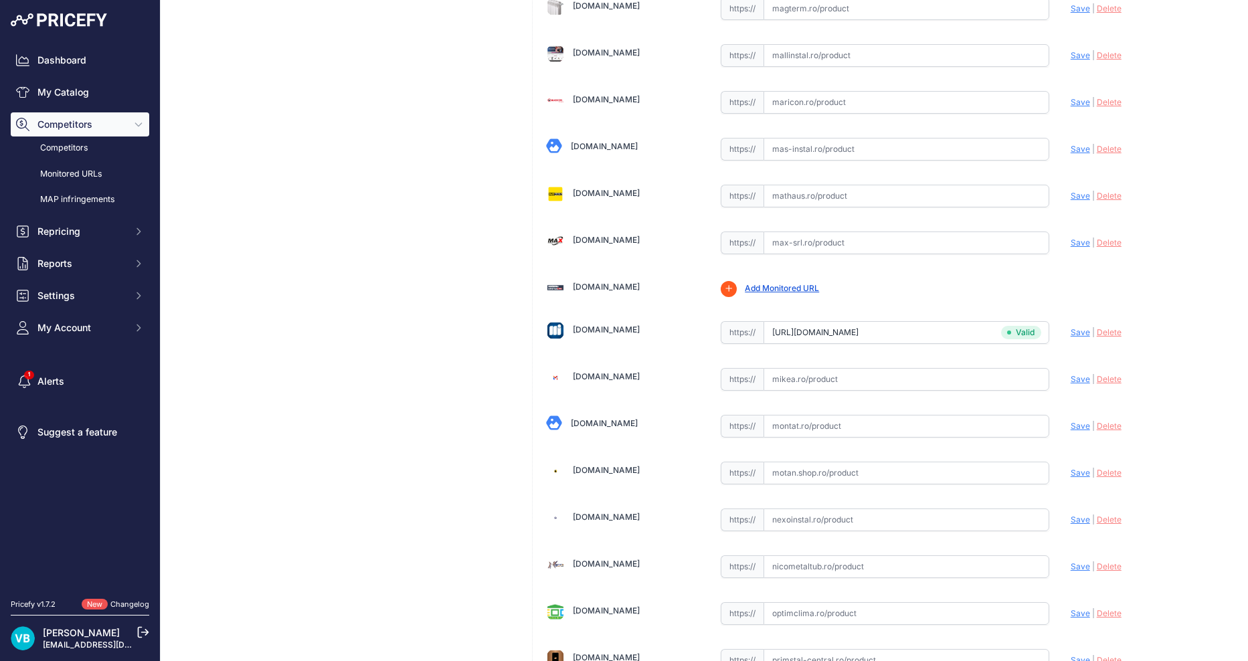
drag, startPoint x: 455, startPoint y: 262, endPoint x: 460, endPoint y: 276, distance: 15.7
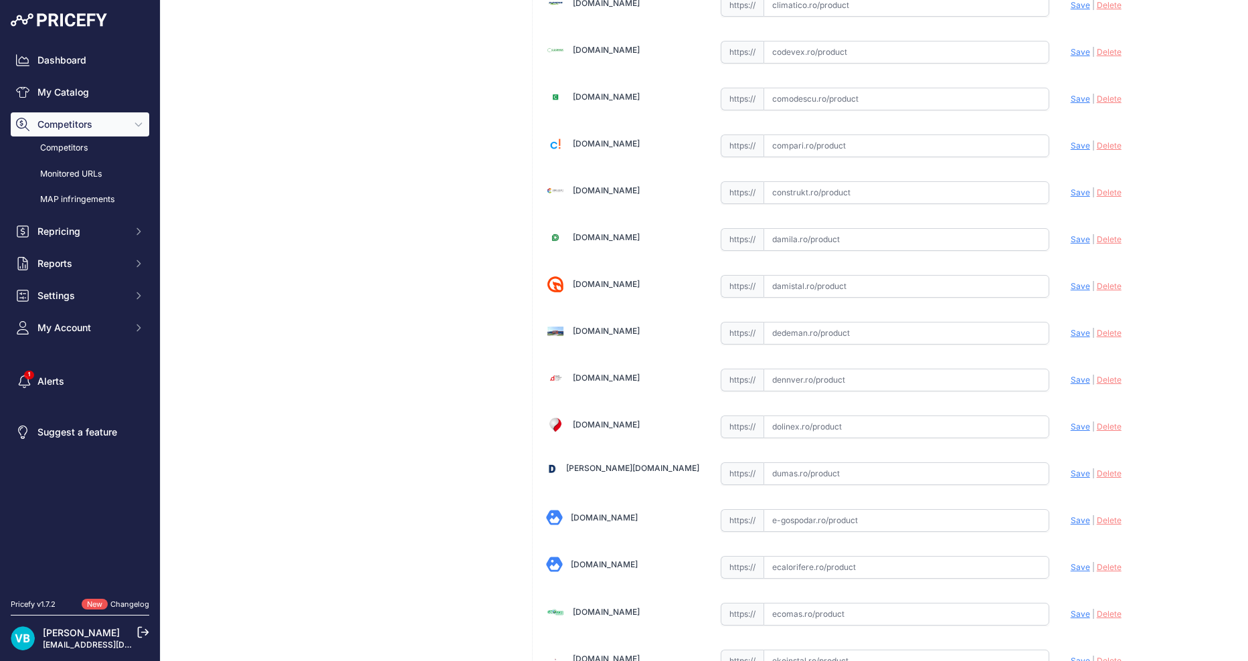
click at [835, 336] on input "text" at bounding box center [906, 333] width 286 height 23
paste input "[URL][DOMAIN_NAME]"
type input "[URL][DOMAIN_NAME]"
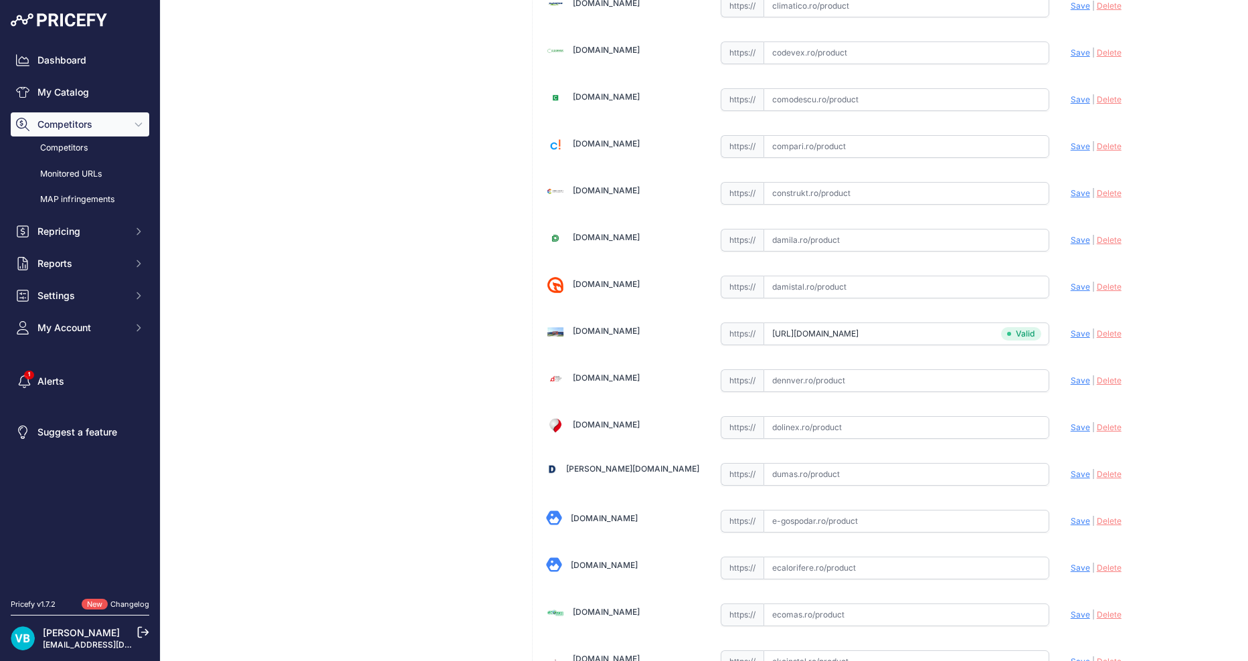
drag, startPoint x: 270, startPoint y: 300, endPoint x: 280, endPoint y: 301, distance: 10.1
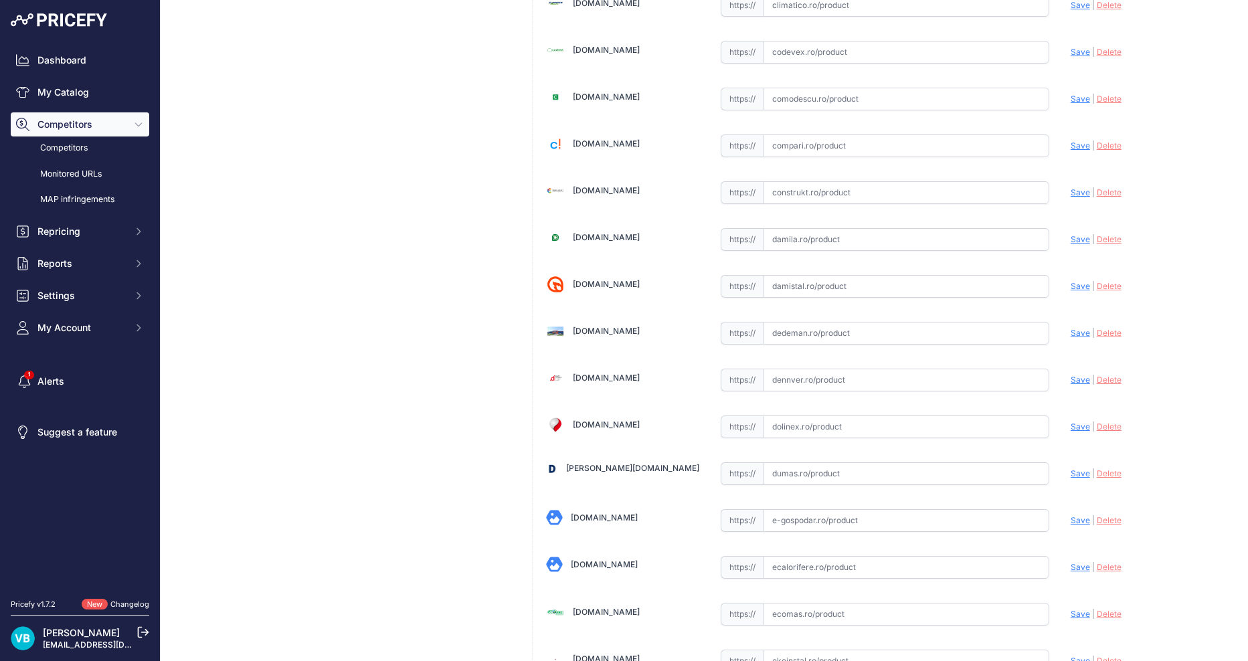
click at [817, 338] on input "text" at bounding box center [906, 333] width 286 height 23
paste input "[URL][DOMAIN_NAME]"
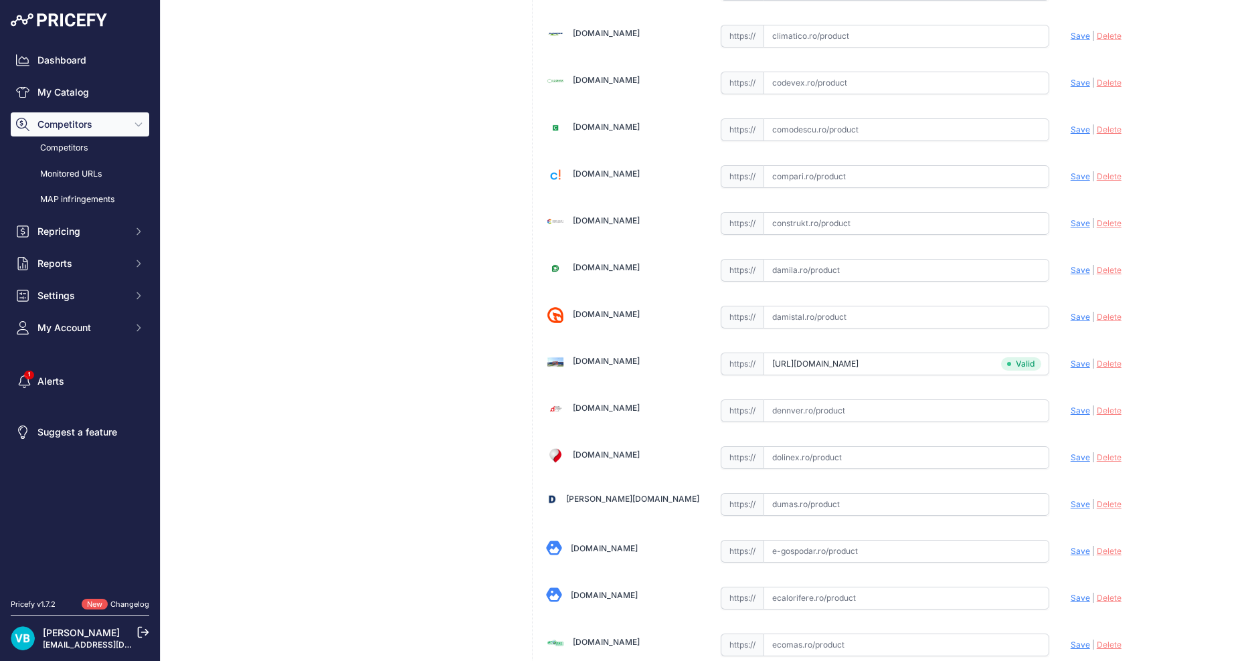
scroll to position [1020, 0]
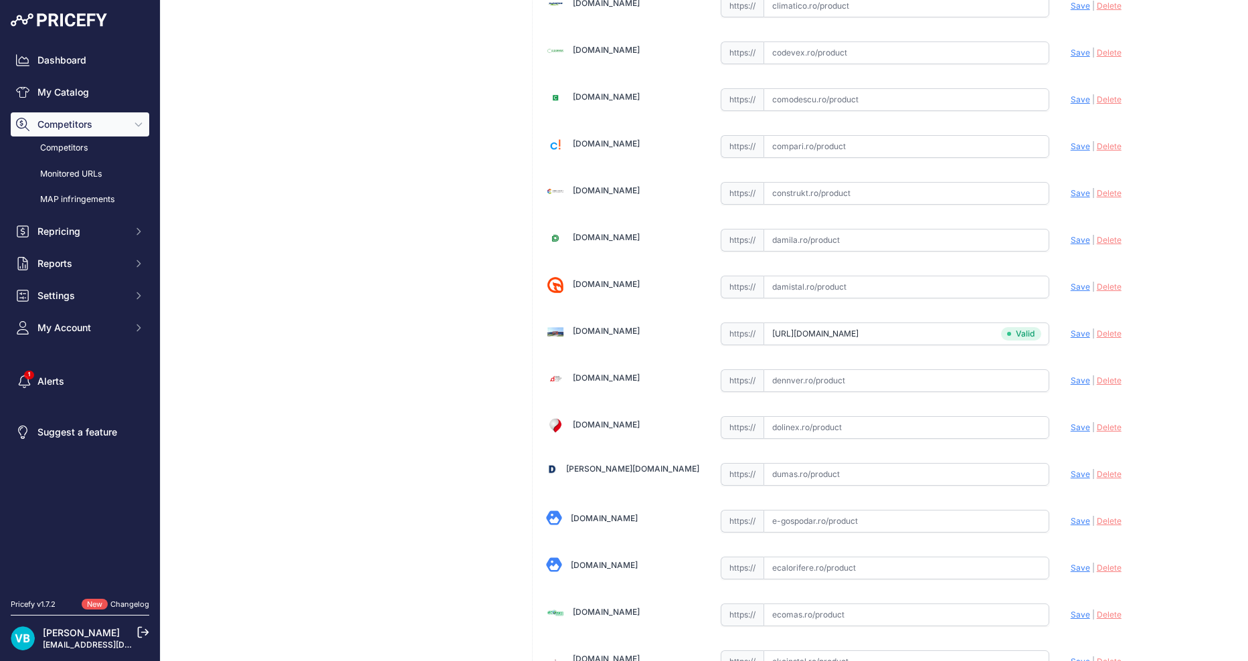
type input "[DOMAIN_NAME][URL]"
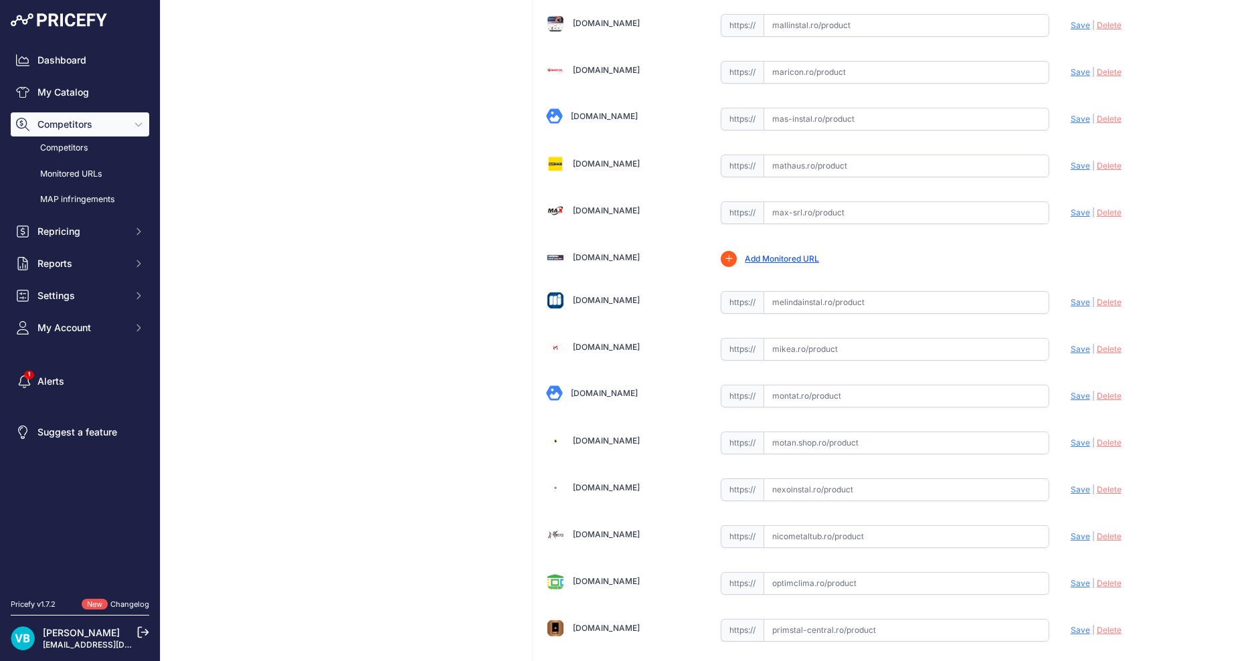
scroll to position [2999, 0]
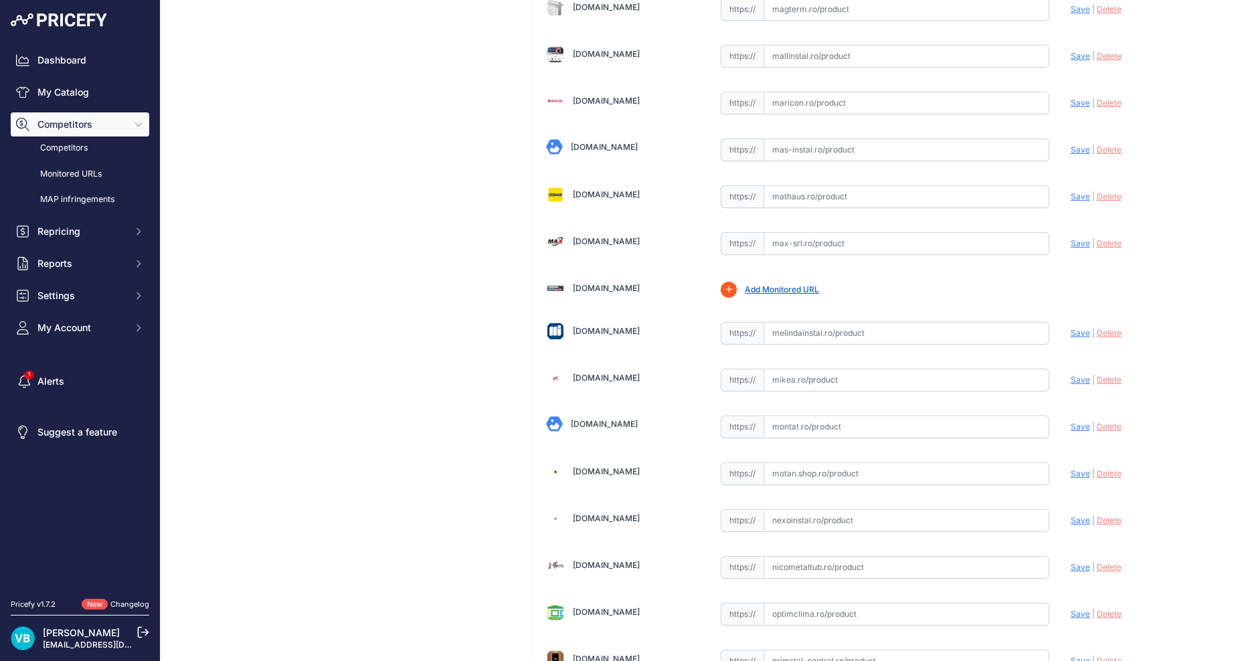
click at [890, 325] on input "text" at bounding box center [906, 333] width 286 height 23
paste input "https://www.melindainstal.ro/racord-din-ppr-pn20-40-x-1-1-4-filet-exterior-spk-…"
type input "www.melindainstal.ro/racord-din-ppr-pn20-40-x-1-1-4-filet-exterior-spk-10240900…"
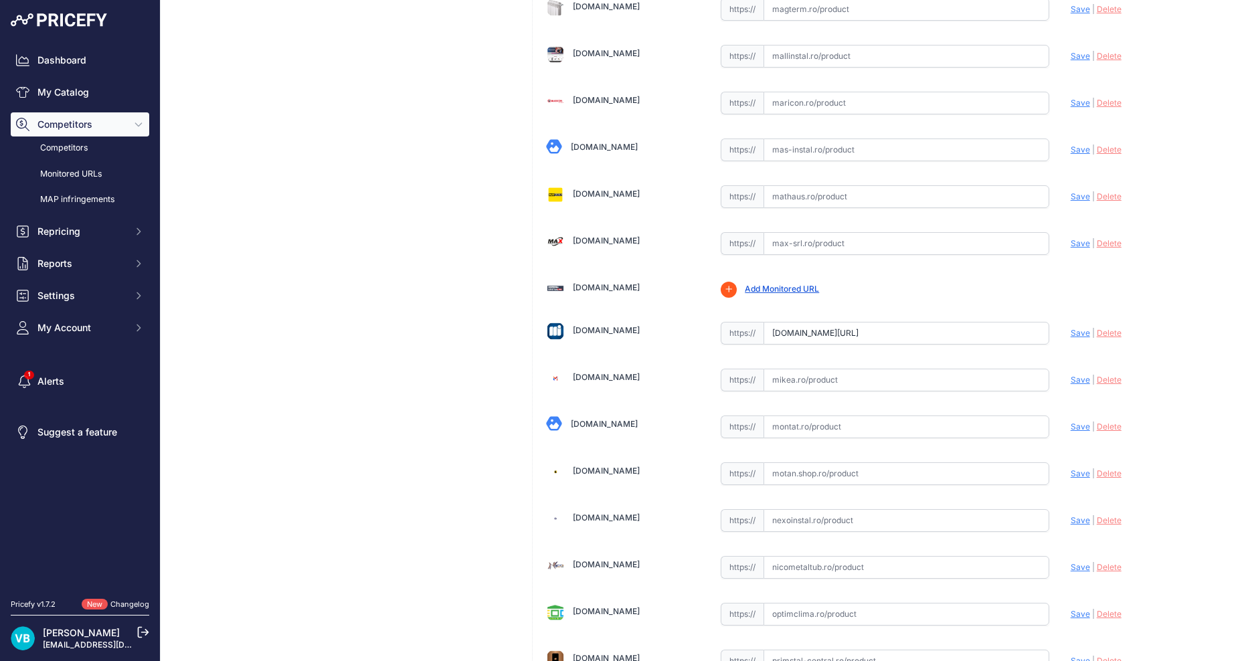
scroll to position [880, 0]
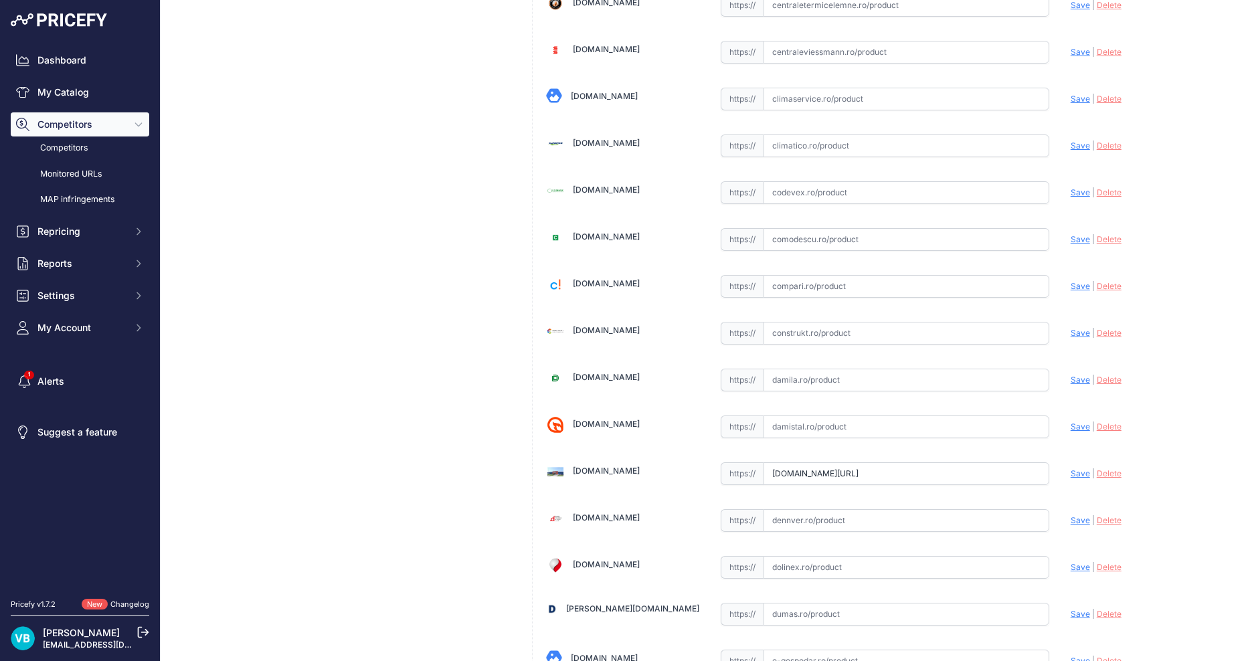
click at [879, 323] on input "text" at bounding box center [906, 333] width 286 height 23
paste input "https://www.construkt.ro/racord-olandez-fe-ppr-40-x-1-1-4.html"
type input "https://www.construkt.ro/racord-olandez-fe-ppr-40-x-1-1-4.html?prirule_jdsnikfk…"
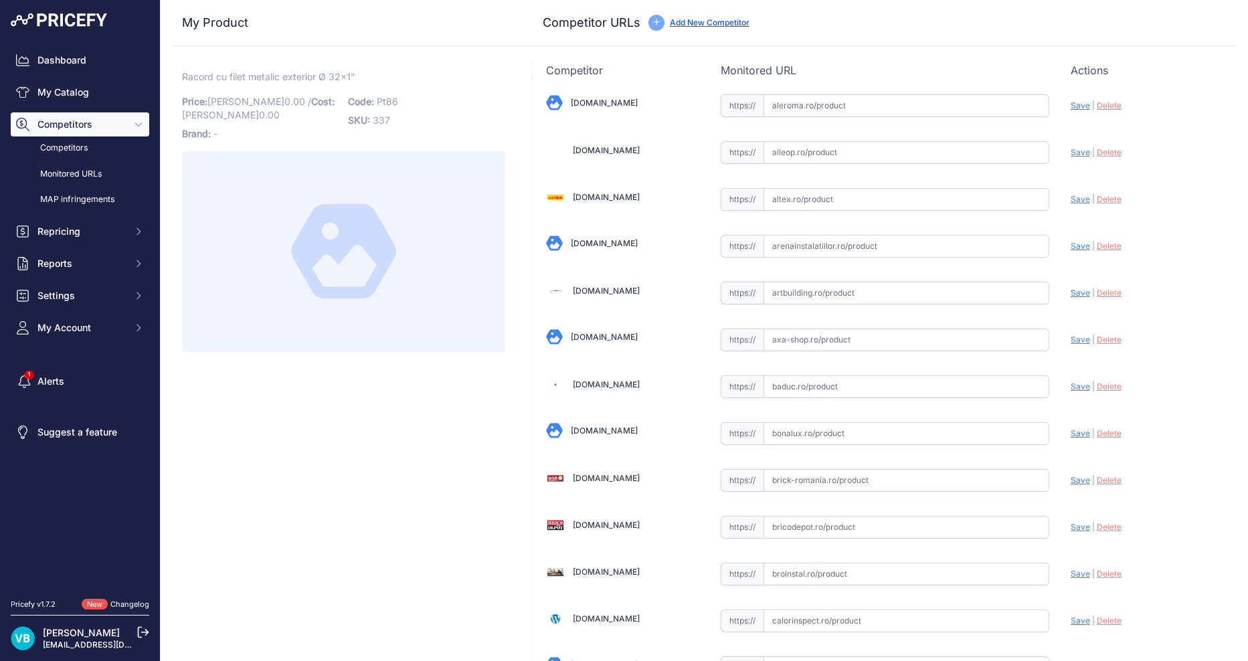
click at [333, 70] on span "Racord cu filet metalic exterior Ø 32x1”" at bounding box center [268, 76] width 173 height 17
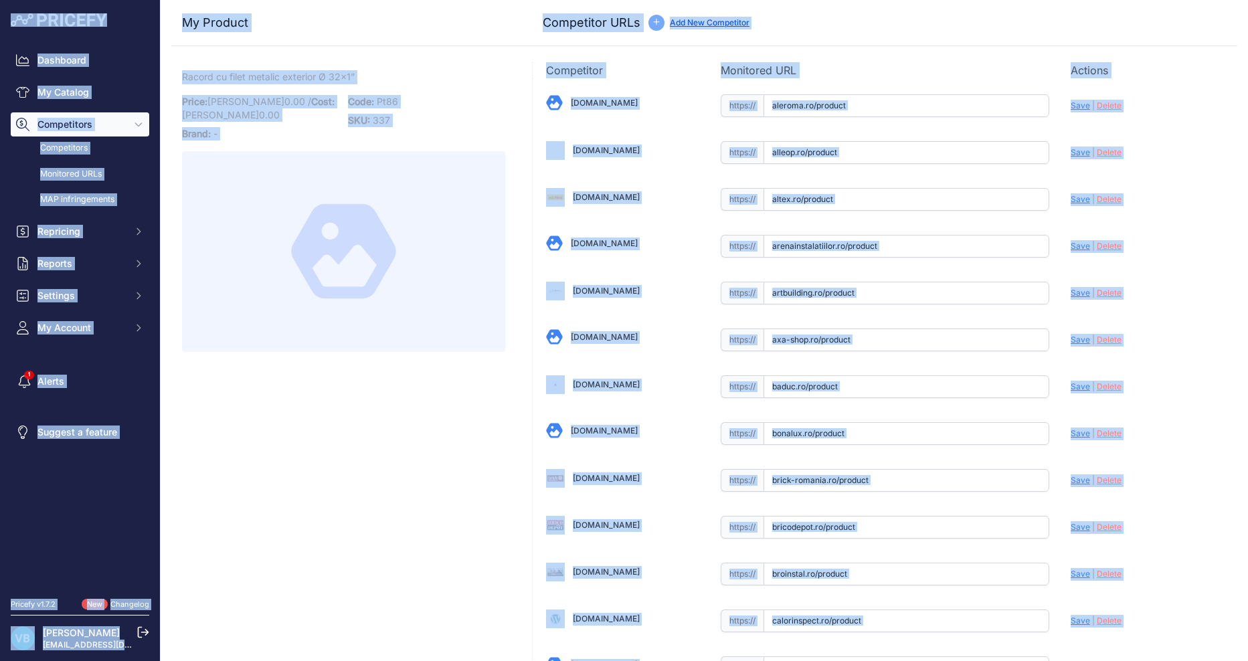
copy div "Dashboard My Catalog Competitors Competitors Monitored URLs MAP infringements R…"
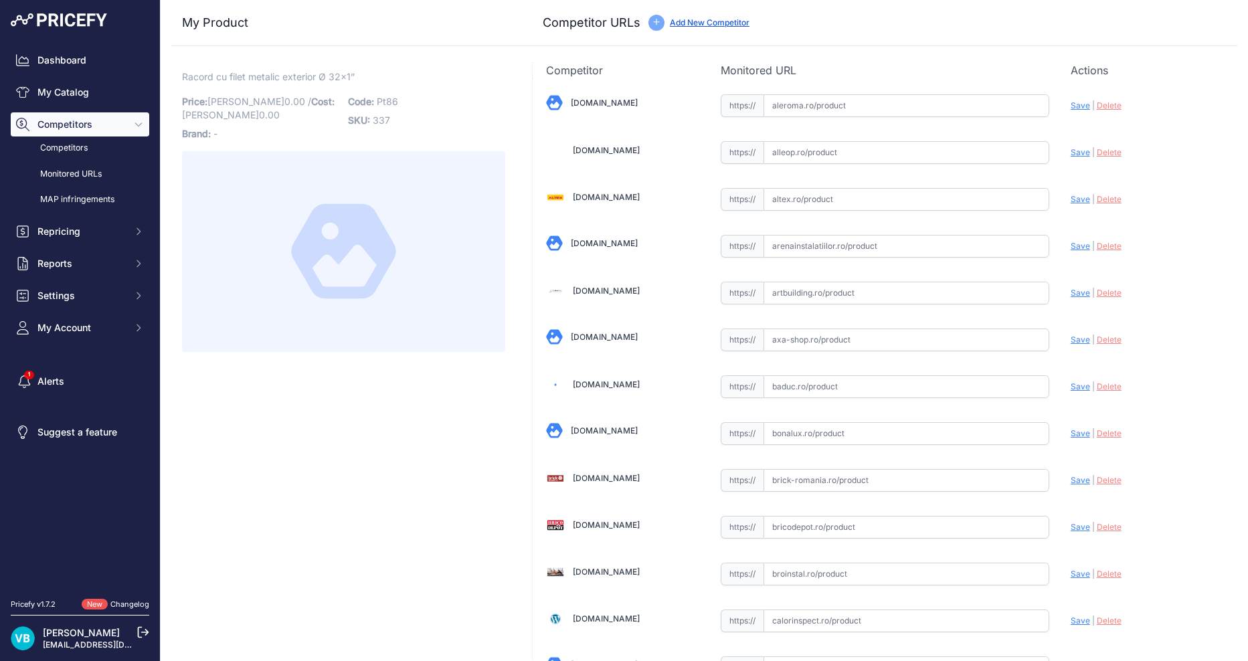
click at [326, 70] on span "Racord cu filet metalic exterior Ø 32x1”" at bounding box center [268, 76] width 173 height 17
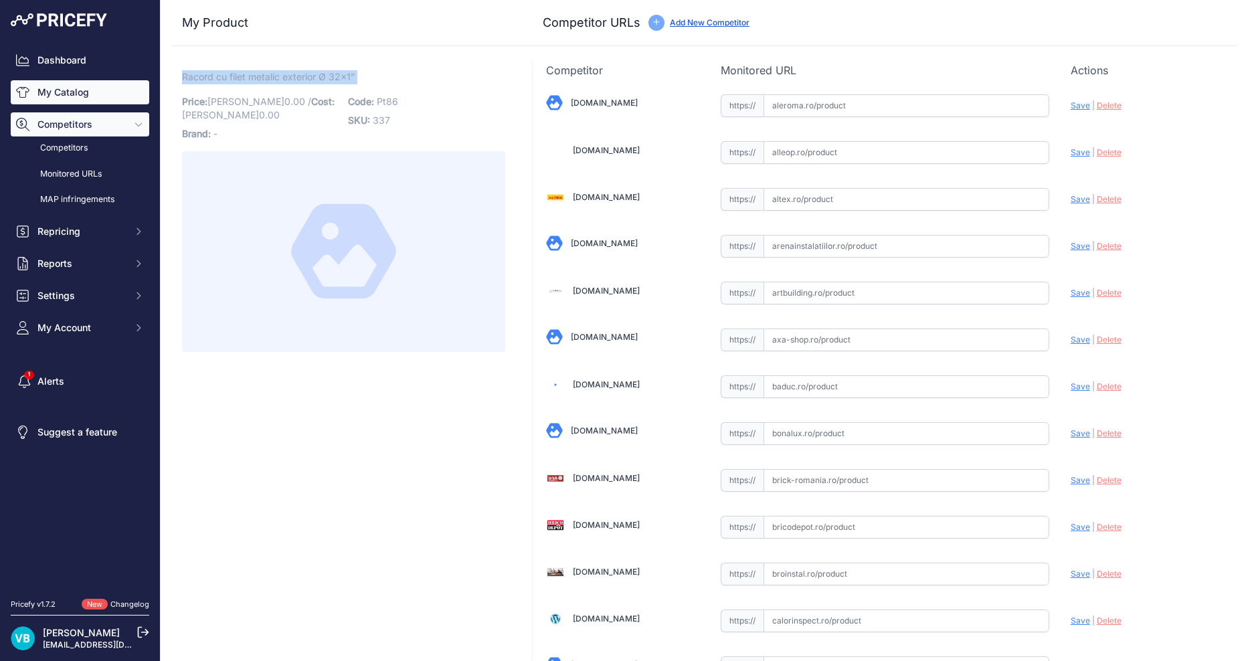
copy div "Racord cu filet metalic exterior Ø 32x1” Link"
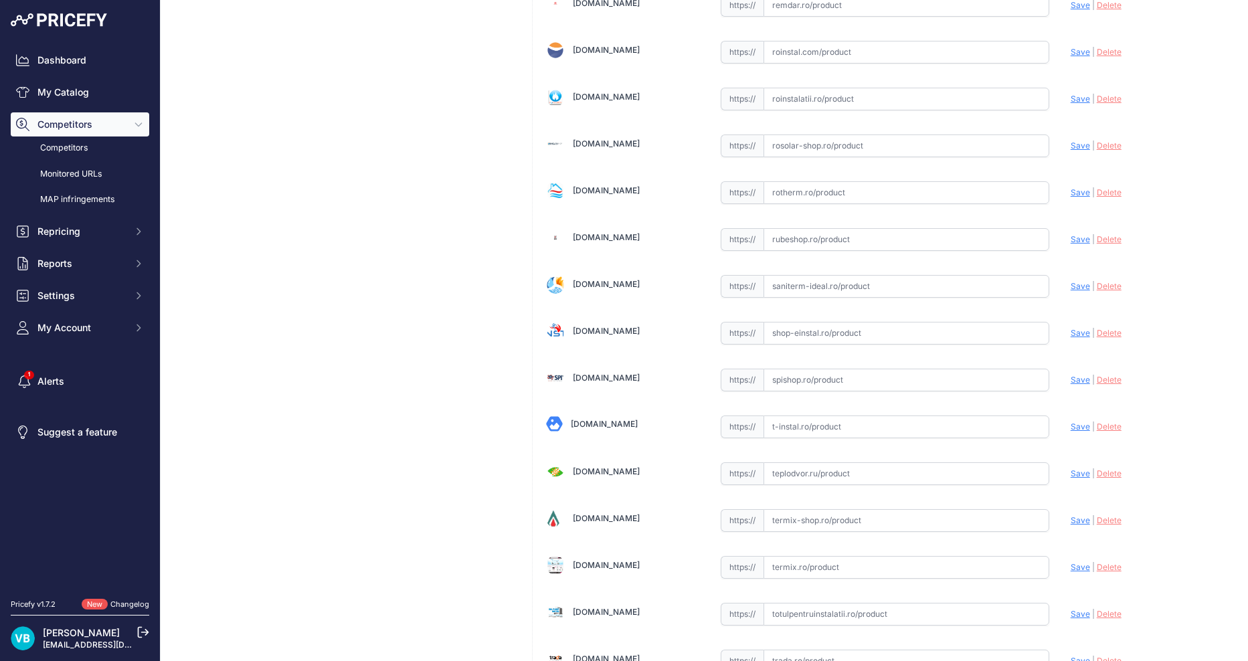
click at [906, 332] on input "text" at bounding box center [906, 333] width 286 height 23
paste input "https://www.shop-einstal.ro/tevi-si-fitinguri-teava-ppr/racord-ppr-32-x-1-fe-41…"
type input "https://www.shop-einstal.ro/tevi-si-fitinguri-teava-ppr/racord-ppr-32-x-1-fe-41…"
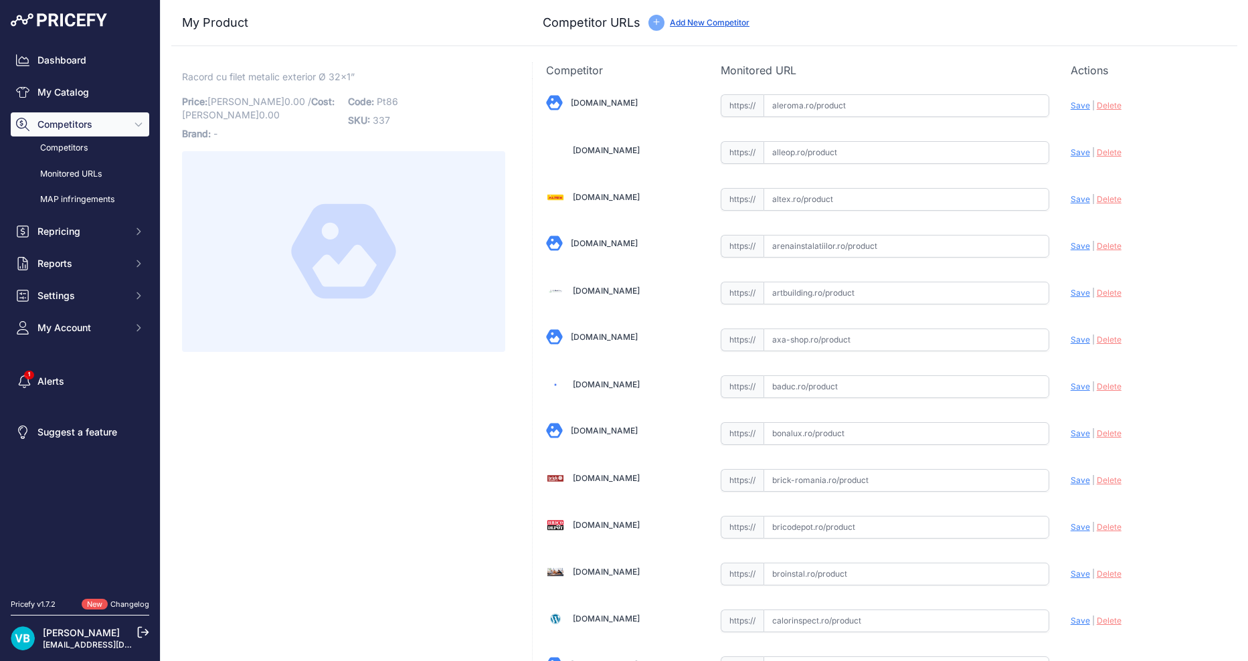
scroll to position [2301, 0]
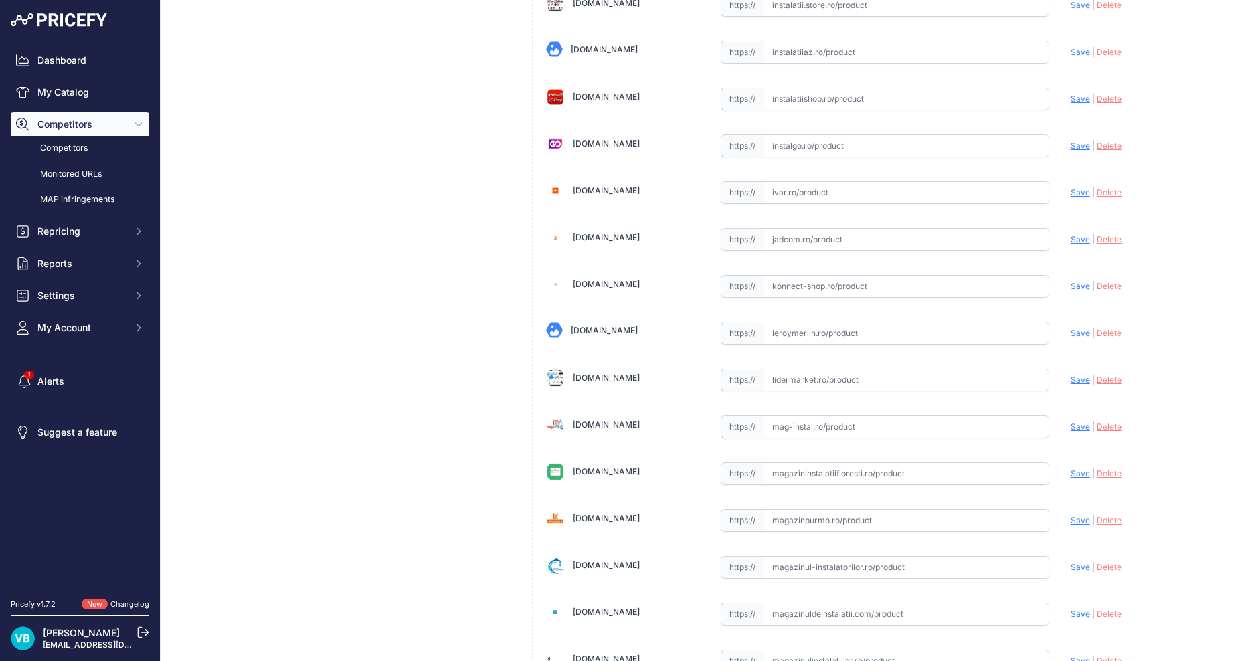
drag, startPoint x: 870, startPoint y: 320, endPoint x: 868, endPoint y: 328, distance: 8.5
click at [869, 323] on div "https:// Valid" at bounding box center [884, 331] width 328 height 25
click at [868, 328] on input "text" at bounding box center [906, 333] width 286 height 23
paste input "https://www.leroymerlin.ro/produse/fitting-teava/663/racord-teava-ppr-filet-ext…"
type input "https://www.leroymerlin.ro/produse/fitting-teava/663/racord-teava-ppr-filet-ext…"
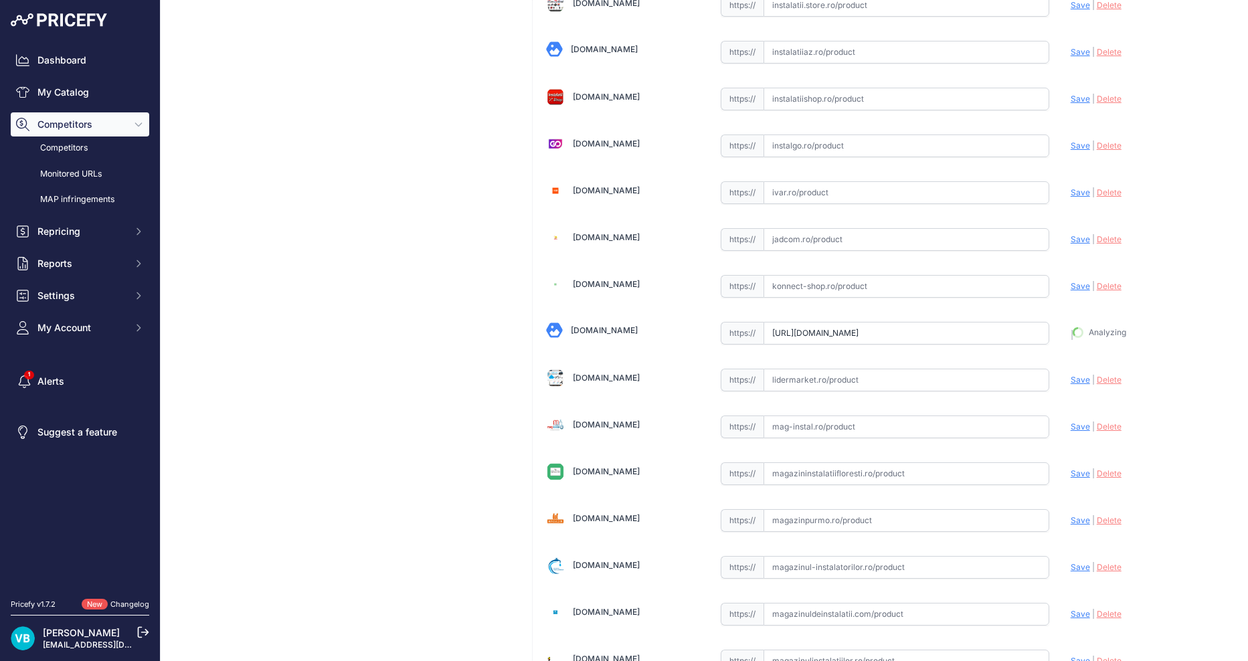
scroll to position [2332, 0]
click at [437, 302] on div "Racord cu filet metalic exterior Ø 32x1” Link Price: RON 0.00 / Cost:" at bounding box center [343, 178] width 344 height 4834
click at [308, 388] on div "Racord cu filet metalic exterior Ø 32x1” Link Price: RON 0.00 / Cost:" at bounding box center [343, 178] width 344 height 4834
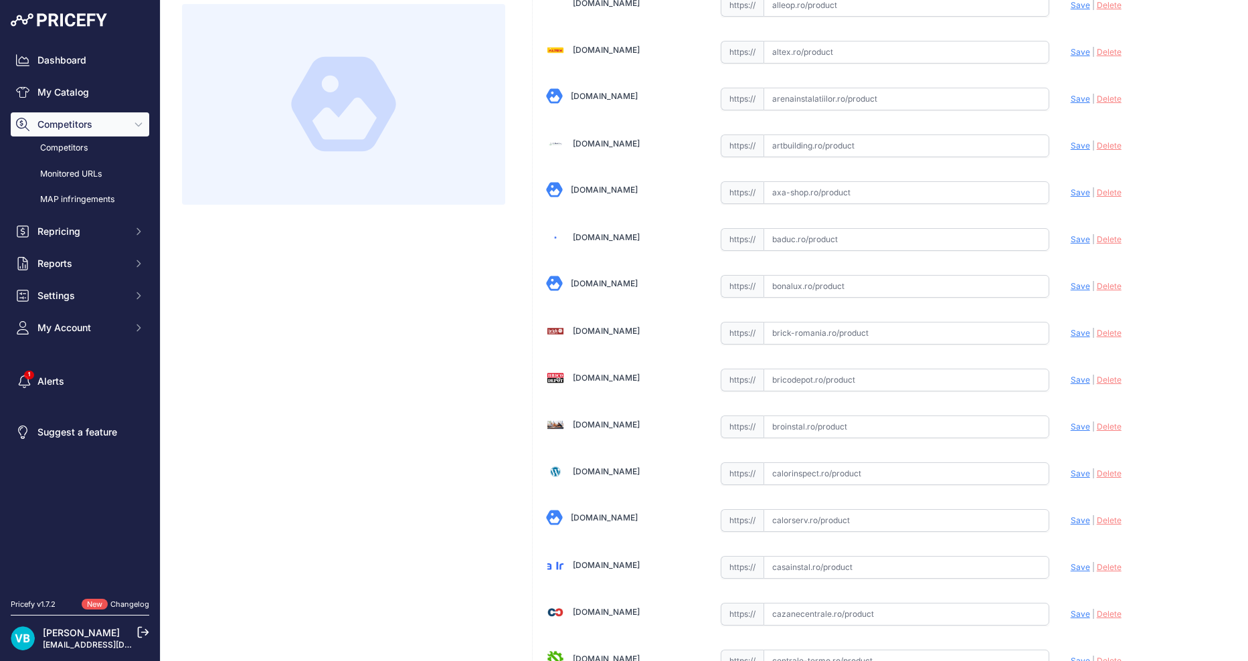
click at [858, 378] on input "text" at bounding box center [906, 380] width 286 height 23
paste input "https://www.bricodepot.ro/incalzire-si-climatizare/alimentare-apa/ppr-olandez-g…"
type input "https://www.bricodepot.ro/incalzire-si-climatizare/alimentare-apa/ppr-olandez-g…"
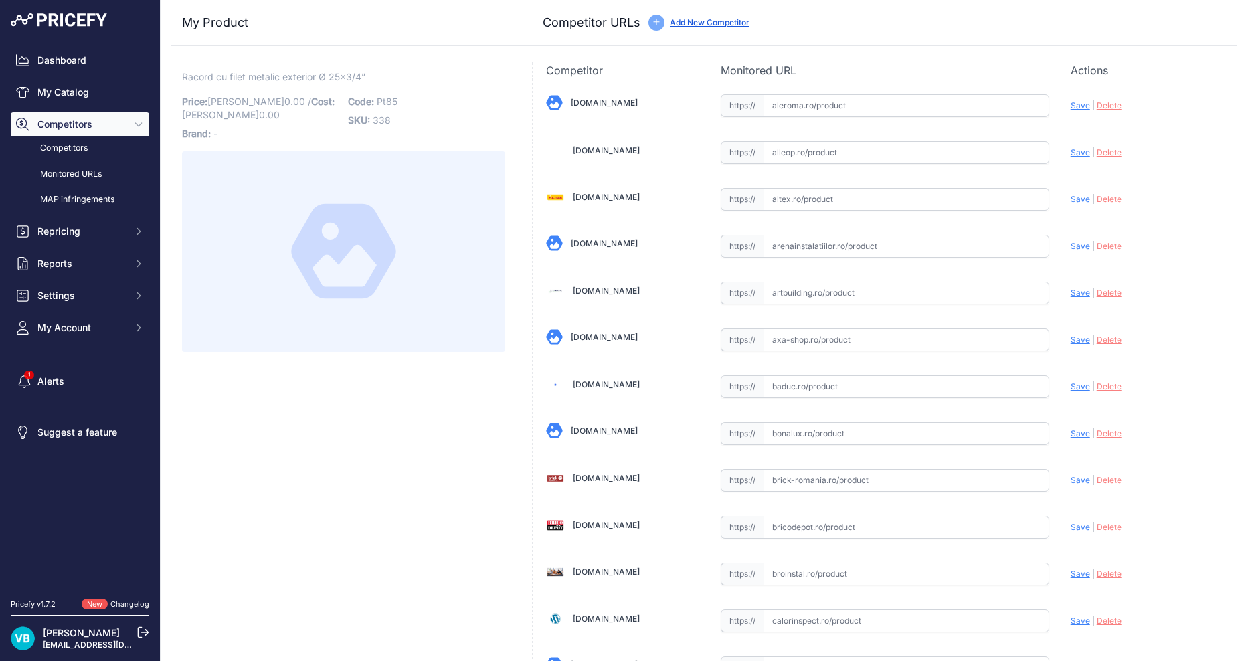
drag, startPoint x: 433, startPoint y: 599, endPoint x: 395, endPoint y: 538, distance: 71.8
click at [887, 531] on input "text" at bounding box center [906, 527] width 286 height 23
paste input "[URL][DOMAIN_NAME]"
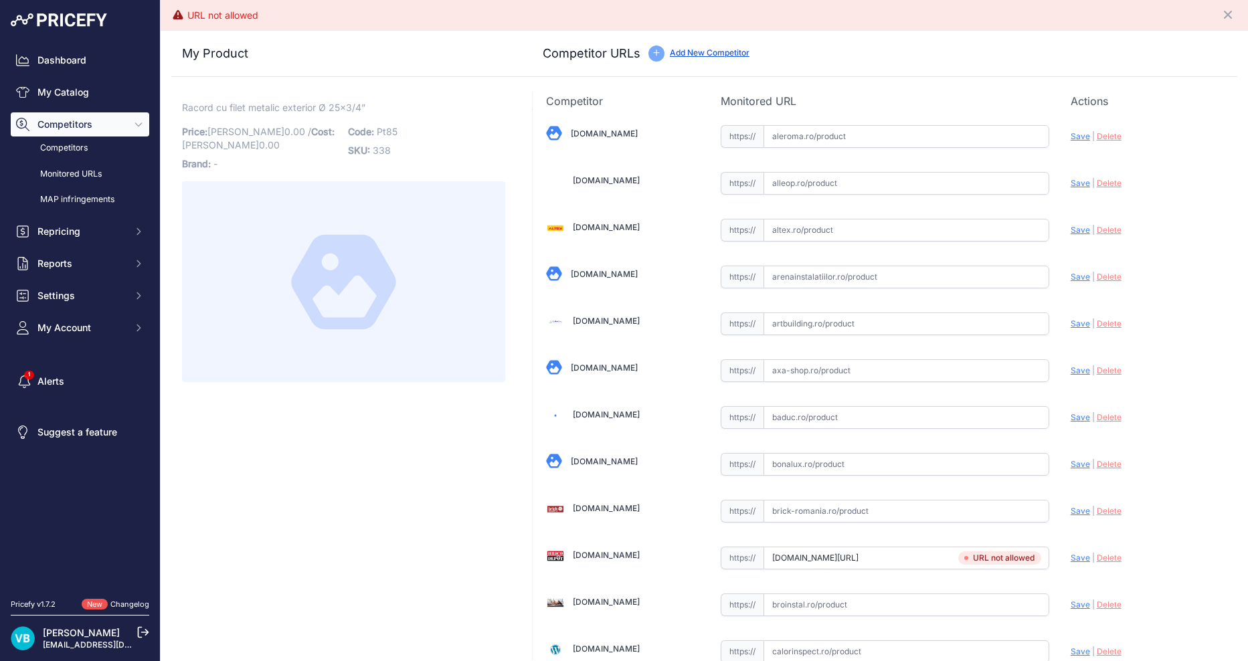
paste input "[URL][DOMAIN_NAME]"
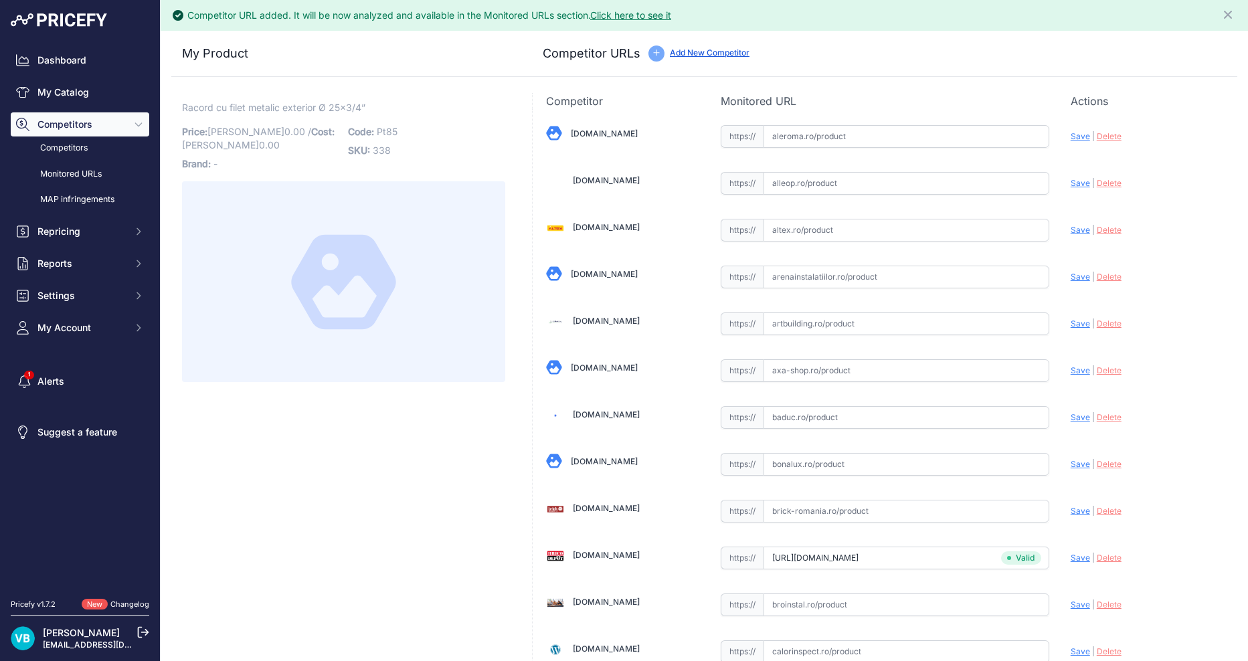
scroll to position [0, 0]
type input "[DOMAIN_NAME][URL]"
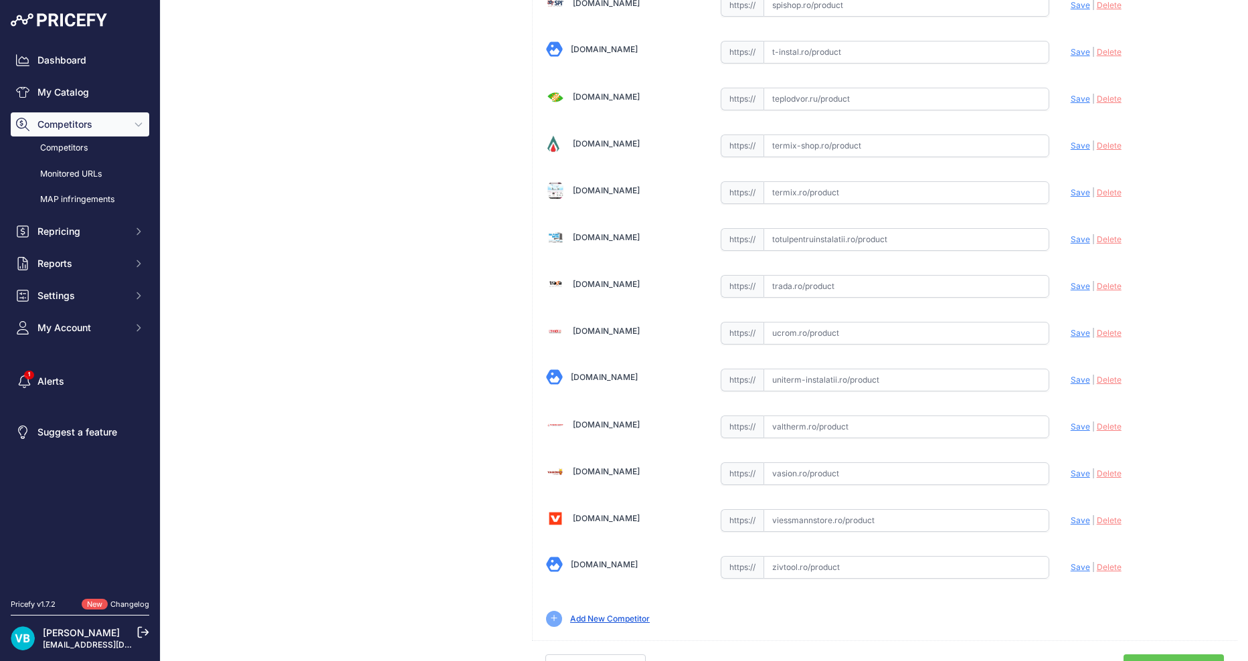
click at [859, 338] on input "text" at bounding box center [906, 333] width 286 height 23
paste input "[URL][DOMAIN_NAME]"
type input "[DOMAIN_NAME][URL]"
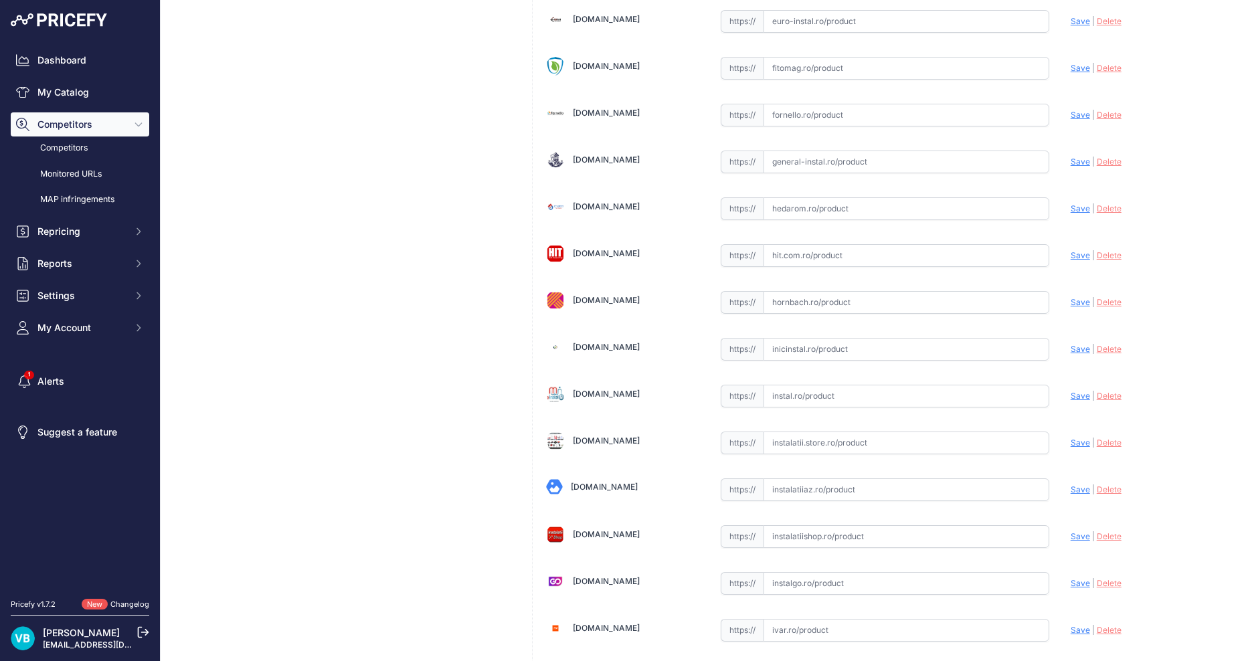
scroll to position [1834, 0]
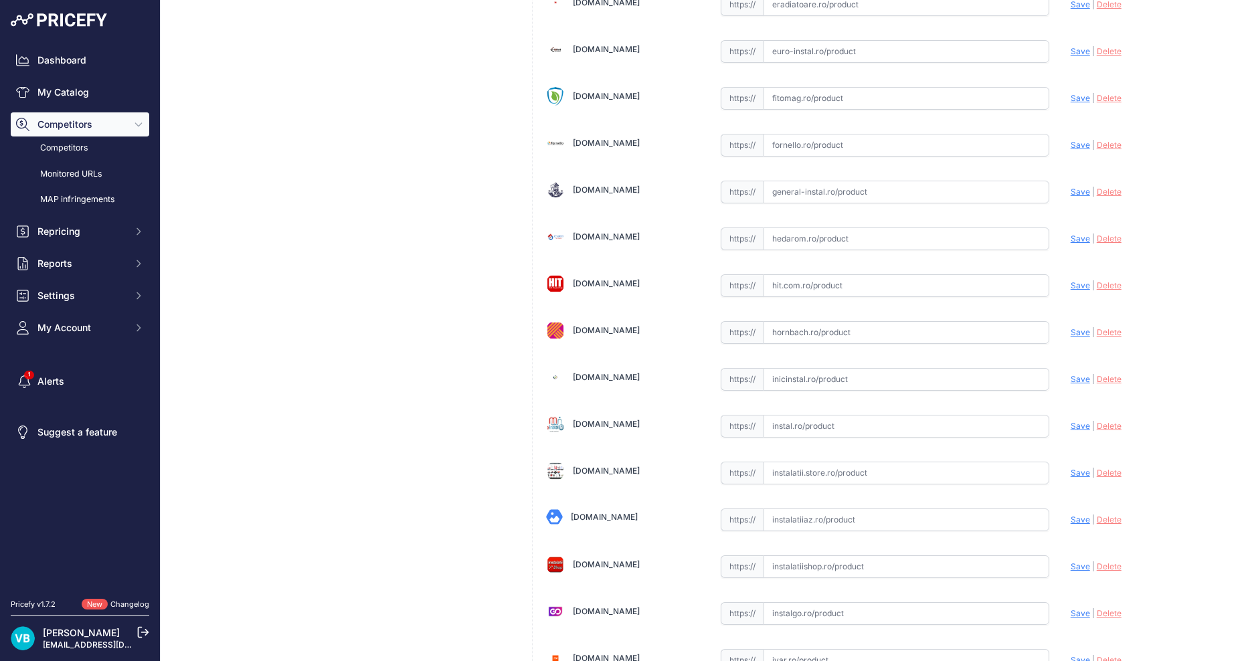
click at [958, 330] on input "text" at bounding box center [906, 332] width 286 height 23
paste input "[URL][DOMAIN_NAME]"
type input "[URL][DOMAIN_NAME]"
click at [448, 265] on div "Racord cu filet metalic exterior Ø 25x3/4” Link Price: [PERSON_NAME] 0.00 / Cos…" at bounding box center [343, 646] width 344 height 4834
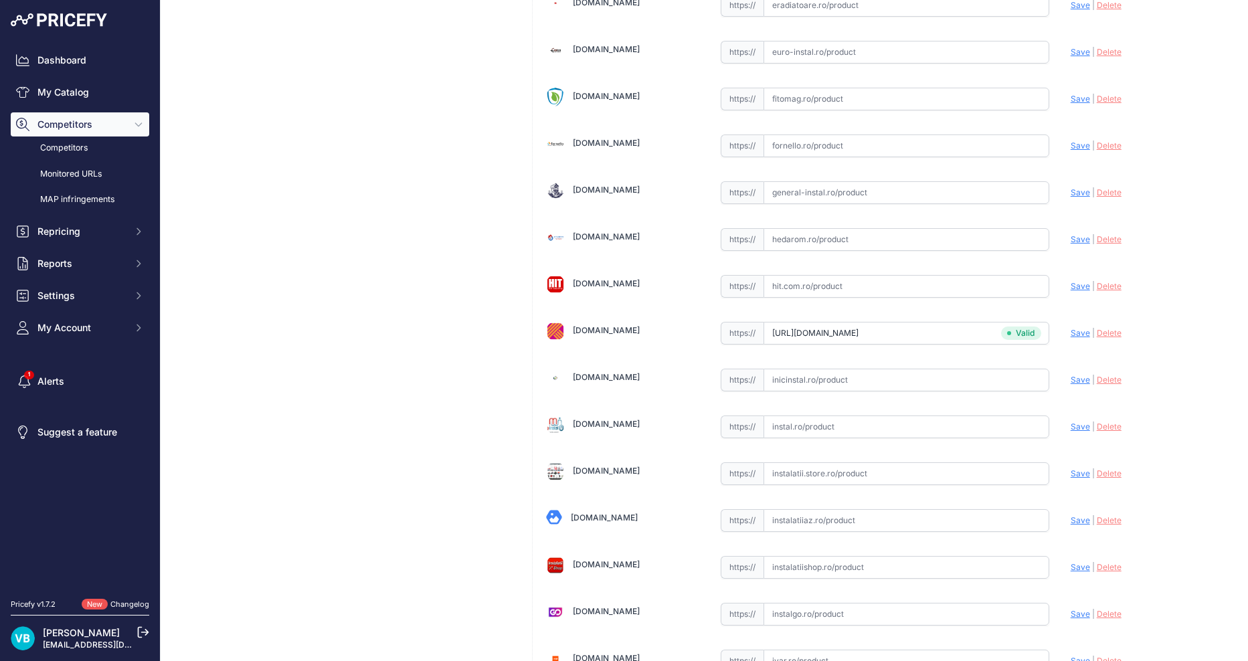
scroll to position [1834, 0]
click at [224, 228] on div "Racord cu filet metalic exterior Ø 25x3/4” Link Price: [PERSON_NAME] 0.00 / Cos…" at bounding box center [343, 646] width 344 height 4834
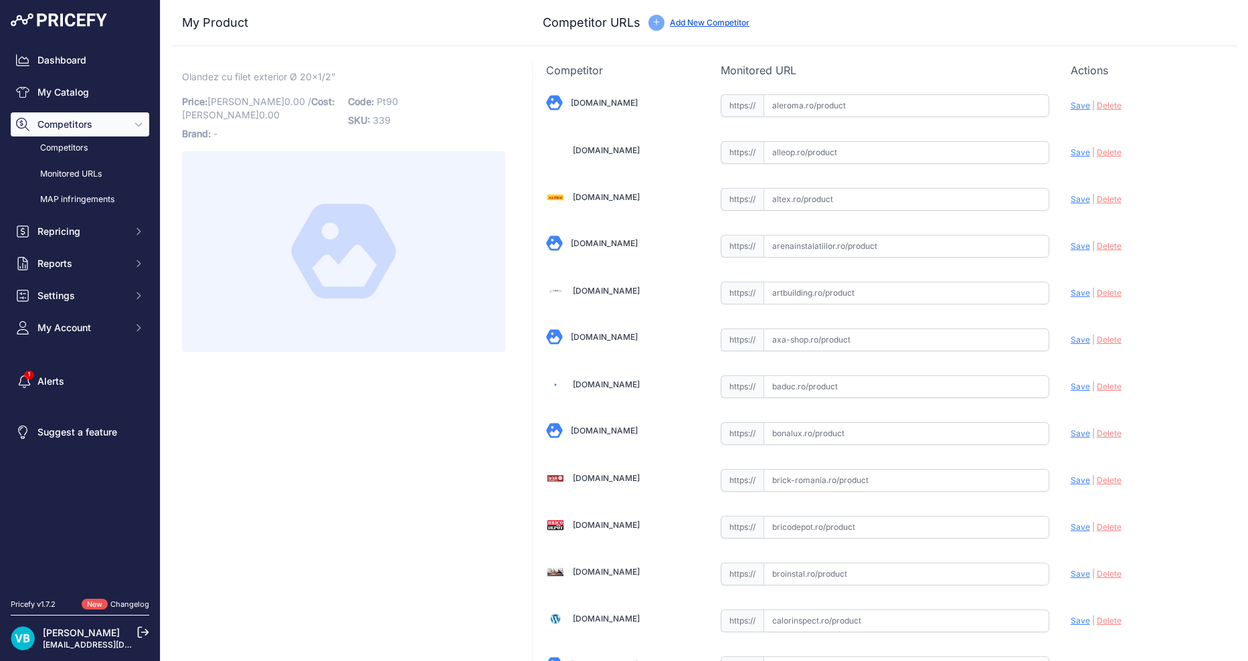
drag, startPoint x: 443, startPoint y: 530, endPoint x: 439, endPoint y: 520, distance: 10.8
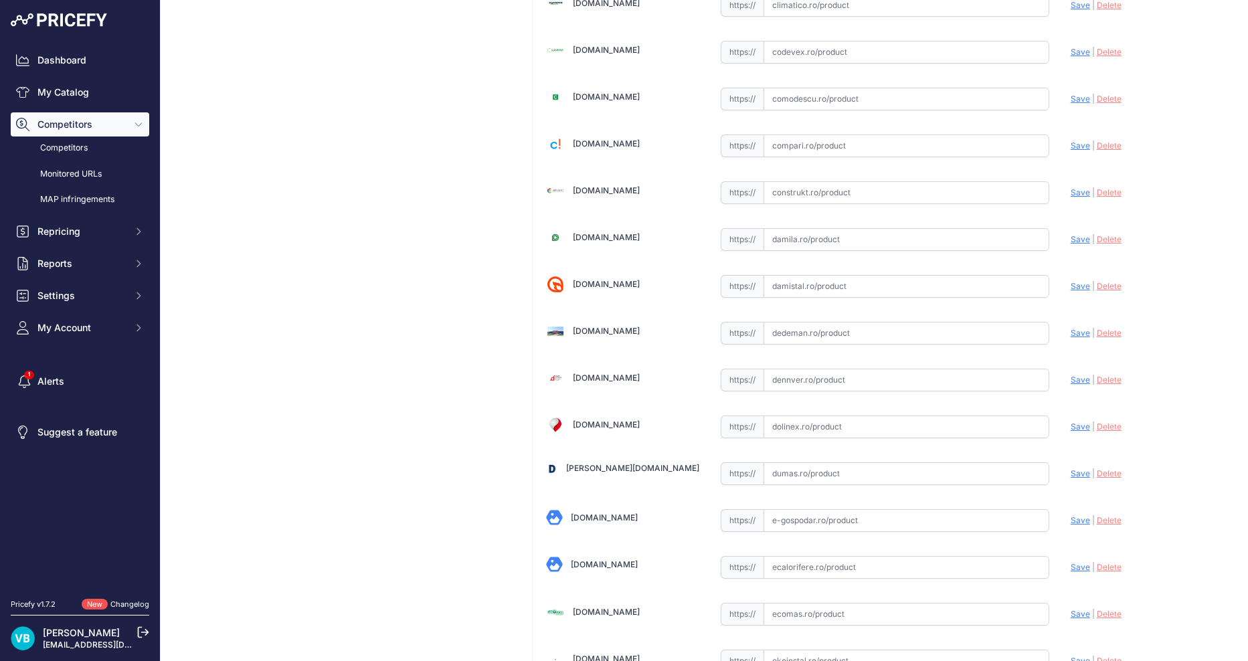
click at [814, 328] on input "text" at bounding box center [906, 333] width 286 height 23
paste input "[URL][DOMAIN_NAME]"
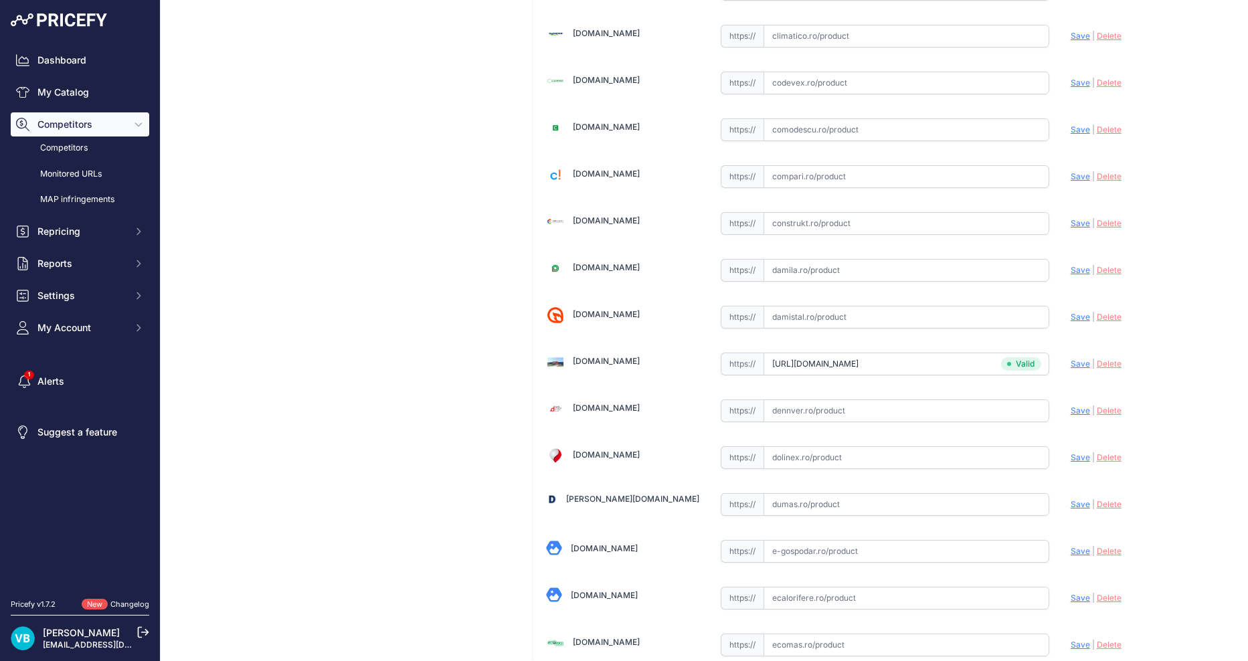
scroll to position [1020, 0]
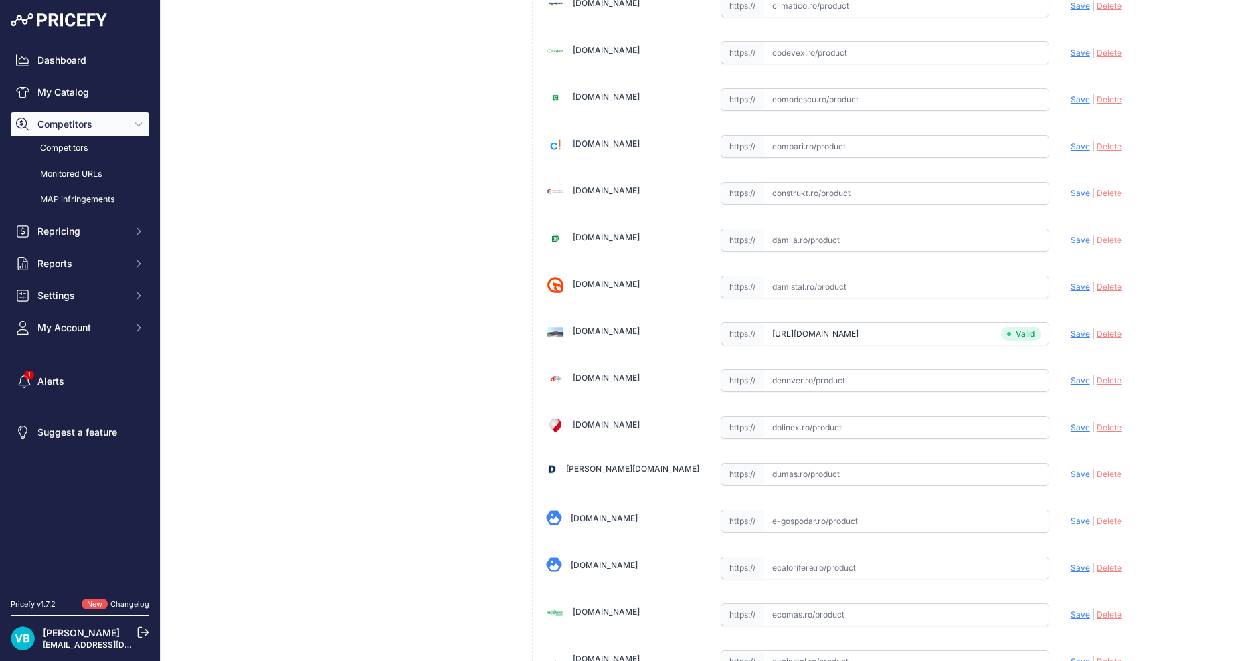
type input "[DOMAIN_NAME][URL]"
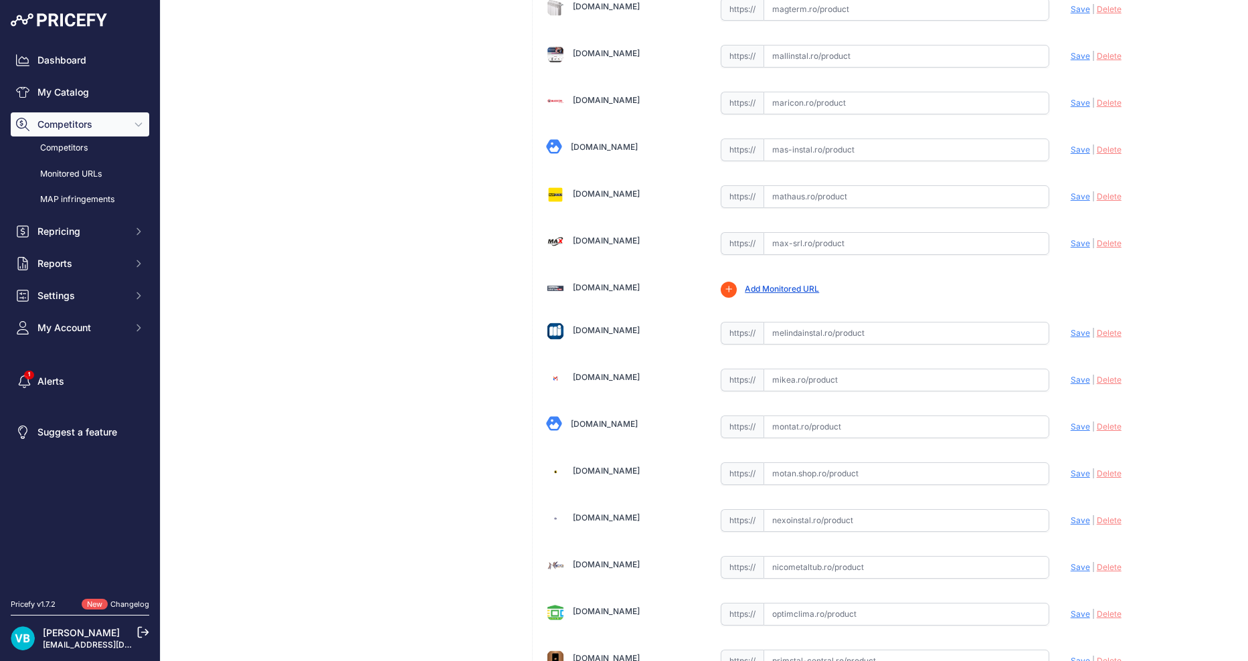
click at [858, 340] on input "text" at bounding box center [906, 333] width 286 height 23
paste input "[URL][DOMAIN_NAME]"
type input "[DOMAIN_NAME][URL]"
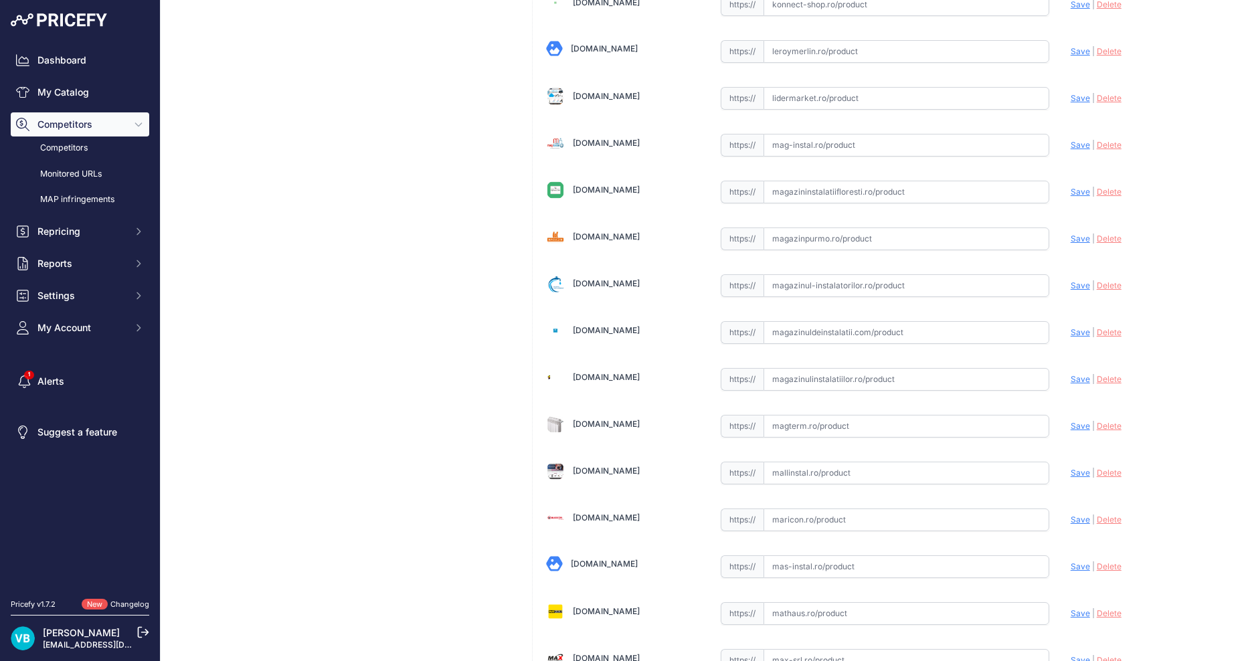
scroll to position [3842, 0]
click at [786, 335] on input "text" at bounding box center [906, 333] width 286 height 23
paste input "[URL][DOMAIN_NAME]"
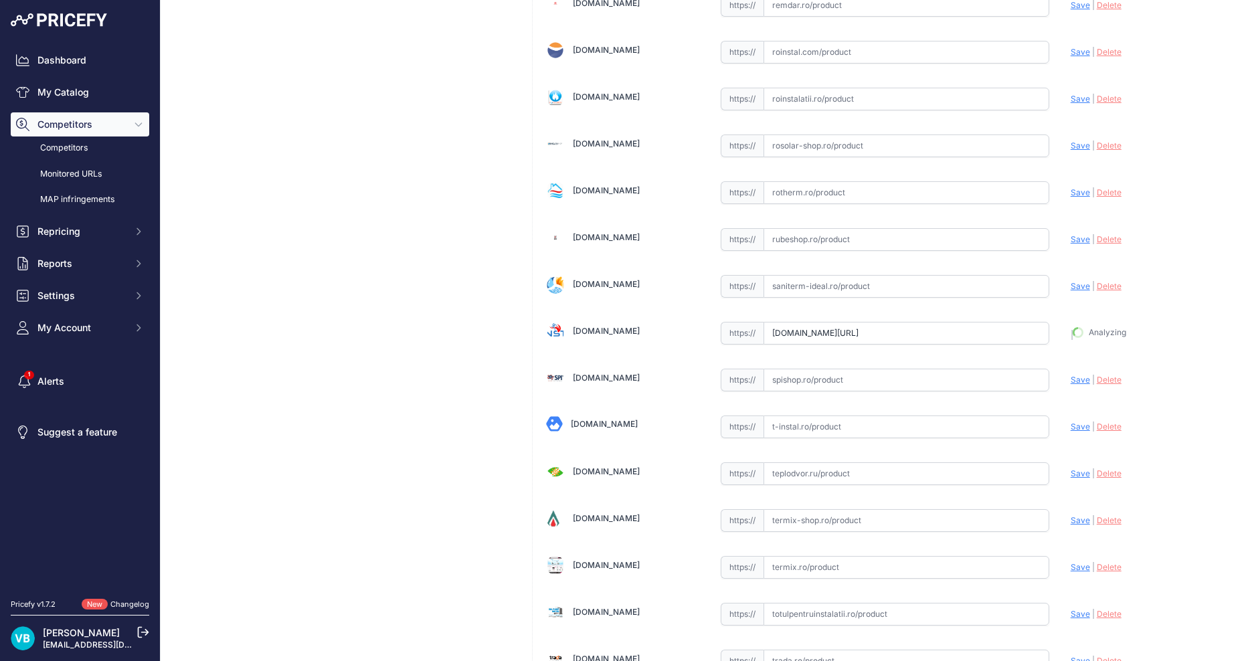
type input "[URL][DOMAIN_NAME]"
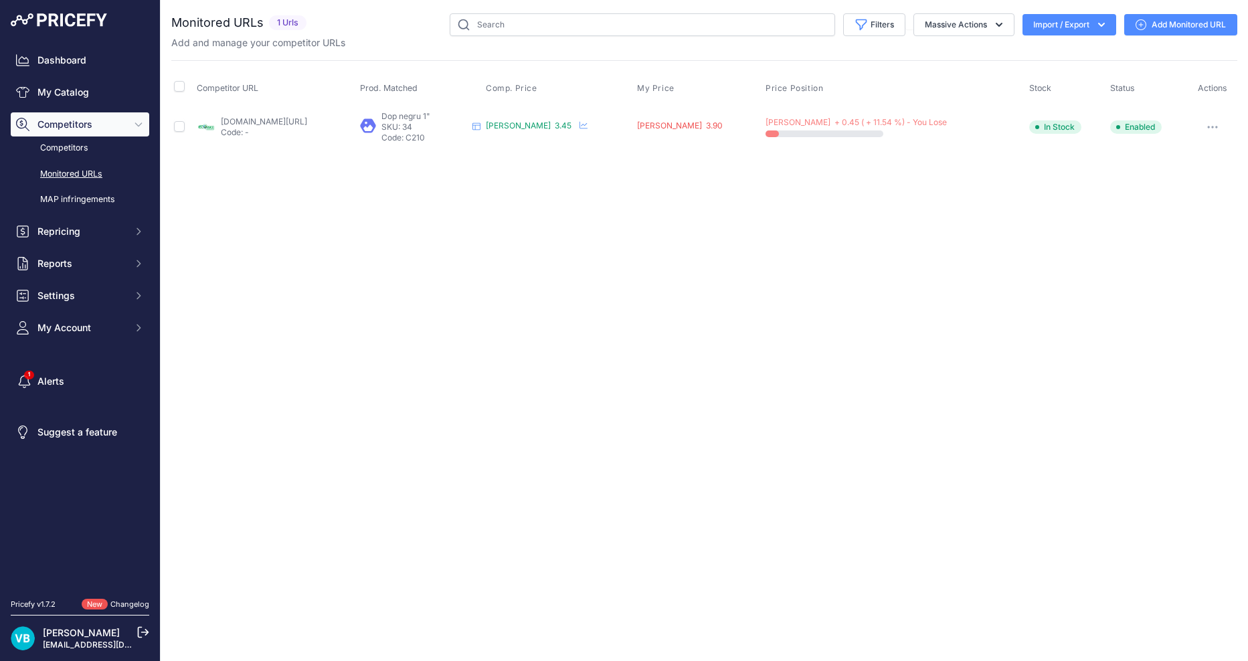
drag, startPoint x: 298, startPoint y: 120, endPoint x: 313, endPoint y: 128, distance: 17.4
click at [298, 120] on link "[DOMAIN_NAME][URL]" at bounding box center [264, 121] width 86 height 10
click at [1189, 31] on link "Add Monitored URL" at bounding box center [1180, 24] width 113 height 21
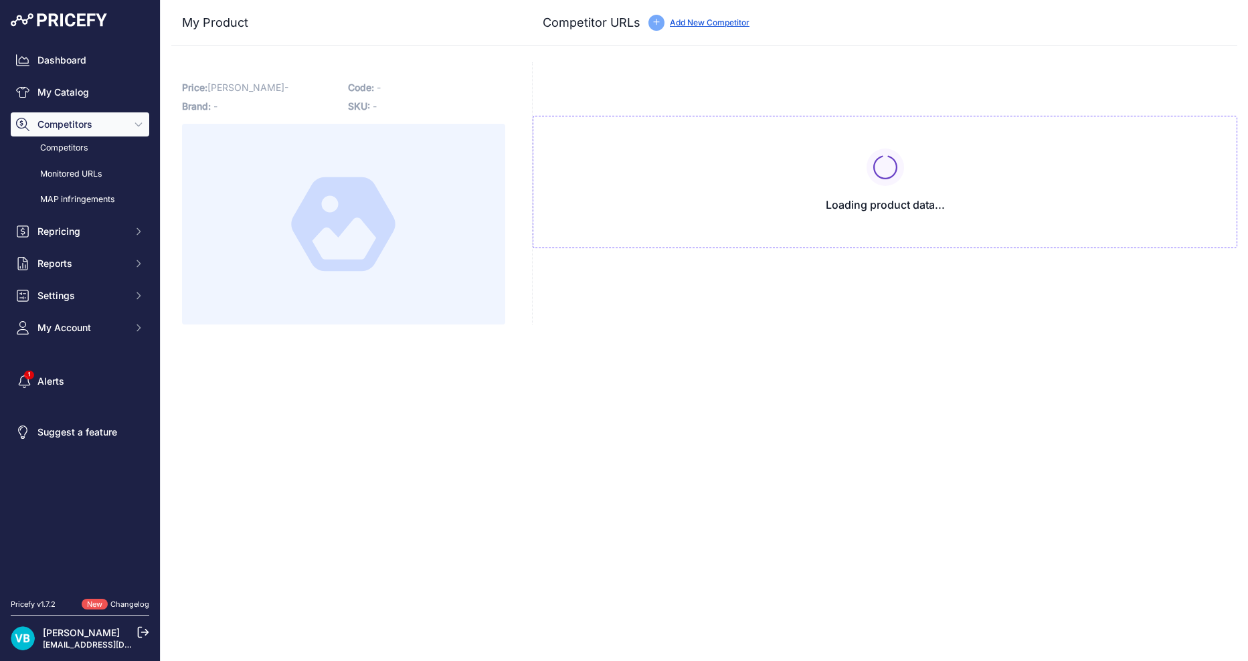
type input "[DOMAIN_NAME][URL]"
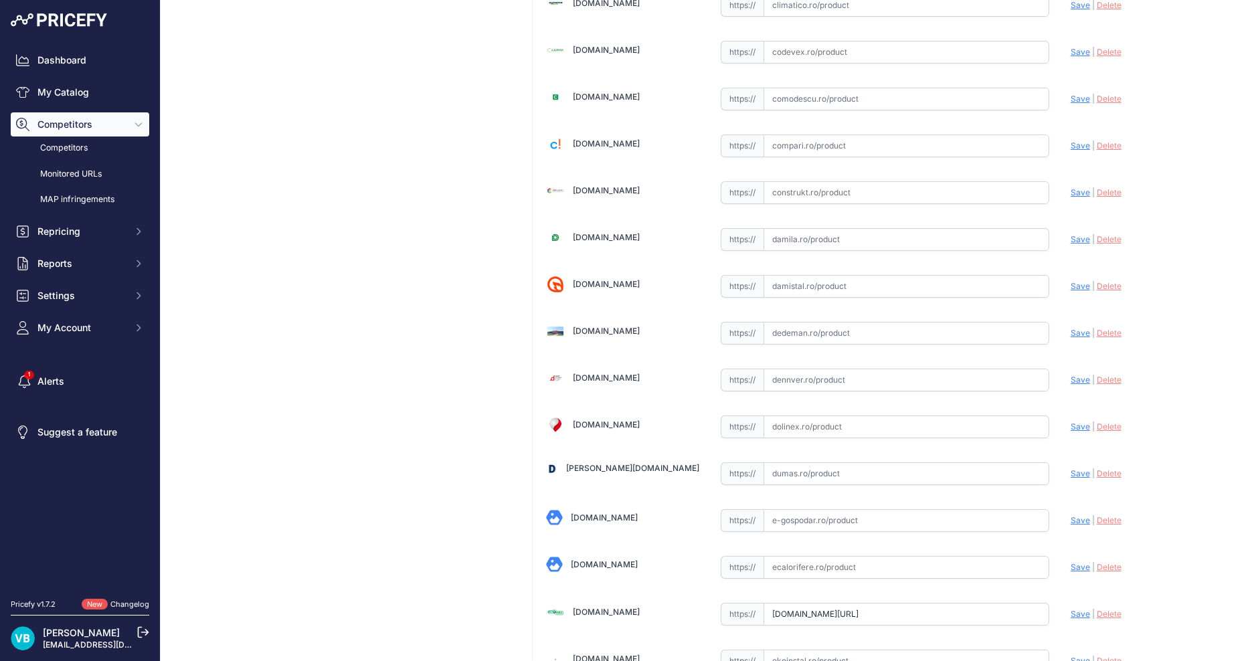
click at [831, 332] on input "text" at bounding box center [906, 333] width 286 height 23
paste input "[URL][DOMAIN_NAME]"
type input "[DOMAIN_NAME][URL]"
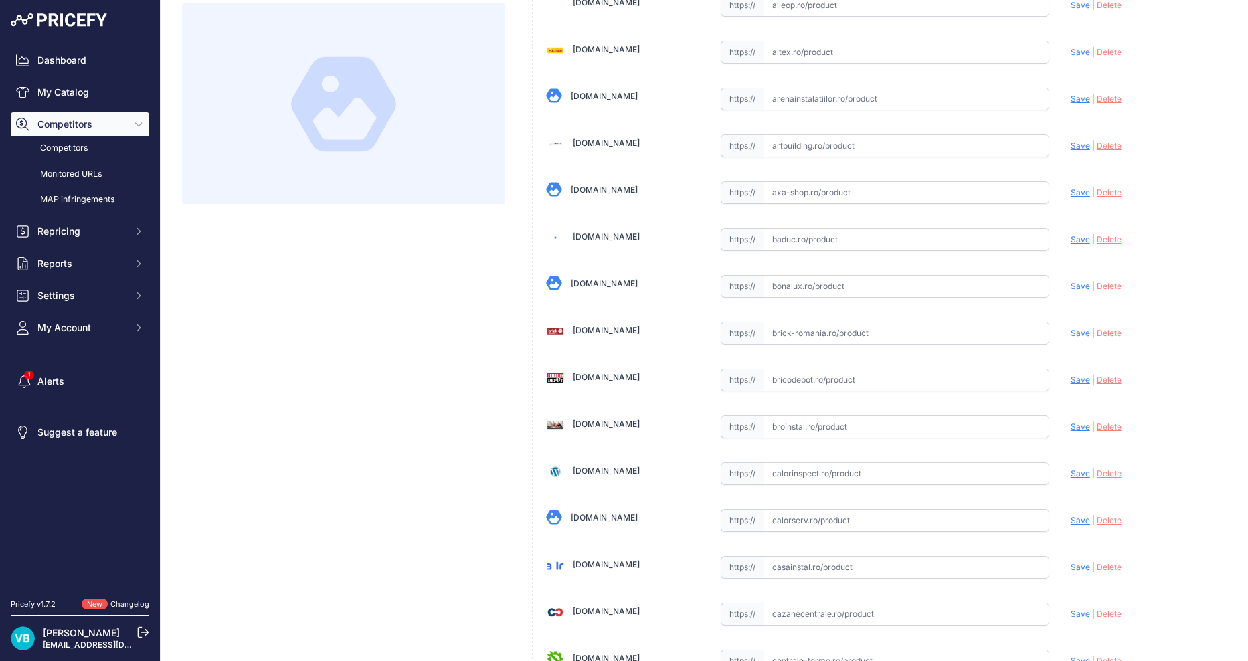
scroll to position [147, 0]
click at [829, 387] on input "text" at bounding box center [906, 380] width 286 height 23
paste input "https://www.bricodepot.ro/incalzire-si-climatizare/alimentare-apa/dop-filetat-1…"
type input "https://www.bricodepot.ro/incalzire-si-climatizare/alimentare-apa/dop-filetat-1…"
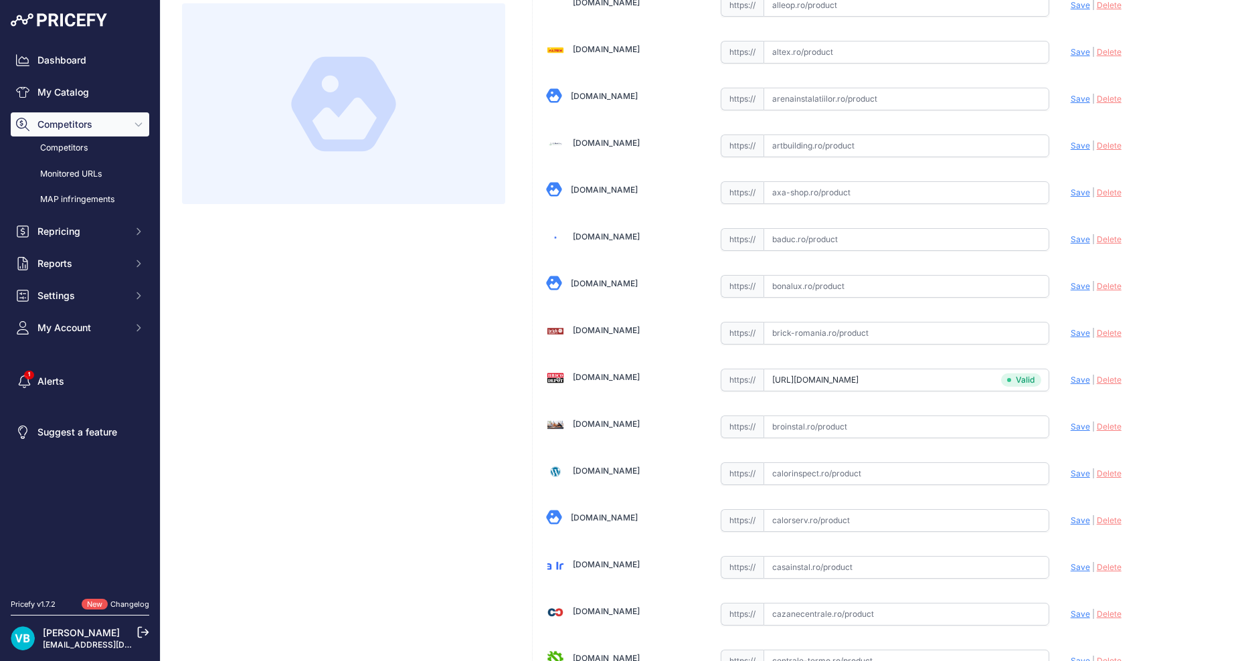
scroll to position [0, 0]
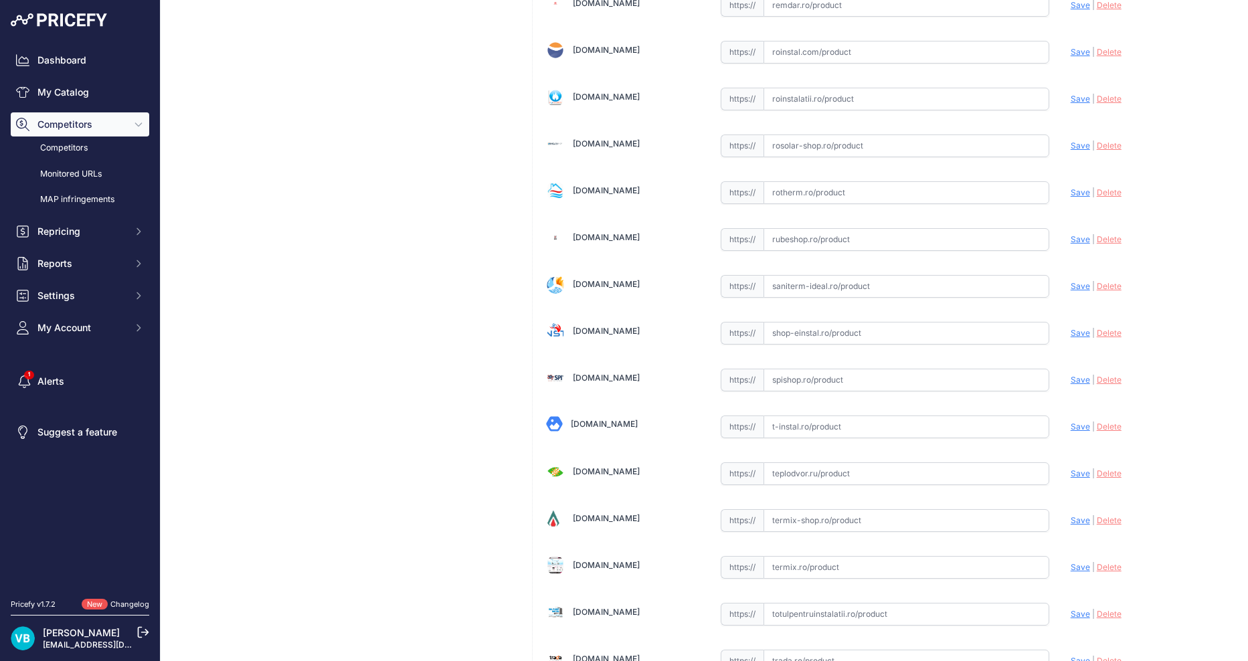
click at [847, 324] on input "text" at bounding box center [906, 333] width 286 height 23
paste input "[URL][DOMAIN_NAME]"
type input "[URL][DOMAIN_NAME]"
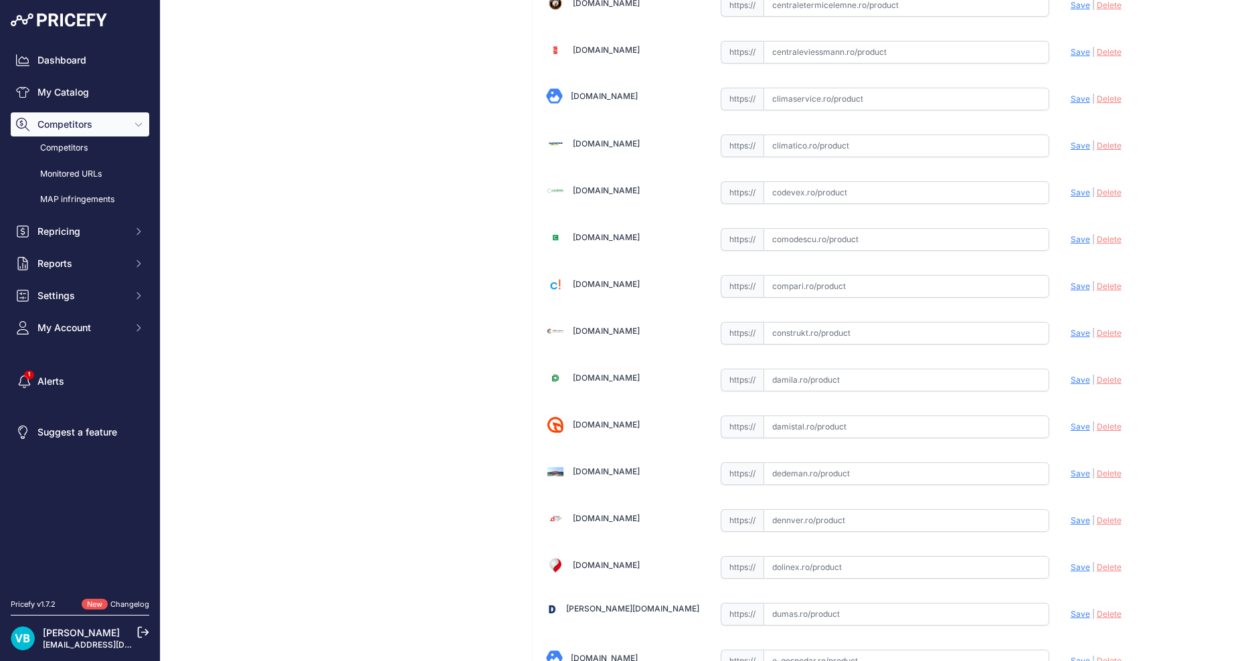
click at [809, 329] on input "text" at bounding box center [906, 333] width 286 height 23
paste input "https://www.construkt.ro/racord-olandez-fe-ppr-63-x-2.html"
type input "www.construkt.ro/racord-olandez-fe-ppr-63-x-2.html?prirule_jdsnikfkfjsd=9760"
drag, startPoint x: 540, startPoint y: 348, endPoint x: 524, endPoint y: 338, distance: 18.9
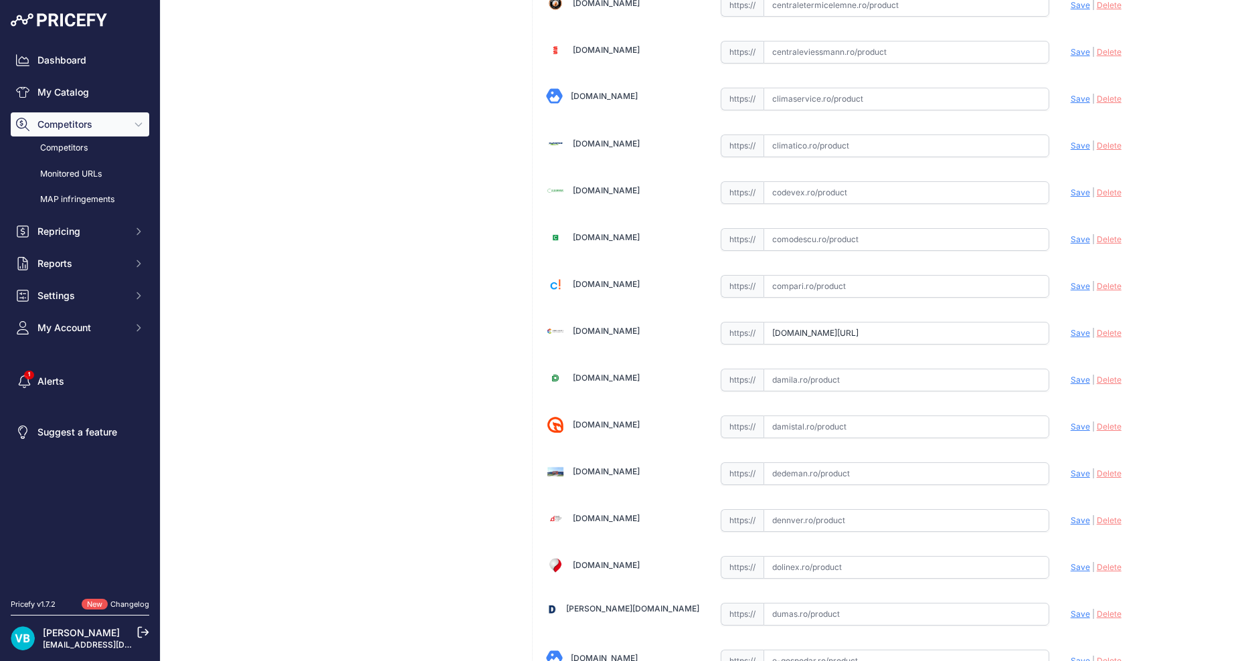
click at [842, 469] on input "text" at bounding box center [906, 473] width 286 height 23
paste input "https://www.dedeman.ro/ro/racord-olandez-ppr-d-63-mm-x-2-filet-exterior-alb/p/2…"
type input "https://www.dedeman.ro/ro/racord-olandez-ppr-d-63-mm-x-2-filet-exterior-alb/p/2…"
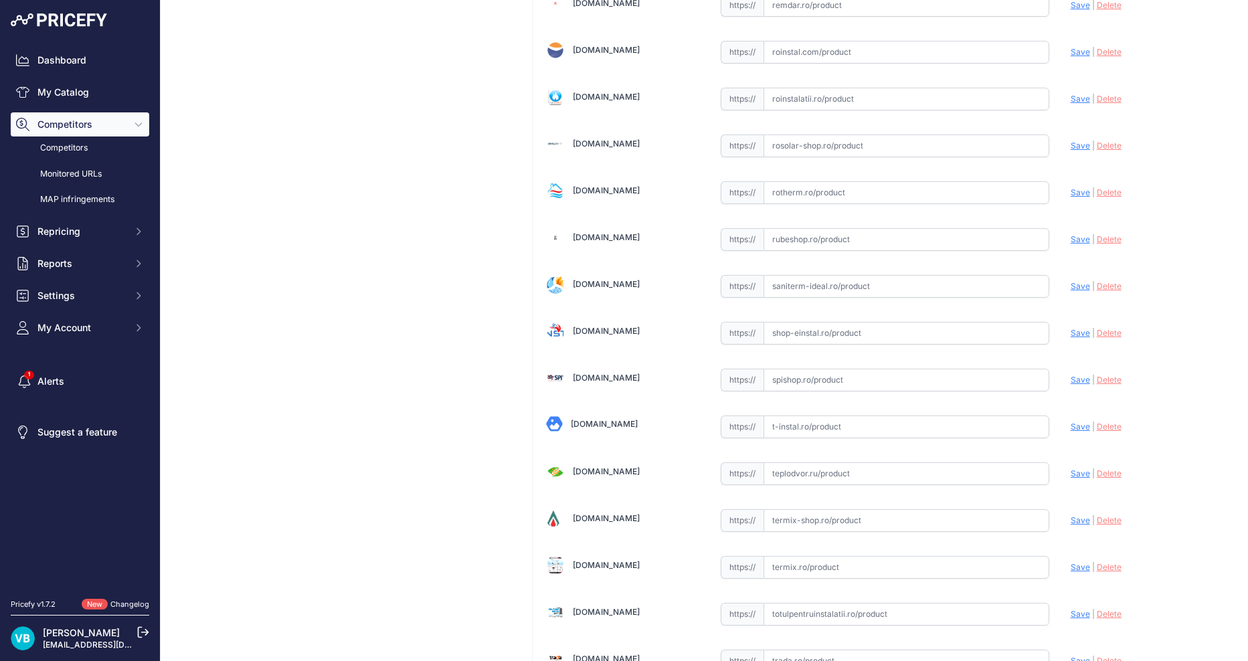
click at [829, 340] on input "text" at bounding box center [906, 333] width 286 height 23
paste input "[URL][DOMAIN_NAME]"
type input "[URL][DOMAIN_NAME]"
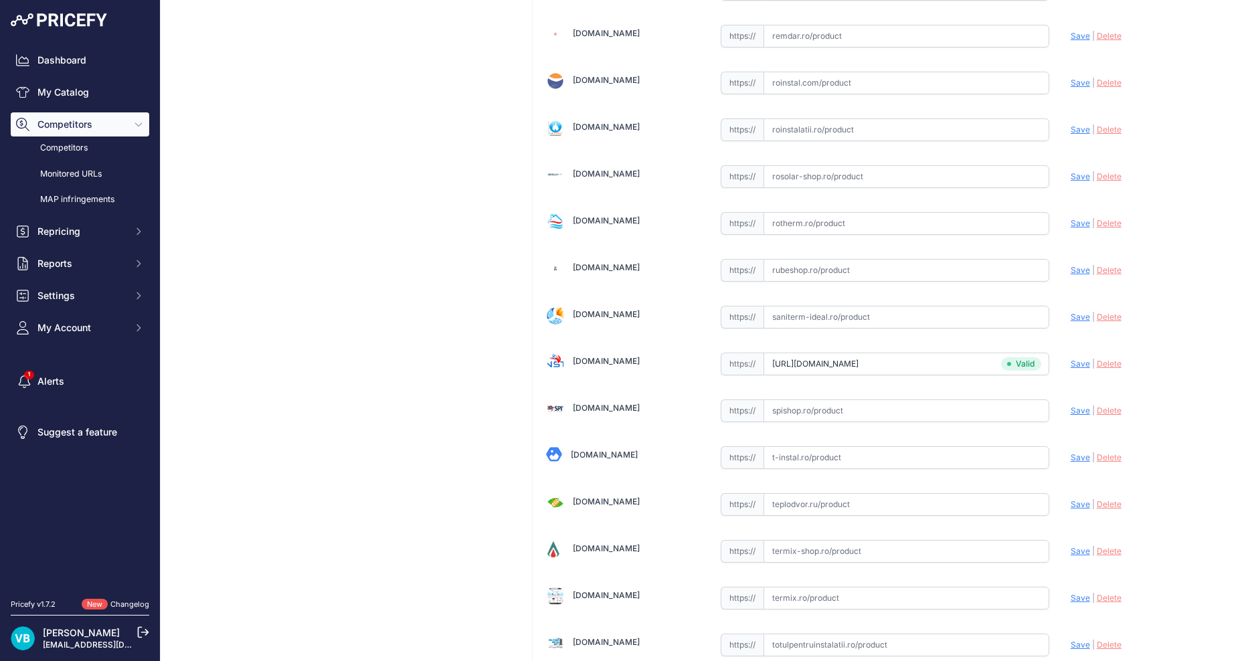
scroll to position [3872, 0]
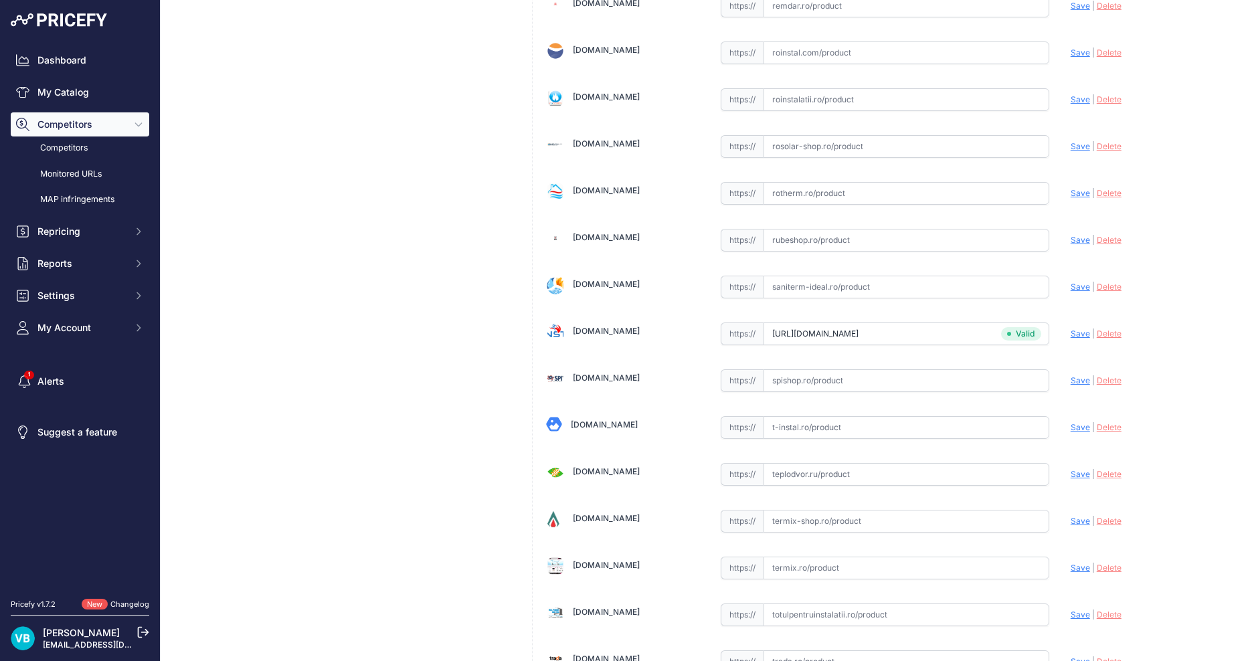
click at [811, 328] on input "text" at bounding box center [906, 333] width 286 height 23
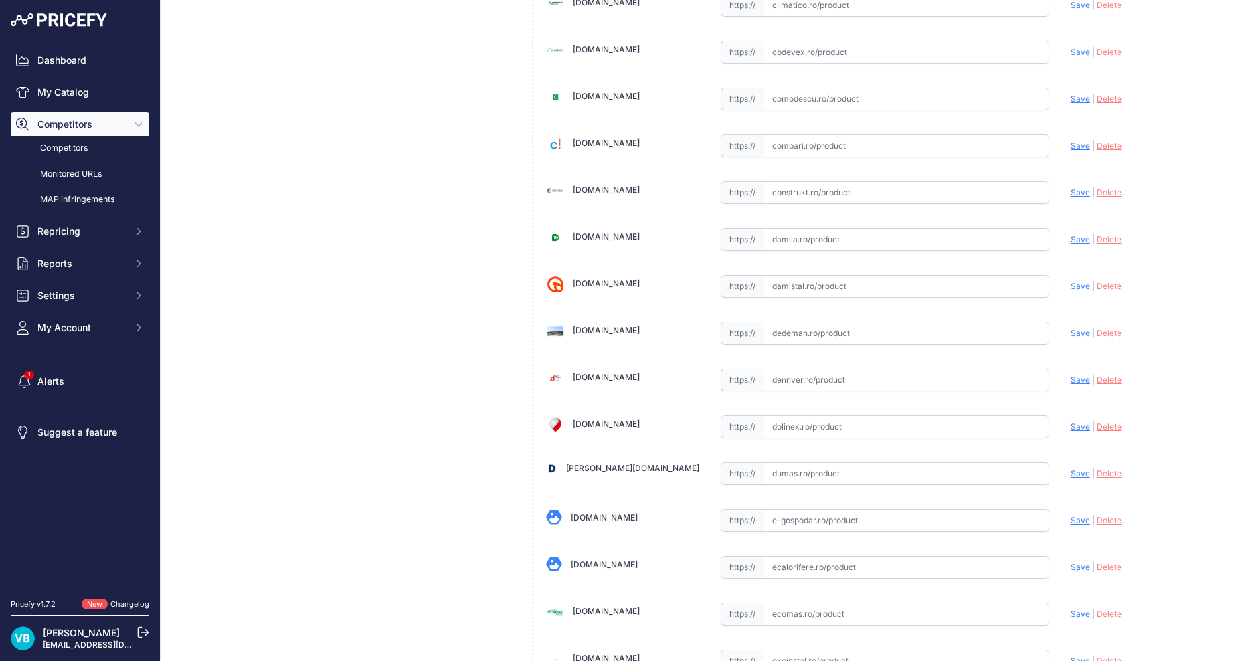
paste input "[URL][DOMAIN_NAME]"
type input "[DOMAIN_NAME][URL]"
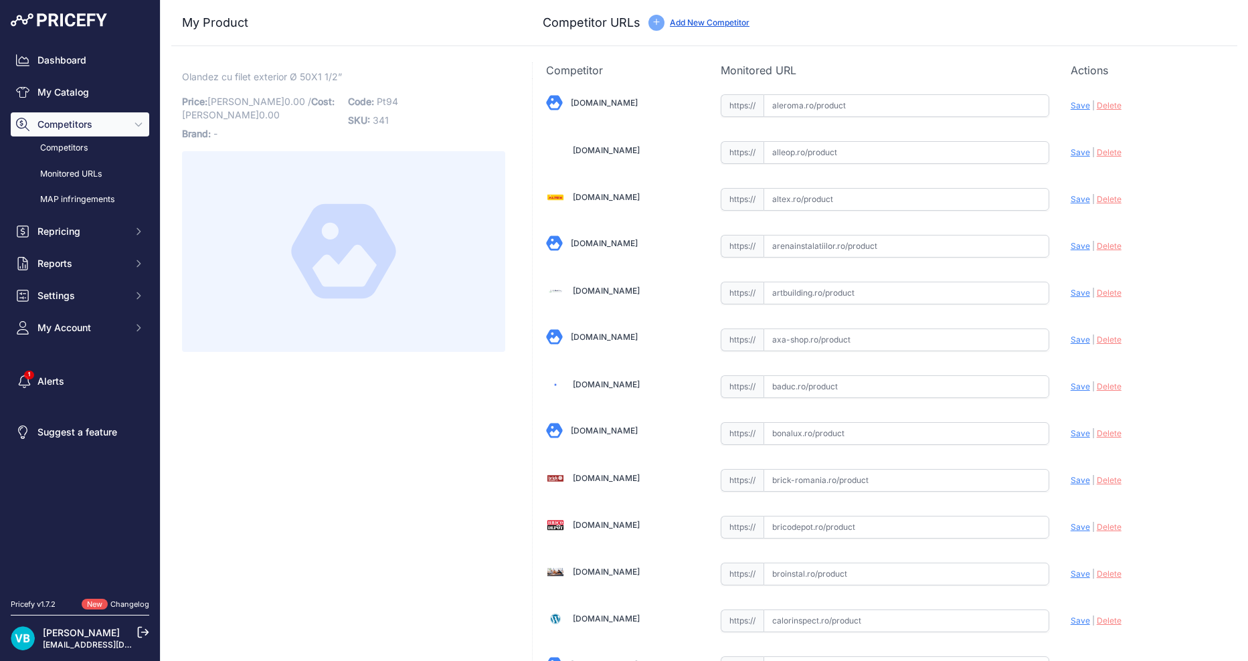
scroll to position [3561, 0]
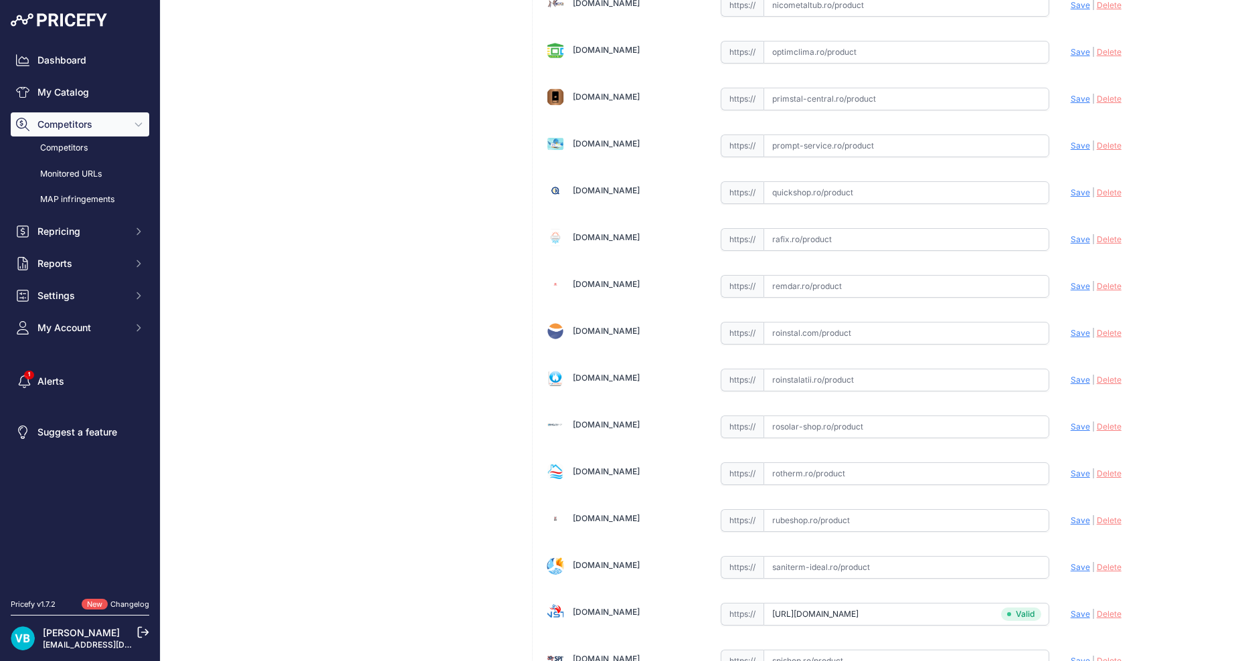
click at [859, 371] on input "text" at bounding box center [906, 380] width 286 height 23
paste input "https://www.roinstalatii.ro/olandez-ppr-50-1-1-2-fi-p837"
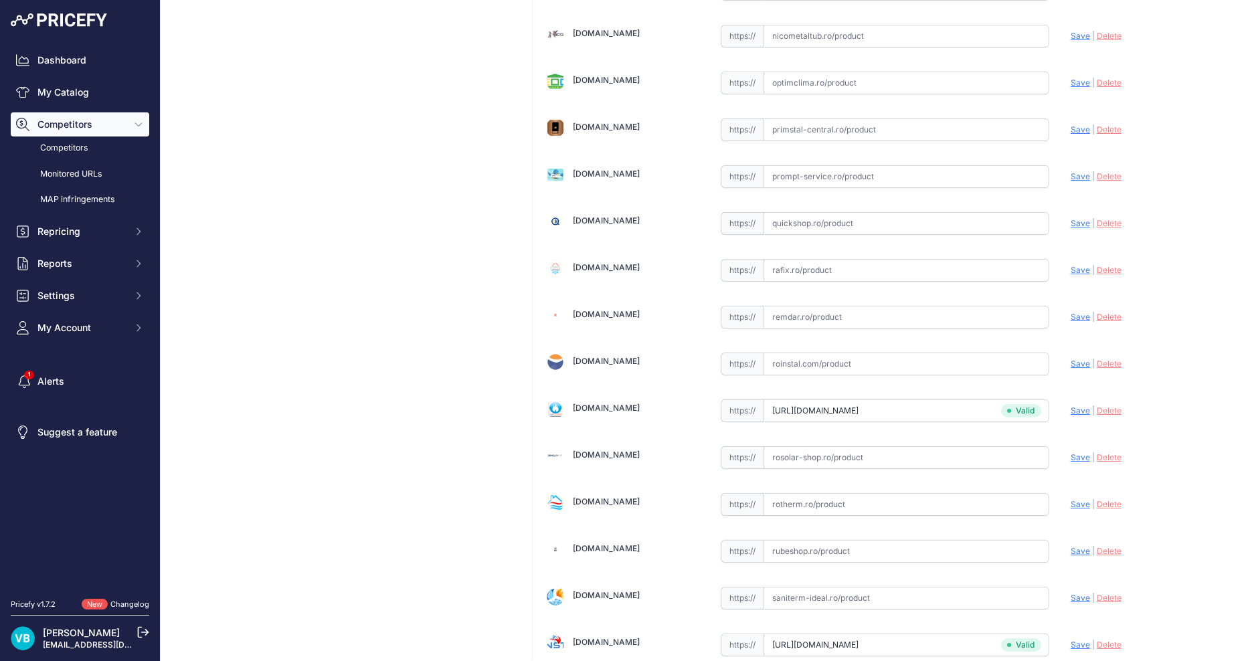
scroll to position [3592, 0]
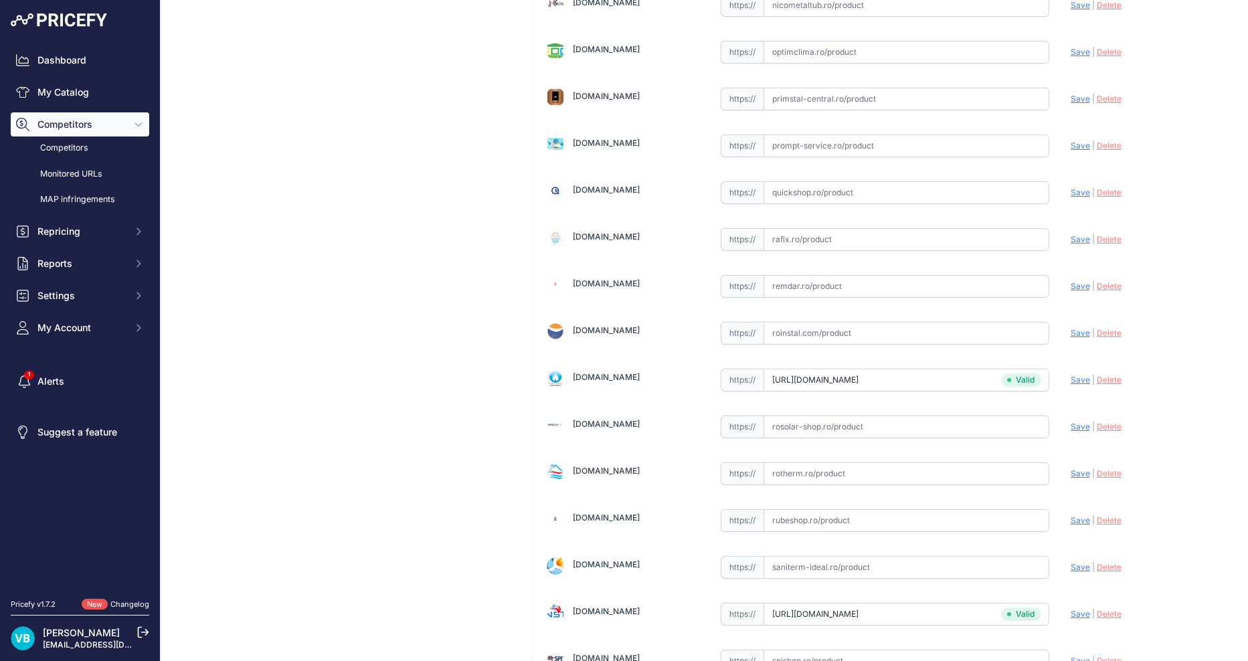
type input "www.roinstalatii.ro/olandez-ppr-50-1-1-2-fi-p837?prirule_jdsnikfkfjsd=9760"
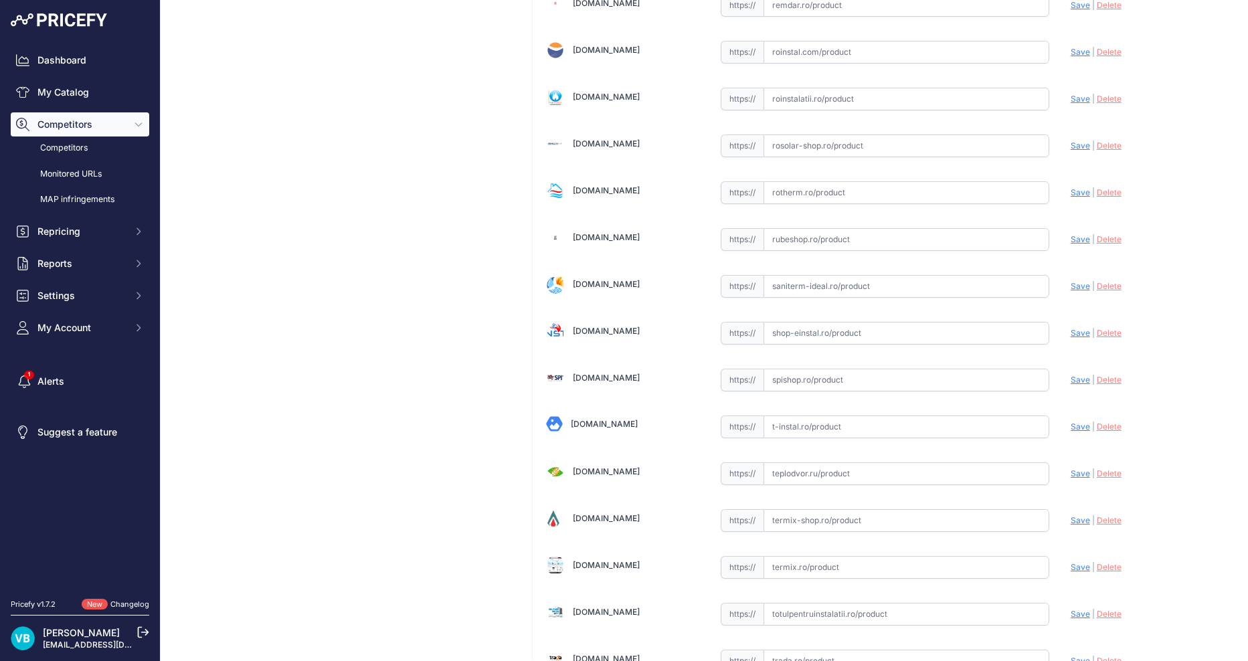
click at [775, 334] on input "text" at bounding box center [906, 333] width 286 height 23
paste input "[URL][DOMAIN_NAME]"
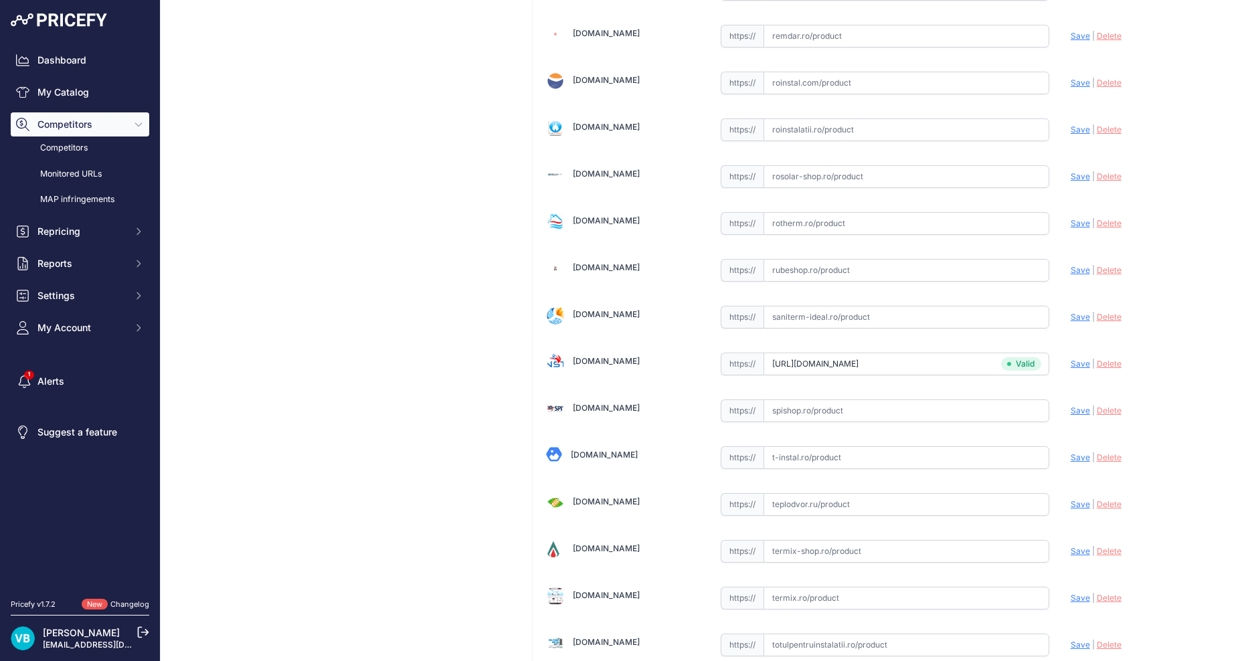
scroll to position [3873, 0]
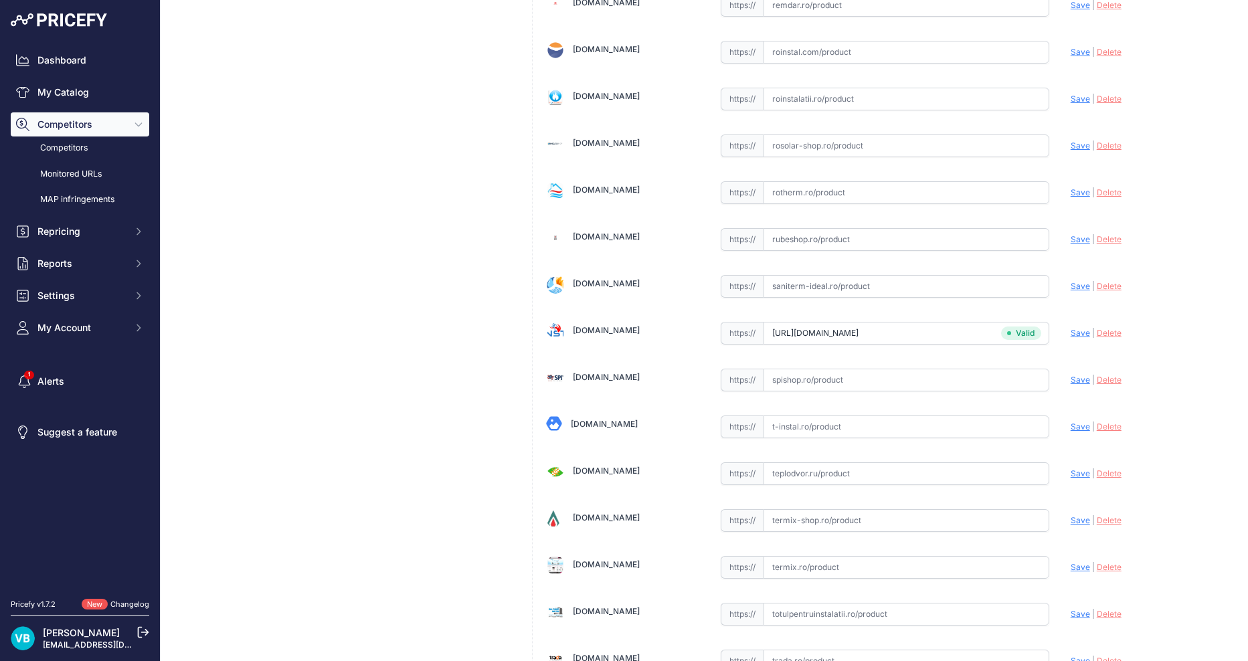
type input "www.shop-einstal.ro/tevi-si-fitinguri-teava-ppr/olandez-ppr-40-x-1-1-4-filet-ex…"
drag, startPoint x: 434, startPoint y: 452, endPoint x: 429, endPoint y: 435, distance: 16.7
drag, startPoint x: 397, startPoint y: 397, endPoint x: 405, endPoint y: 401, distance: 9.0
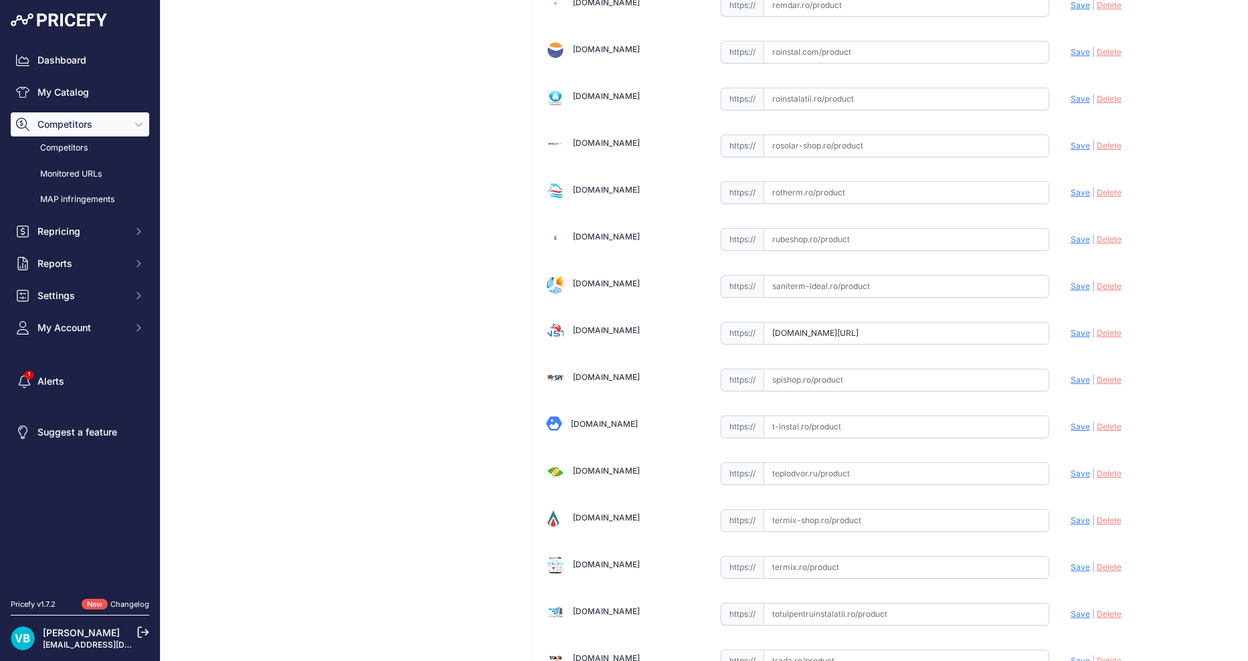
scroll to position [1021, 0]
click at [864, 339] on input "text" at bounding box center [906, 333] width 286 height 23
paste input "https://www.dedeman.ro/ro/racord-olandez-ppr-d-40-mm-x-1-1/4-filet-exterior-alb…"
type input "www.dedeman.ro/ro/racord-olandez-ppr-d-40-mm-x-1-1/4-filet-exterior-alb/p/20013…"
drag, startPoint x: 429, startPoint y: 457, endPoint x: 421, endPoint y: 441, distance: 17.1
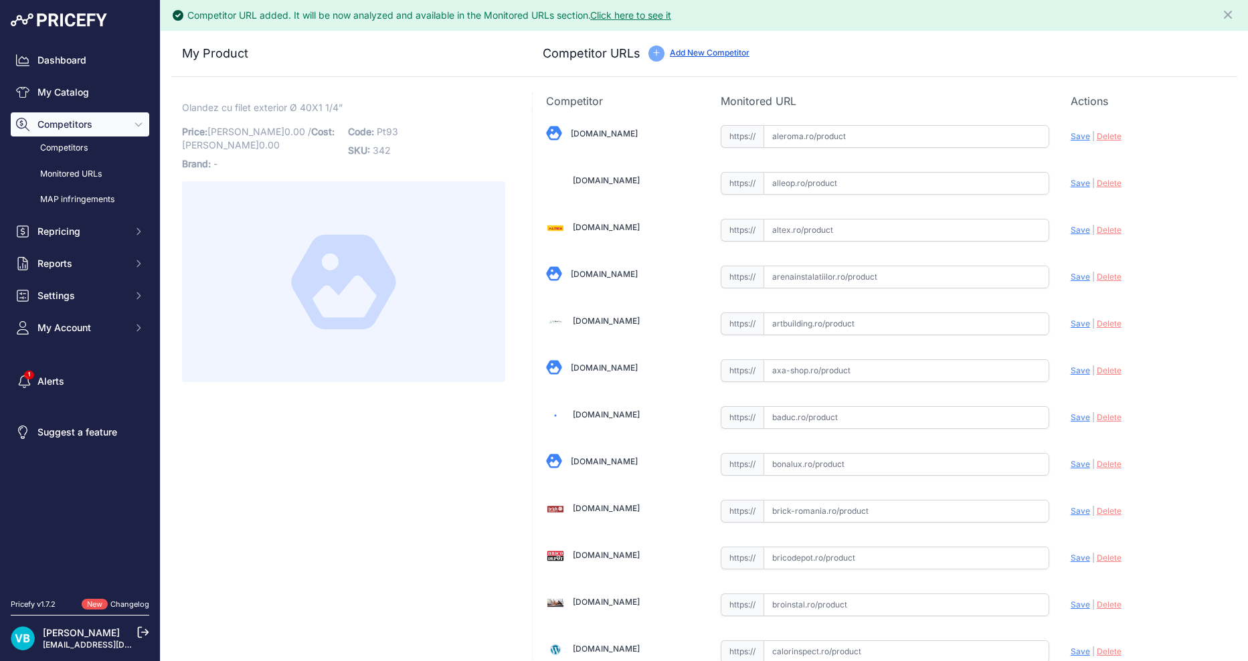
scroll to position [2331, 0]
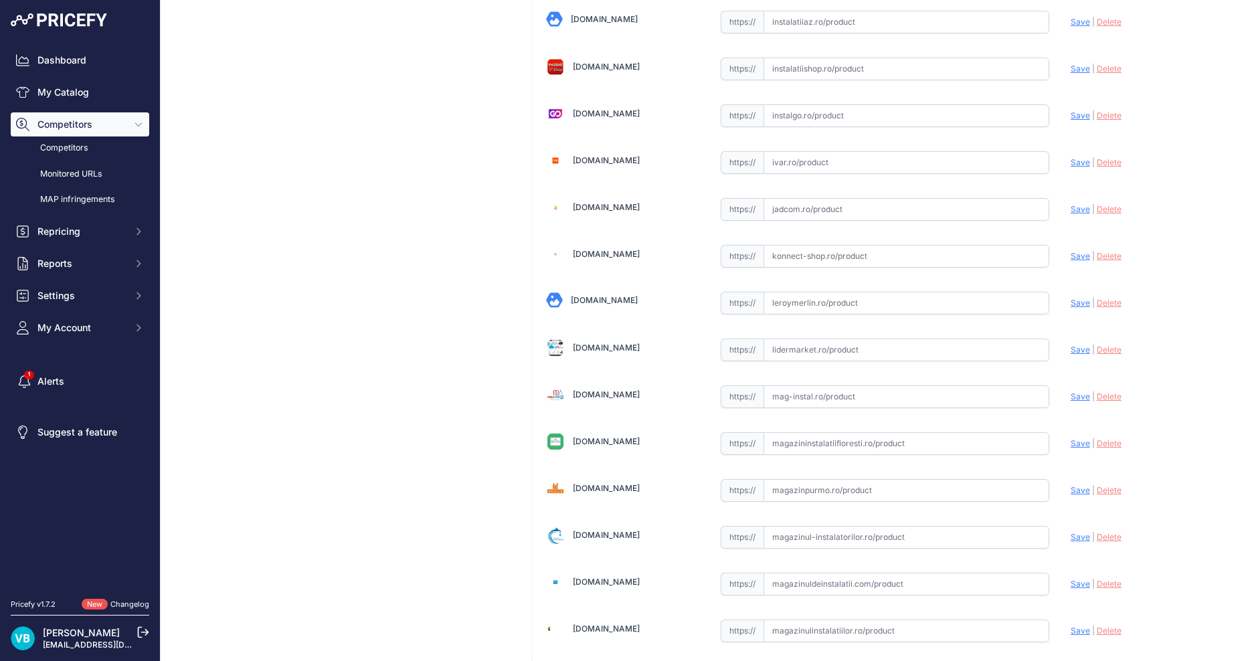
click at [985, 314] on input "text" at bounding box center [906, 303] width 286 height 23
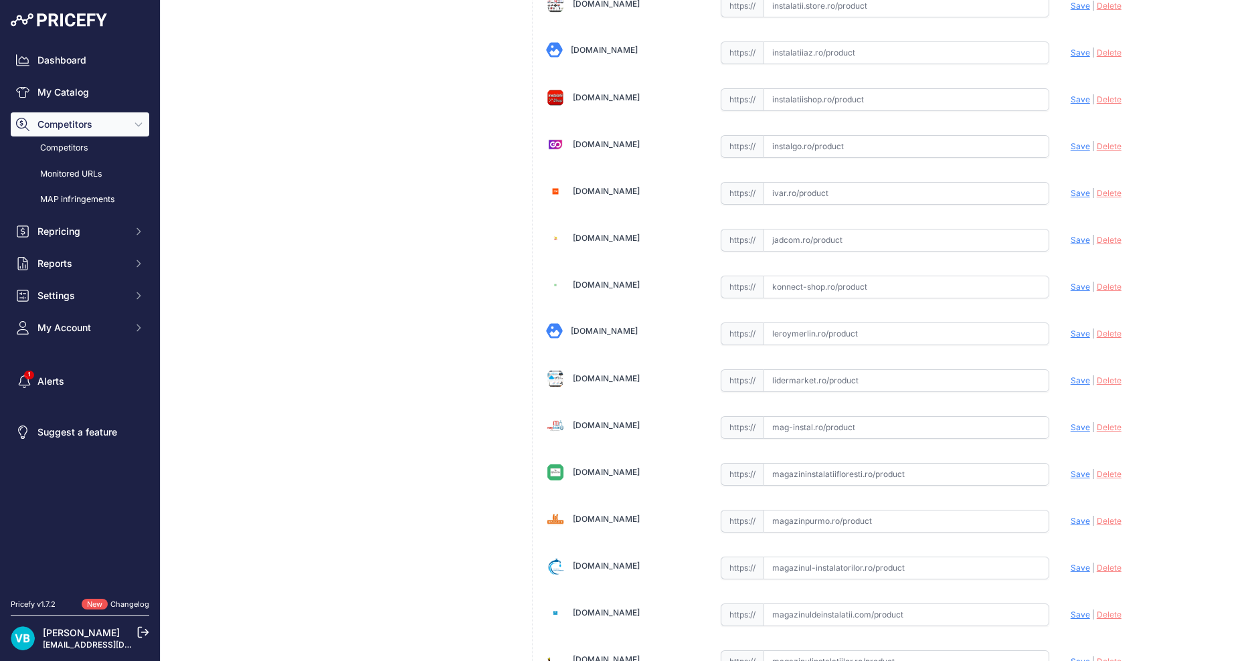
paste input "https://www.leroymerlin.ro/produse/fitting-teava/663/racord-olandez-pentru-teav…"
type input "https://www.leroymerlin.ro/produse/fitting-teava/663/racord-olandez-pentru-teav…"
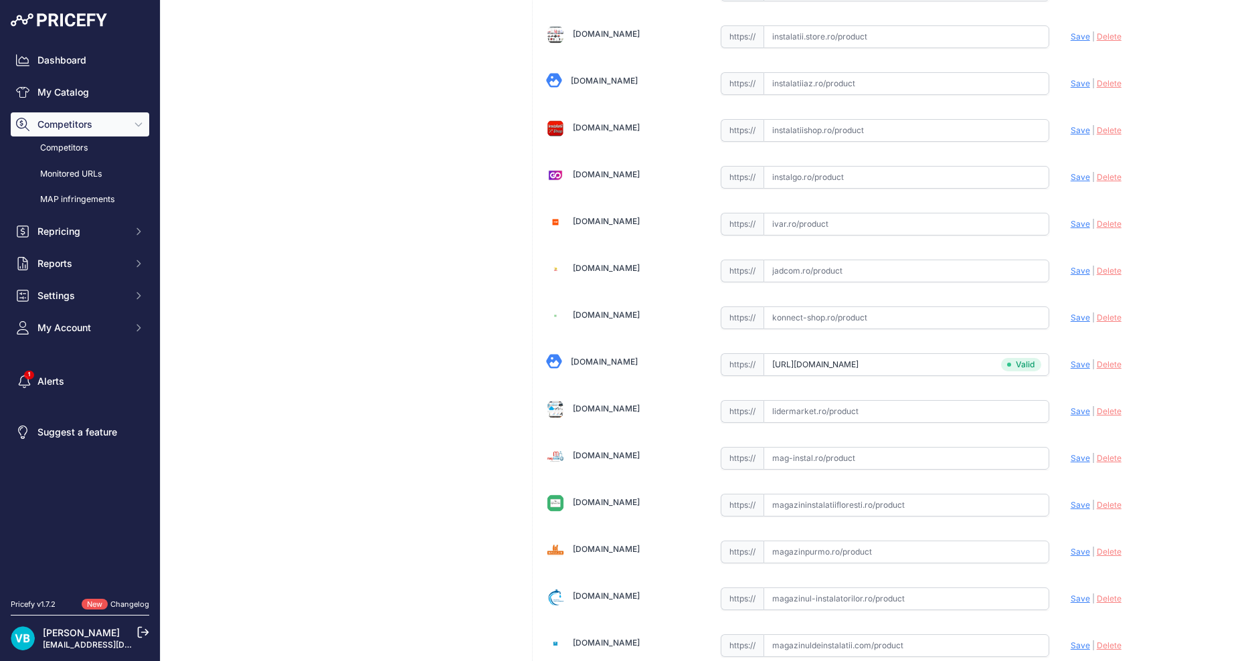
scroll to position [2331, 0]
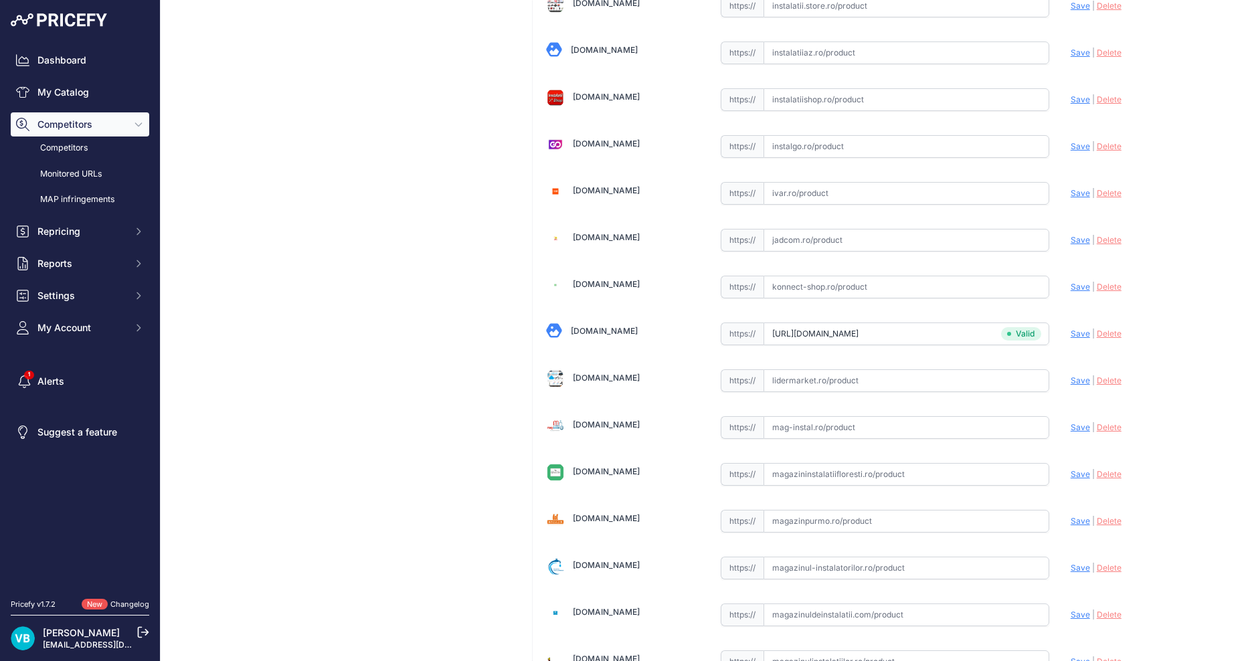
click at [303, 291] on div "Olandez cu filet exterior Ø 40X1 1/4” Link Price: RON 0.00 / Cost: 0.00" at bounding box center [343, 179] width 344 height 4834
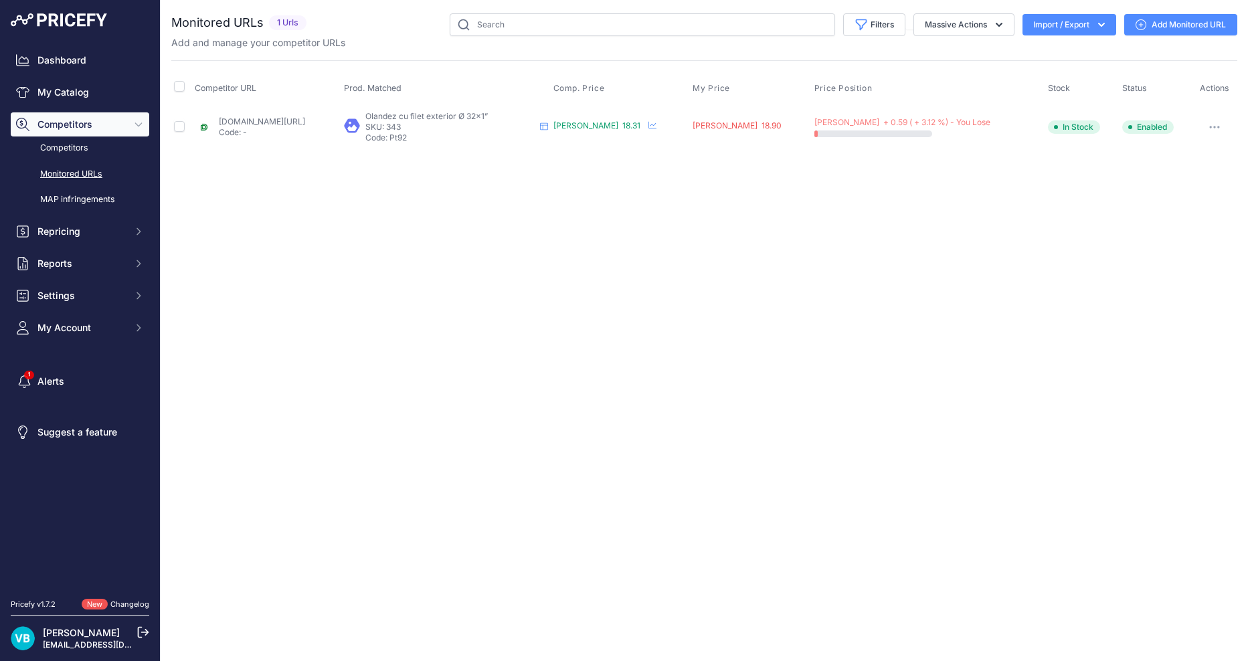
click at [284, 116] on link "[DOMAIN_NAME][URL]" at bounding box center [262, 121] width 86 height 10
drag, startPoint x: 381, startPoint y: 316, endPoint x: 962, endPoint y: 111, distance: 615.9
click at [393, 312] on div "Close You are not connected to the internet." at bounding box center [704, 330] width 1087 height 661
click at [1182, 20] on link "Add Monitored URL" at bounding box center [1180, 24] width 113 height 21
click at [530, 396] on div "Close You are not connected to the internet." at bounding box center [704, 330] width 1087 height 661
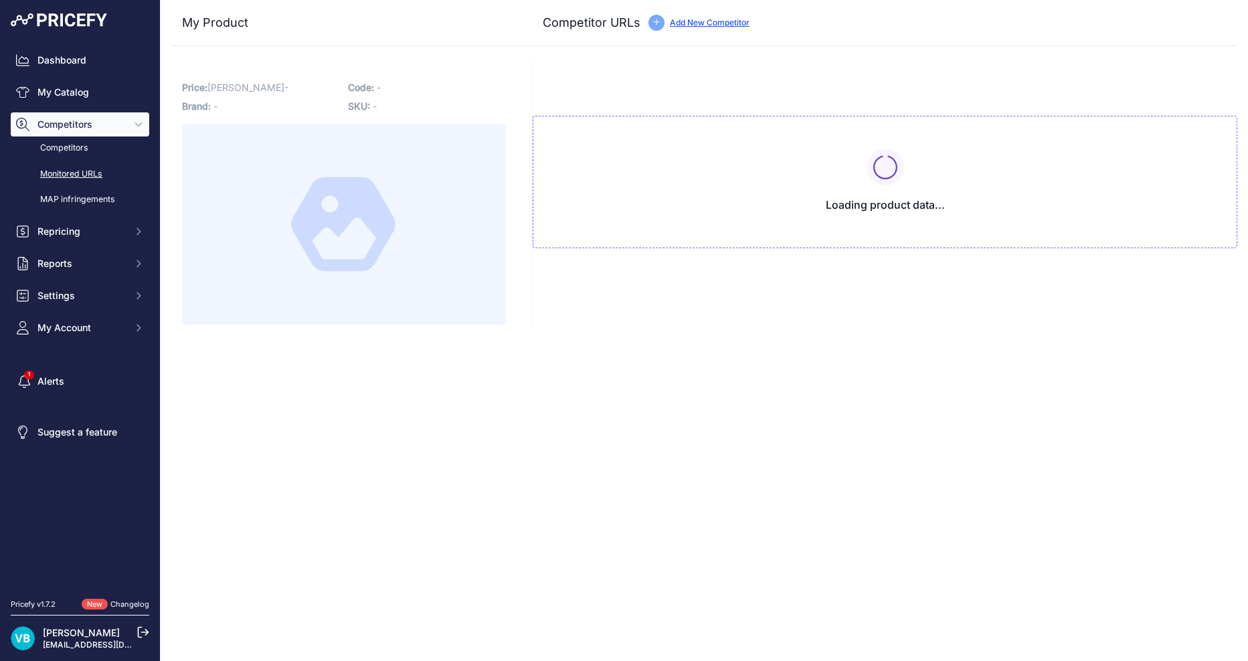
type input "[DOMAIN_NAME][URL]"
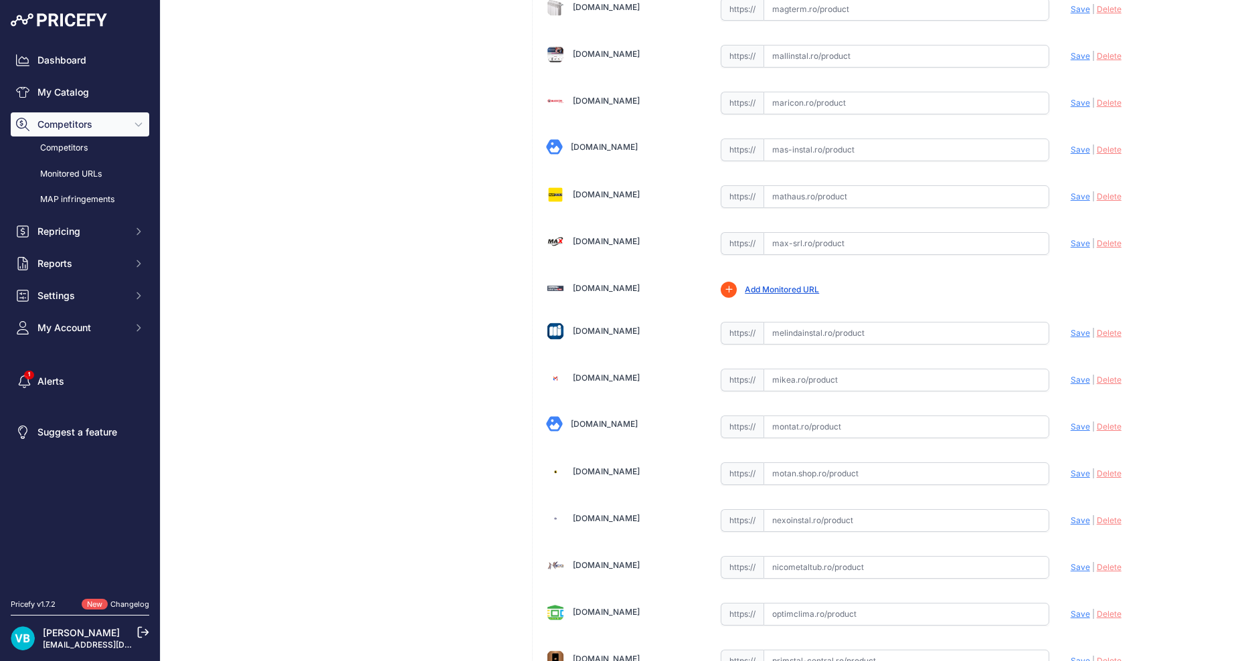
click at [872, 337] on input "text" at bounding box center [906, 333] width 286 height 23
paste input "[URL][DOMAIN_NAME]"
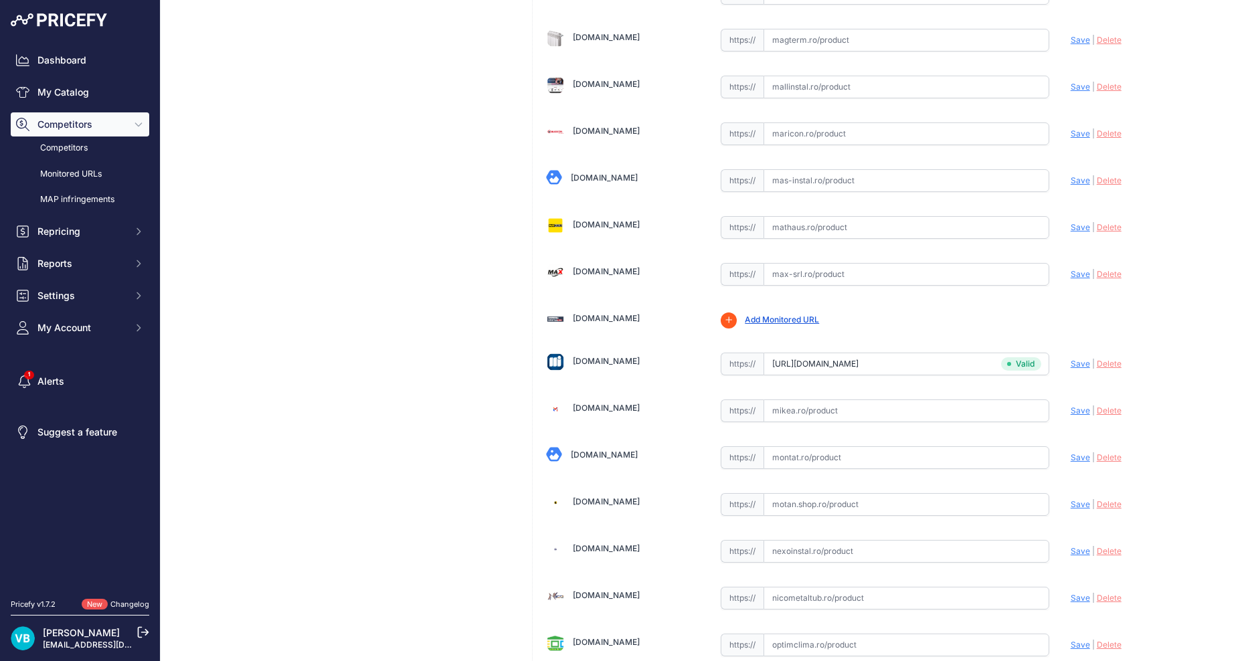
type input "www.melindainstal.ro/racord-olandez-ppr-32-x-1-filet-exterior-spk-10240889?prir…"
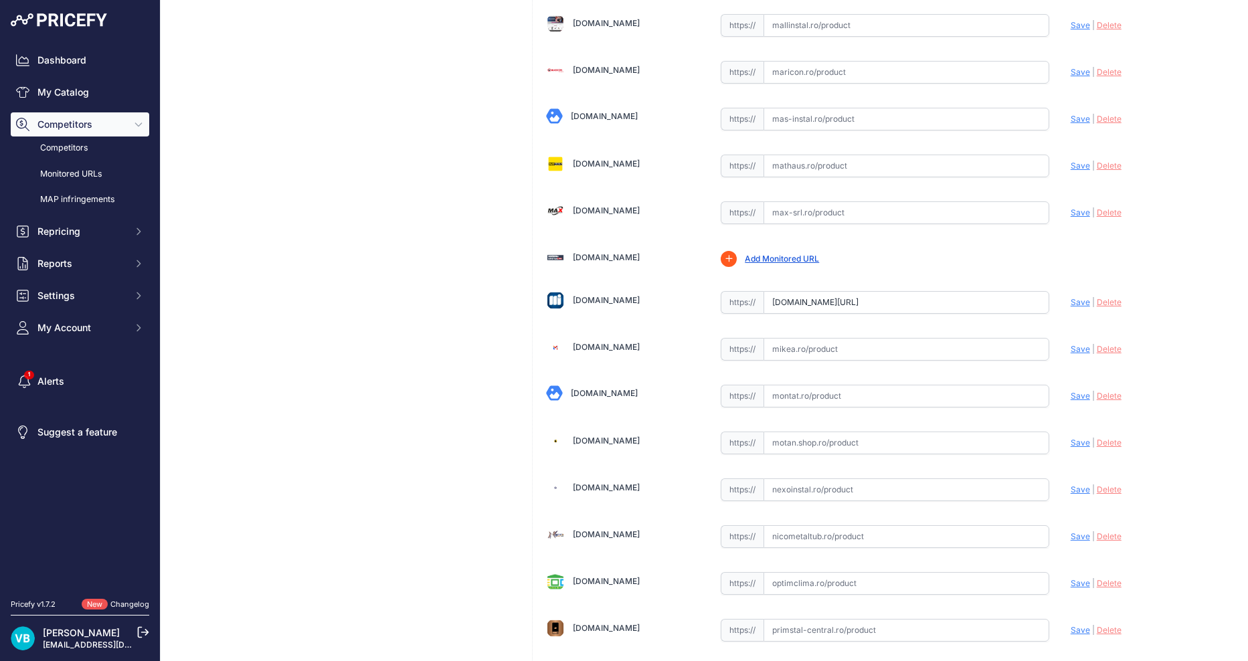
scroll to position [2999, 0]
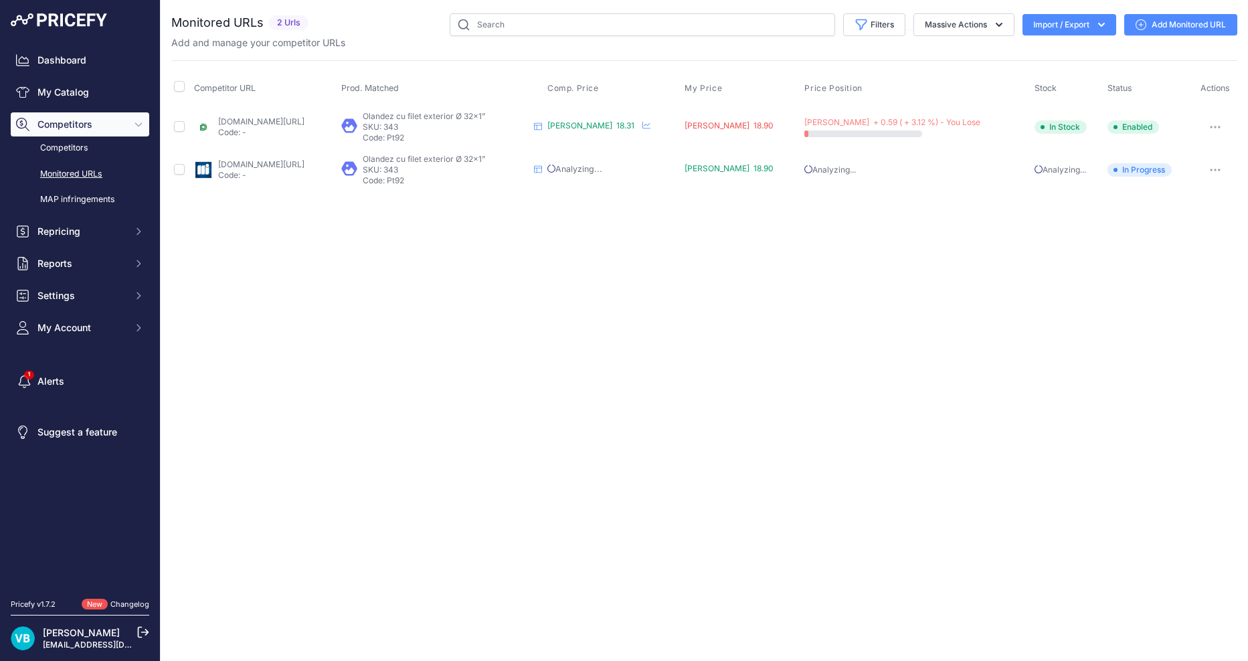
click at [321, 378] on div "Close You are not connected to the internet." at bounding box center [704, 330] width 1087 height 661
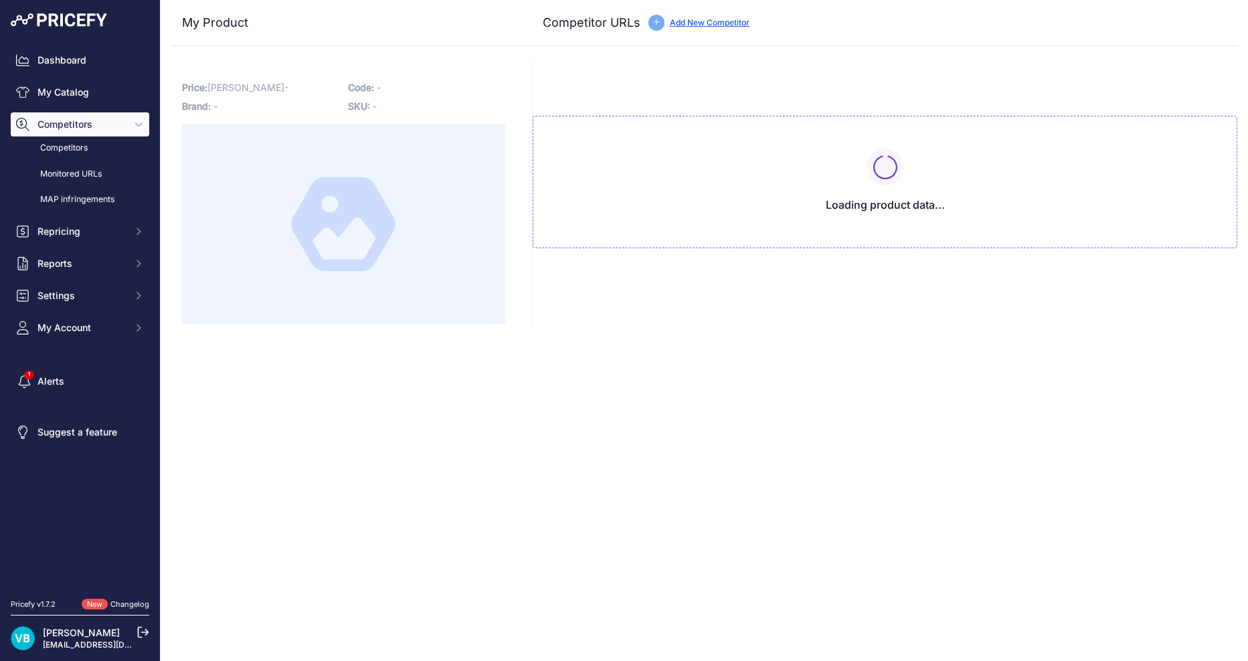
type input "[DOMAIN_NAME][URL]"
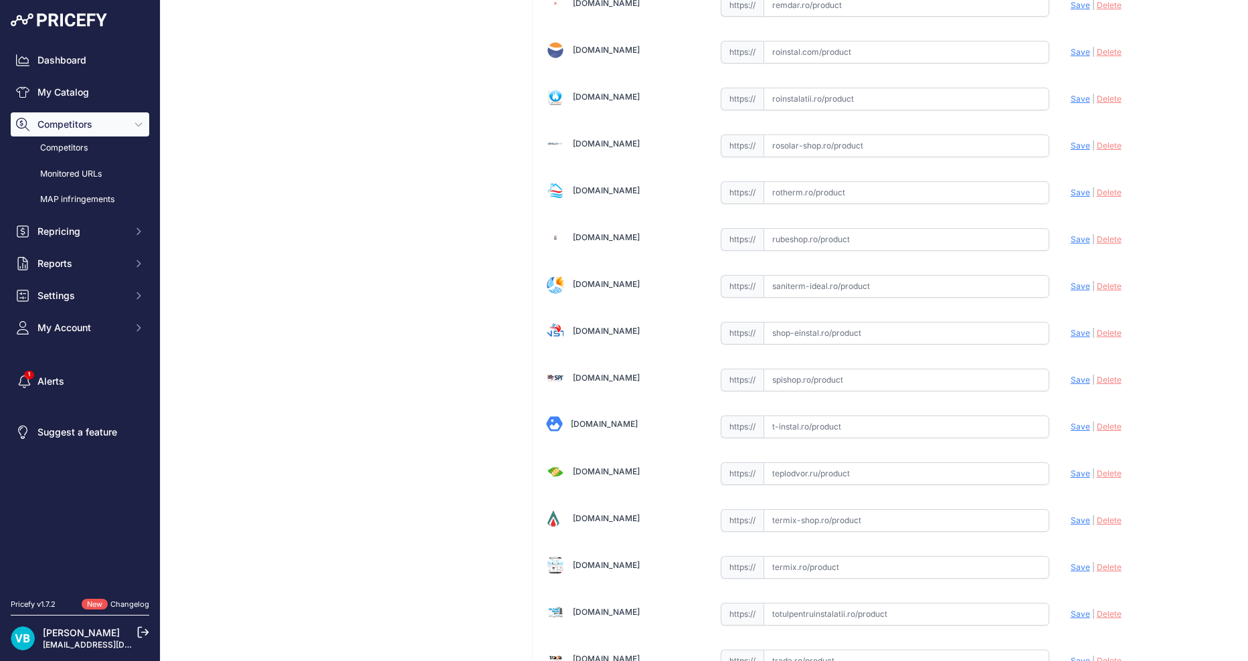
click at [798, 337] on input "text" at bounding box center [906, 333] width 286 height 23
paste input "[URL][DOMAIN_NAME]"
type input "[URL][DOMAIN_NAME]"
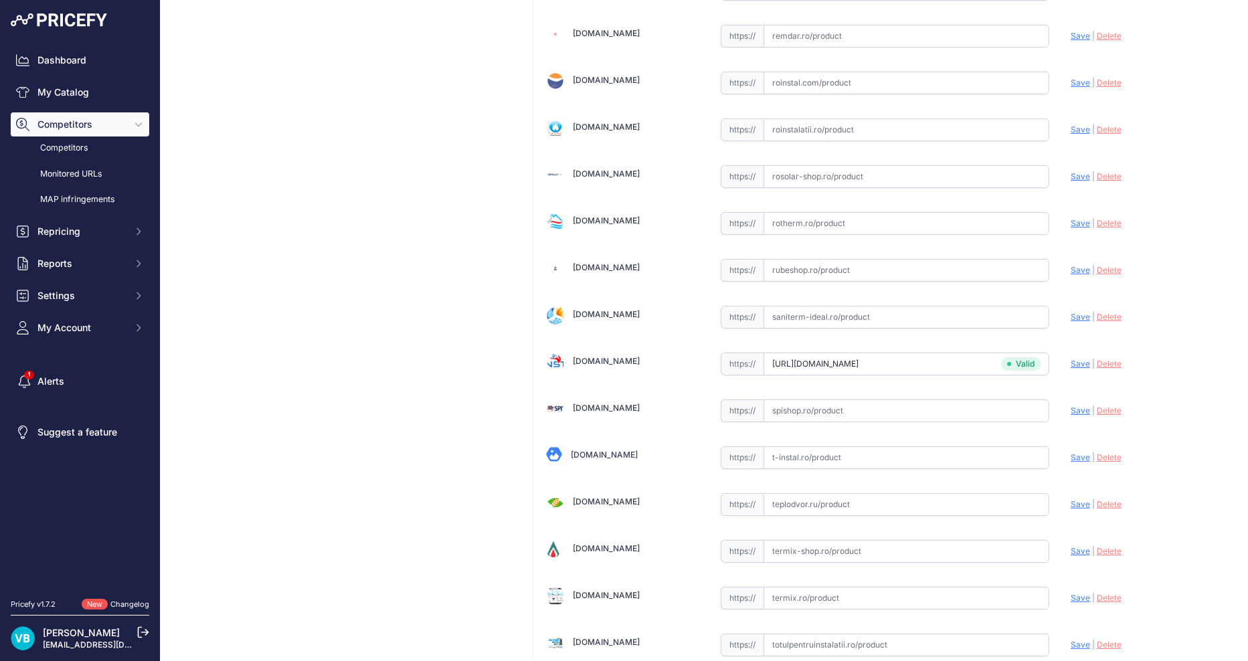
scroll to position [3872, 0]
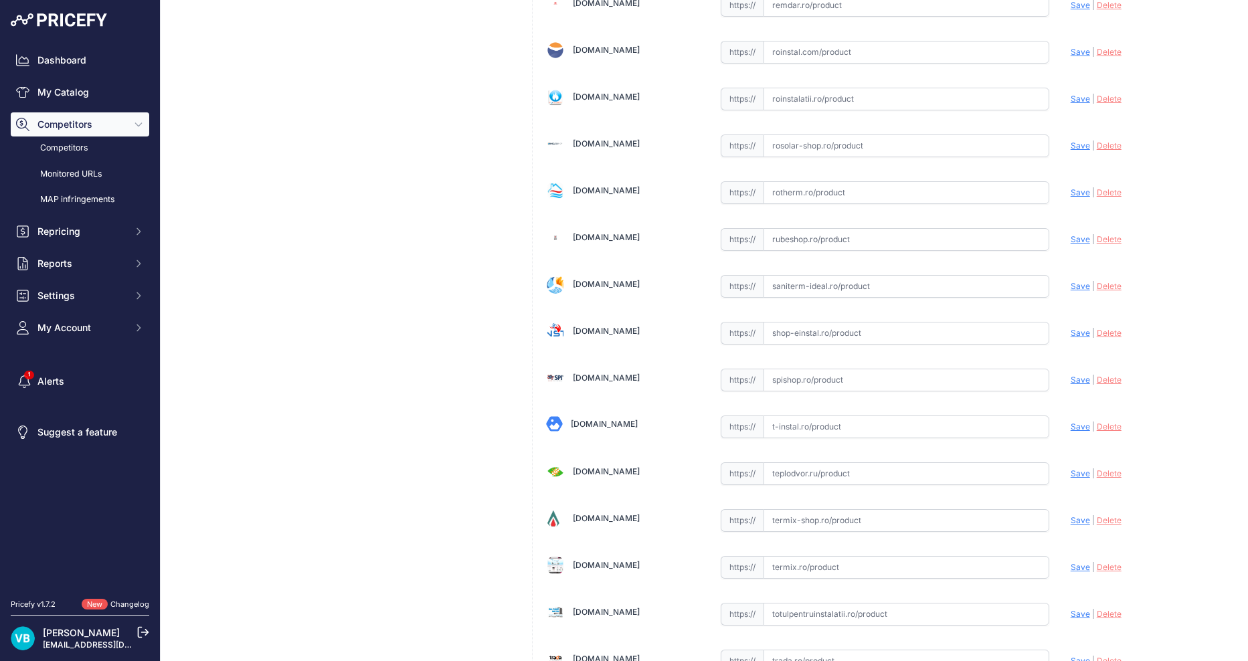
click at [786, 328] on input "text" at bounding box center [906, 333] width 286 height 23
paste input "https://www.shop-einstal.ro/tevi-si-fitinguri-teava-ppr/olandez-ppr-25-x-3-4-fi…"
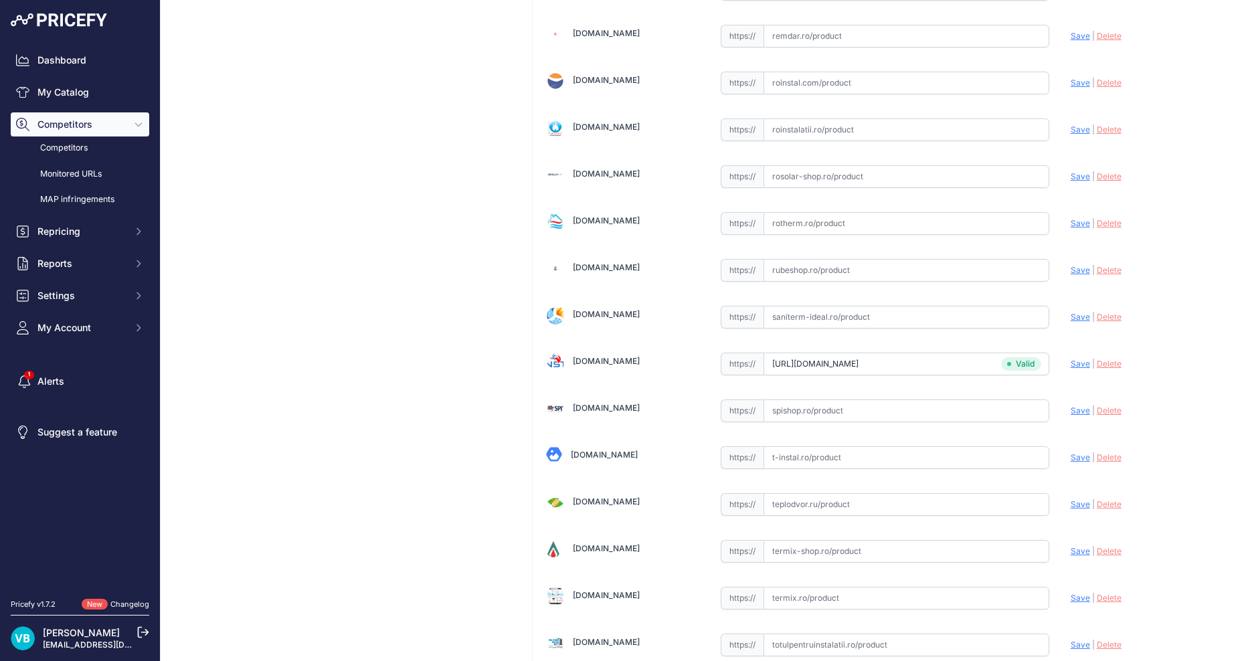
scroll to position [3872, 0]
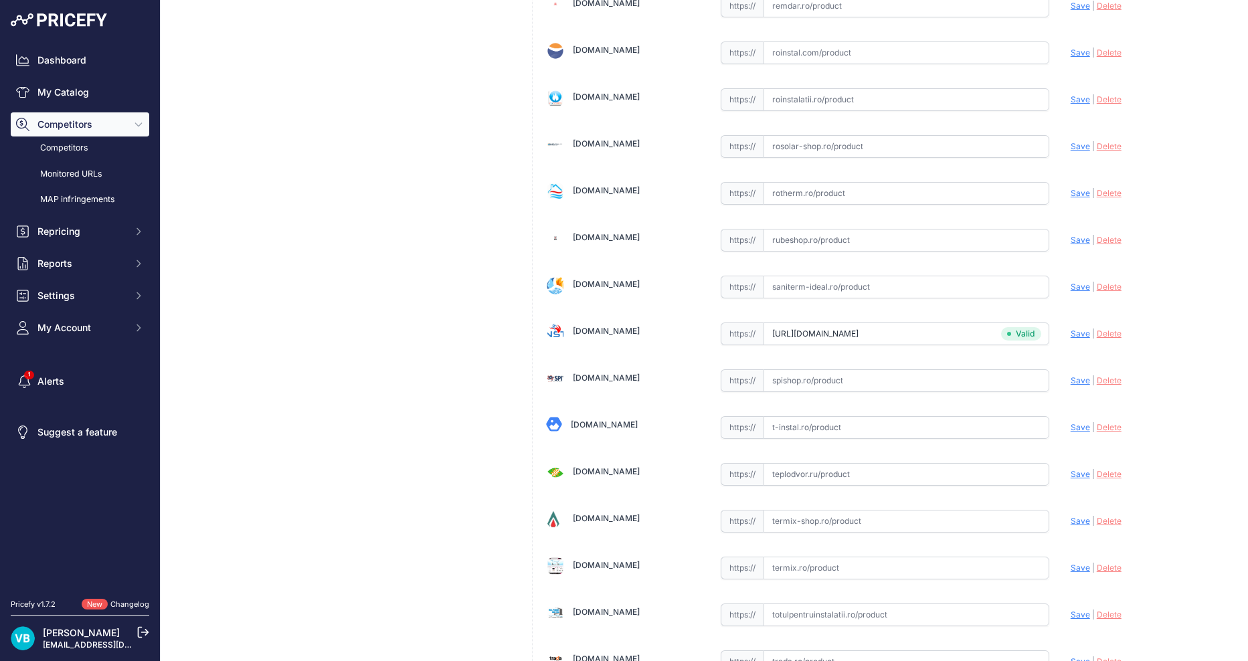
type input "www.shop-einstal.ro/tevi-si-fitinguri-teava-ppr/olandez-ppr-25-x-3-4-filet-exte…"
drag, startPoint x: 398, startPoint y: 393, endPoint x: 389, endPoint y: 379, distance: 16.5
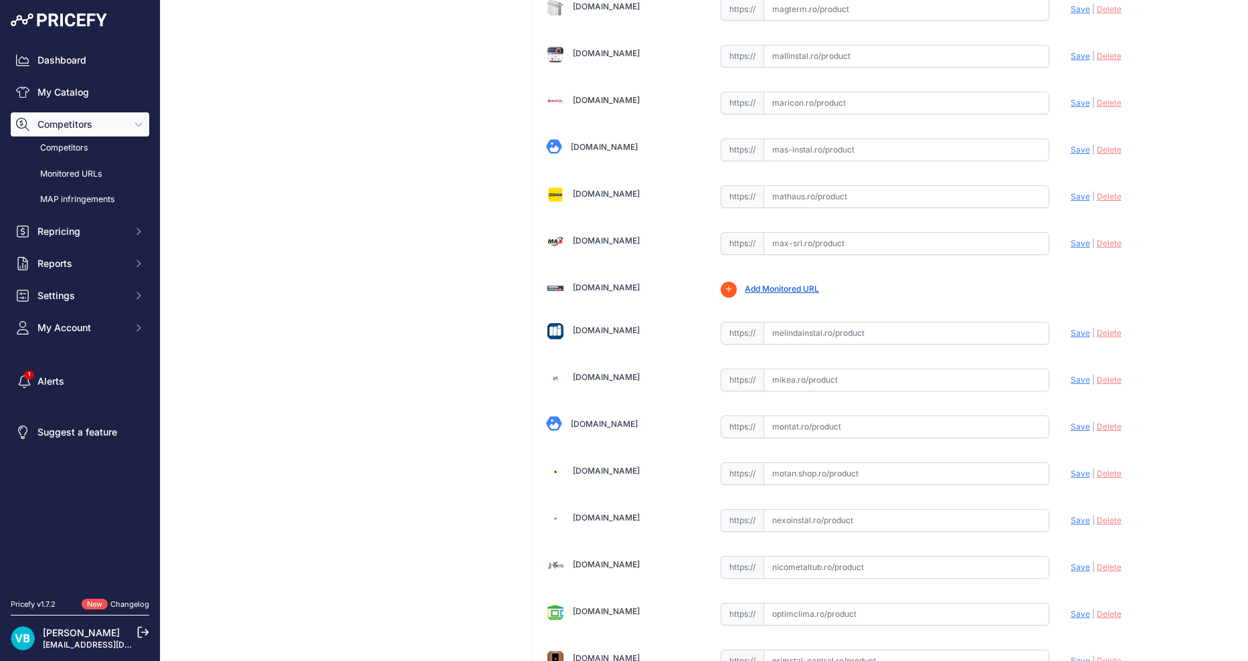
click at [912, 333] on input "text" at bounding box center [906, 333] width 286 height 23
paste input "https://www.melindainstal.ro/racord-olandez-ppr-25-x-3-4-filet-exterior-spk-102…"
type input "www.melindainstal.ro/racord-olandez-ppr-25-x-3-4-filet-exterior-spk-10240887?pr…"
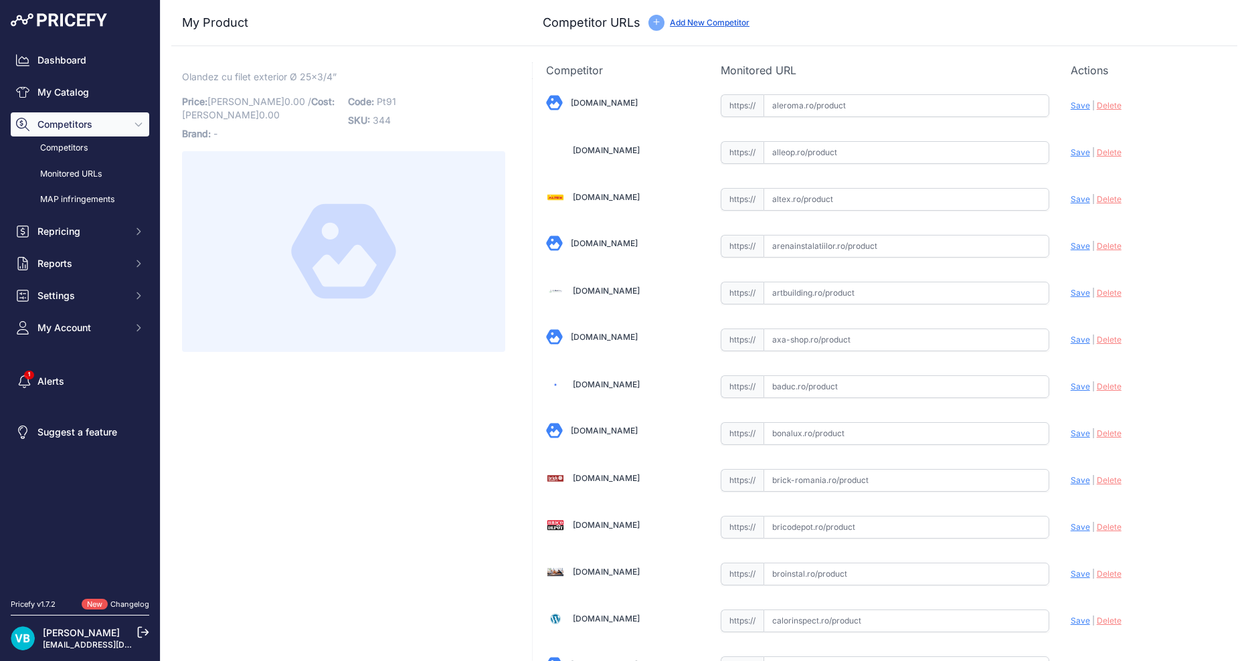
scroll to position [2301, 0]
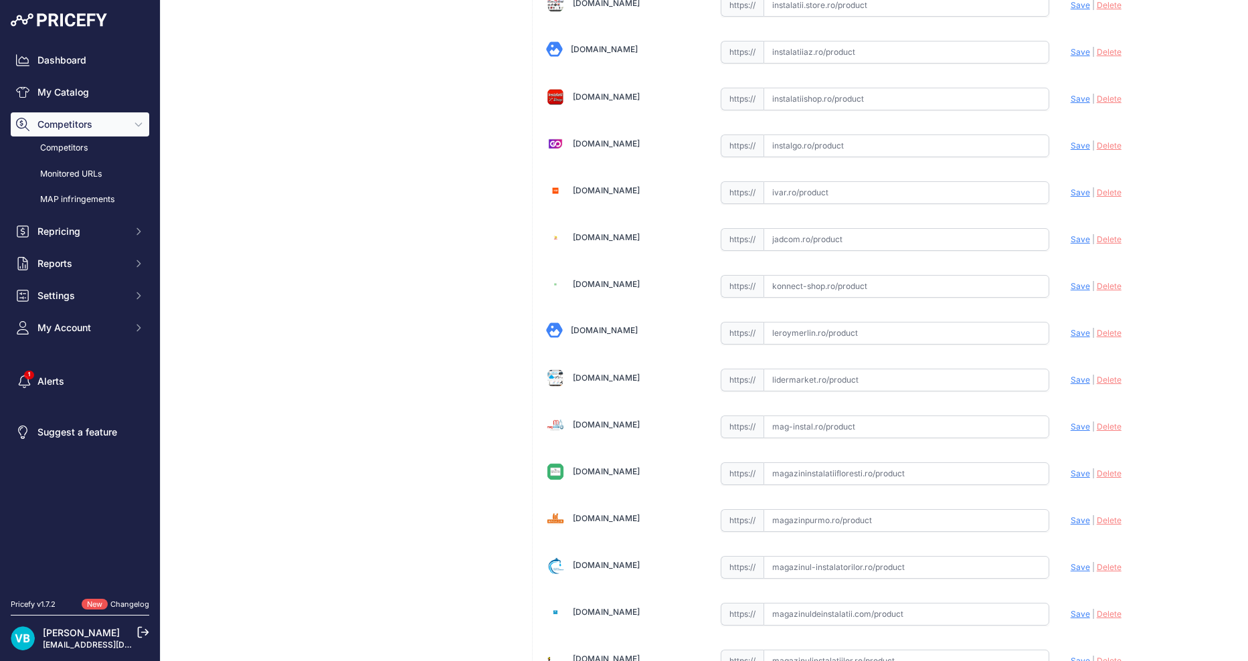
click at [803, 337] on input "text" at bounding box center [906, 333] width 286 height 23
paste input "https://www.leroymerlin.ro/produse/fitting-teava/663/racord-olandez-pentru-teav…"
type input "https://www.leroymerlin.ro/produse/fitting-teava/663/racord-olandez-pentru-teav…"
click at [345, 349] on div "Olandez cu filet exterior Ø 25x3/4” Link Price: RON 0.00 / Cost: 0.00" at bounding box center [343, 178] width 344 height 4834
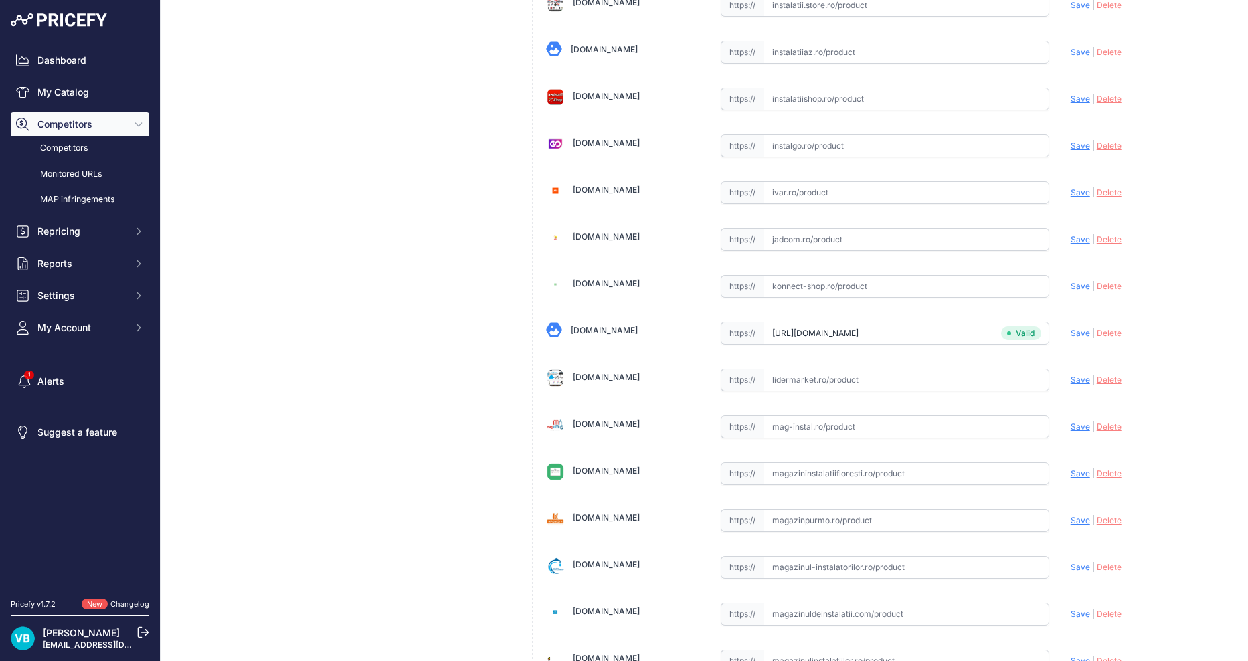
scroll to position [0, 0]
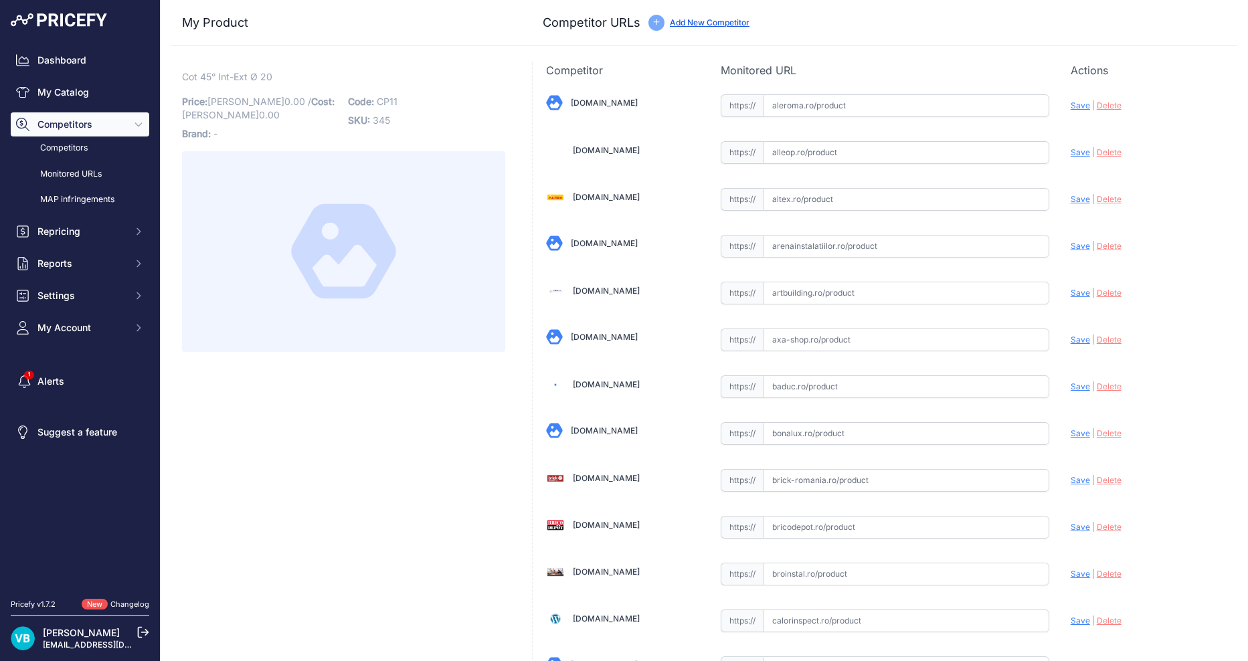
click at [262, 70] on span "Cot 45° Int-Ext Ø 20" at bounding box center [227, 76] width 90 height 17
click at [393, 100] on span "CP11" at bounding box center [387, 101] width 21 height 11
copy span "CP11"
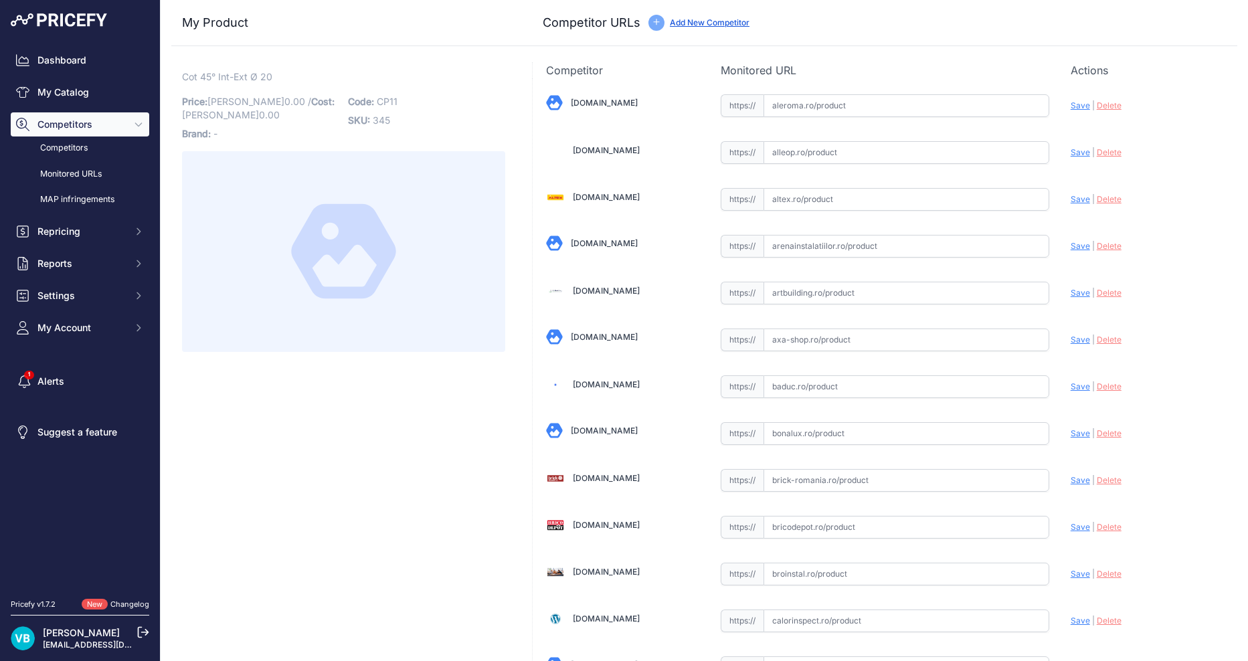
click at [836, 524] on input "text" at bounding box center [906, 527] width 286 height 23
paste input "[URL][DOMAIN_NAME]"
type input "[URL][DOMAIN_NAME]"
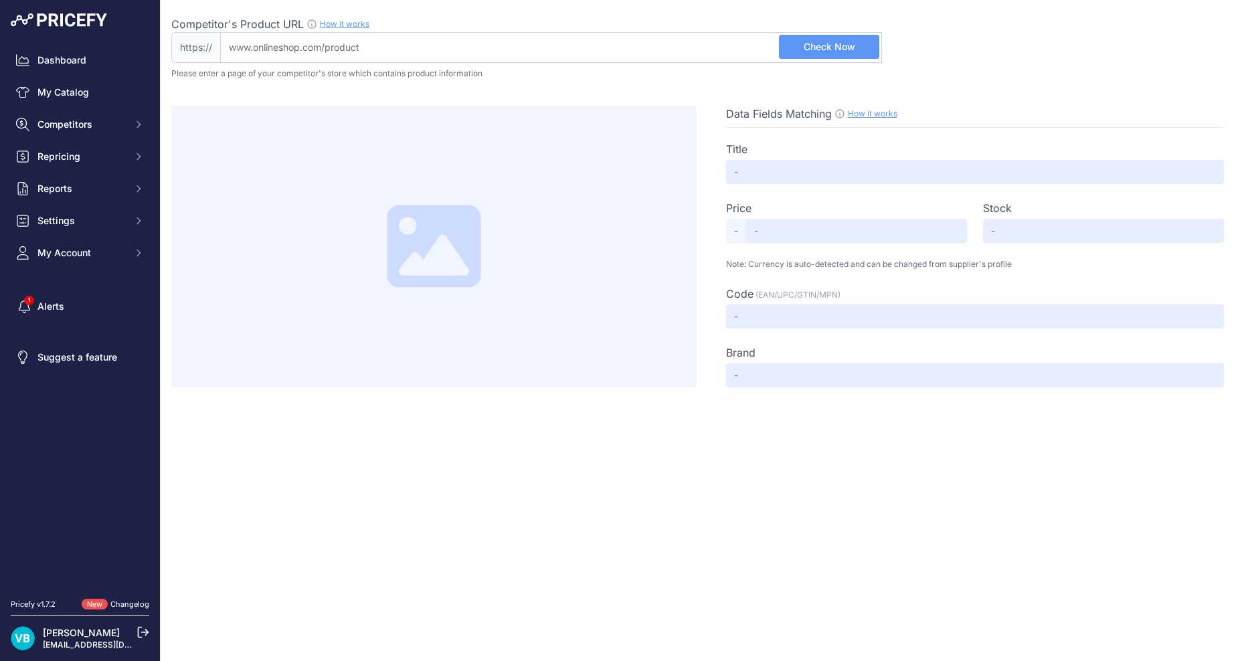
drag, startPoint x: 736, startPoint y: 25, endPoint x: 738, endPoint y: 37, distance: 12.3
click at [736, 25] on div "Competitor's Product URL How it works In order to create your competitor's extr…" at bounding box center [526, 24] width 710 height 16
click at [736, 32] on input "Competitor's Product URL How it works In order to create your competitor's extr…" at bounding box center [551, 47] width 662 height 31
drag, startPoint x: 742, startPoint y: 52, endPoint x: 755, endPoint y: 49, distance: 13.1
click at [742, 52] on input "Competitor's Product URL How it works In order to create your competitor's extr…" at bounding box center [551, 47] width 662 height 31
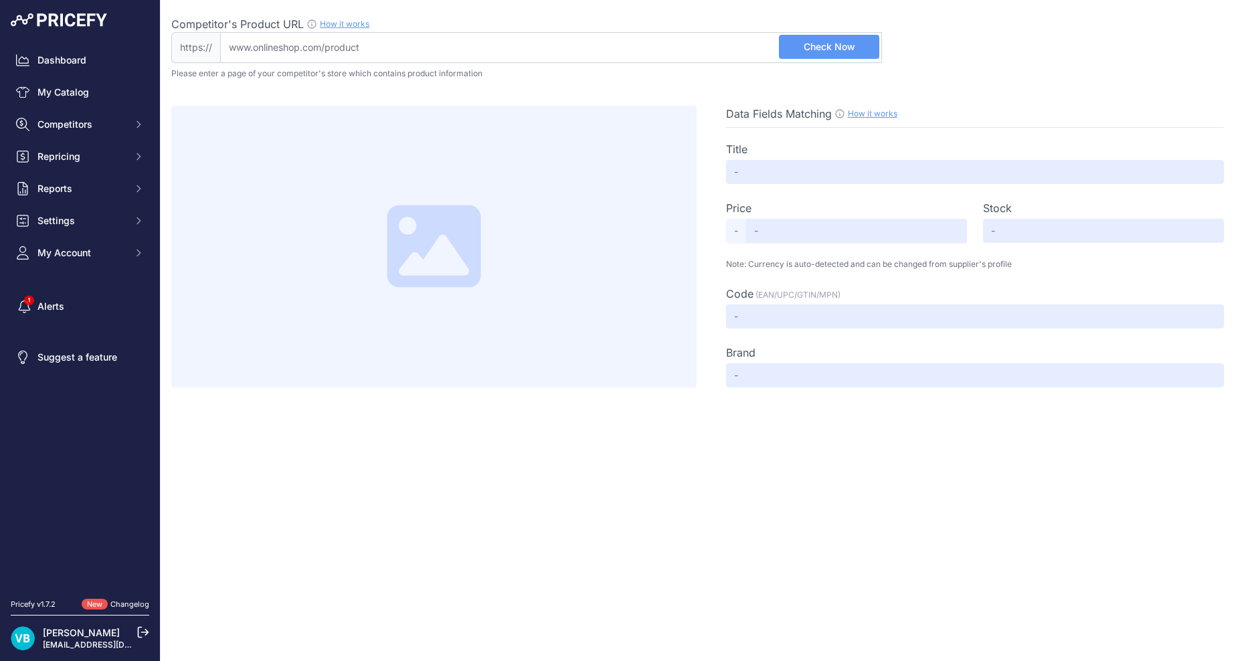
paste input "[URL][DOMAIN_NAME]"
click at [846, 43] on span "Check Now" at bounding box center [829, 46] width 52 height 13
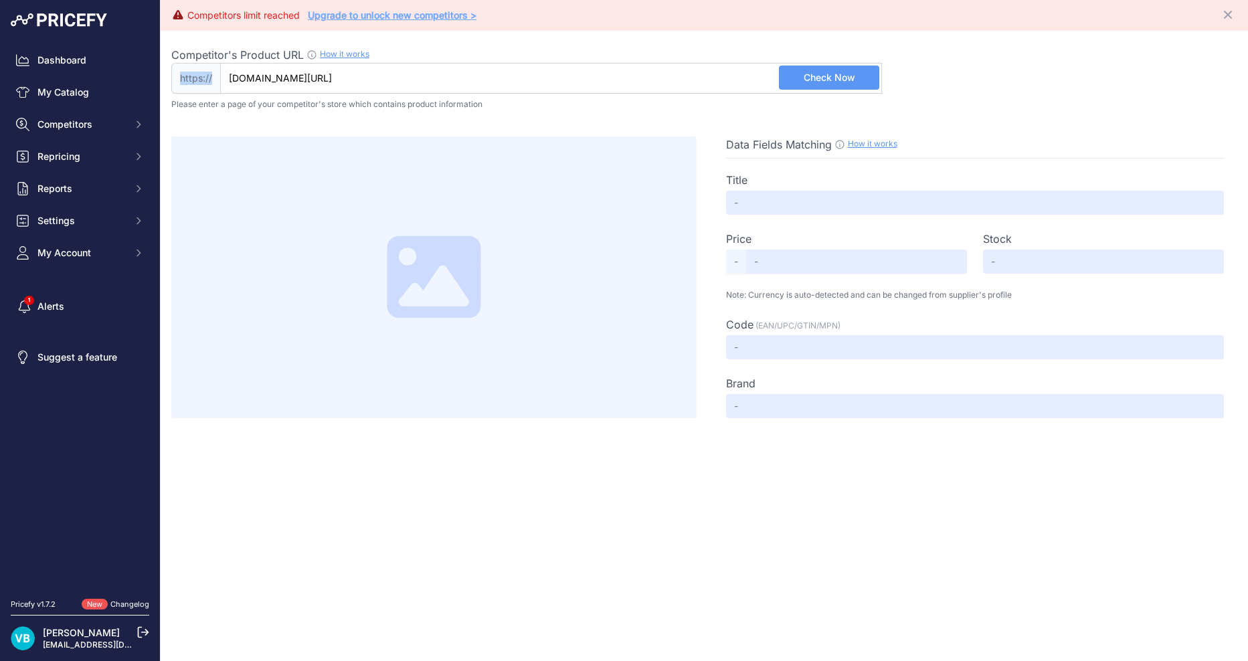
drag, startPoint x: 458, startPoint y: 62, endPoint x: 463, endPoint y: 77, distance: 16.3
click at [460, 68] on div "Competitor's Product URL How it works In order to create your competitor's extr…" at bounding box center [526, 70] width 710 height 47
click at [462, 80] on input "[DOMAIN_NAME][URL]" at bounding box center [551, 78] width 662 height 31
paste input "https://"
type input "[DOMAIN_NAME][URL]"
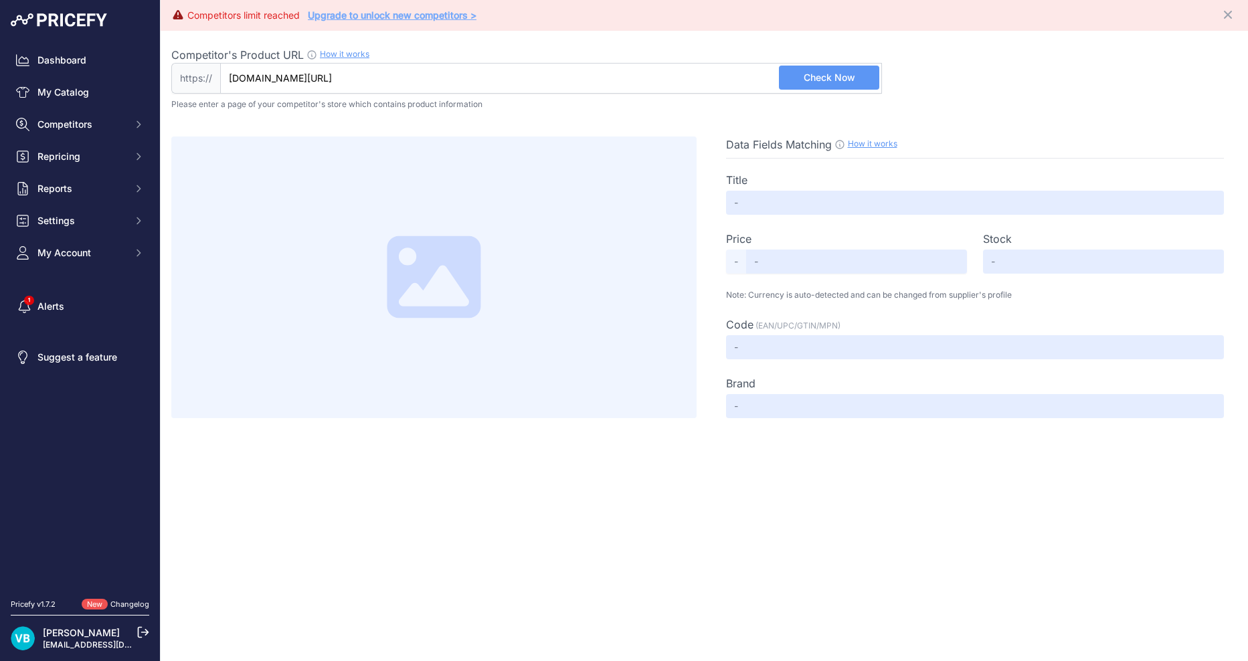
click at [835, 76] on span "Check Now" at bounding box center [829, 77] width 52 height 13
click at [810, 70] on button "Check Now" at bounding box center [829, 78] width 100 height 24
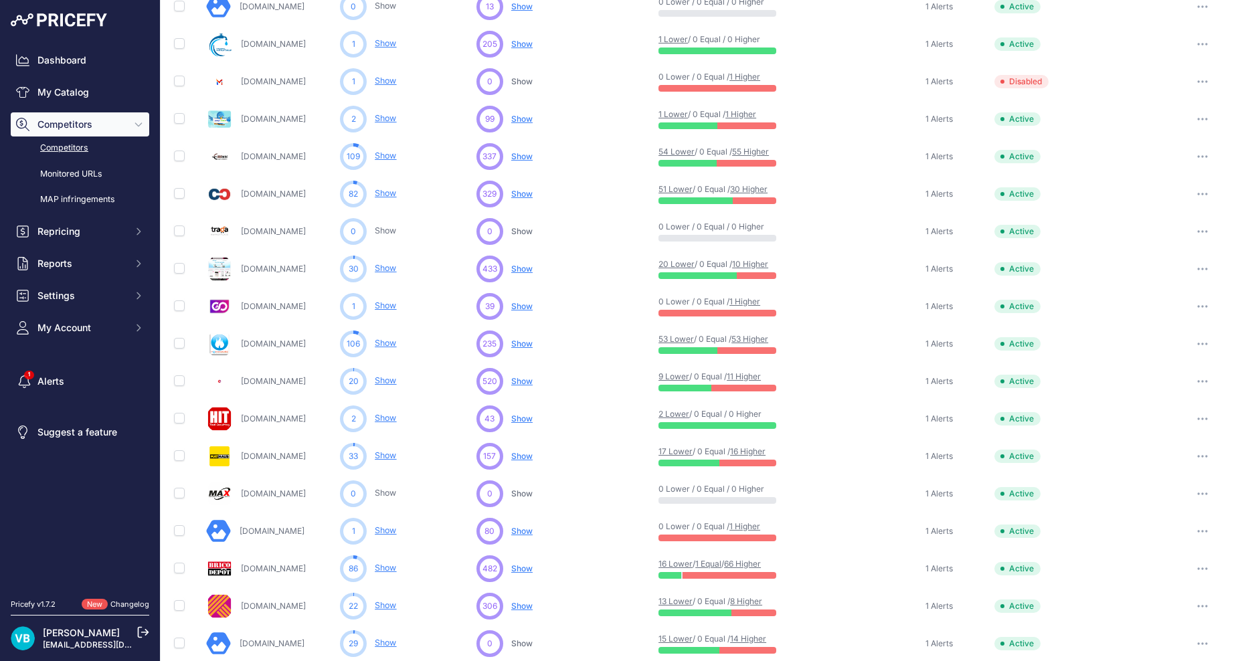
scroll to position [437, 0]
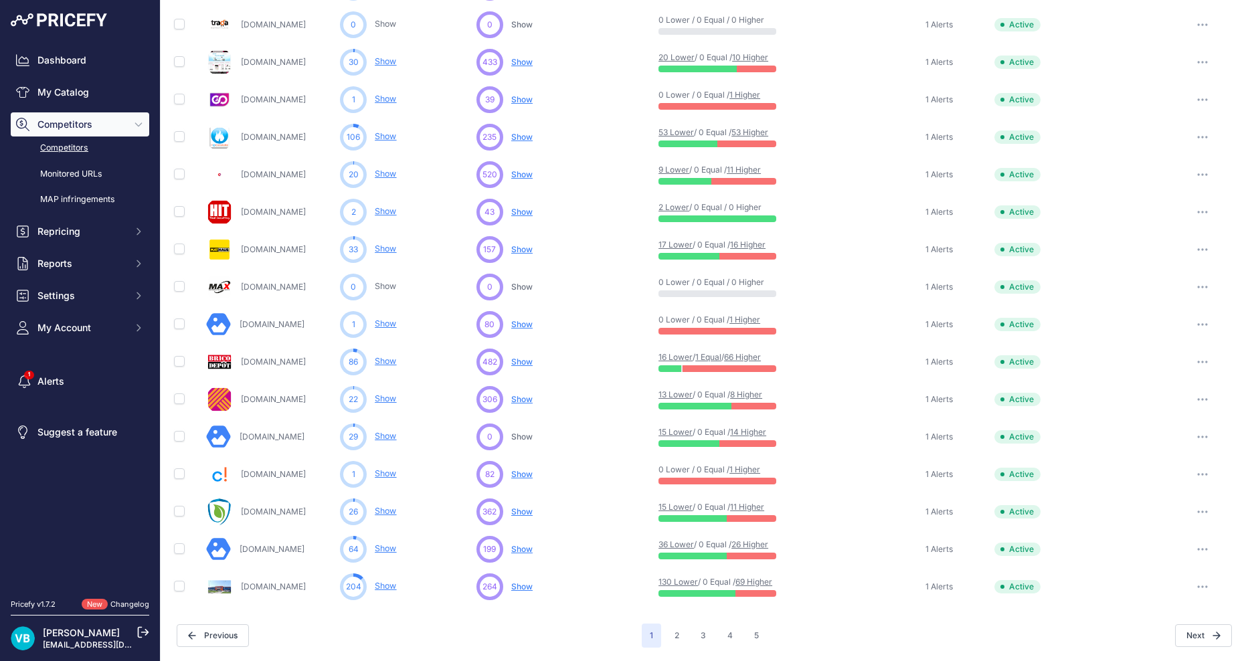
click at [1193, 479] on button "button" at bounding box center [1202, 474] width 27 height 19
click at [1149, 545] on button "Delete" at bounding box center [1178, 544] width 112 height 21
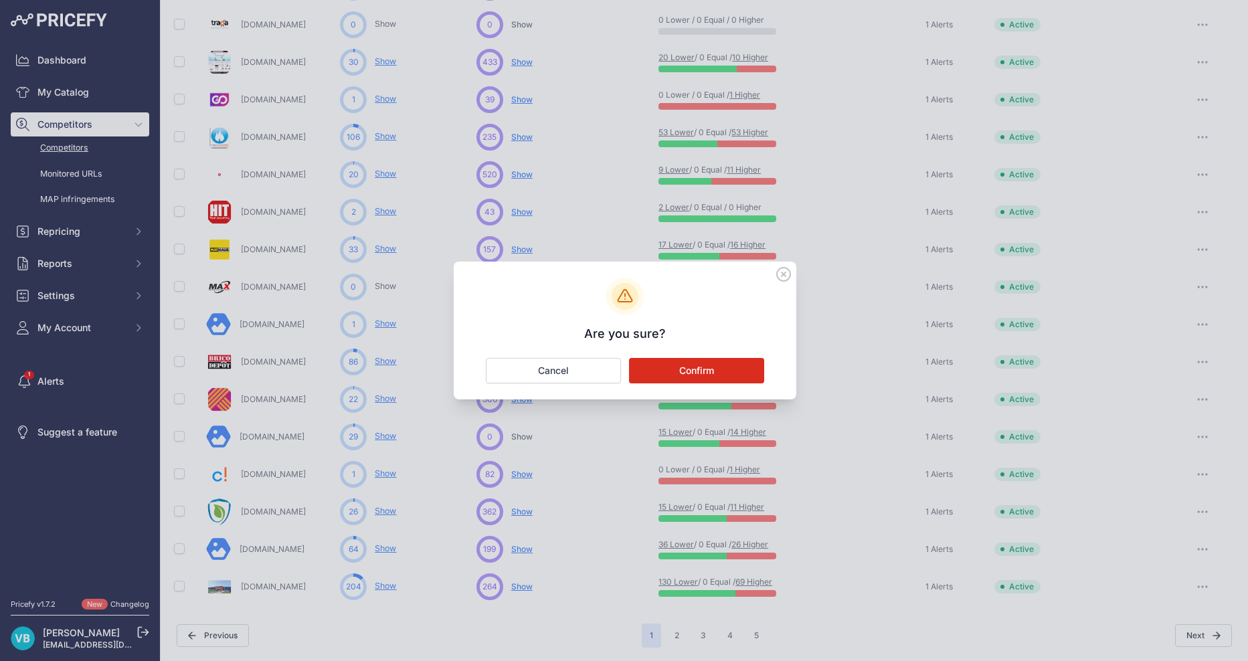
click at [710, 369] on button "Confirm" at bounding box center [696, 370] width 135 height 25
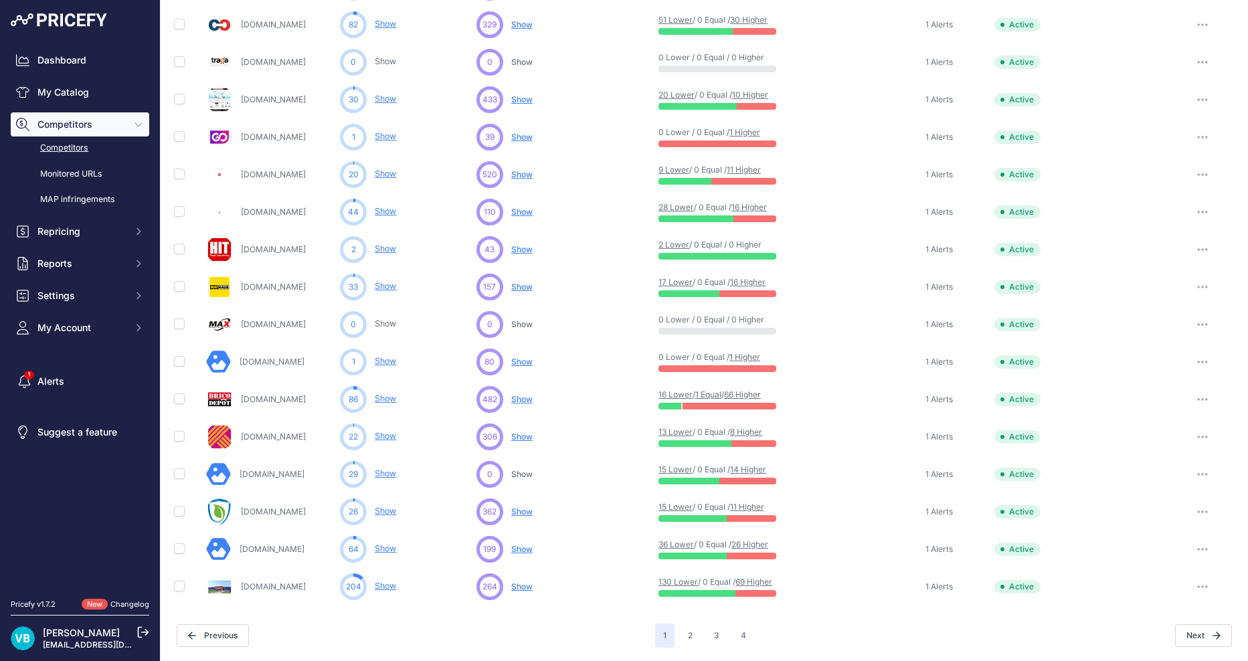
scroll to position [436, 0]
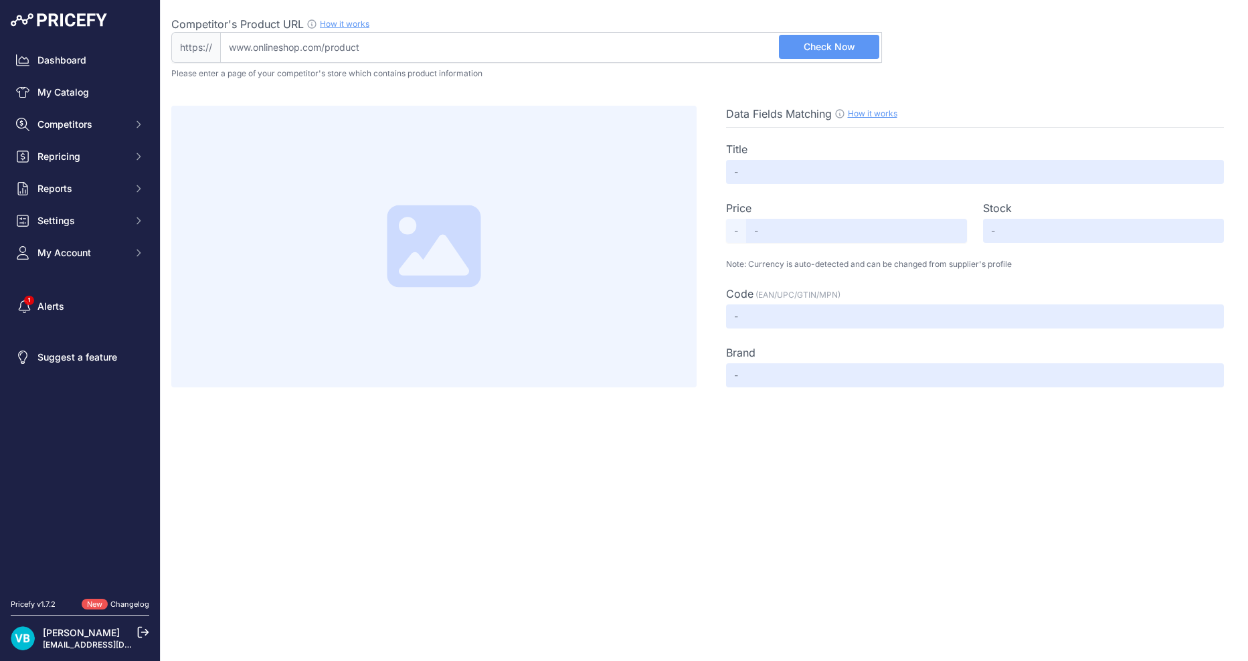
click at [679, 60] on input "Competitor's Product URL How it works In order to create your competitor's extr…" at bounding box center [551, 47] width 662 height 31
paste input "[URL][DOMAIN_NAME]"
type input "[DOMAIN_NAME][URL]"
click at [914, 44] on div "Competitor's Product URL How it works In order to create your competitor's extr…" at bounding box center [704, 39] width 1066 height 47
click at [821, 60] on input "[DOMAIN_NAME][URL]" at bounding box center [551, 47] width 662 height 31
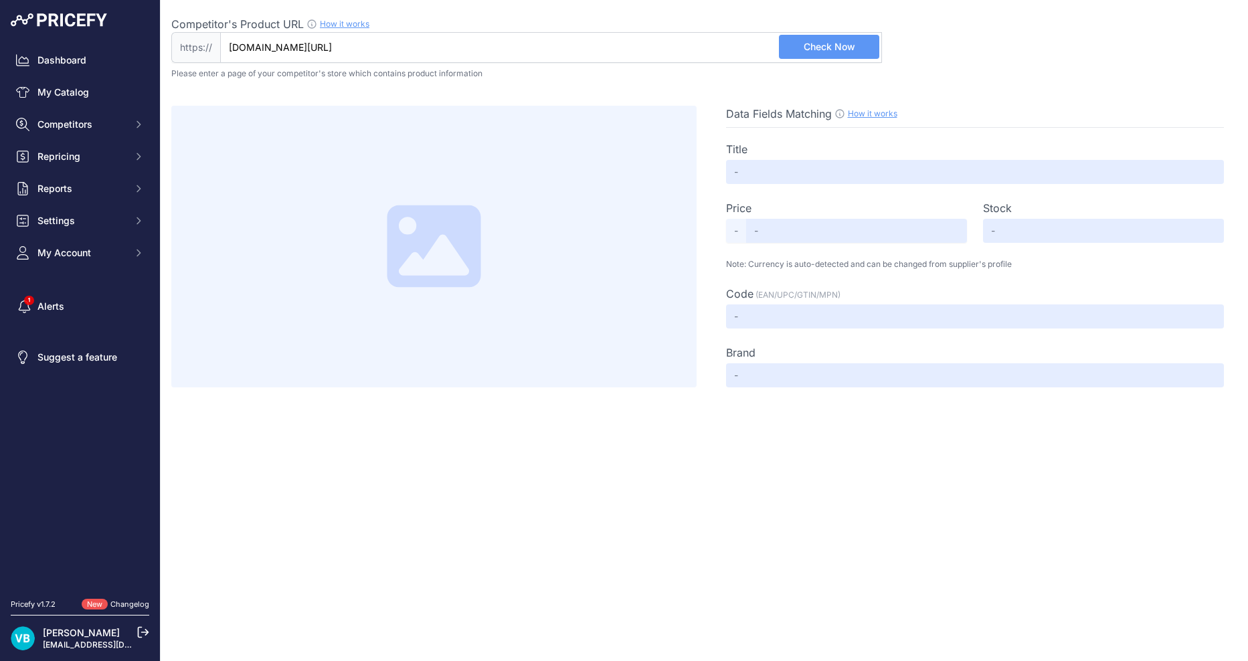
click at [827, 46] on span "Check Now" at bounding box center [829, 46] width 52 height 13
click at [768, 29] on div "Competitor's Product URL How it works In order to create your competitor's extr…" at bounding box center [526, 24] width 710 height 16
click at [768, 32] on input "Competitor's Product URL How it works In order to create your competitor's extr…" at bounding box center [551, 47] width 662 height 31
click at [777, 45] on input "Competitor's Product URL How it works In order to create your competitor's extr…" at bounding box center [551, 47] width 662 height 31
paste input "https://regata.ro/cot-ppr-45a-mt-int-ext-20-mm"
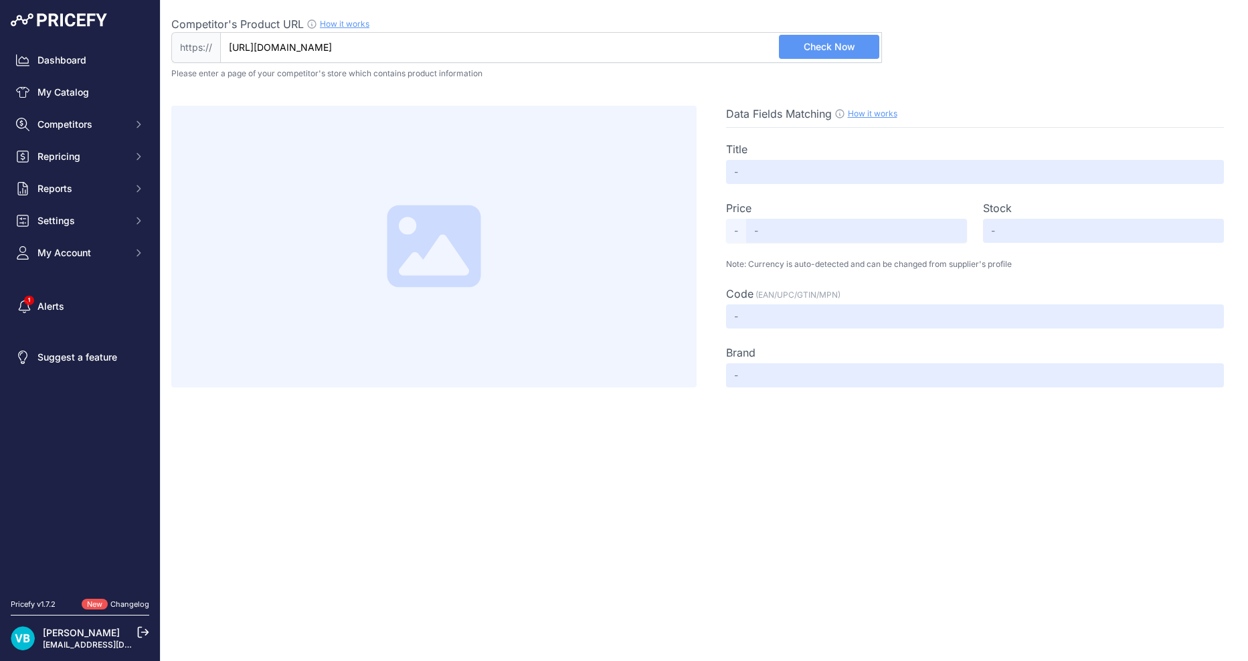
type input "regata.ro/cot-ppr-45a-mt-int-ext-20-mm"
click at [819, 47] on span "Check Now" at bounding box center [829, 46] width 52 height 13
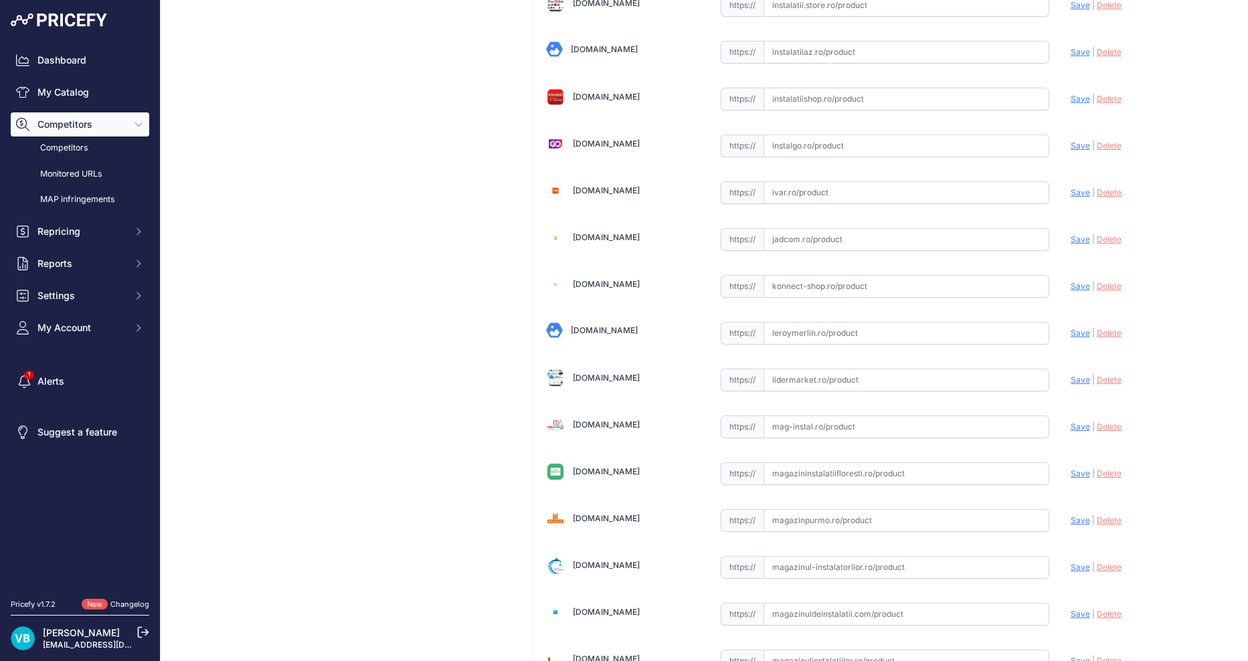
click at [801, 342] on div "Aleroma.ro Valid Invalid | |" at bounding box center [884, 190] width 704 height 4732
click at [803, 340] on input "text" at bounding box center [906, 333] width 286 height 23
paste input "https://www.leroymerlin.ro/produse/fitting-teava/663/cot-teava-ppr-45-grade-25-…"
type input "https://www.leroymerlin.ro/produse/fitting-teava/663/cot-teava-ppr-45-grade-25-…"
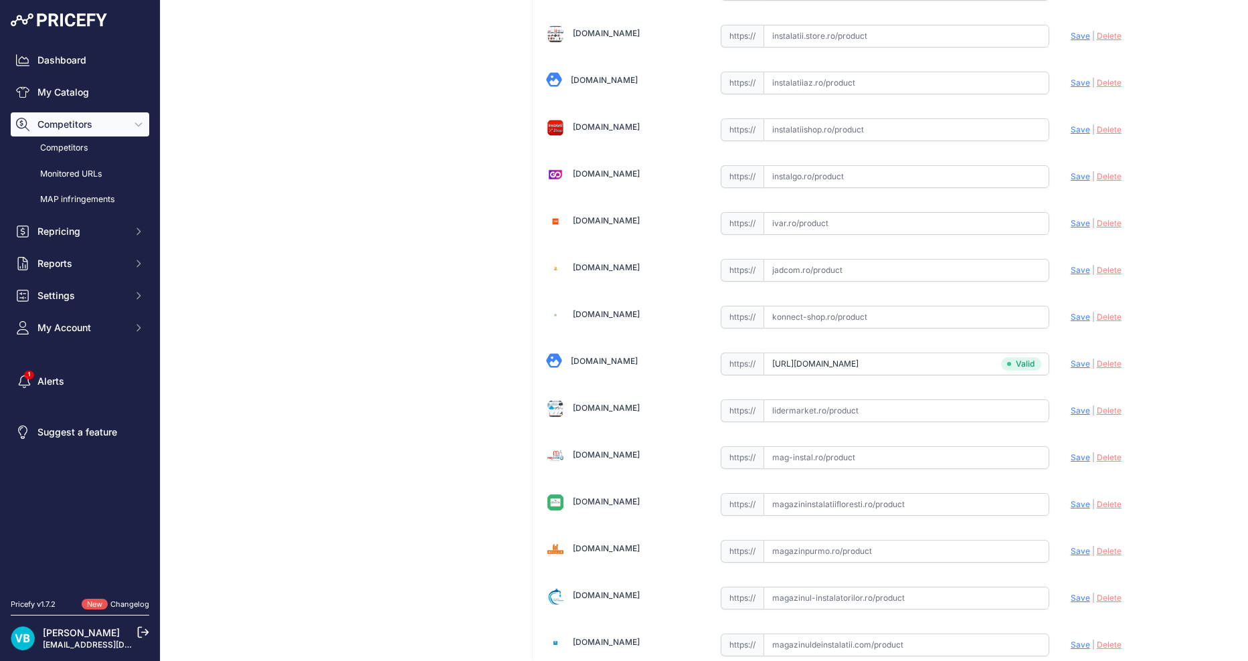
scroll to position [2285, 0]
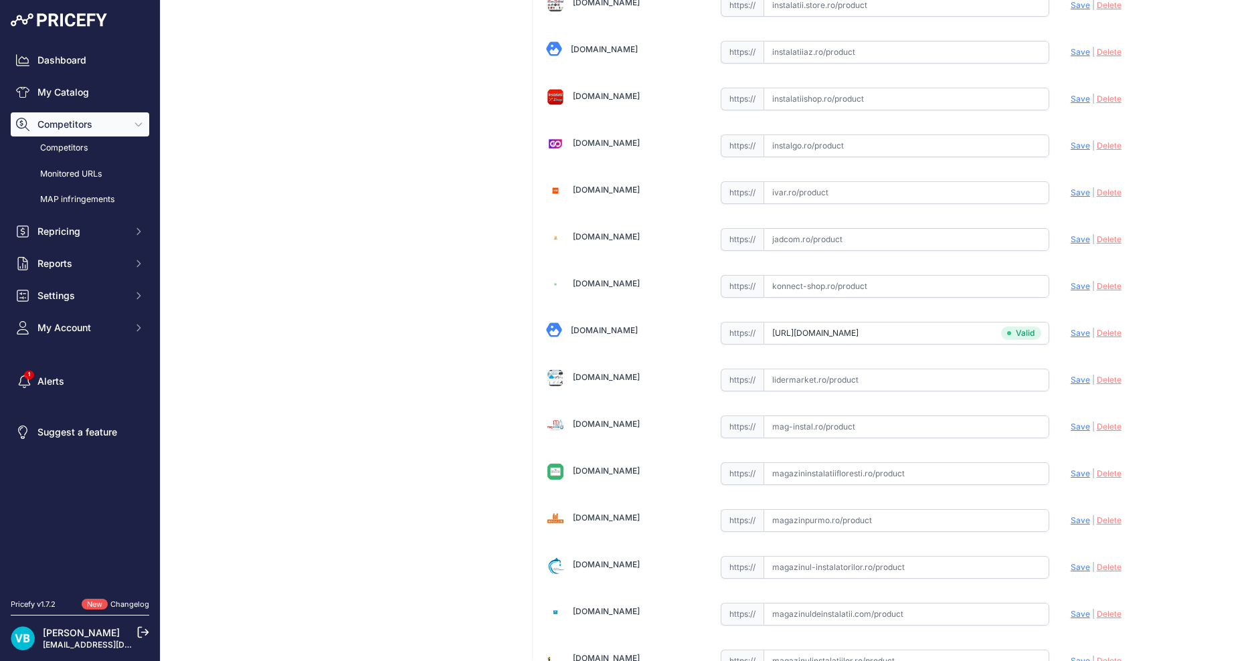
click at [452, 271] on div "Cot 45° Int-Ext Ø 25 Link Price: RON 0.00 / Cost: 0.00 Brand: - Code:" at bounding box center [343, 201] width 344 height 4787
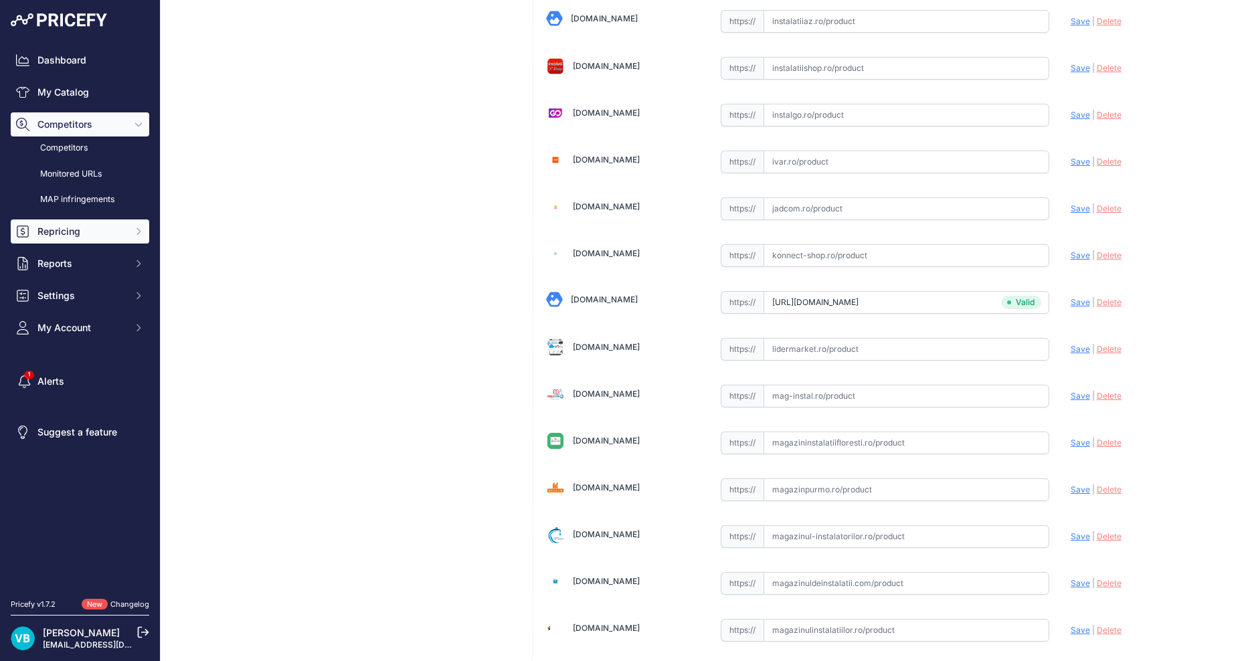
scroll to position [2254, 0]
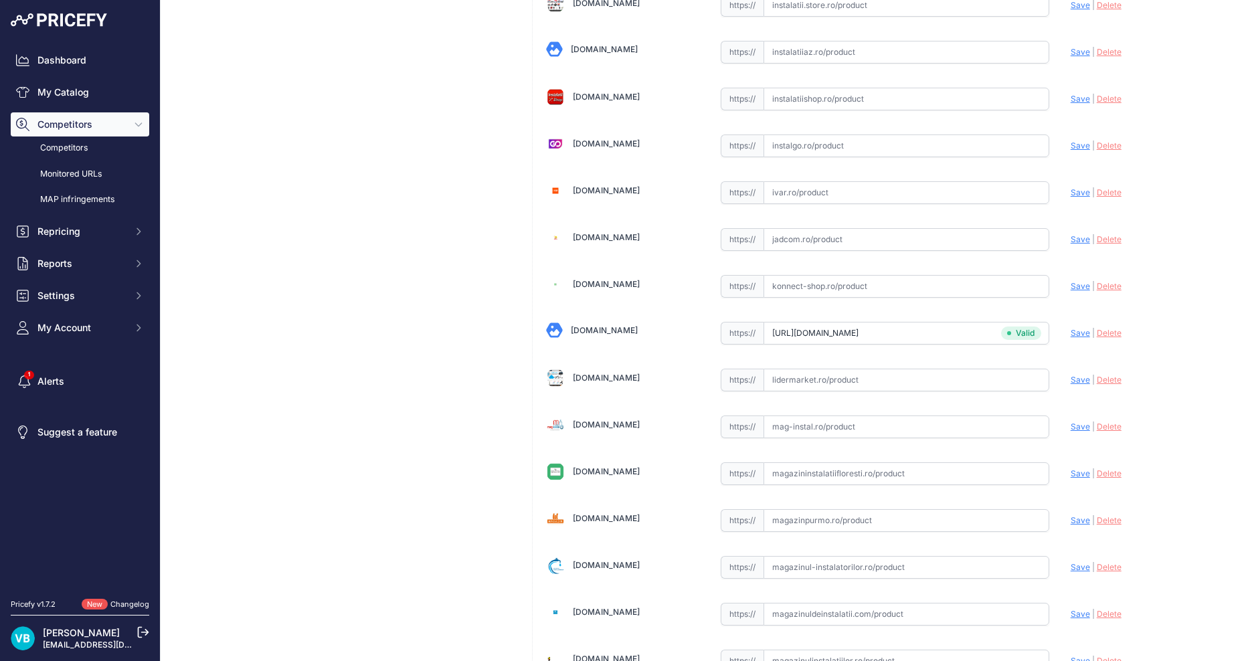
click at [388, 373] on div "Cot 45° Int-Ext Ø 25 Link Price: RON 0.00 / Cost: 0.00 Brand: - Code:" at bounding box center [343, 201] width 344 height 4787
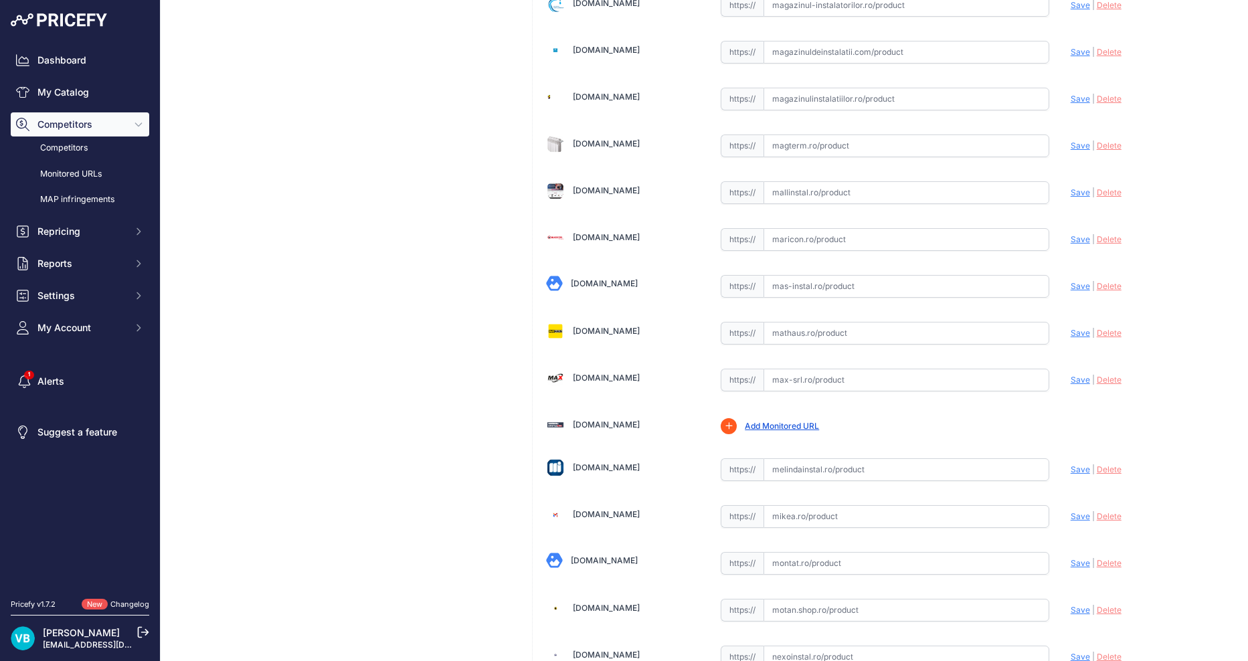
click at [807, 338] on input "text" at bounding box center [906, 333] width 286 height 23
paste input "https://mathaus.ro/p/cot-ppr-45-formul-filet-interior-25-mm-alb/000000000011141…"
type input "https://mathaus.ro/p/cot-ppr-45-formul-filet-interior-25-mm-alb/000000000011141…"
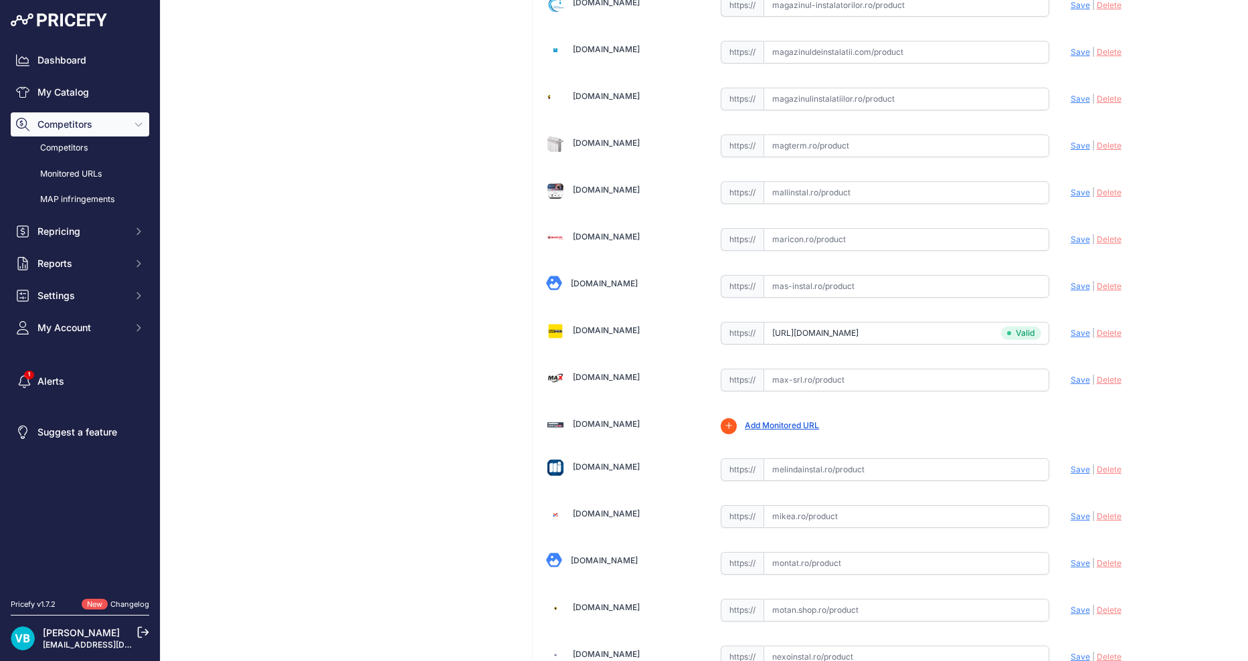
drag, startPoint x: 359, startPoint y: 377, endPoint x: 299, endPoint y: 339, distance: 71.3
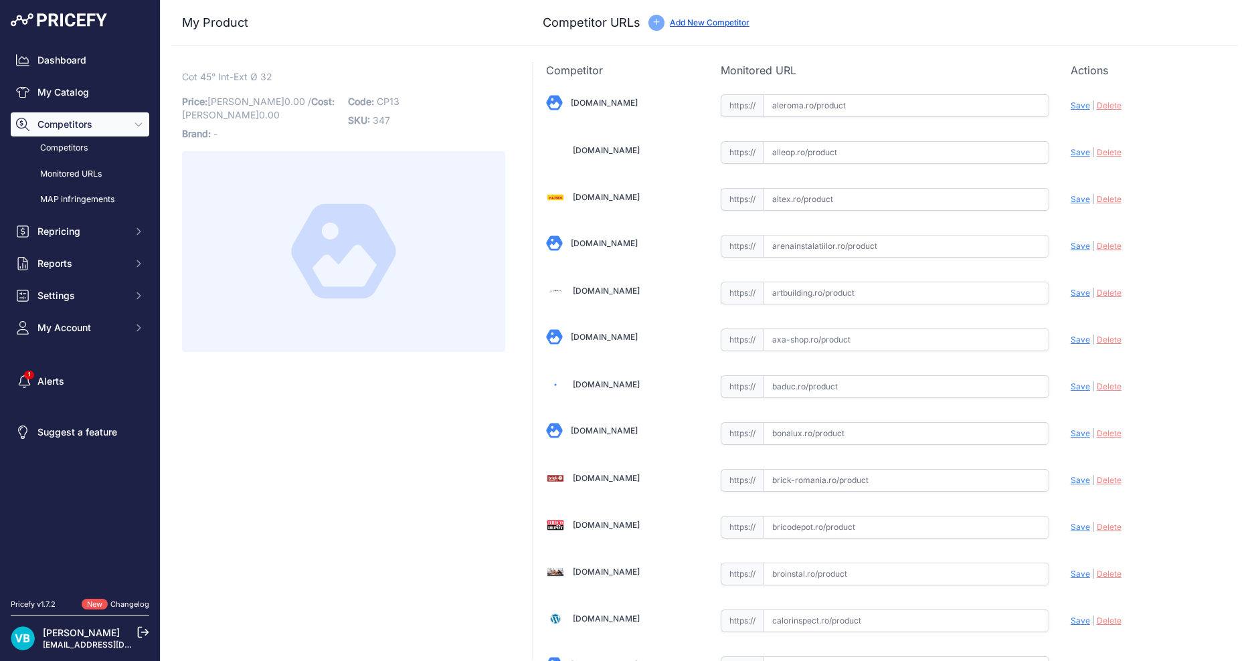
click at [391, 102] on span "CP13" at bounding box center [388, 101] width 23 height 11
copy span "CP13"
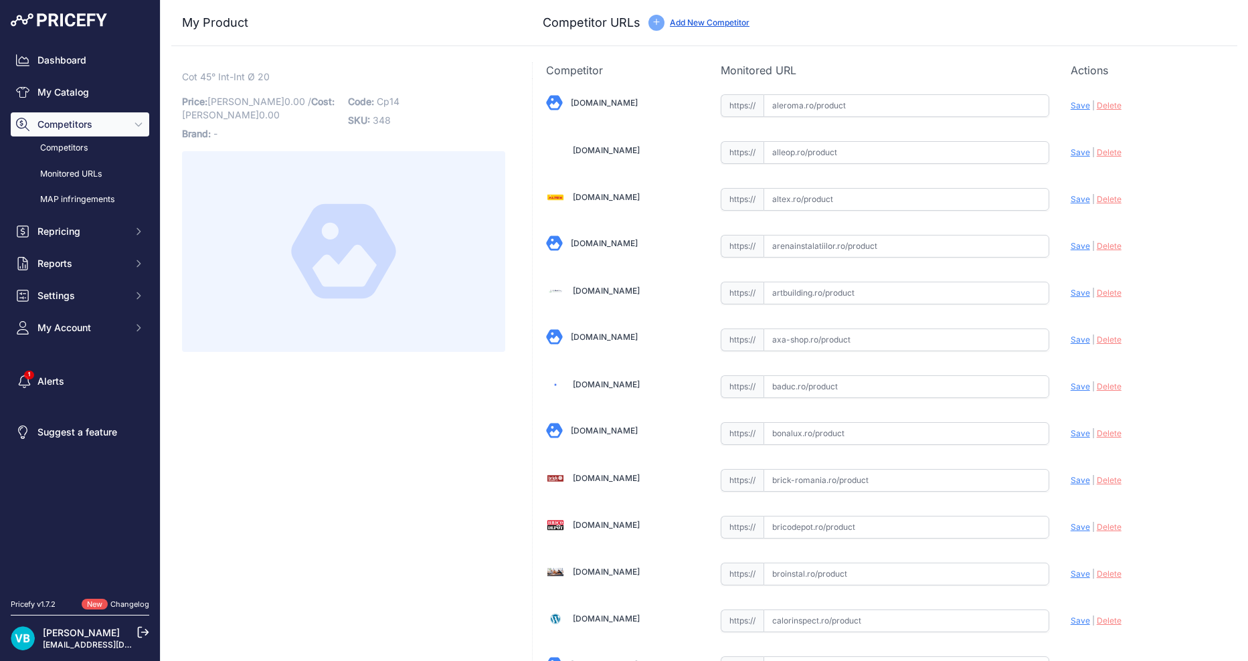
click at [371, 102] on span "Code:" at bounding box center [361, 101] width 26 height 11
click at [385, 101] on span "Cp14" at bounding box center [388, 101] width 23 height 11
copy span "Cp14"
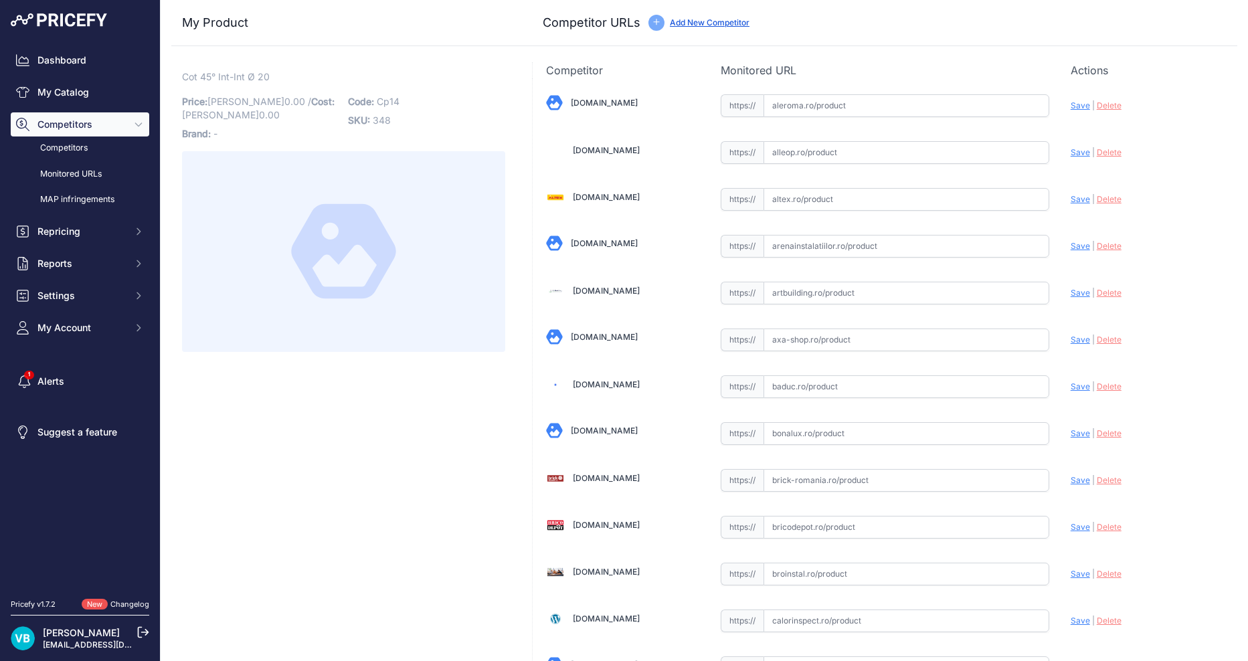
scroll to position [943, 0]
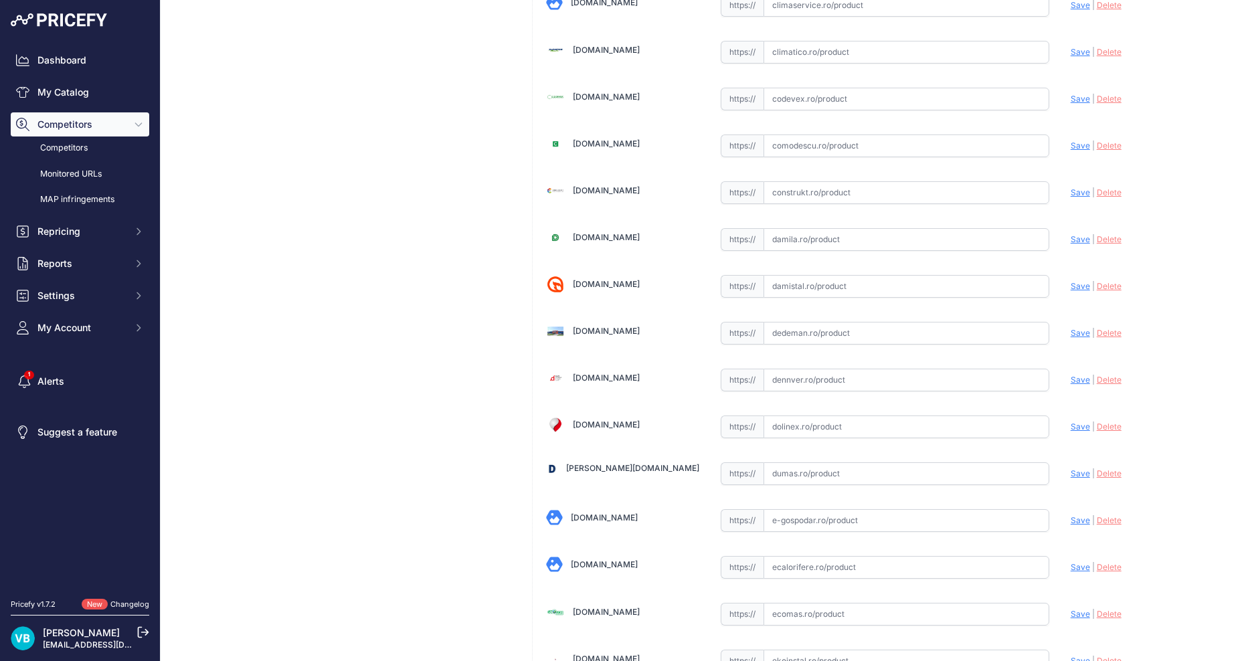
click at [806, 326] on input "text" at bounding box center [906, 333] width 286 height 23
paste input "https://www.dedeman.ro/ro/cot-ppr-d-20-x-20-mm-alb-45-grade/p/2000638?srsltid=A…"
type input "www.dedeman.ro/ro/cot-ppr-d-20-x-20-mm-alb-45-grade/p/2000638?prirule_jdsnikfkf…"
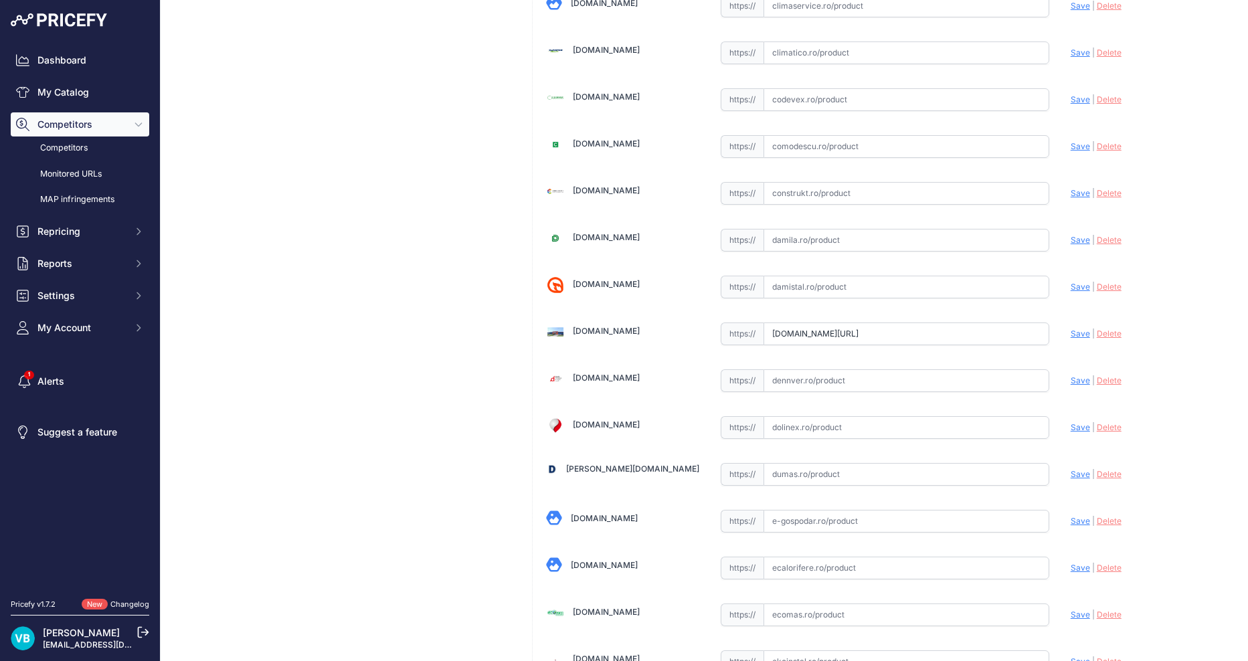
scroll to position [0, 0]
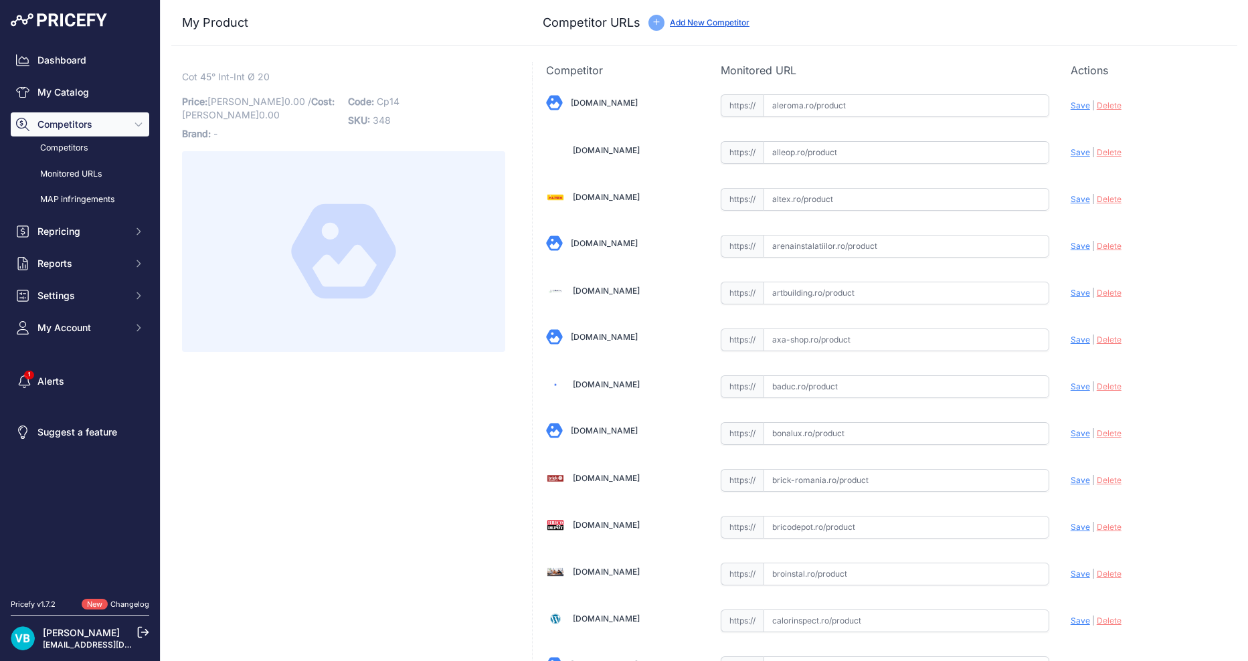
click at [812, 567] on input "text" at bounding box center [906, 574] width 286 height 23
click at [827, 522] on input "text" at bounding box center [906, 527] width 286 height 23
paste input "https://www.bricodepot.ro/incalzire-si-climatizare/alimentare-apa/ppr-cot-45-20…"
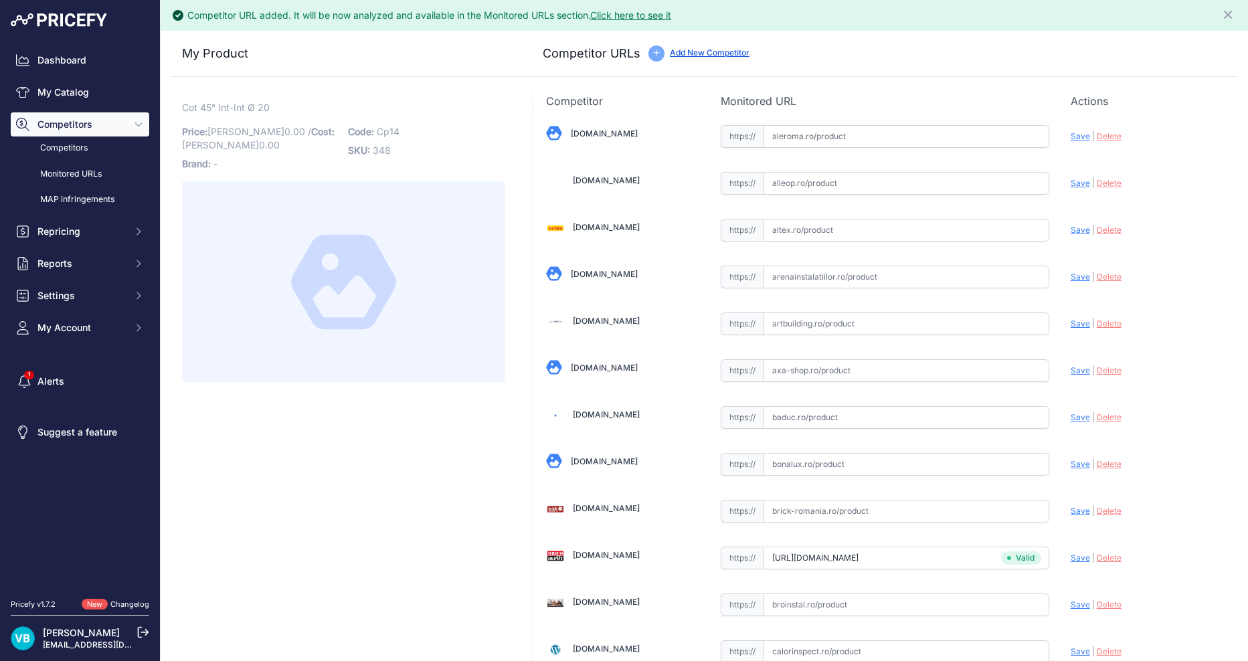
type input "www.bricodepot.ro/incalzire-si-climatizare/alimentare-apa/ppr-cot-45-20-mm.html…"
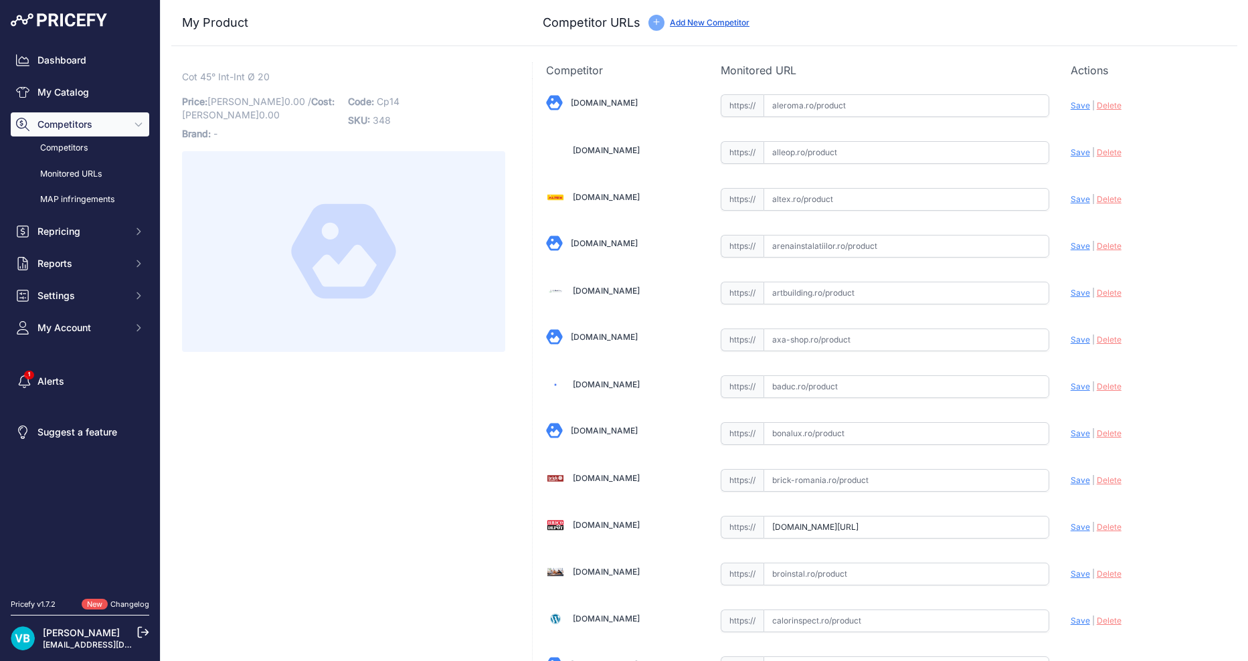
scroll to position [2254, 0]
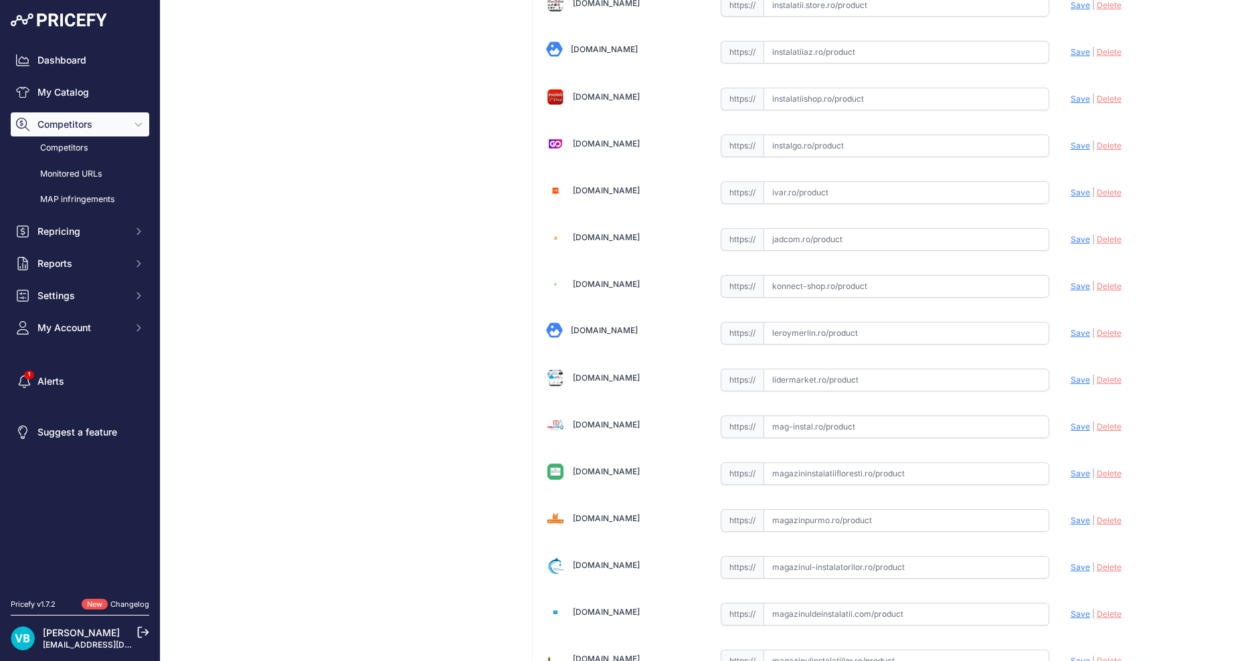
click at [926, 338] on input "text" at bounding box center [906, 333] width 286 height 23
paste input "https://www.leroymerlin.ro/produse/fitting-teava/663/cot-teava-ppr-45-grade-20-…"
type input "https://www.leroymerlin.ro/produse/fitting-teava/663/cot-teava-ppr-45-grade-20-…"
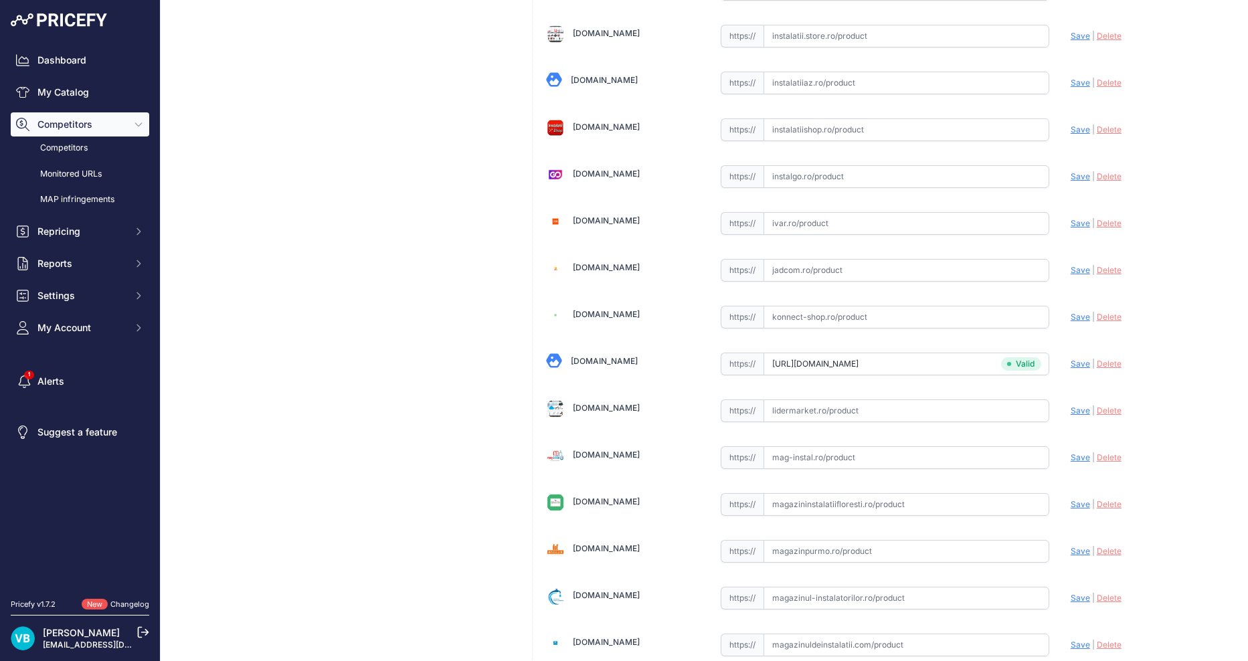
scroll to position [2285, 0]
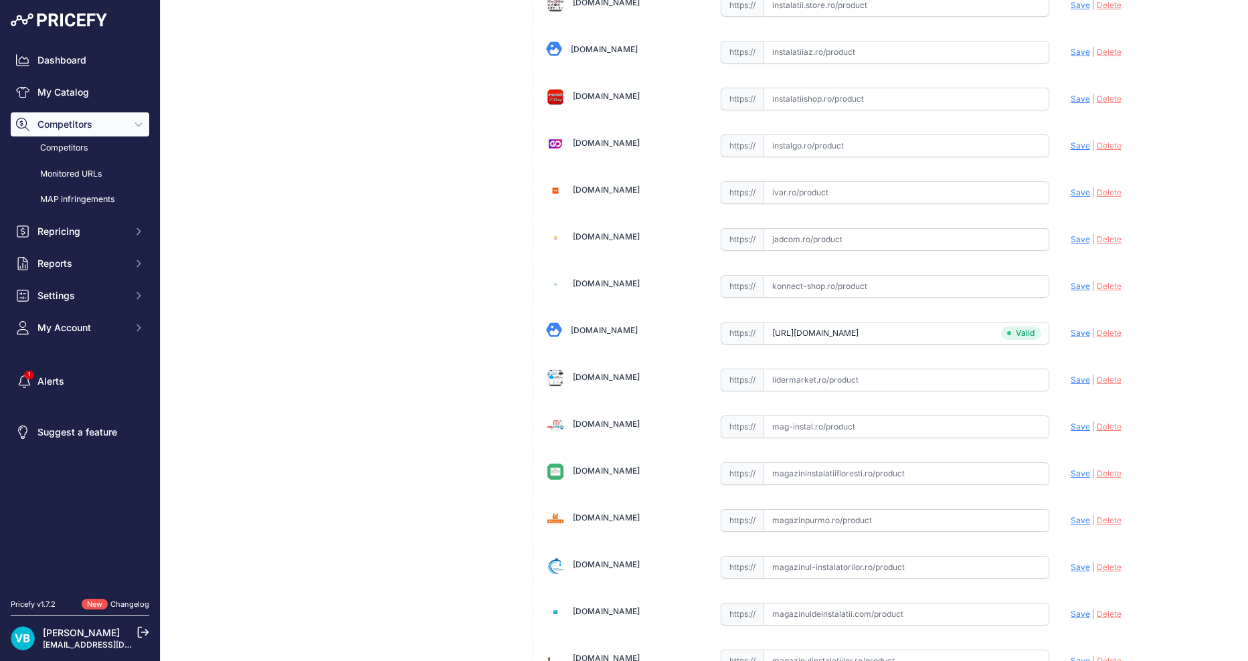
click at [334, 282] on div "Cot 45° Int-Int Ø 20 Link Price: RON 0.00 / Cost: 0.00 Brand: - Code:" at bounding box center [343, 201] width 344 height 4787
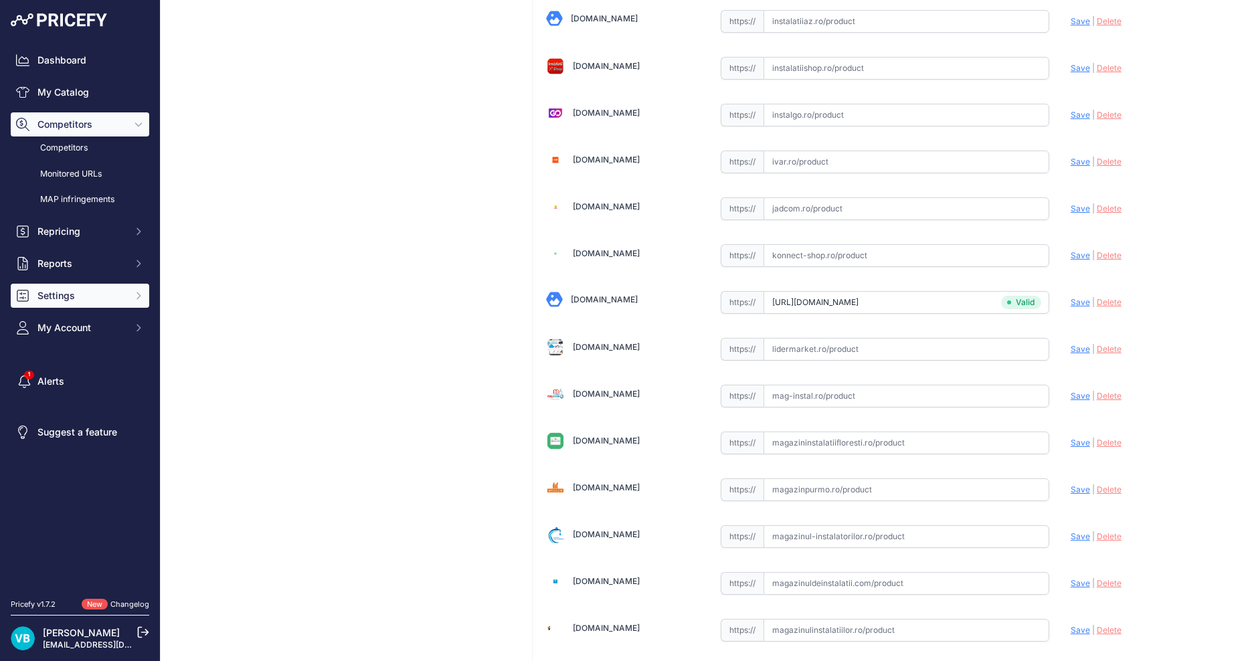
scroll to position [2254, 0]
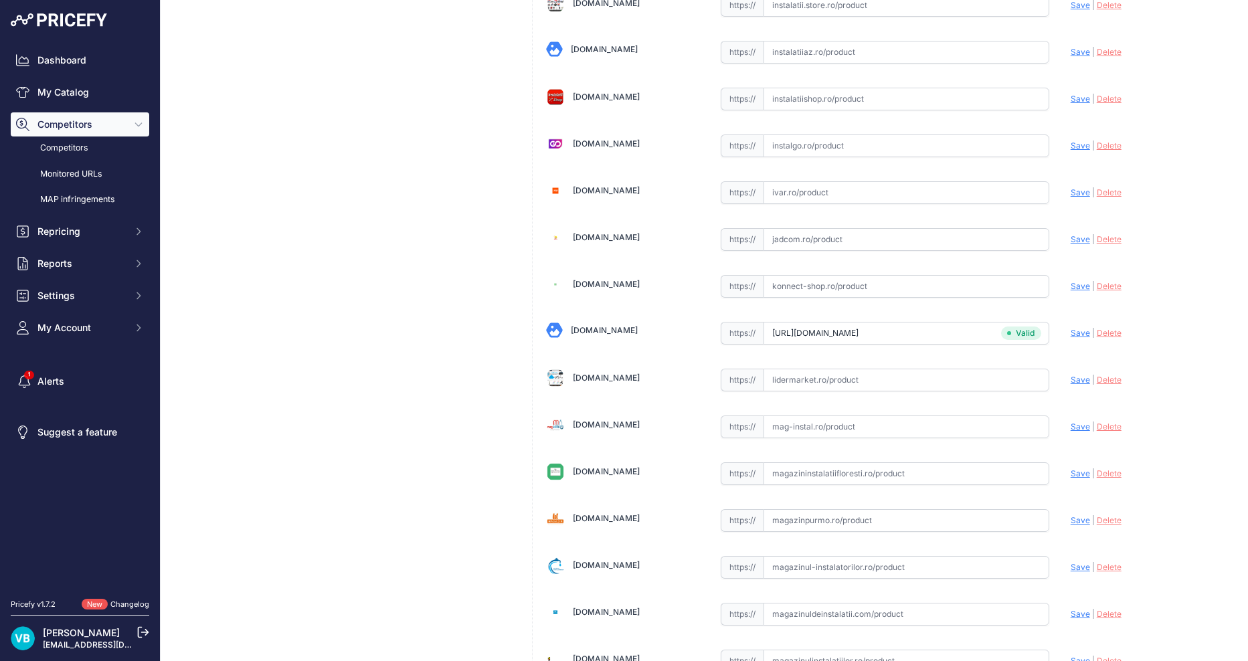
click at [404, 297] on div "Cot 45° Int-Int Ø 20 Link Price: RON 0.00 / Cost: 0.00 Brand: - Code:" at bounding box center [343, 201] width 344 height 4787
